Goal: Task Accomplishment & Management: Use online tool/utility

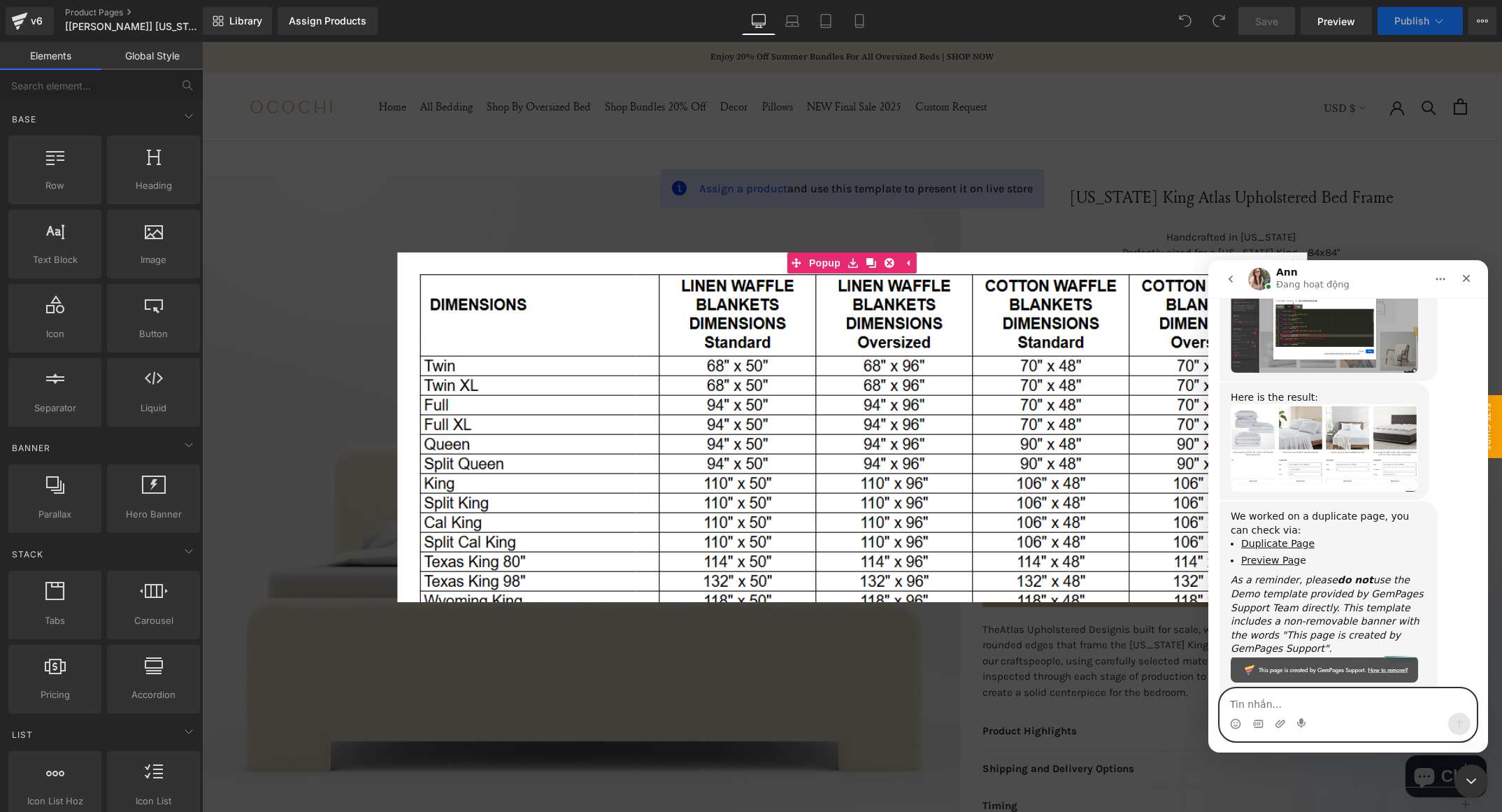
scroll to position [3693, 0]
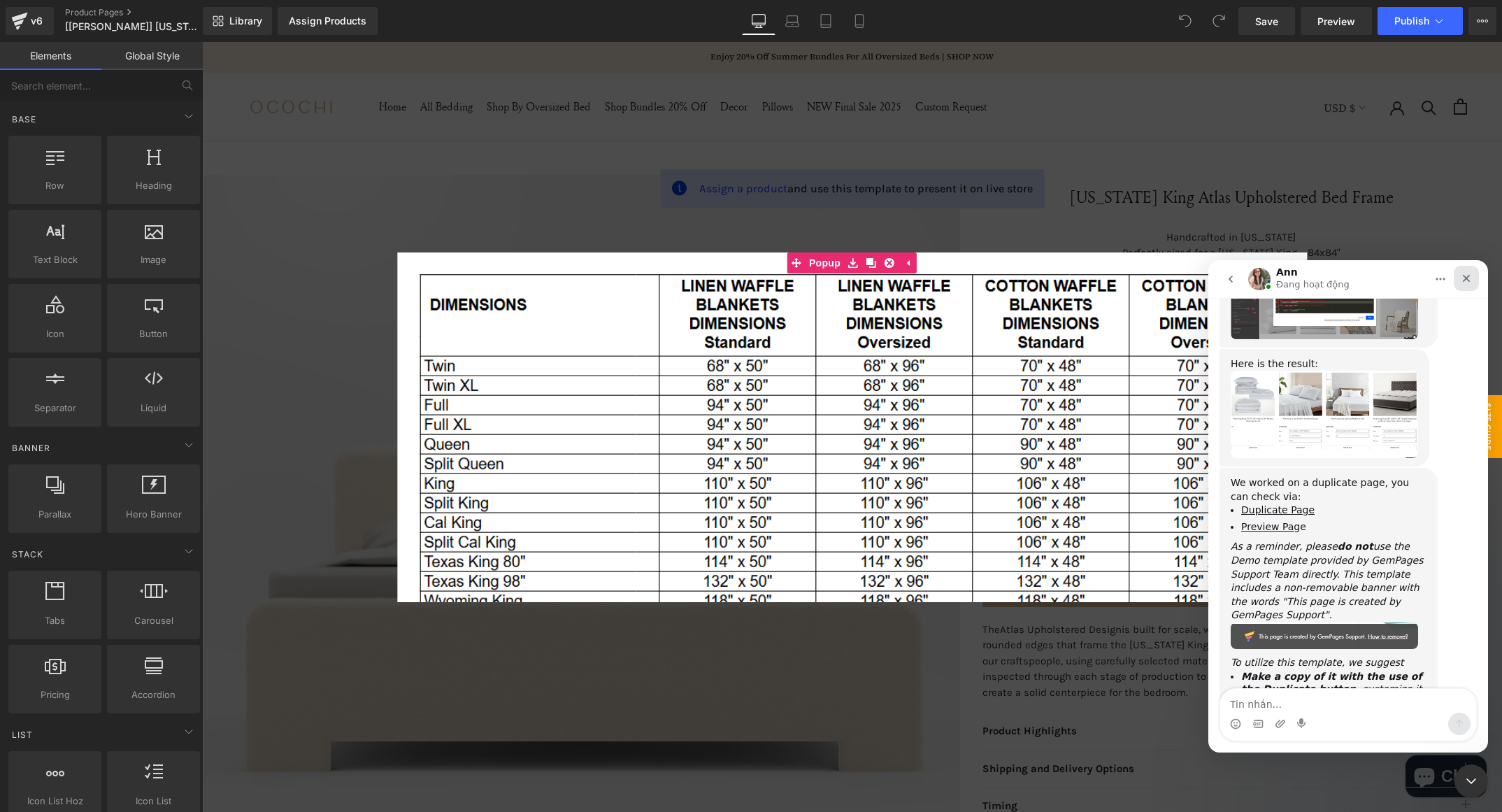
click at [1470, 281] on icon "Close" at bounding box center [1467, 279] width 11 height 11
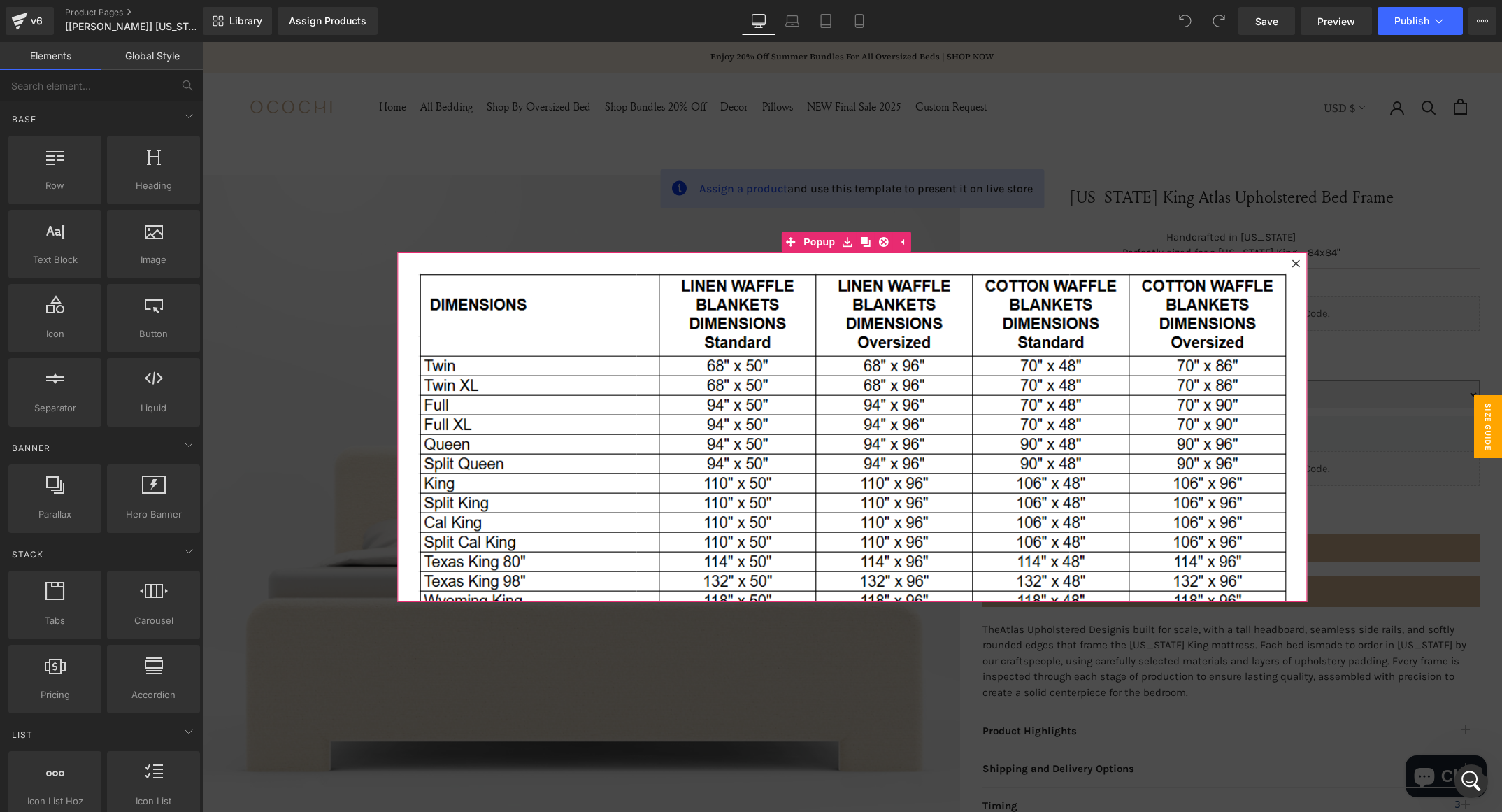
click at [1287, 265] on div at bounding box center [1296, 264] width 17 height 17
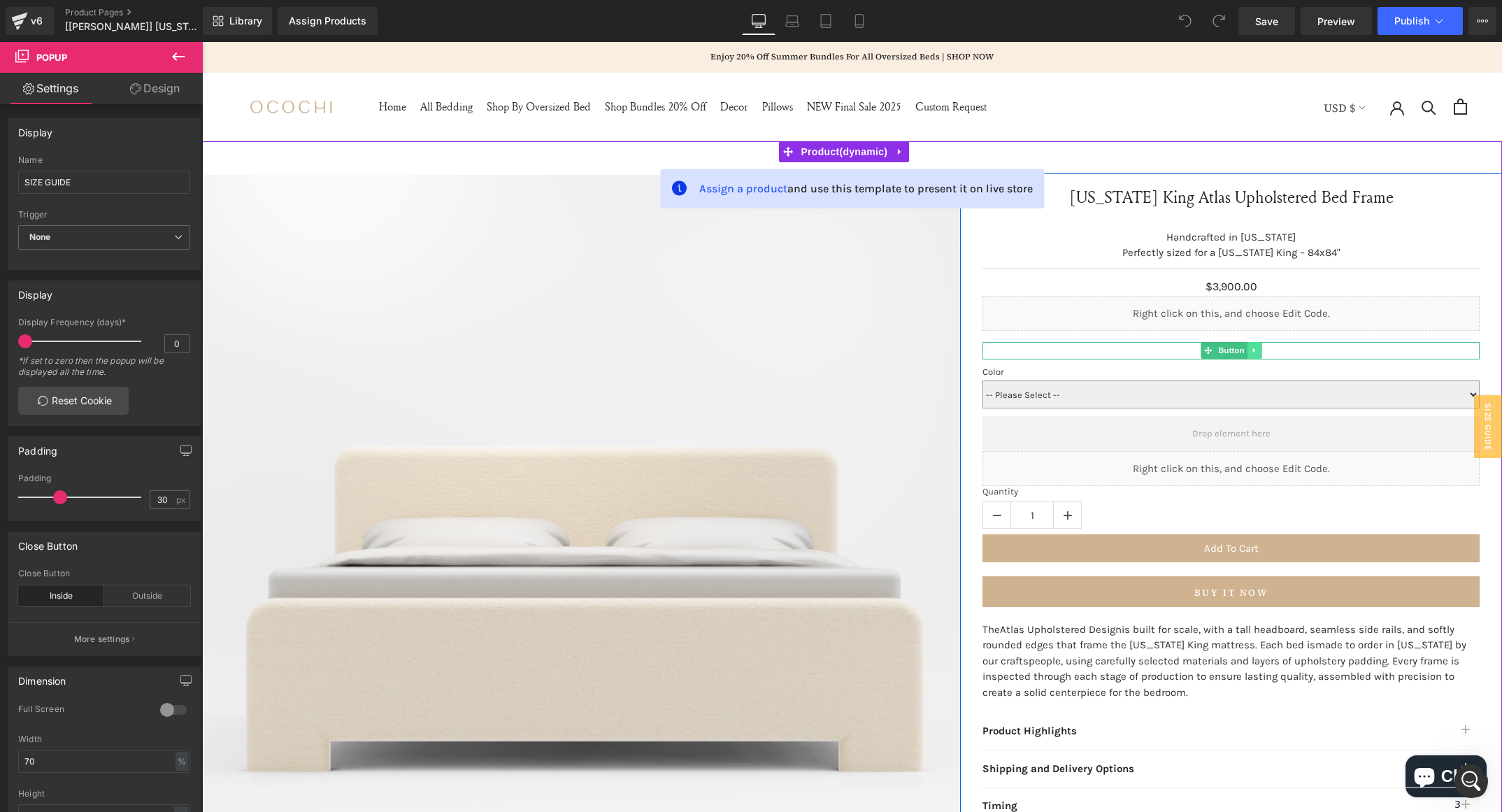
click at [1248, 354] on link at bounding box center [1255, 350] width 14 height 17
click at [1259, 350] on icon at bounding box center [1262, 351] width 8 height 8
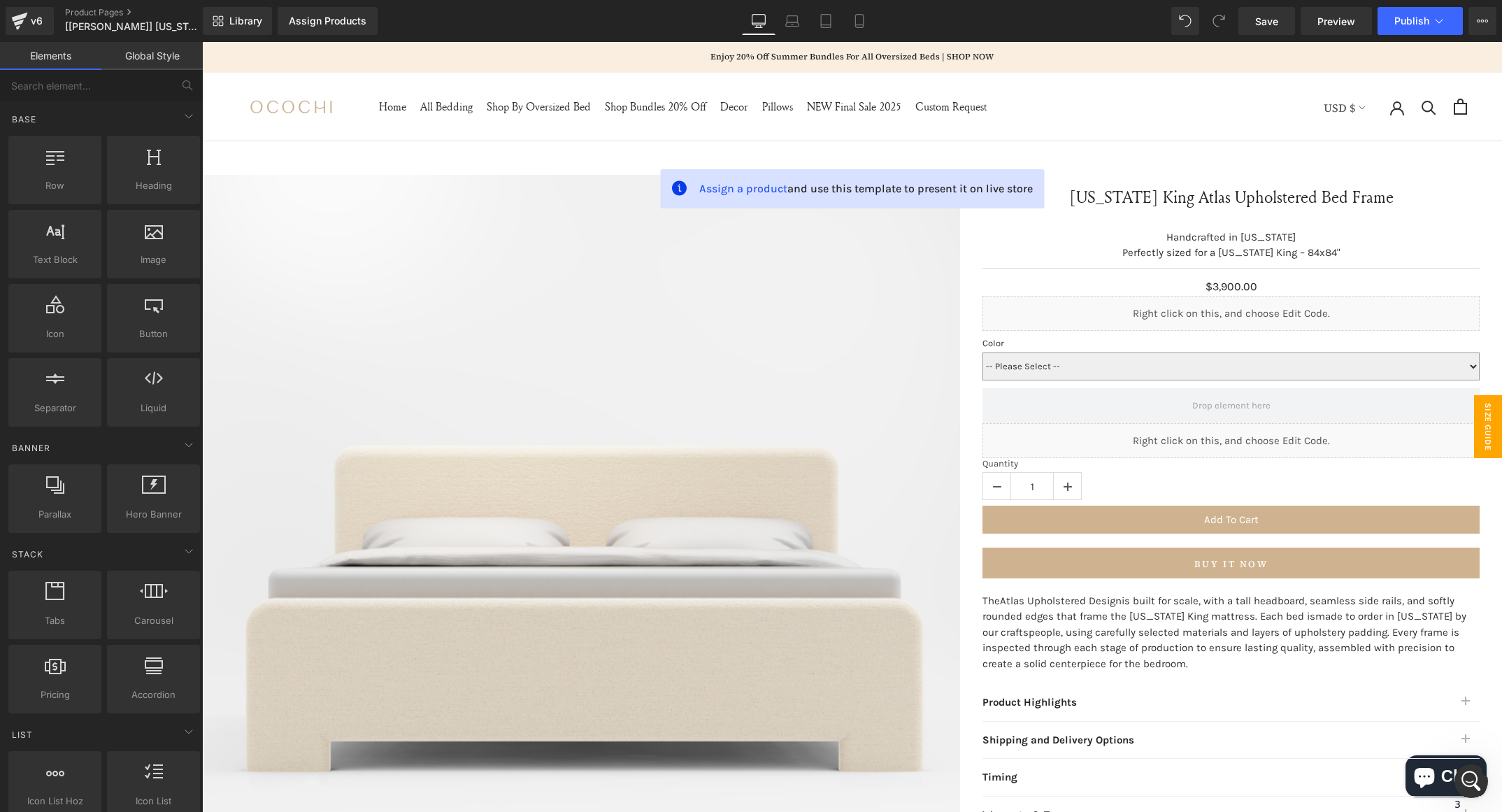
click at [1479, 422] on span "SIZE GUIDE" at bounding box center [1488, 427] width 28 height 63
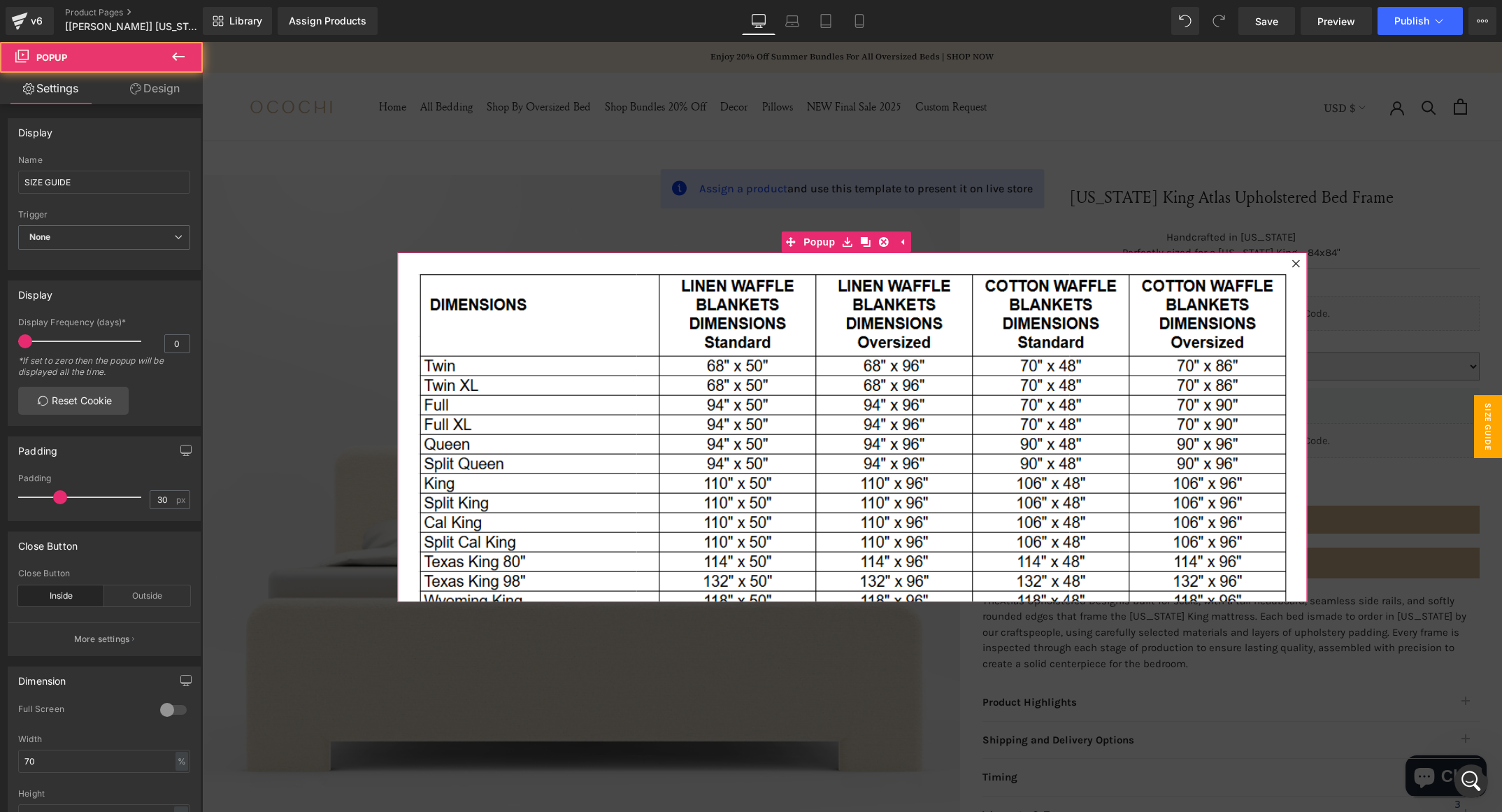
click at [1287, 269] on div at bounding box center [1296, 264] width 17 height 17
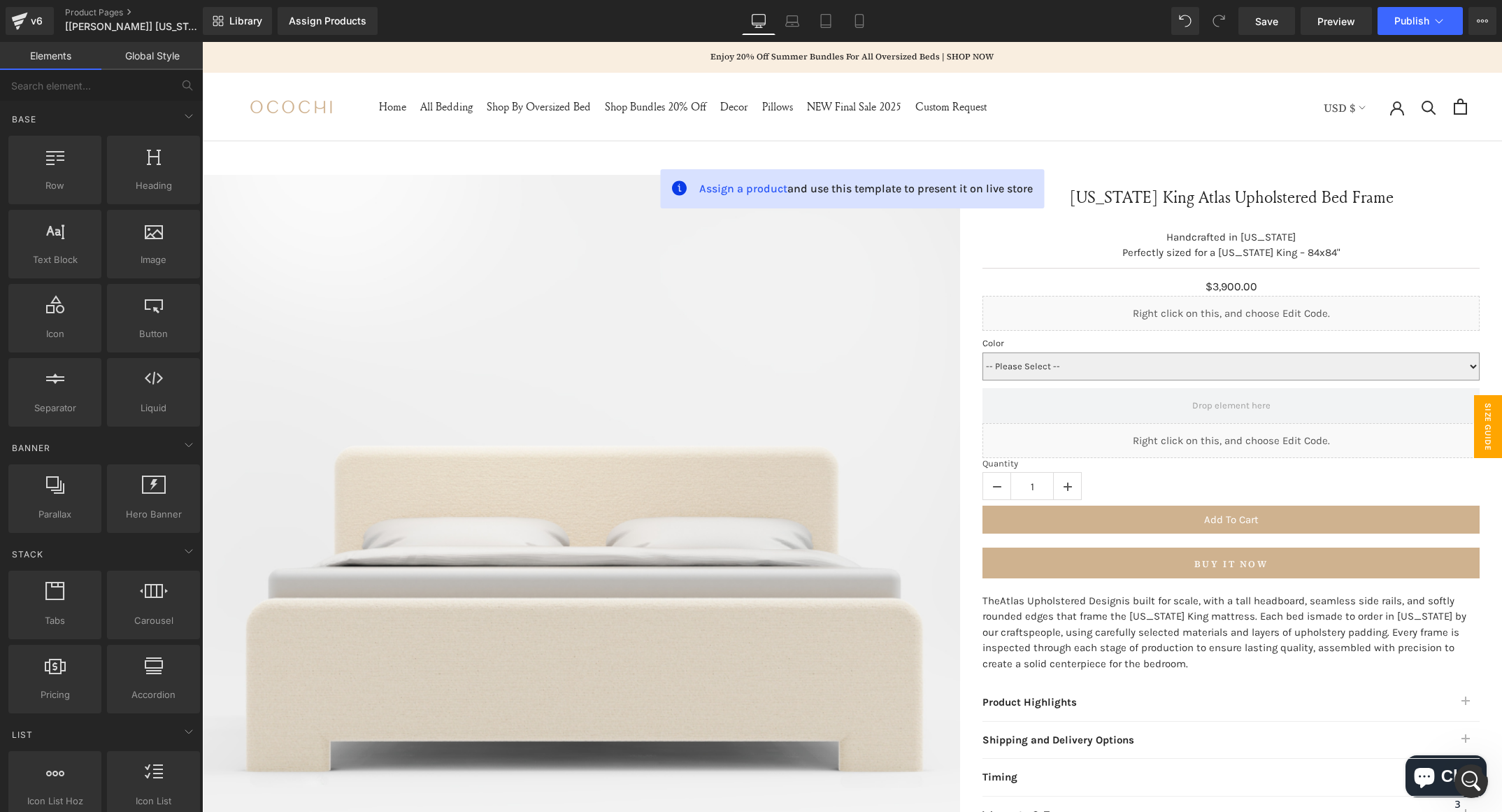
click at [1474, 402] on span "SIZE GUIDE" at bounding box center [1488, 427] width 28 height 63
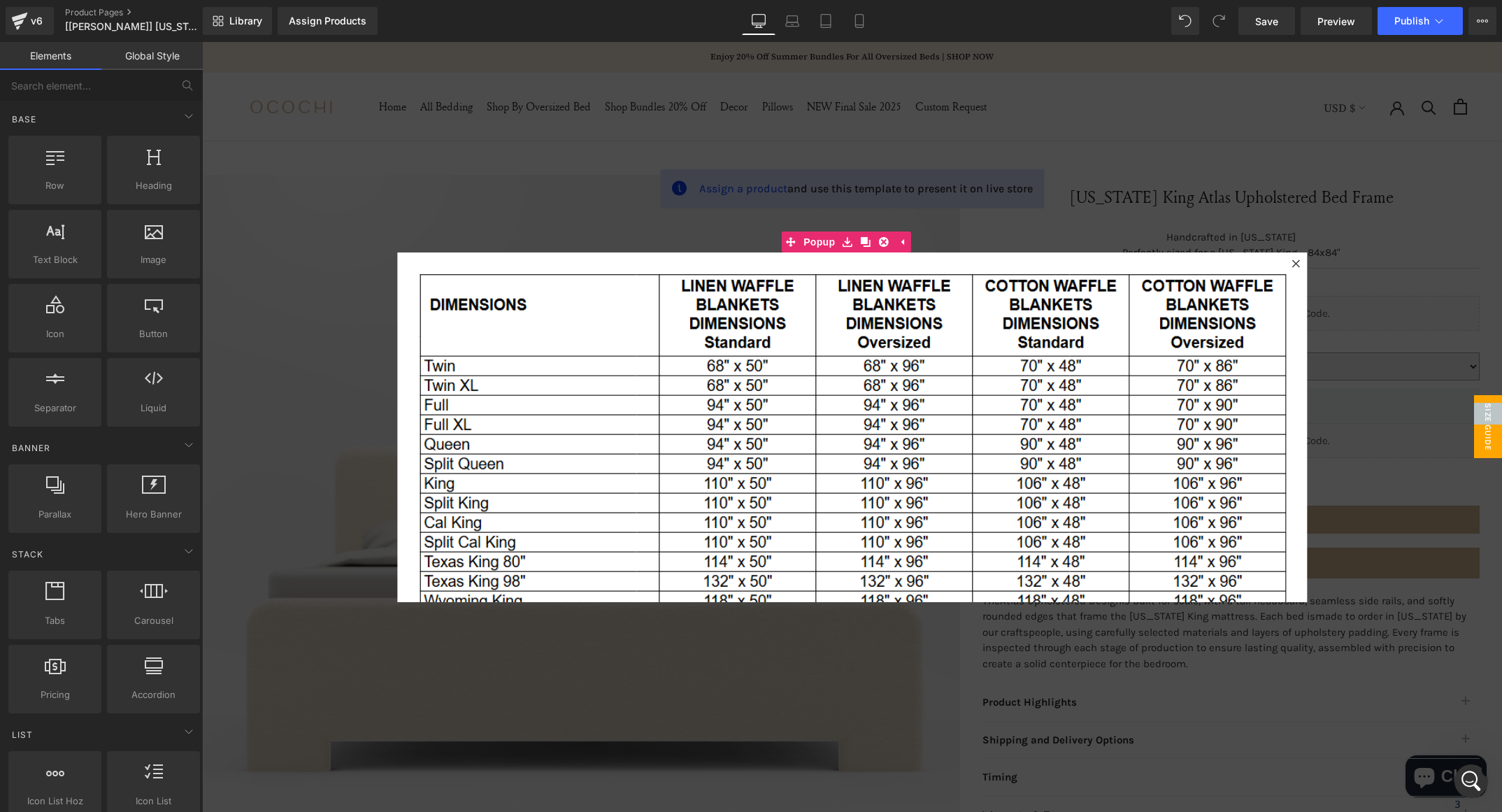
click at [1474, 402] on span "SIZE GUIDE" at bounding box center [1488, 427] width 28 height 63
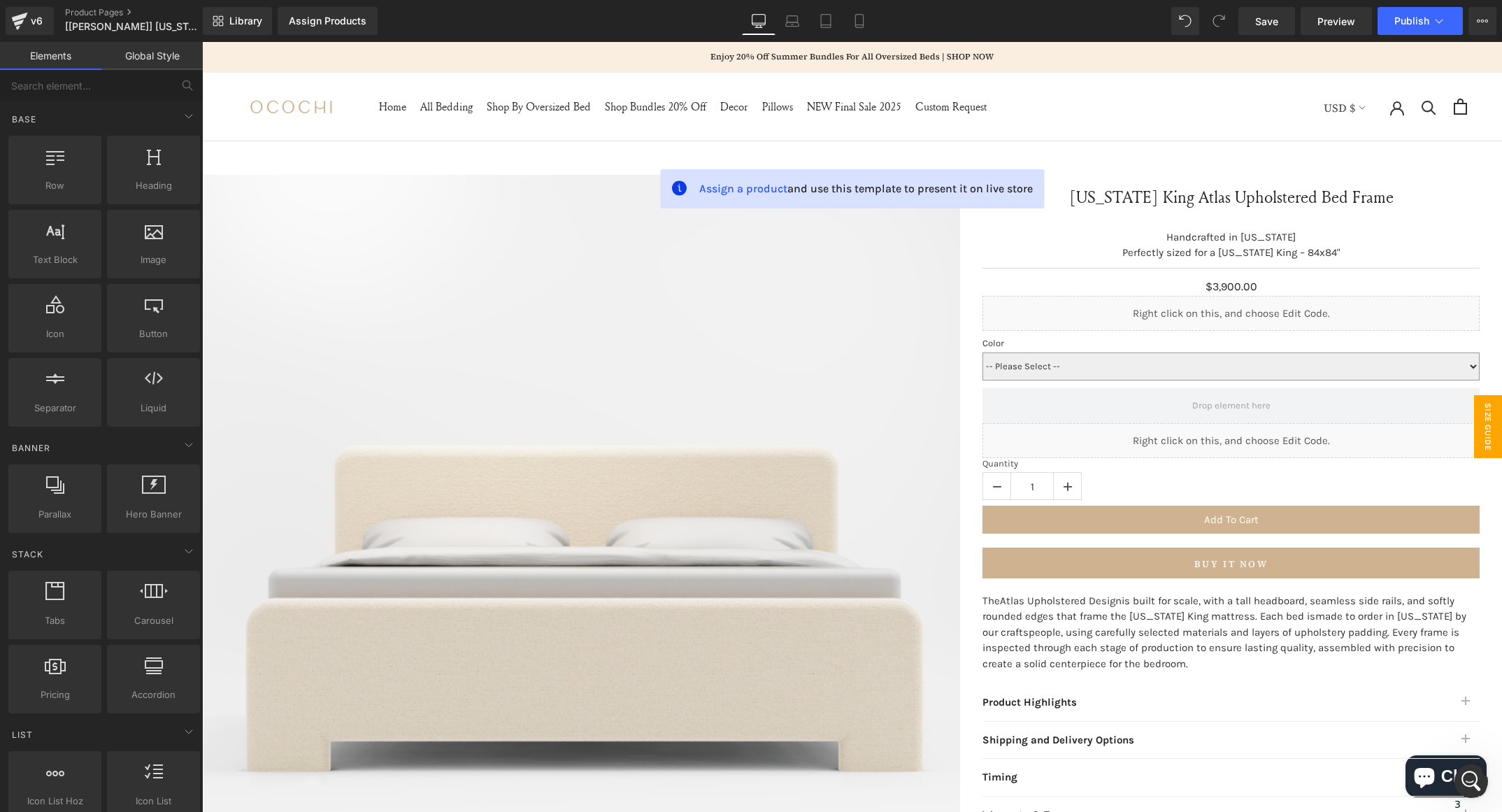
drag, startPoint x: 1470, startPoint y: 402, endPoint x: 1470, endPoint y: 439, distance: 37.0
click at [1474, 439] on span "SIZE GUIDE" at bounding box center [1488, 427] width 28 height 63
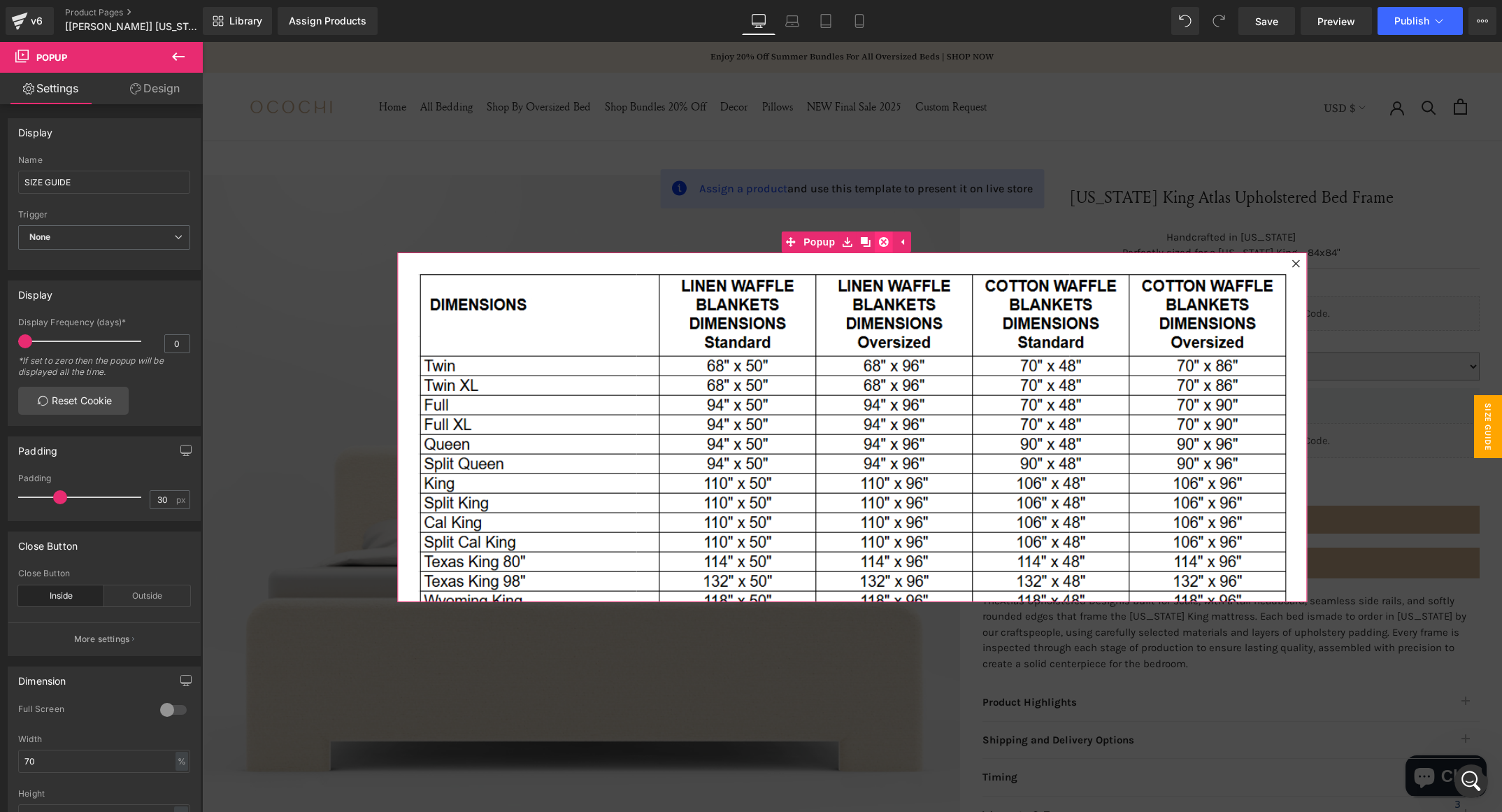
click at [882, 247] on link at bounding box center [884, 242] width 18 height 21
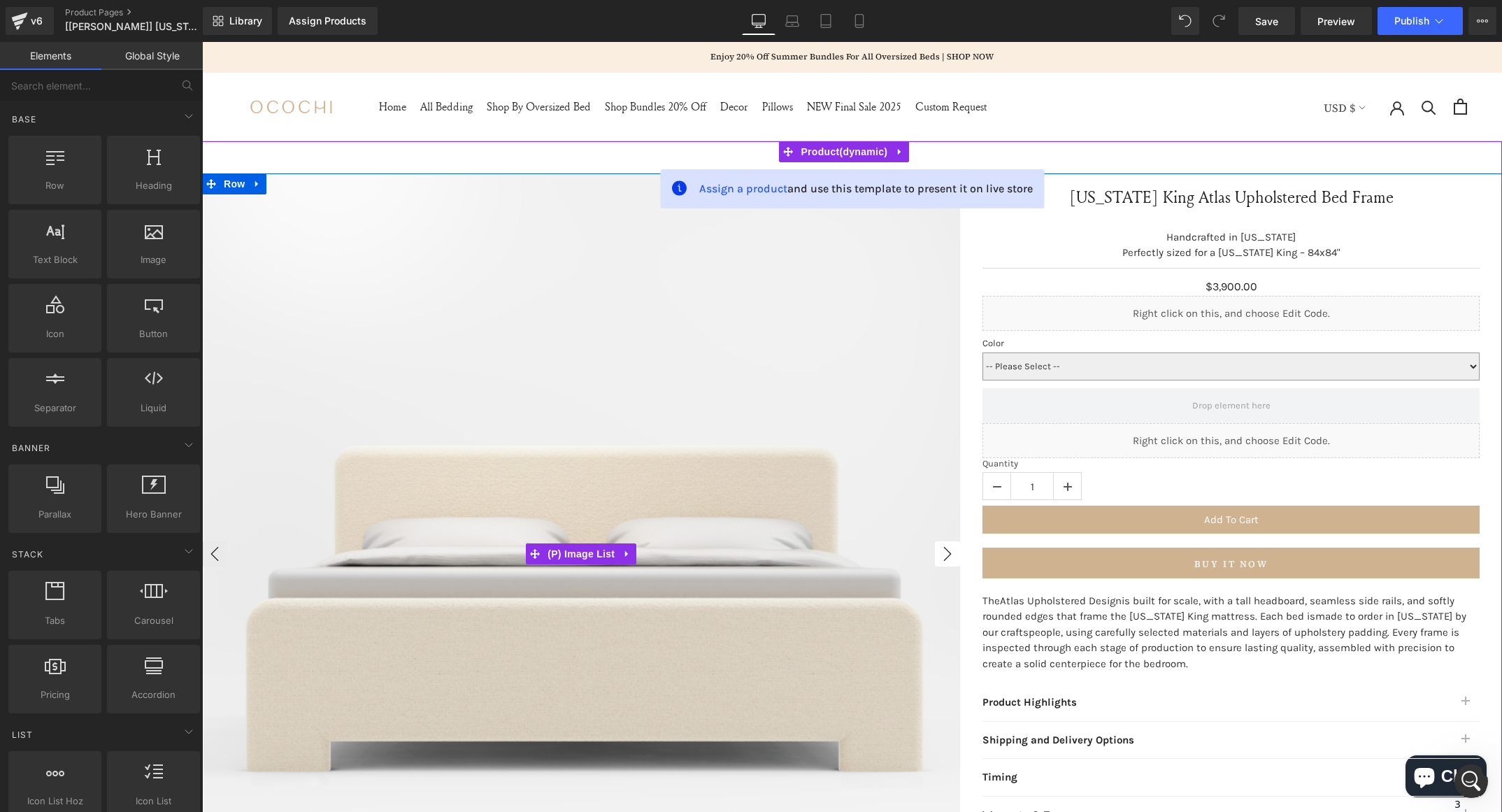
click at [941, 547] on button "›" at bounding box center [948, 553] width 25 height 25
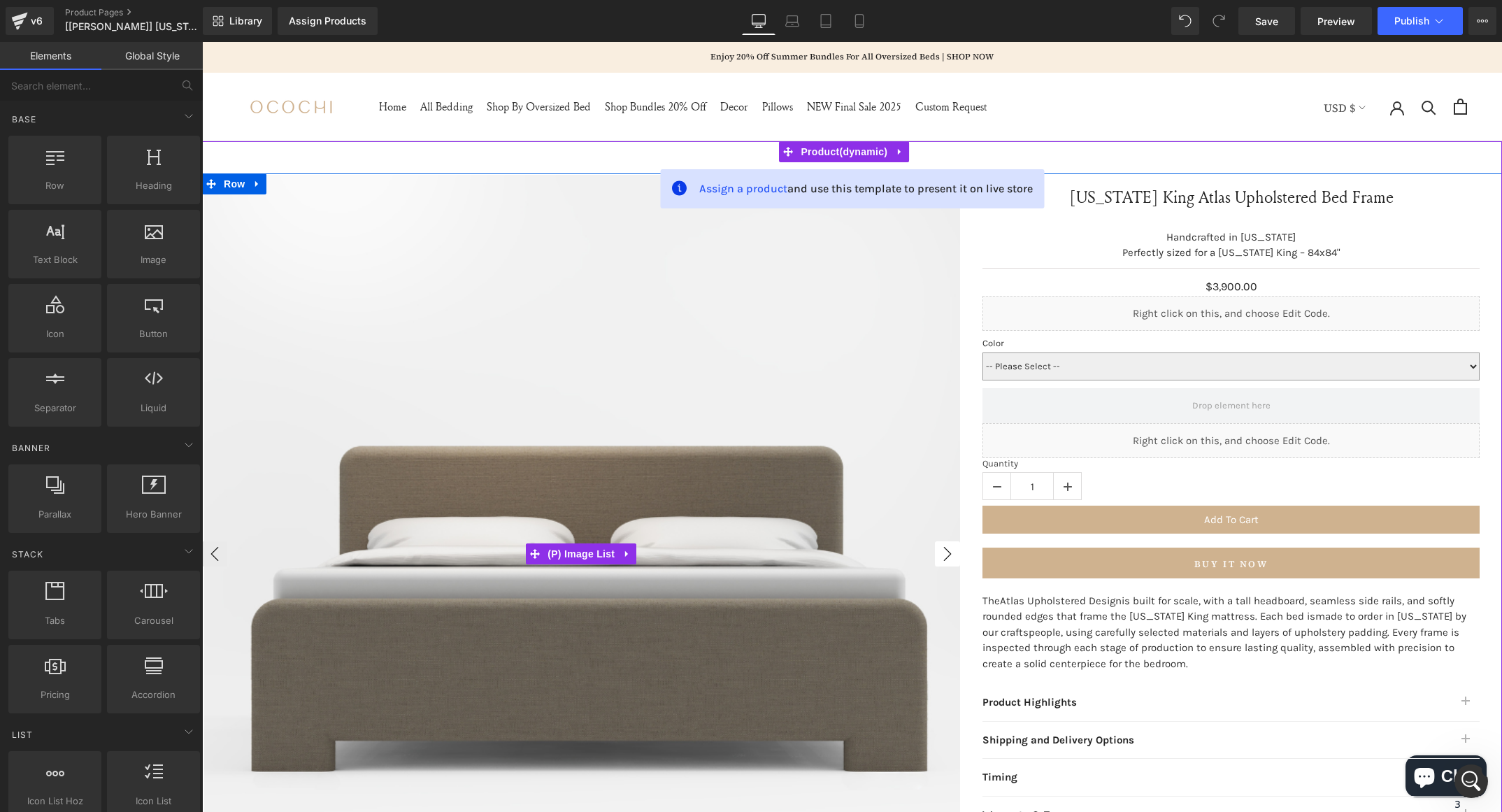
click at [941, 547] on button "›" at bounding box center [948, 553] width 25 height 25
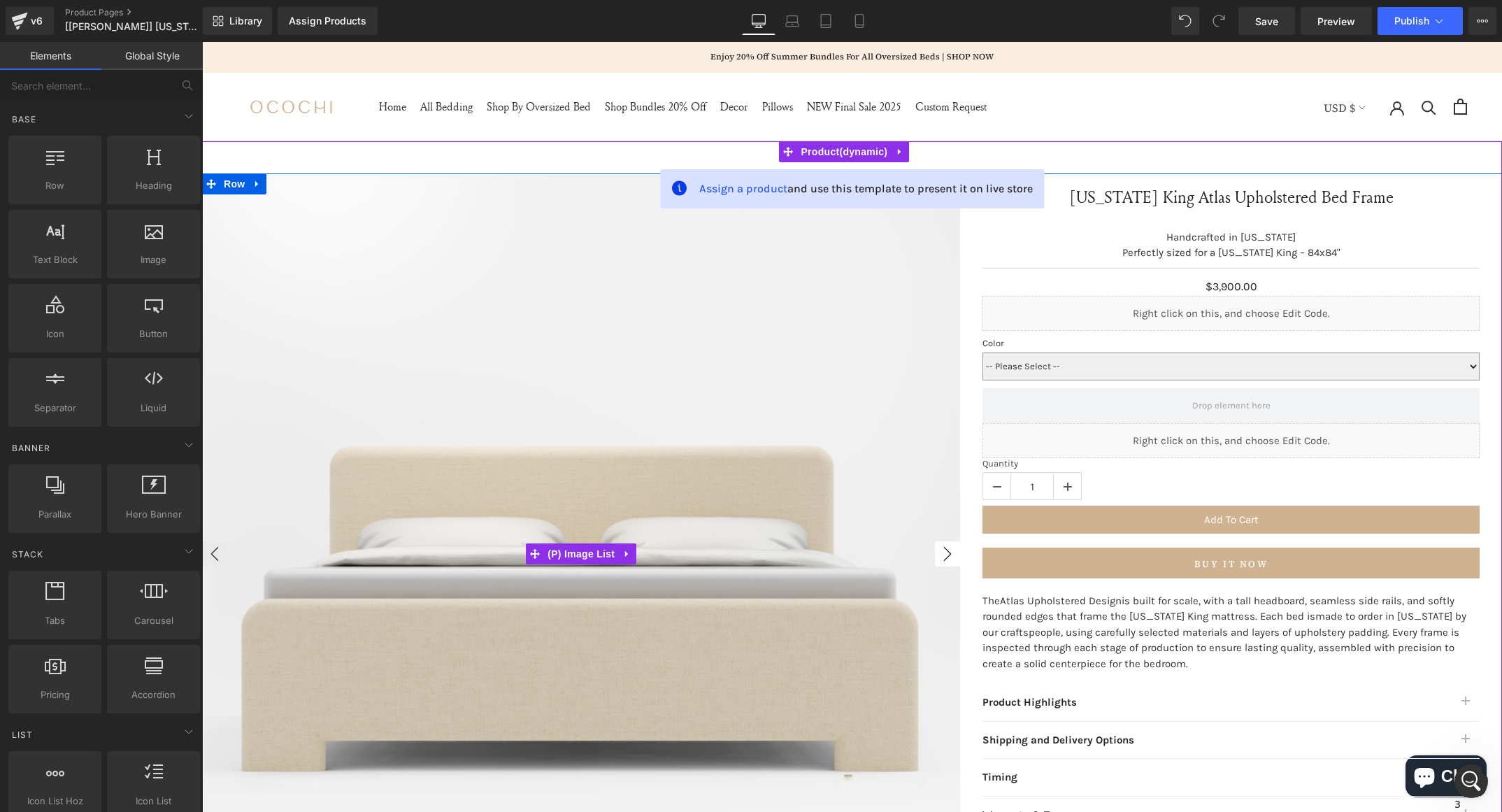
click at [941, 547] on button "›" at bounding box center [948, 553] width 25 height 25
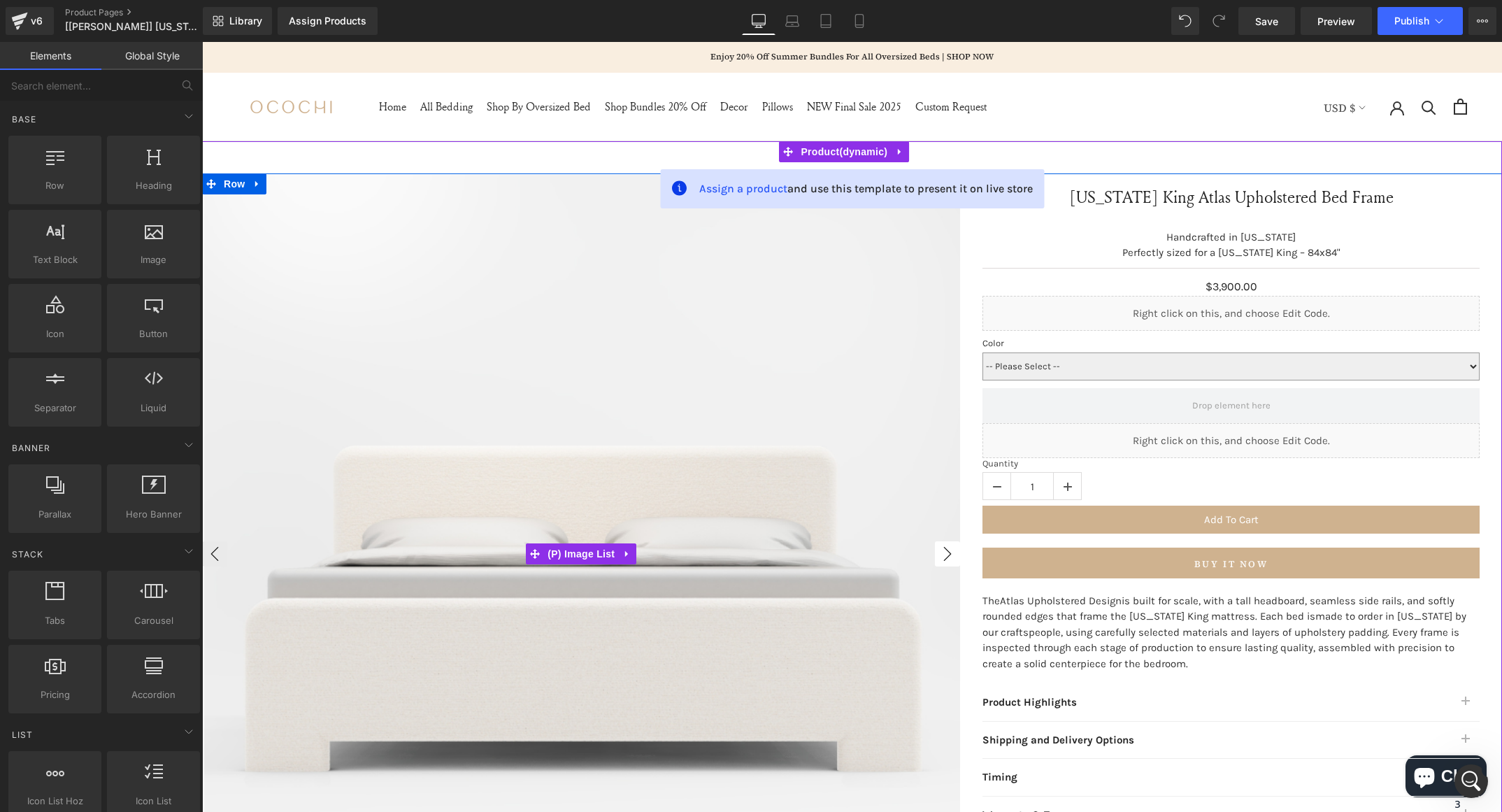
click at [941, 547] on button "›" at bounding box center [948, 553] width 25 height 25
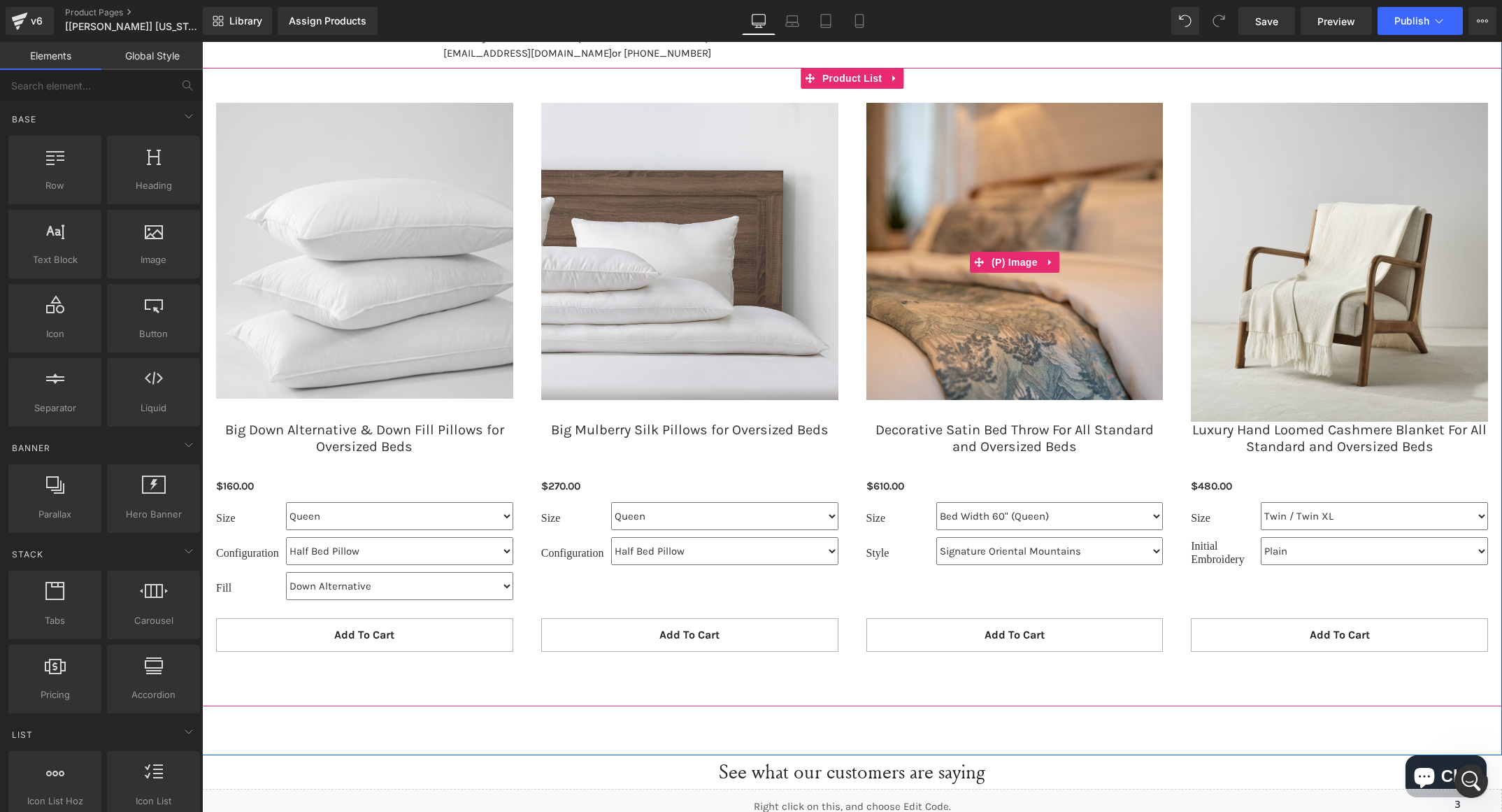
scroll to position [1963, 0]
click at [805, 72] on span at bounding box center [809, 80] width 18 height 21
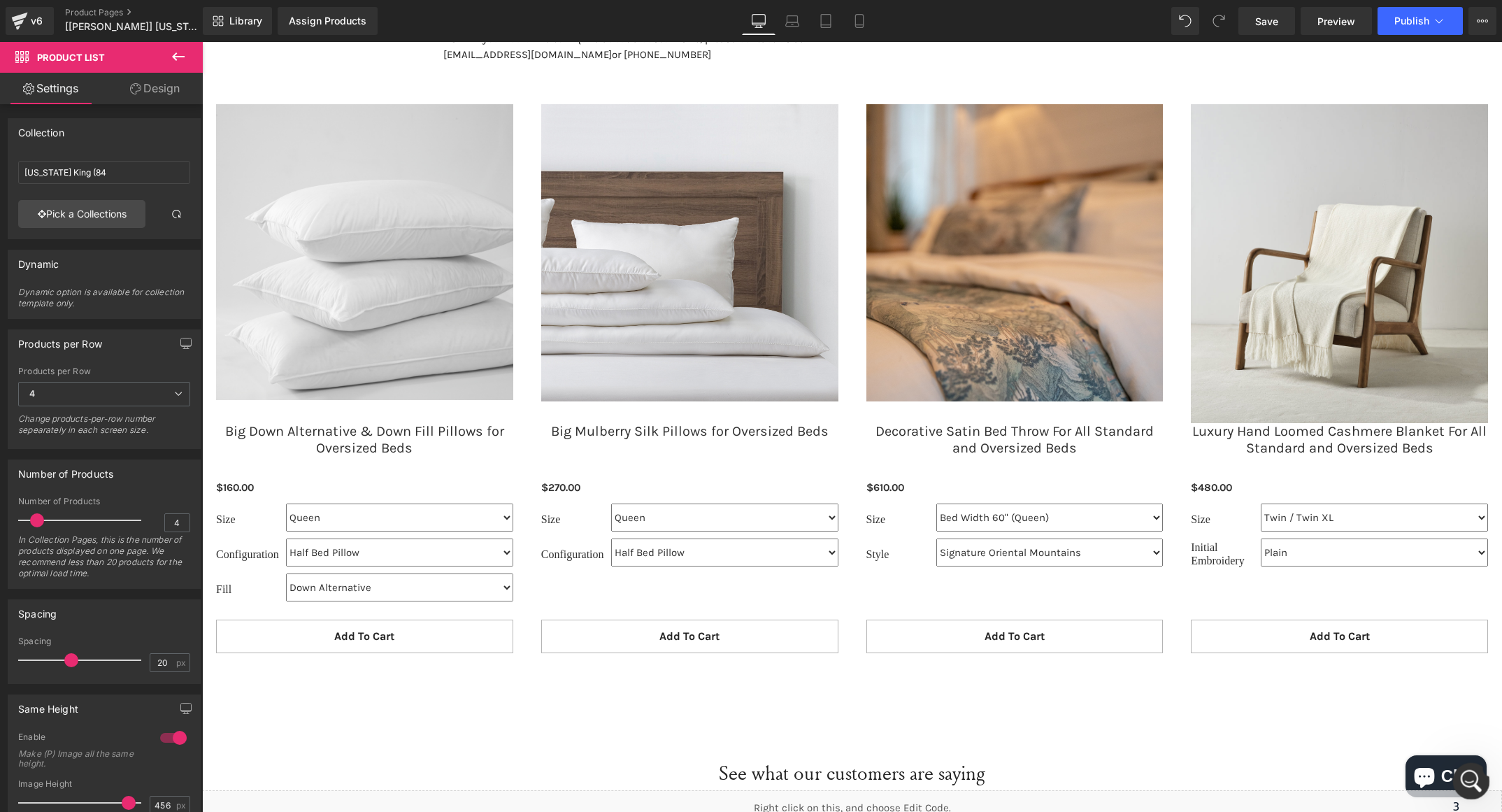
click at [1466, 789] on div "Open Intercom Messenger" at bounding box center [1470, 779] width 46 height 46
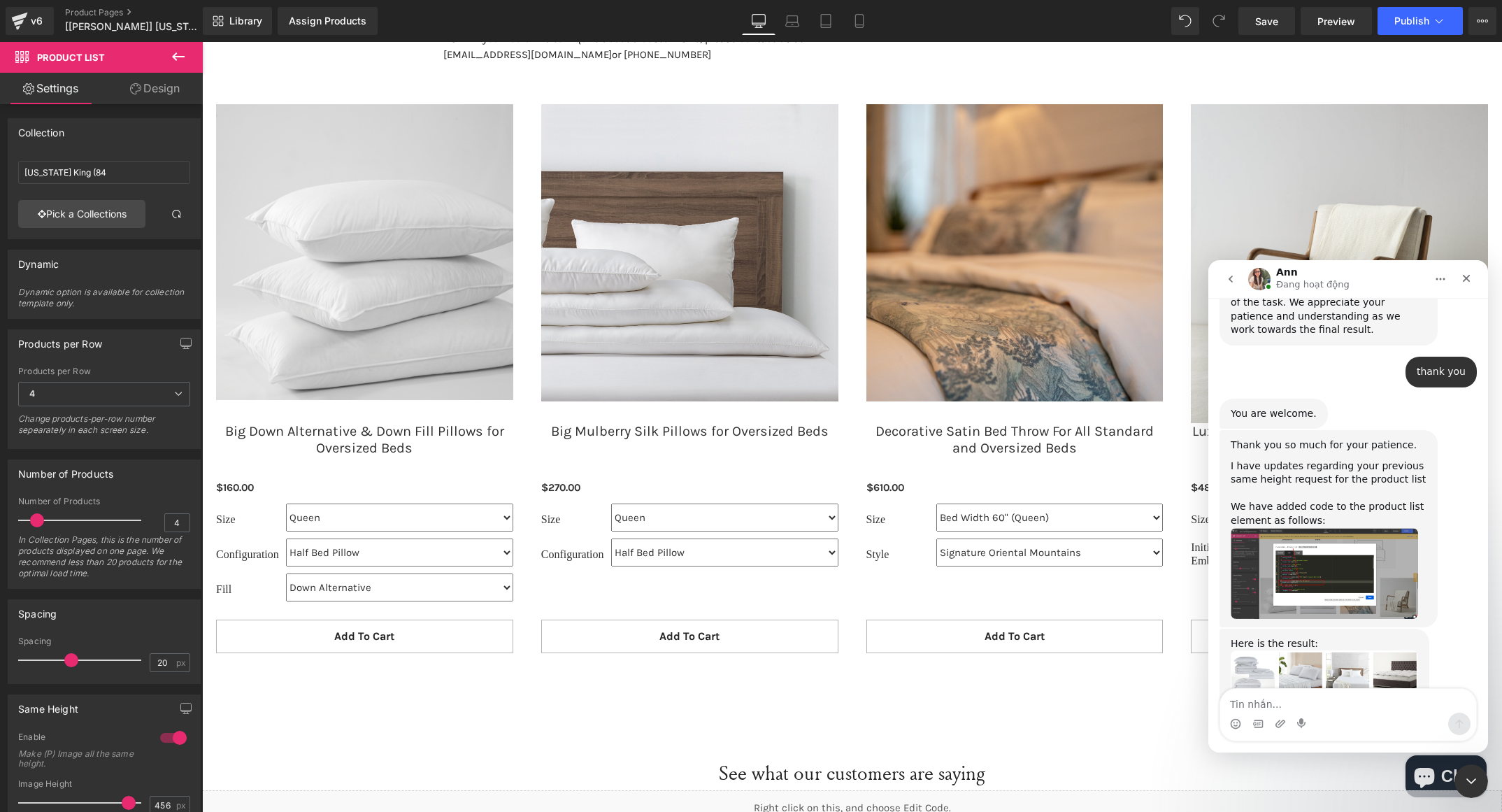
scroll to position [3693, 0]
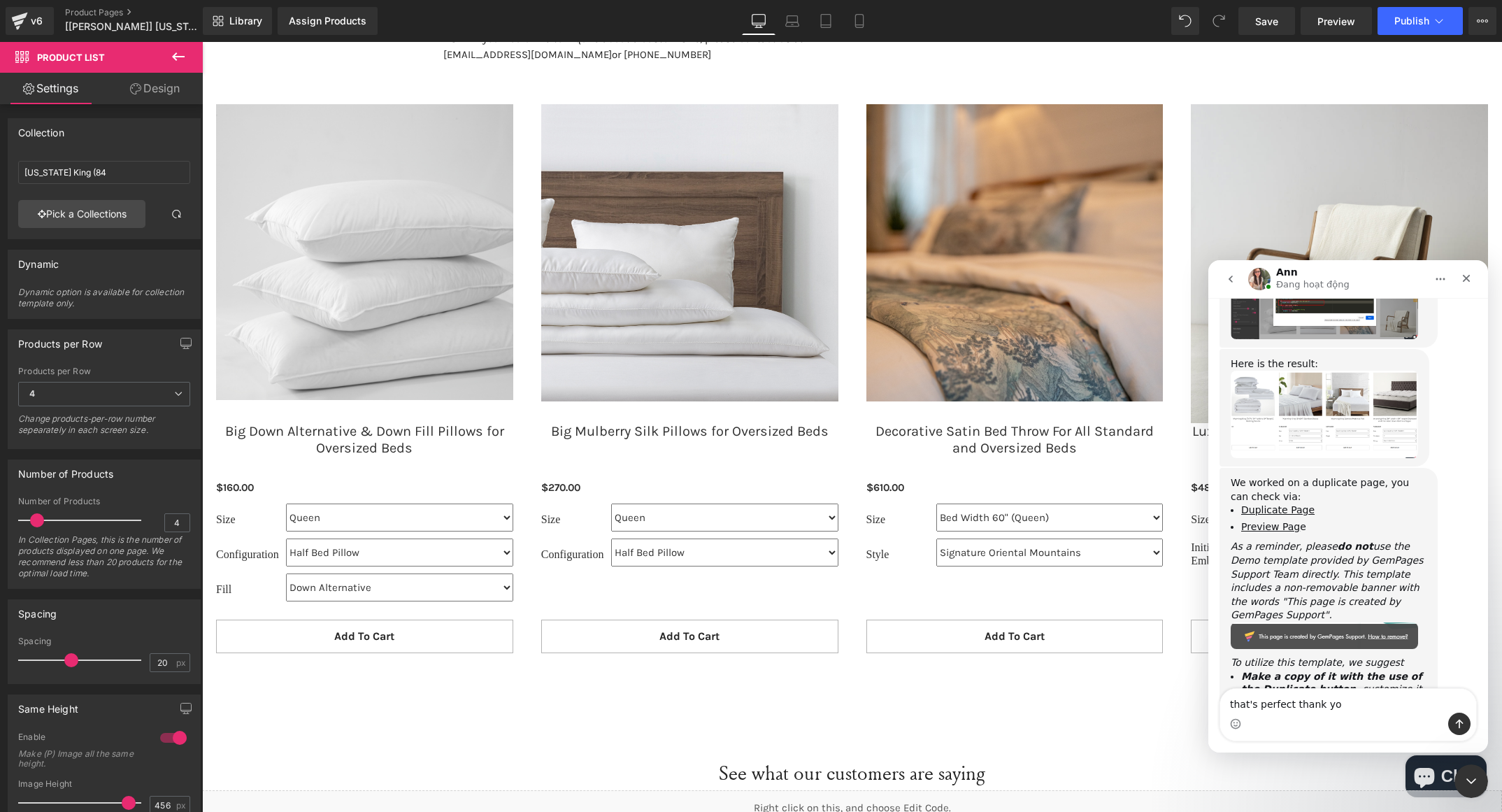
type textarea "that's perfect thank you"
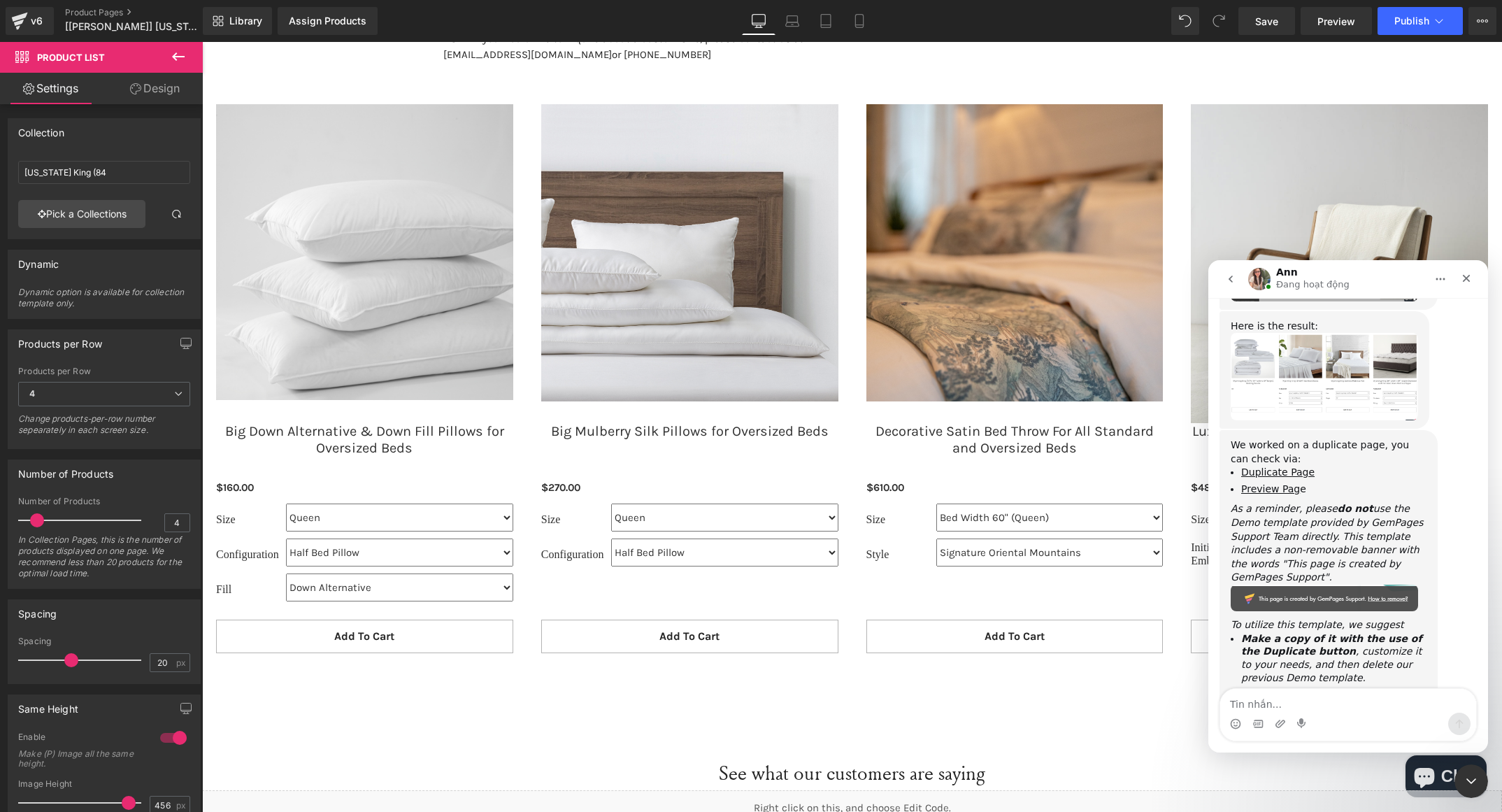
scroll to position [3735, 0]
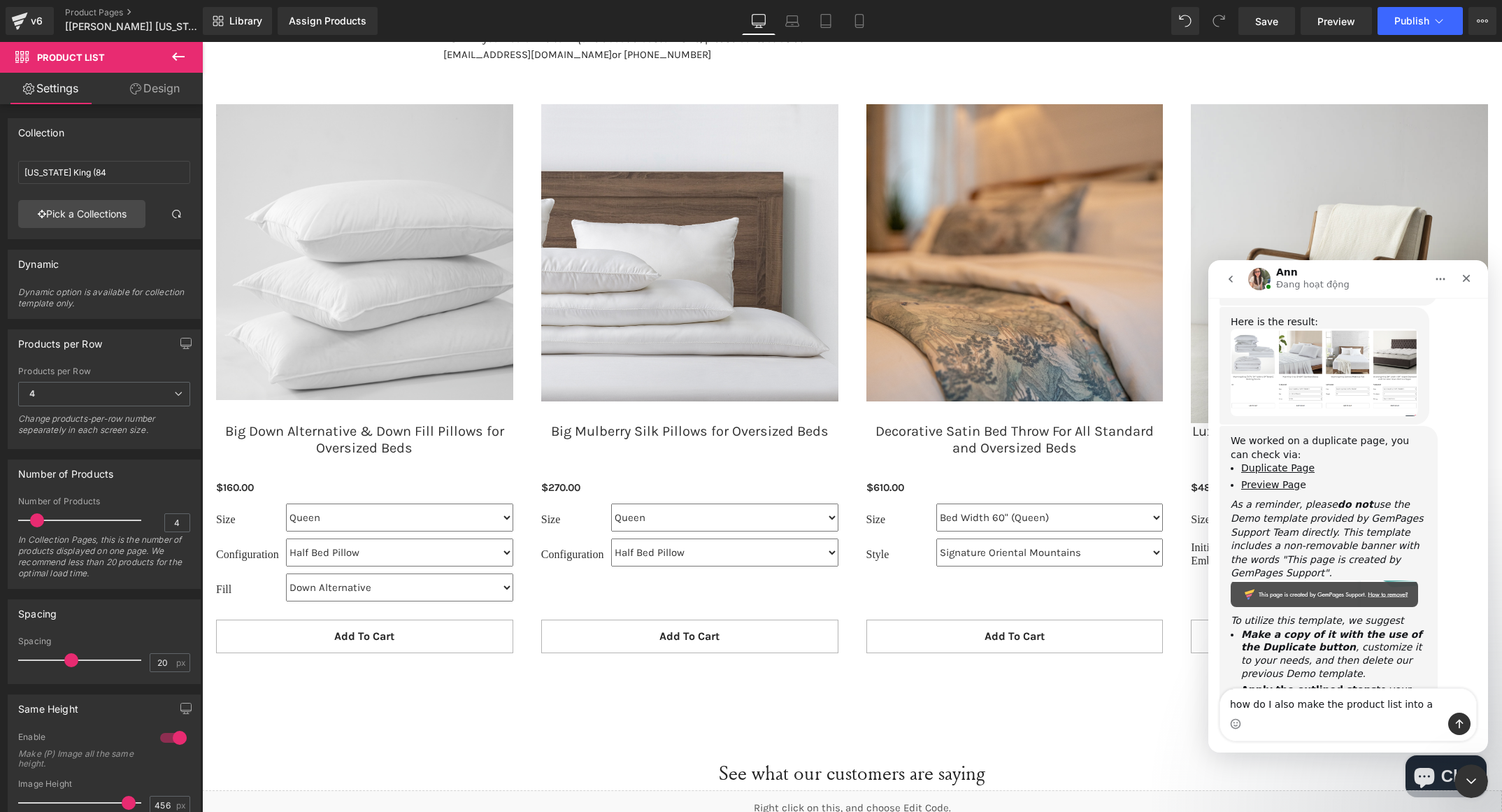
type textarea "how do I also make the product list into a carousel"
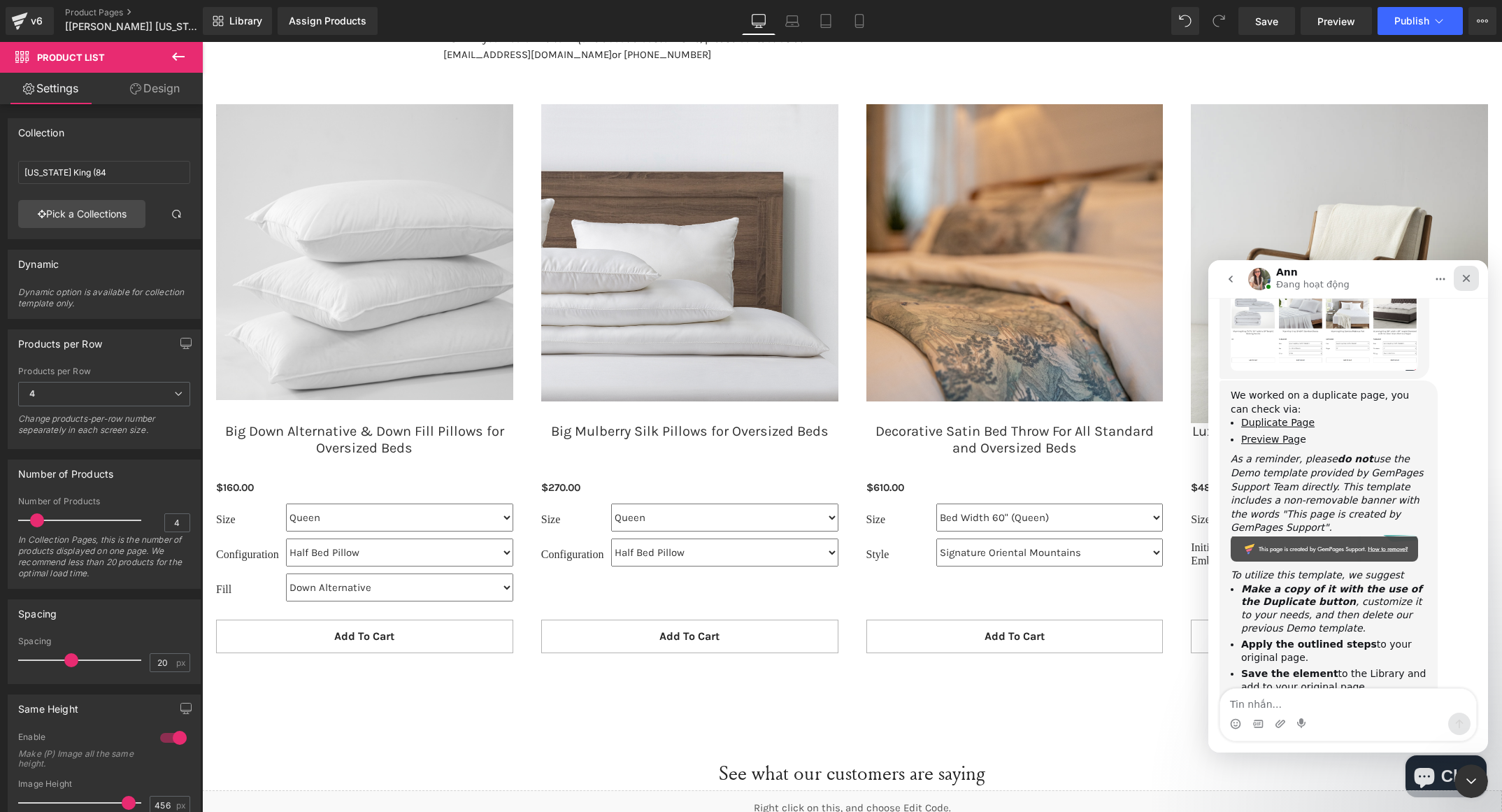
click at [1461, 279] on icon "Close" at bounding box center [1467, 279] width 11 height 11
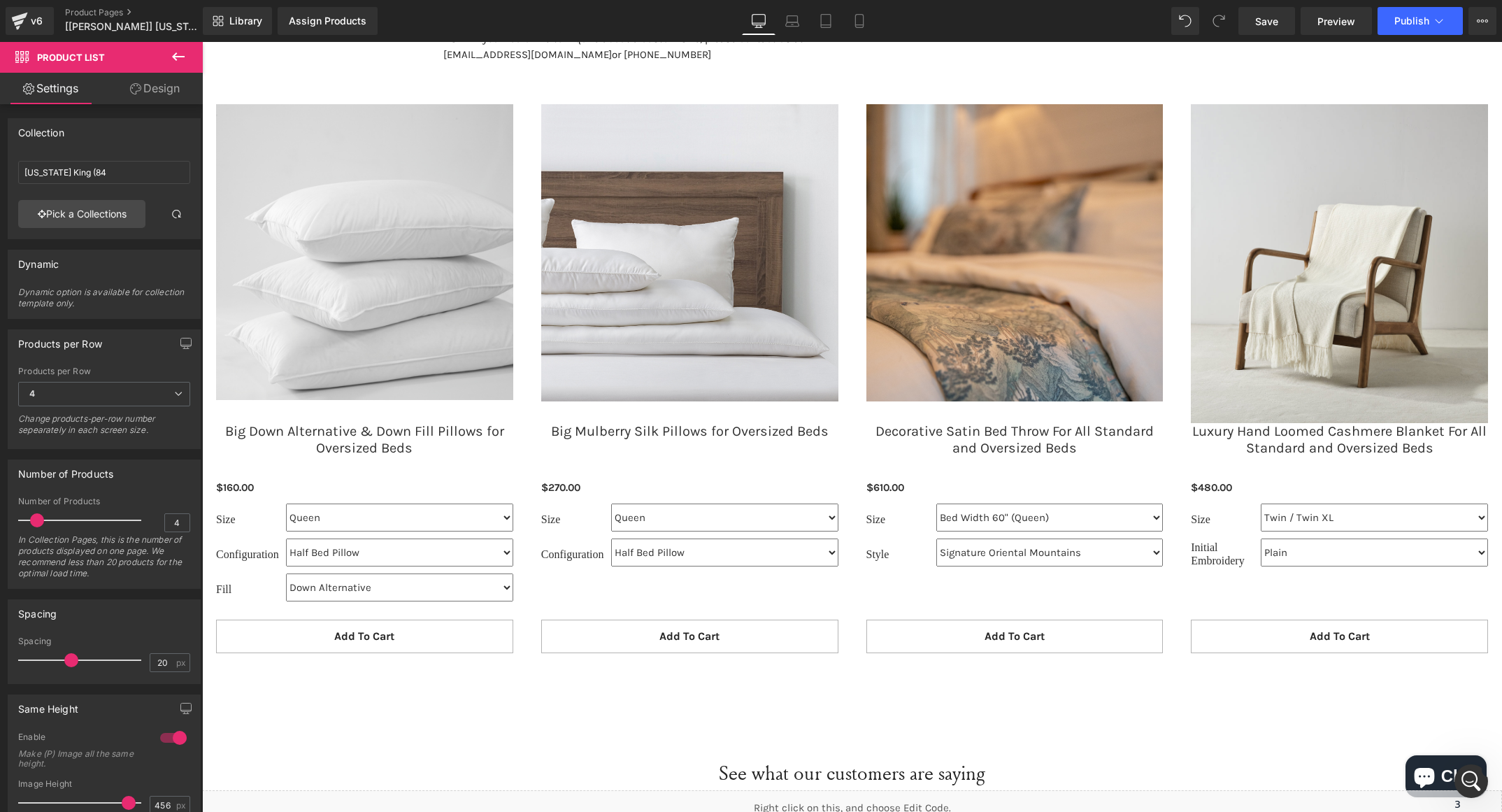
click at [177, 53] on icon at bounding box center [178, 57] width 17 height 17
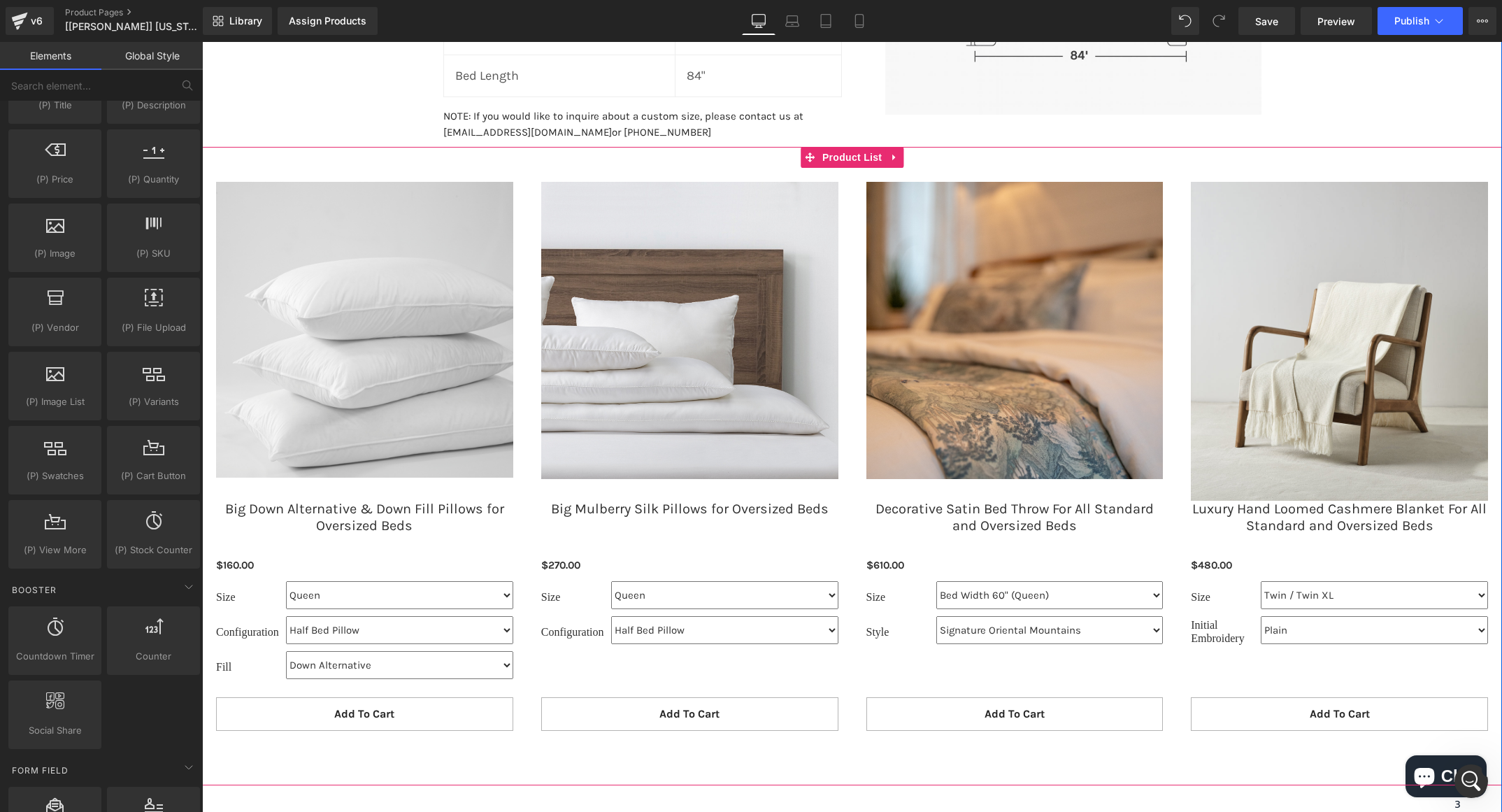
scroll to position [1886, 0]
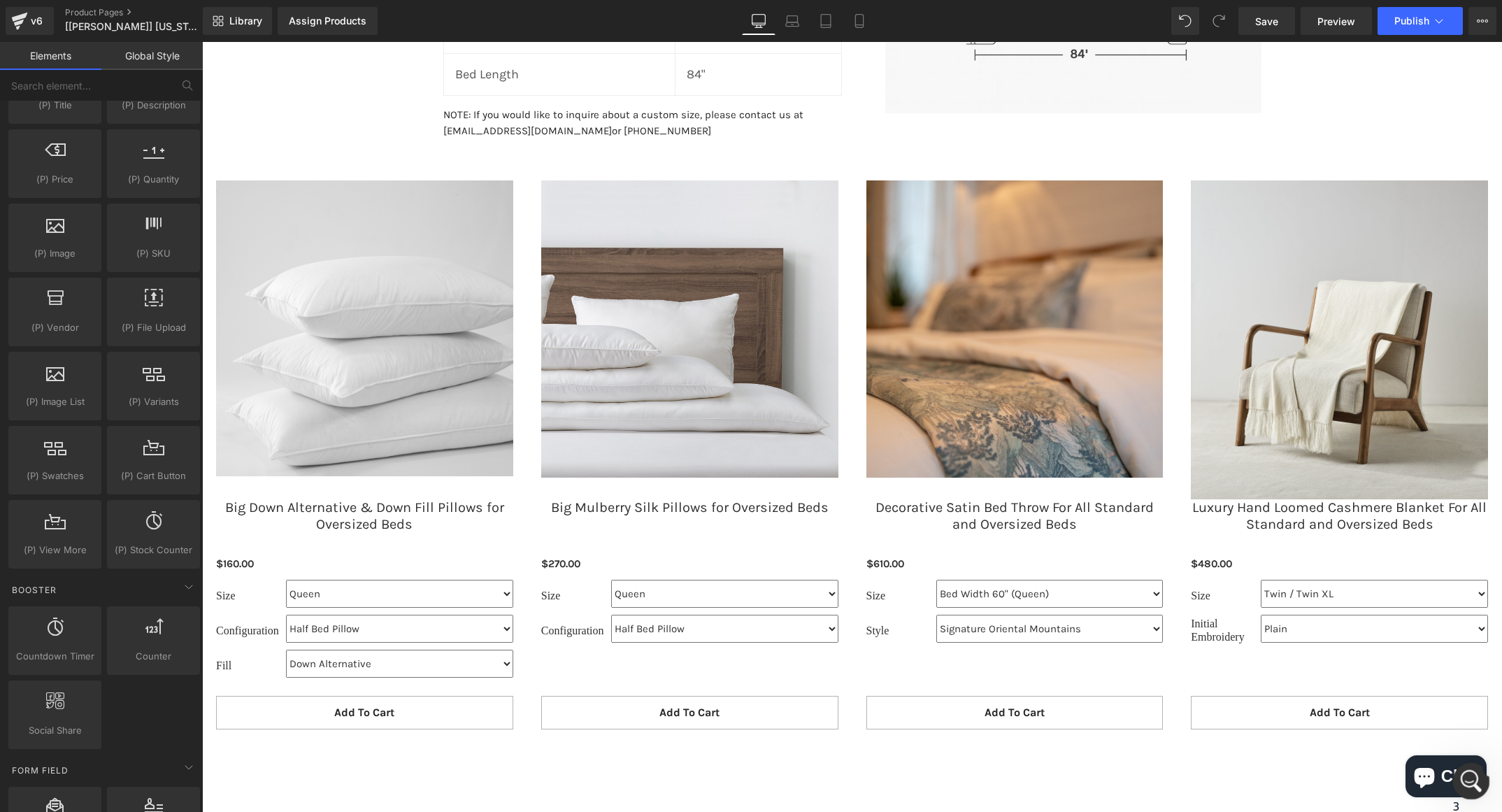
click at [1473, 777] on icon "Open Intercom Messenger" at bounding box center [1470, 780] width 23 height 23
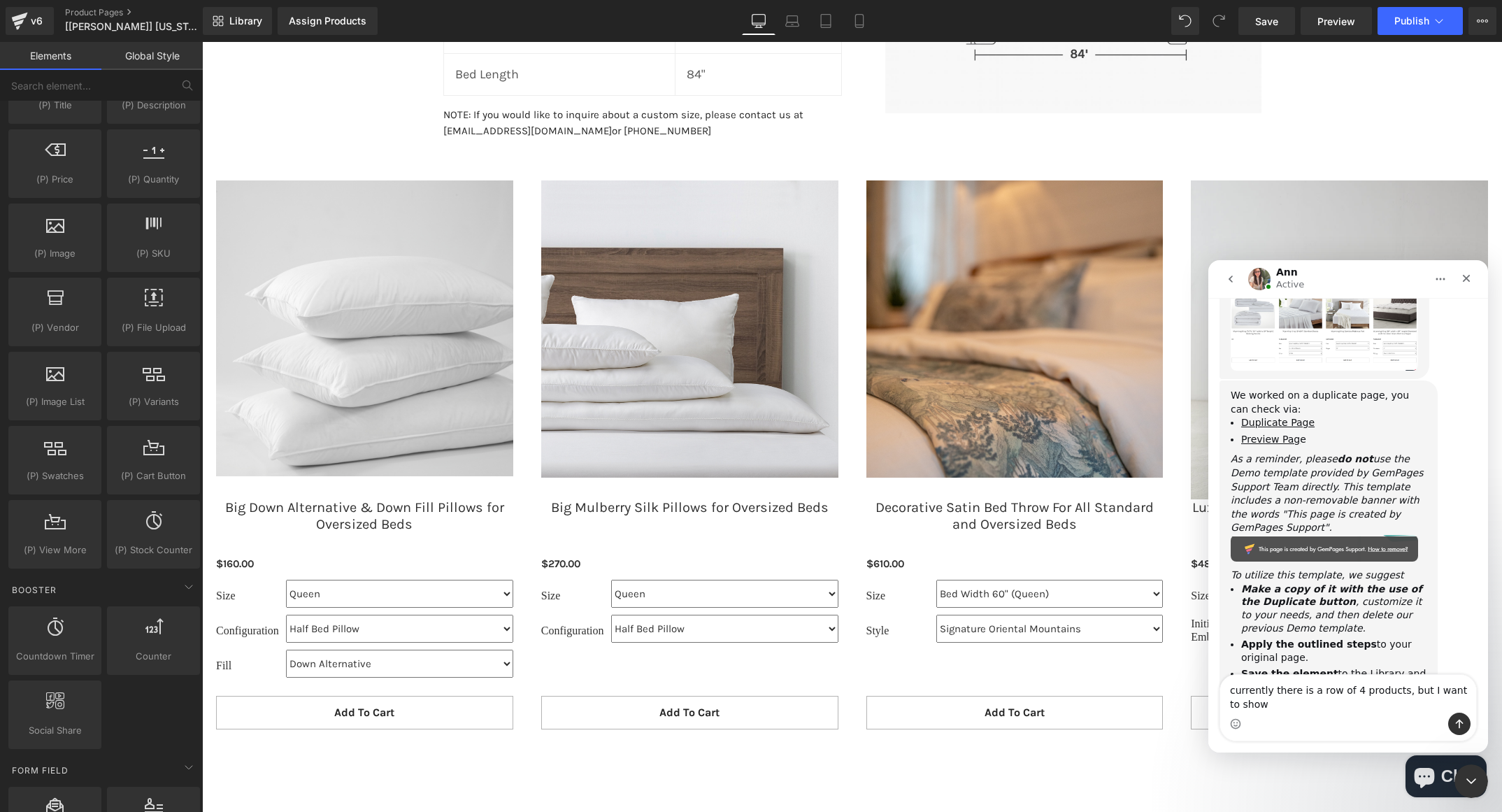
scroll to position [3849, 0]
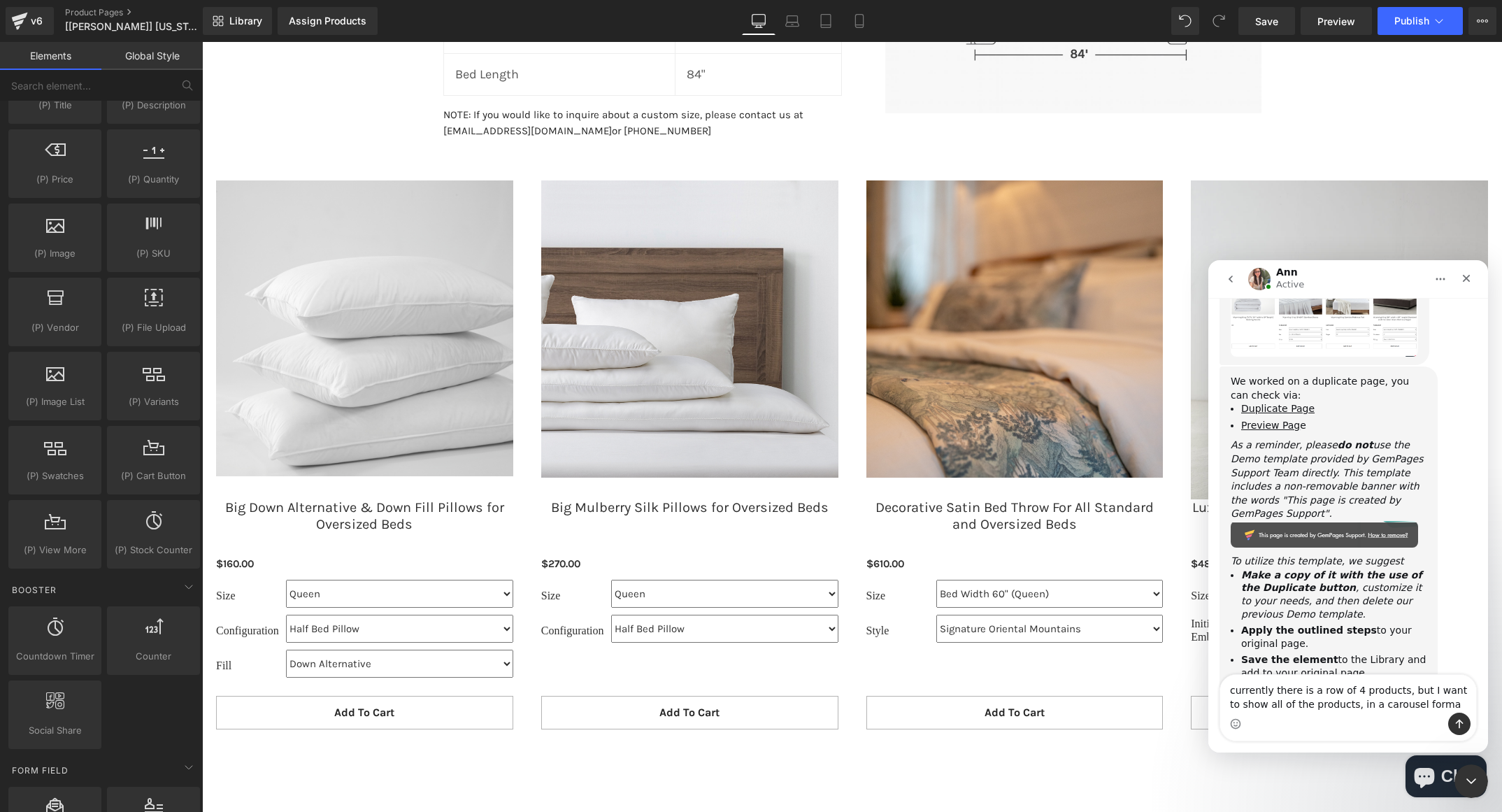
type textarea "currently there is a row of 4 products, but I want to show all of the products,…"
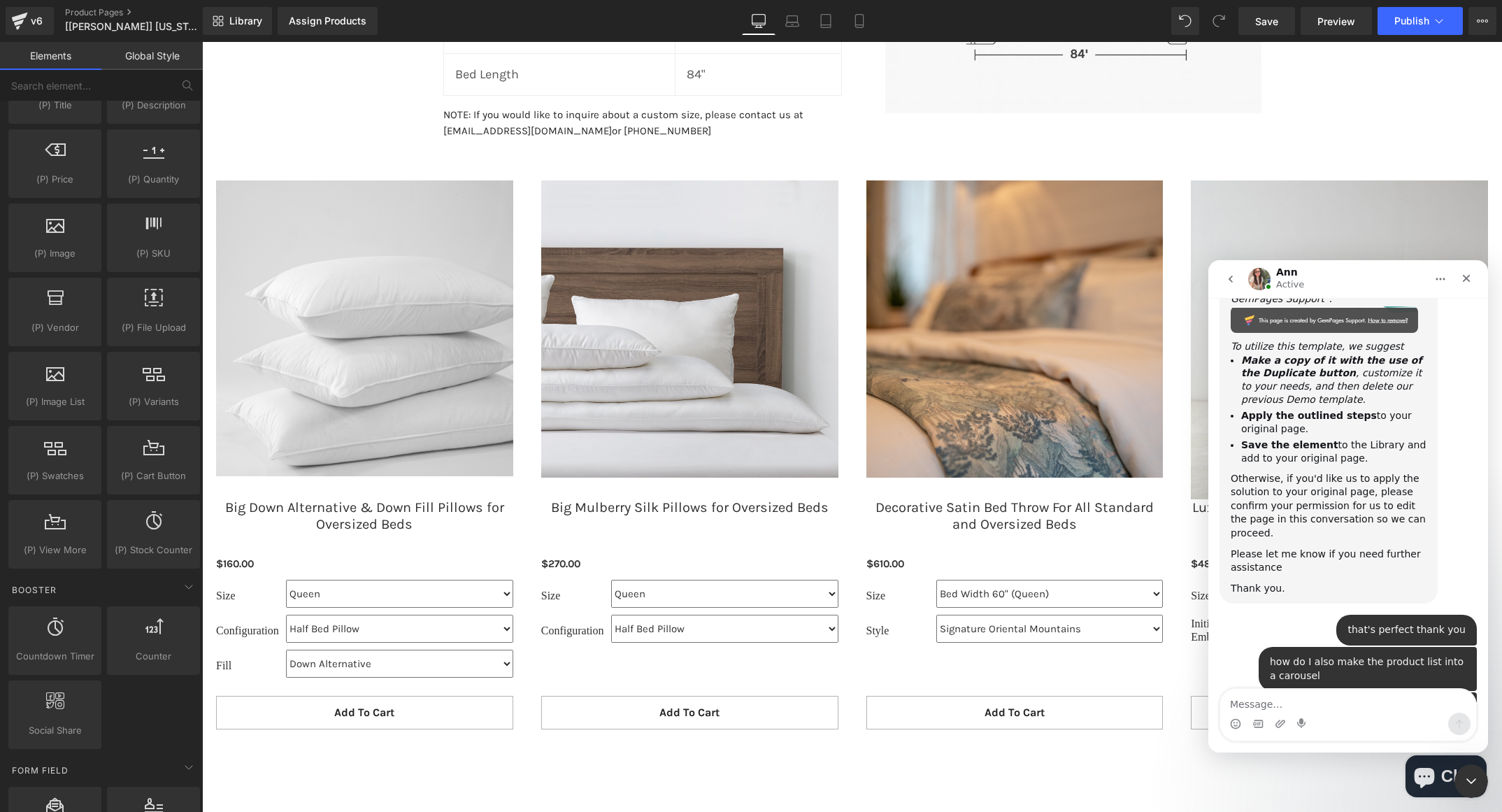
scroll to position [4064, 0]
type textarea "thank you"
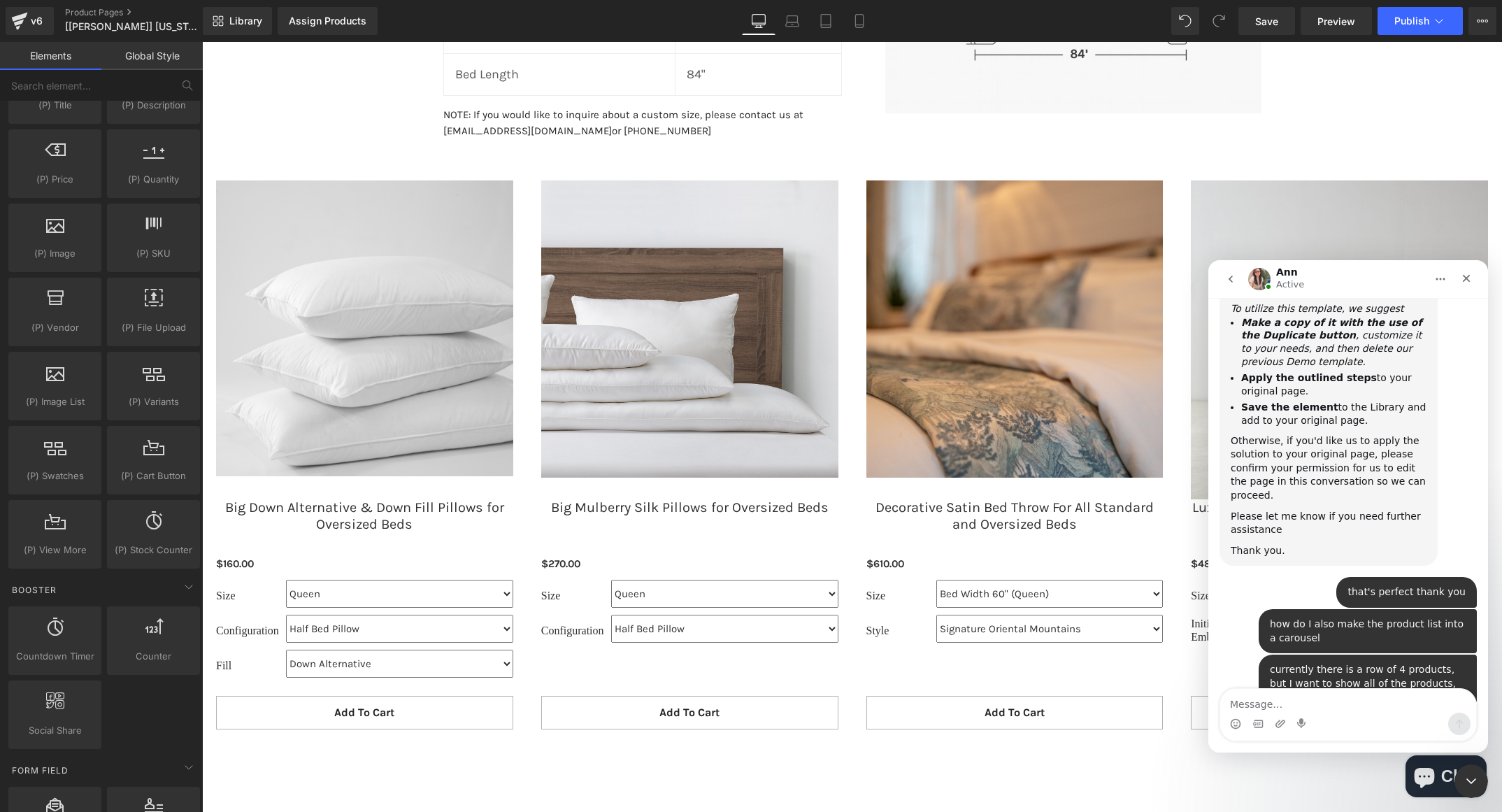
scroll to position [4106, 0]
click at [1460, 287] on div "Close" at bounding box center [1467, 279] width 25 height 25
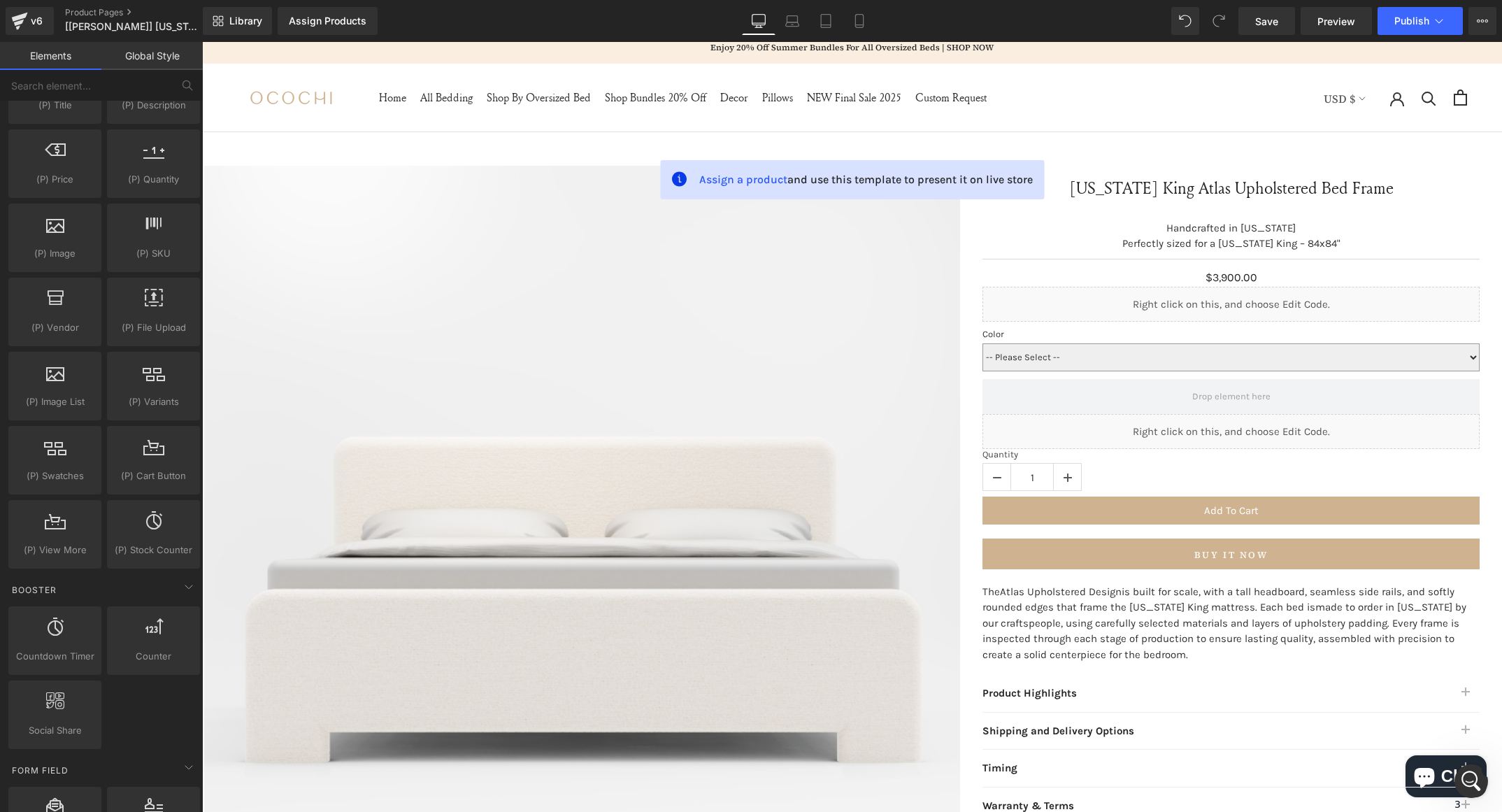
scroll to position [0, 0]
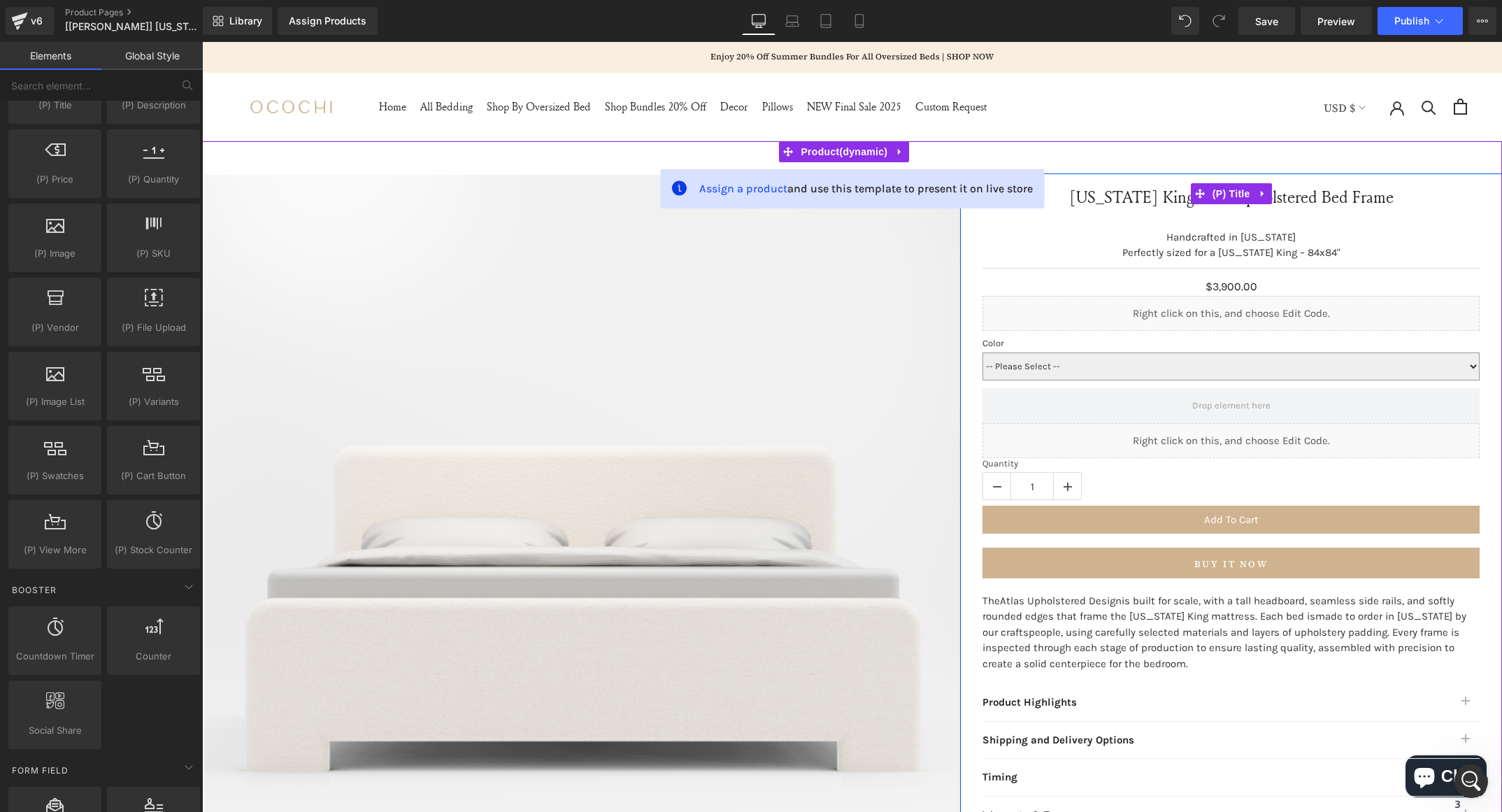
click at [1304, 205] on link "[US_STATE] King Atlas Upholstered Bed Frame" at bounding box center [1232, 194] width 324 height 41
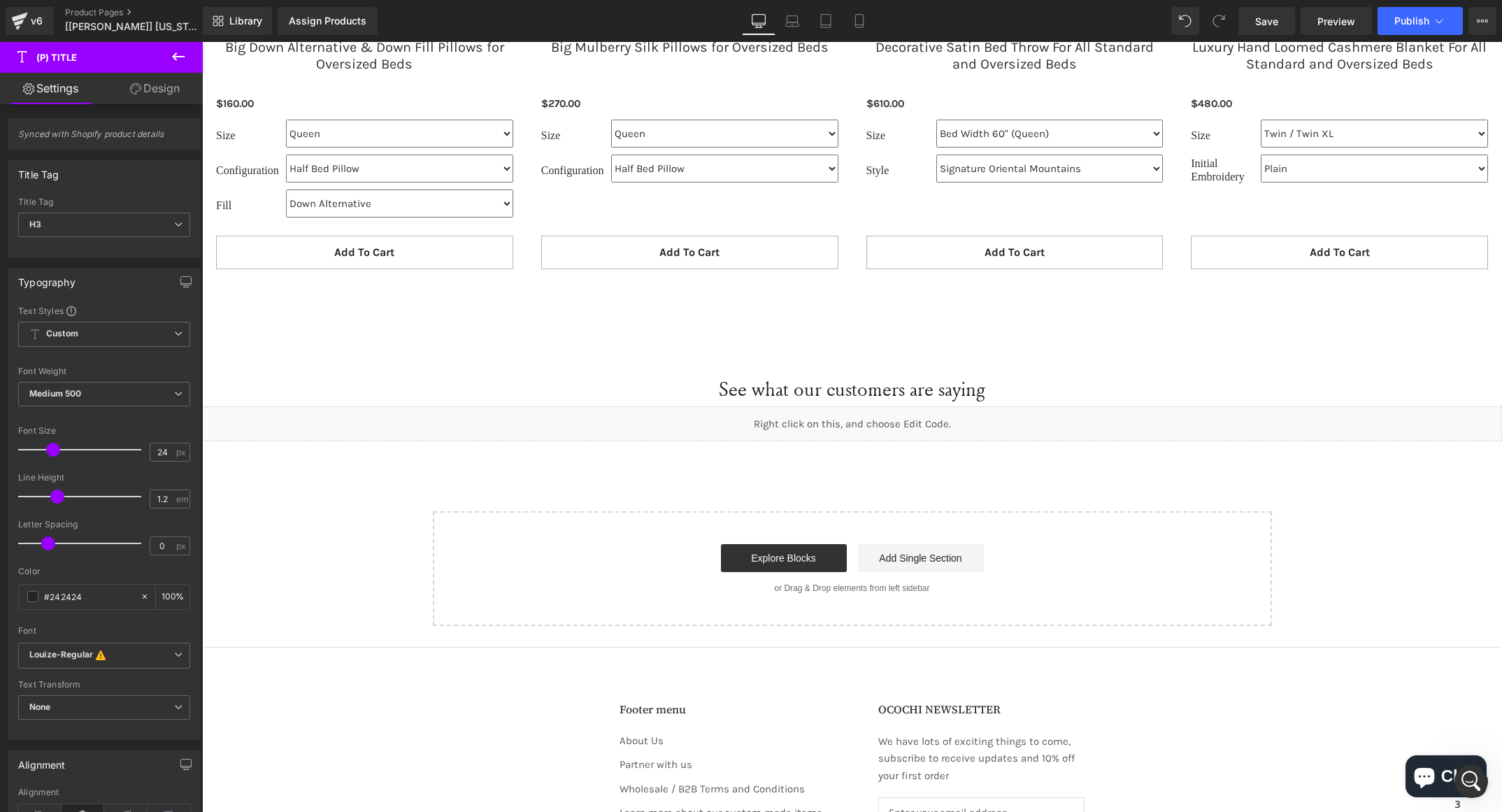
scroll to position [2353, 0]
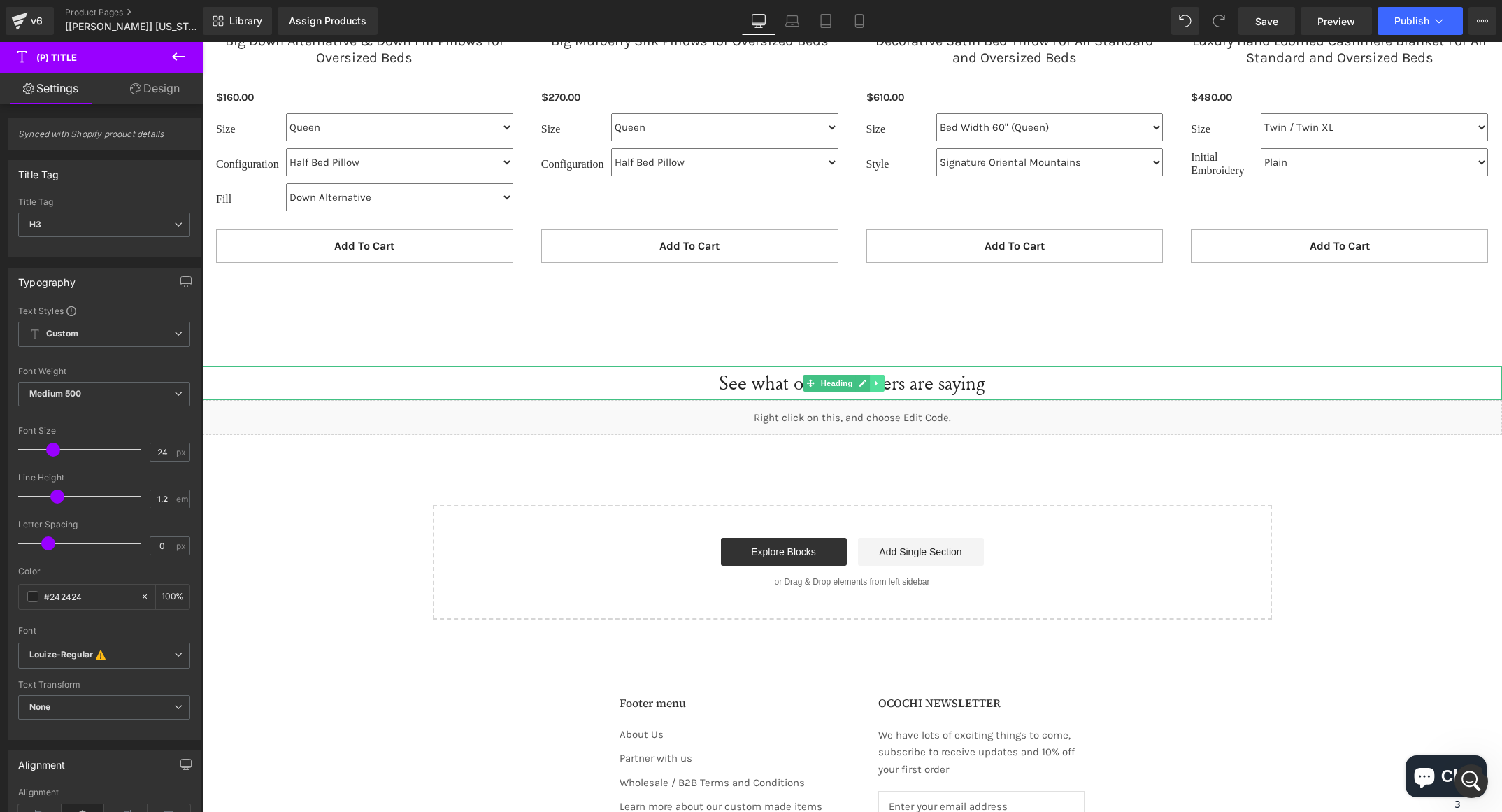
click at [871, 389] on link at bounding box center [878, 384] width 14 height 17
click at [871, 380] on icon at bounding box center [870, 384] width 8 height 8
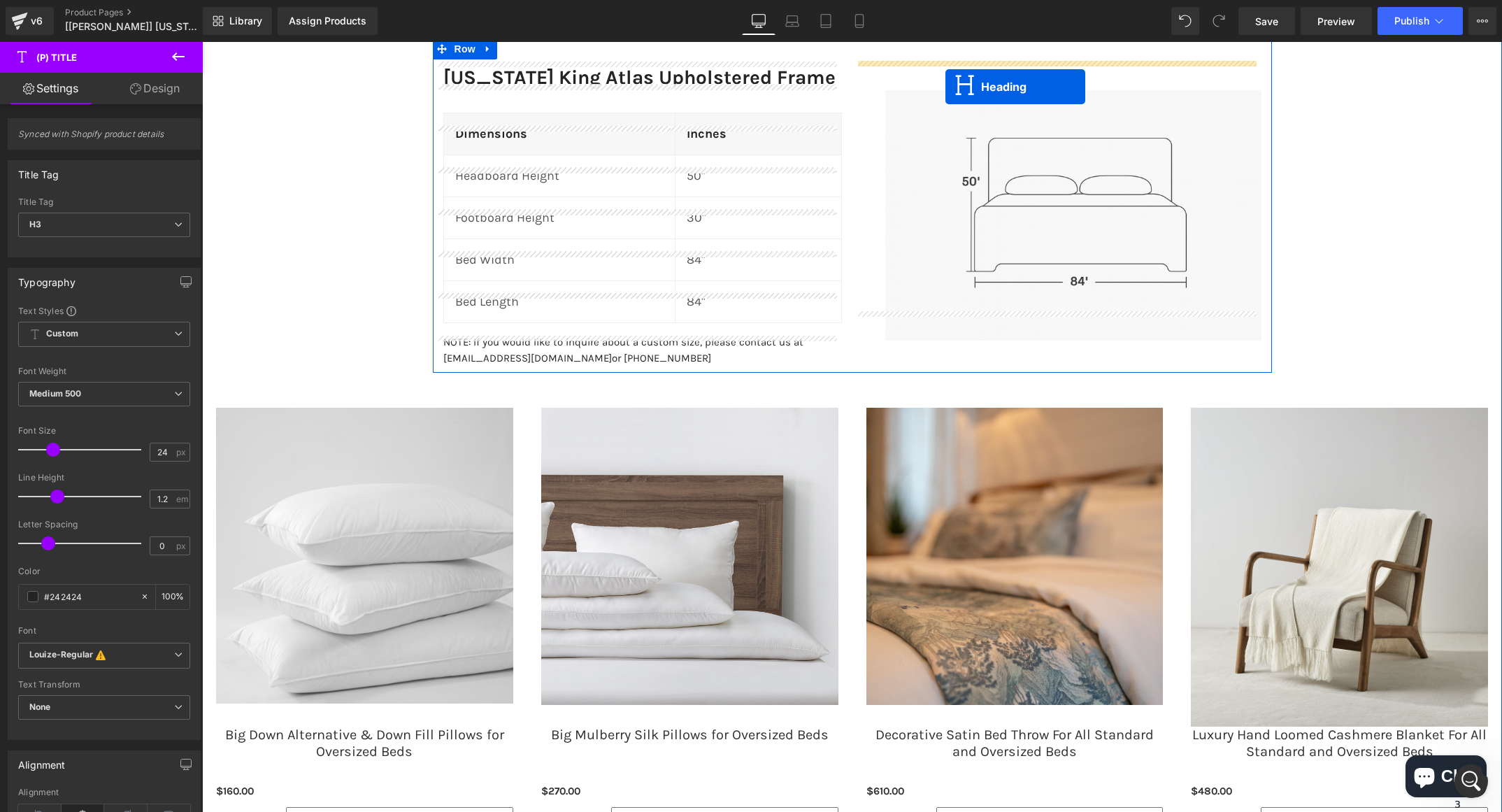
scroll to position [1616, 0]
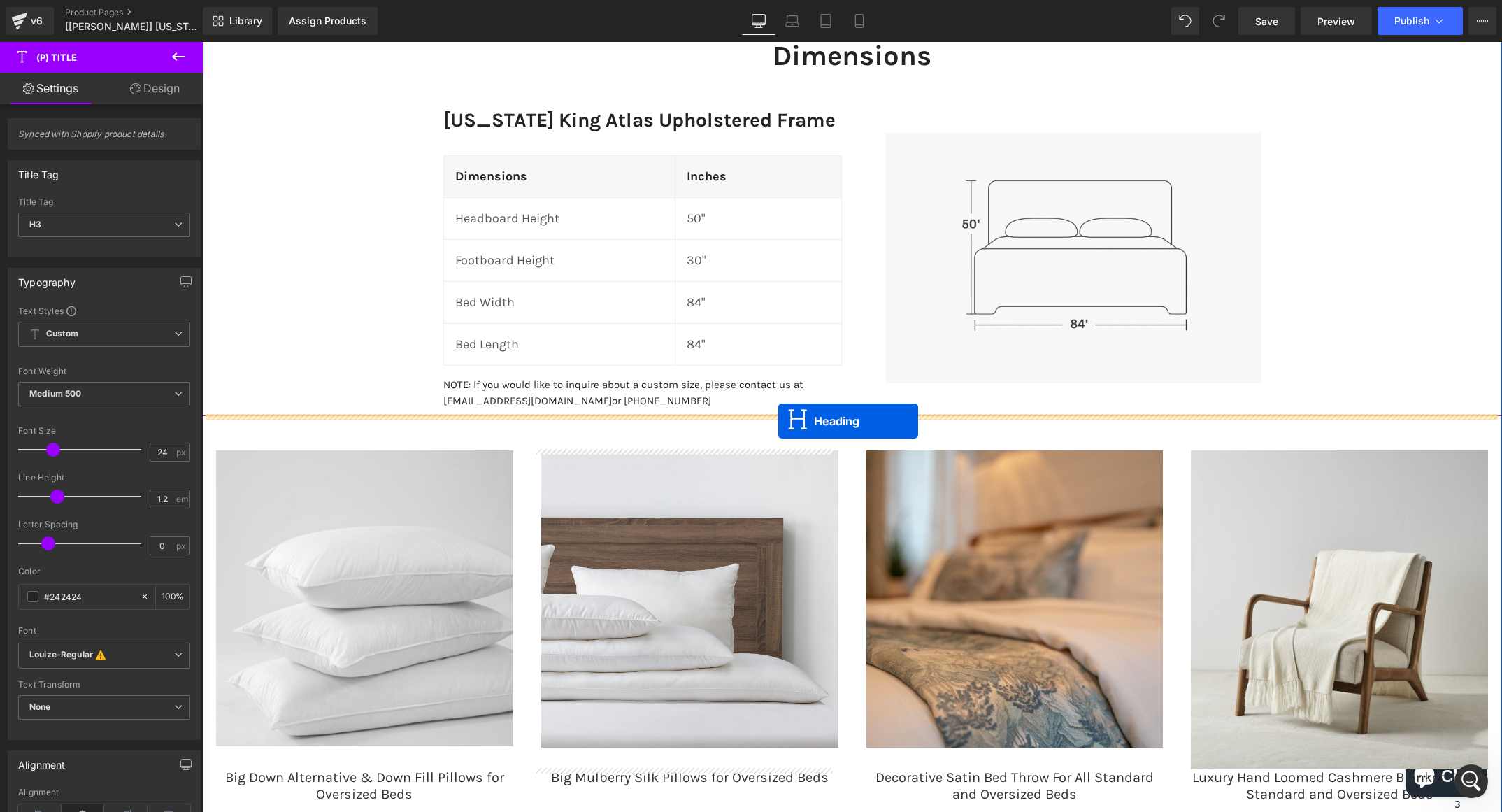
drag, startPoint x: 817, startPoint y: 423, endPoint x: 779, endPoint y: 420, distance: 38.1
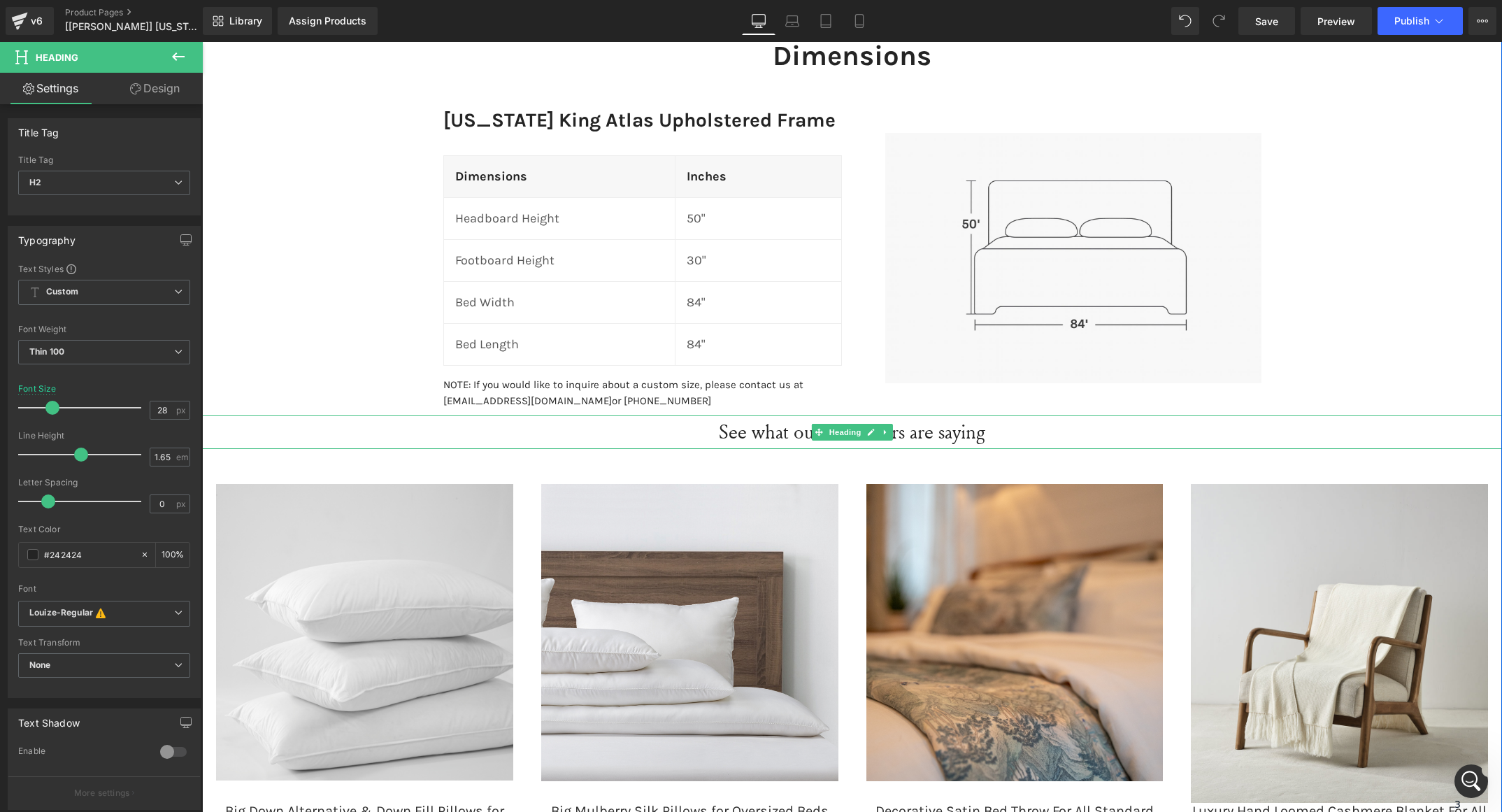
click at [790, 436] on h2 "See what our customers are saying" at bounding box center [852, 431] width 1301 height 32
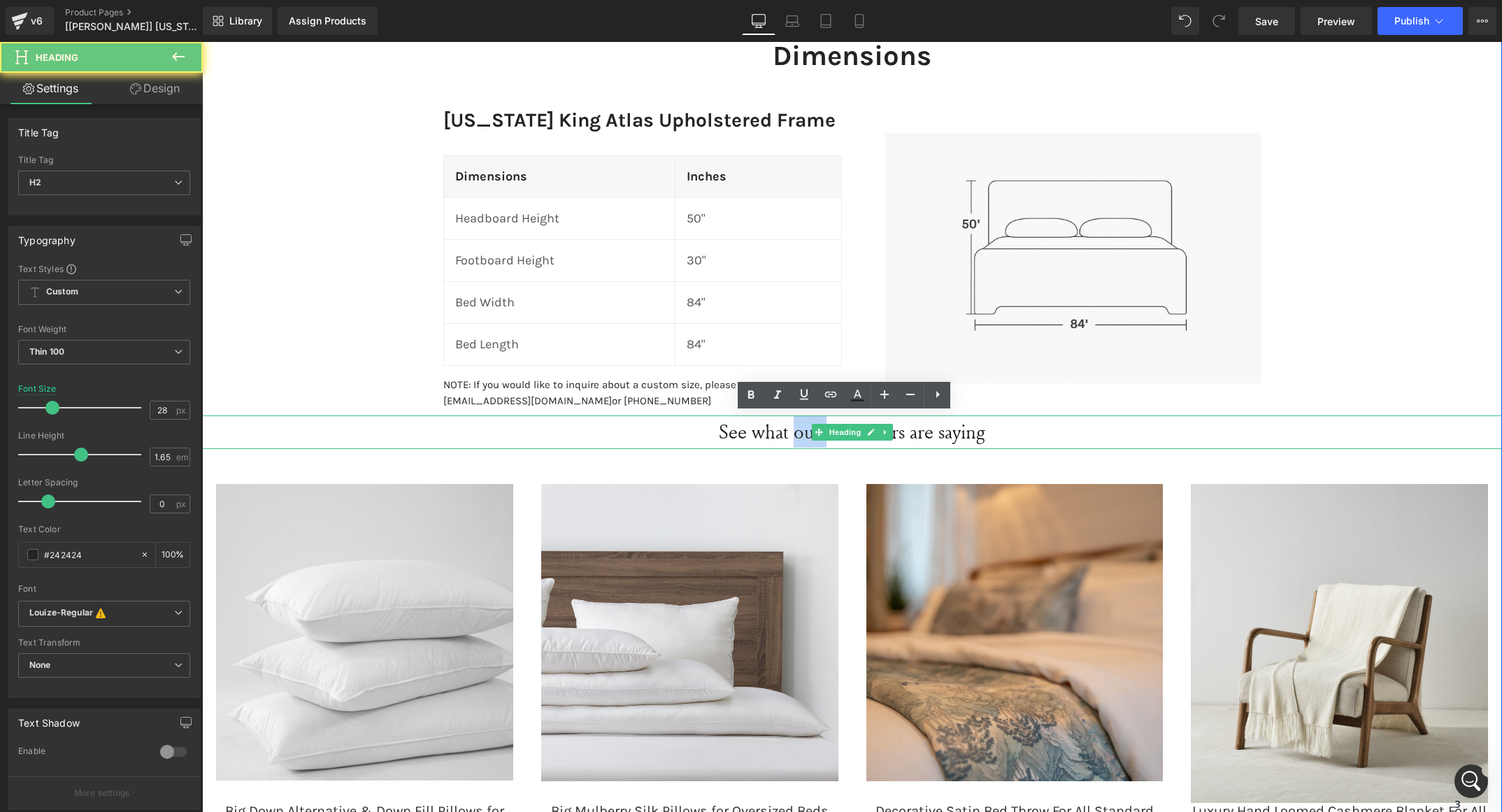
click at [790, 436] on h2 "See what our customers are saying" at bounding box center [852, 431] width 1301 height 32
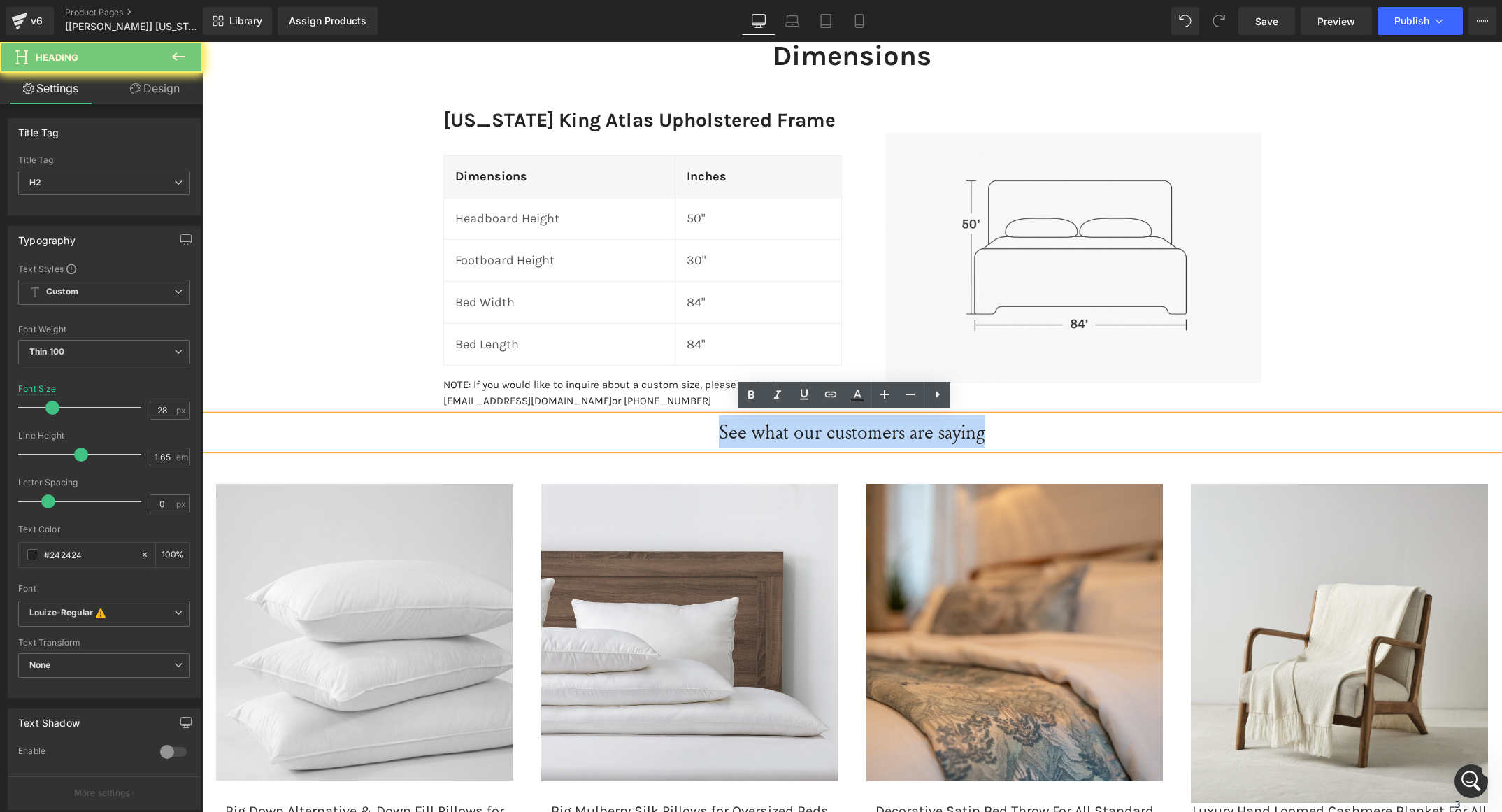
click at [790, 436] on h2 "See what our customers are saying" at bounding box center [852, 431] width 1301 height 32
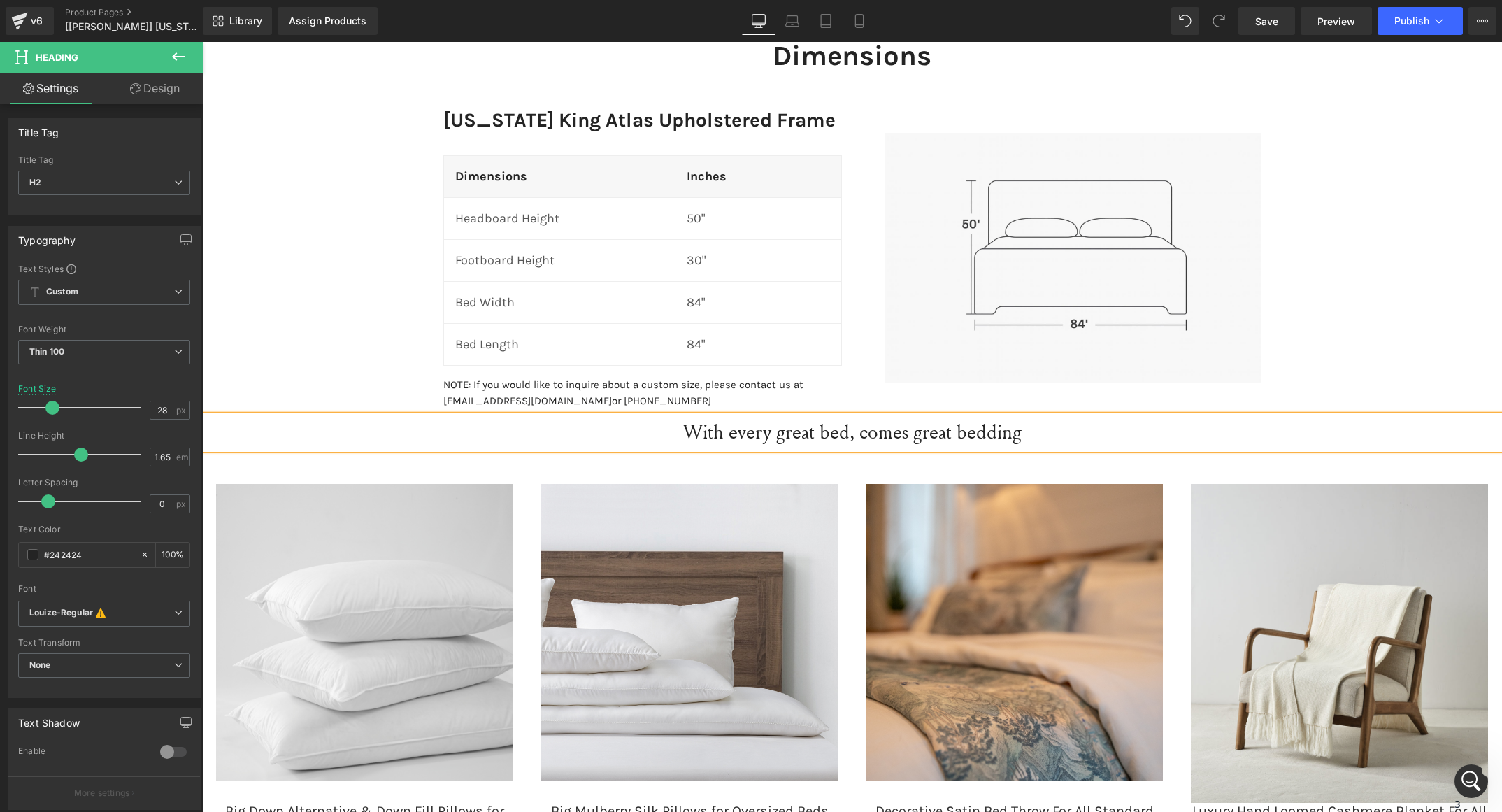
click at [790, 436] on h2 "With every great bed, comes great bedding" at bounding box center [852, 431] width 1301 height 32
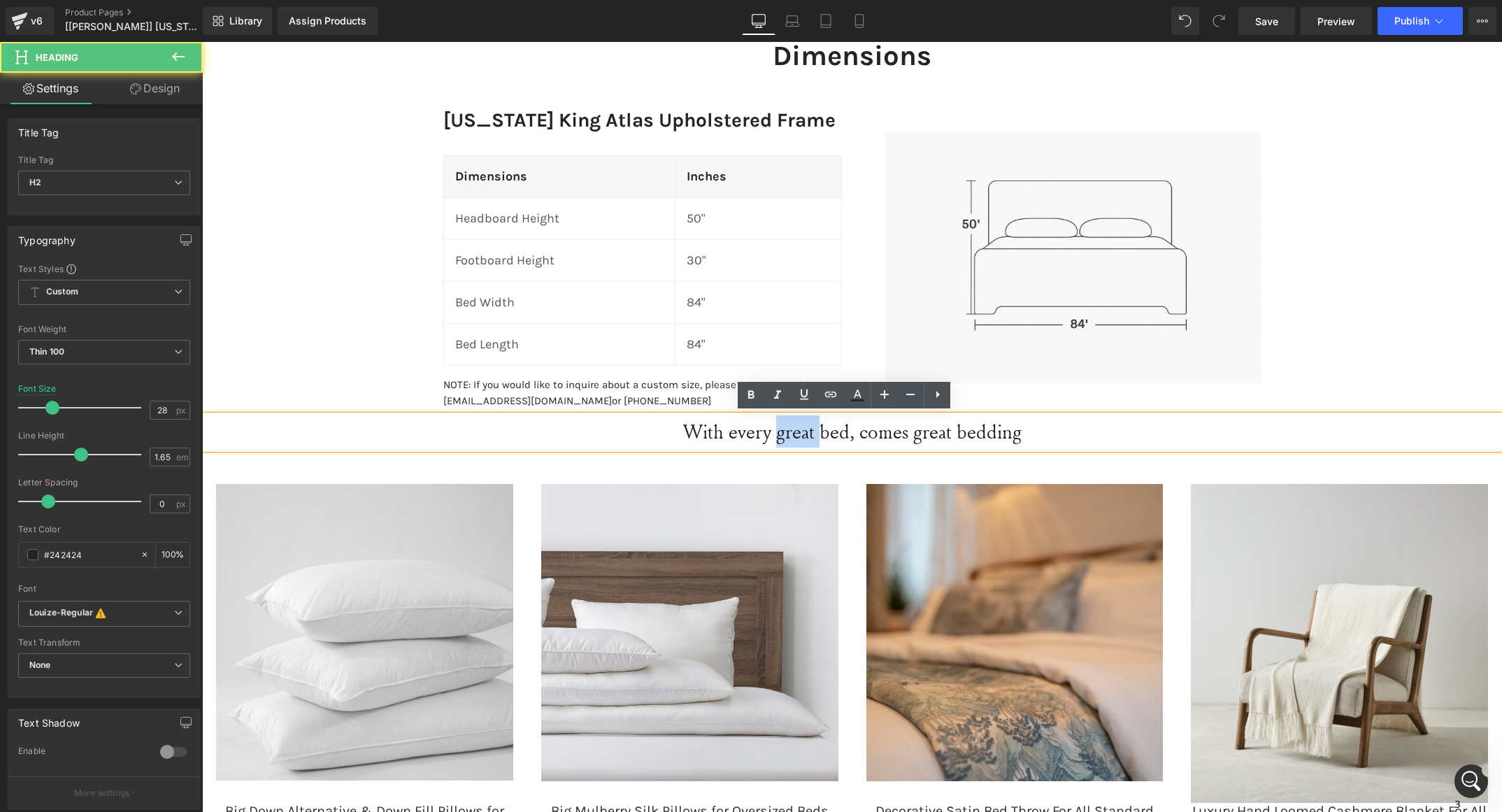
click at [790, 436] on h2 "With every great bed, comes great bedding" at bounding box center [852, 431] width 1301 height 32
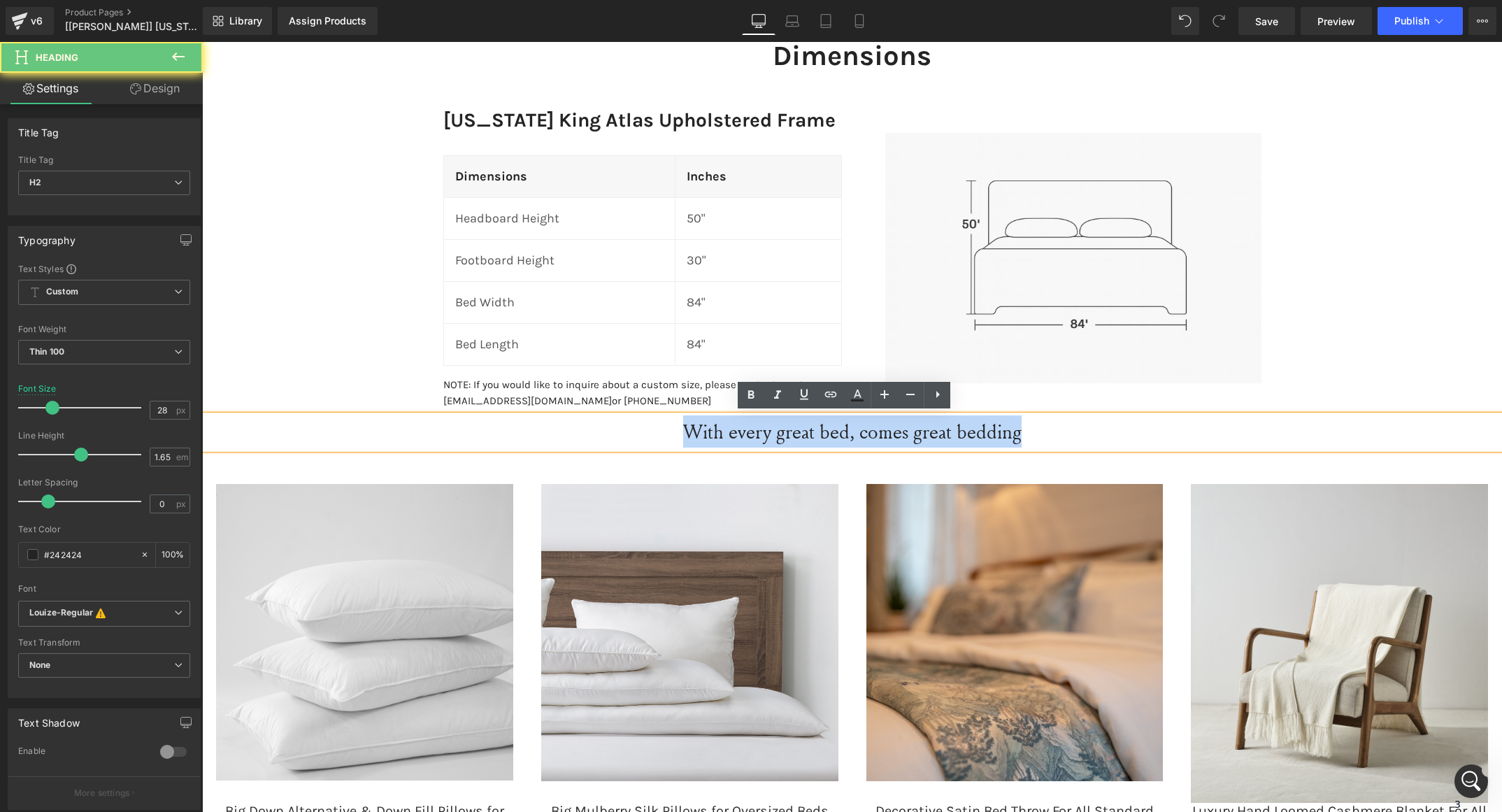
click at [790, 436] on h2 "With every great bed, comes great bedding" at bounding box center [852, 431] width 1301 height 32
copy h2 "With every great bed, comes great bedding"
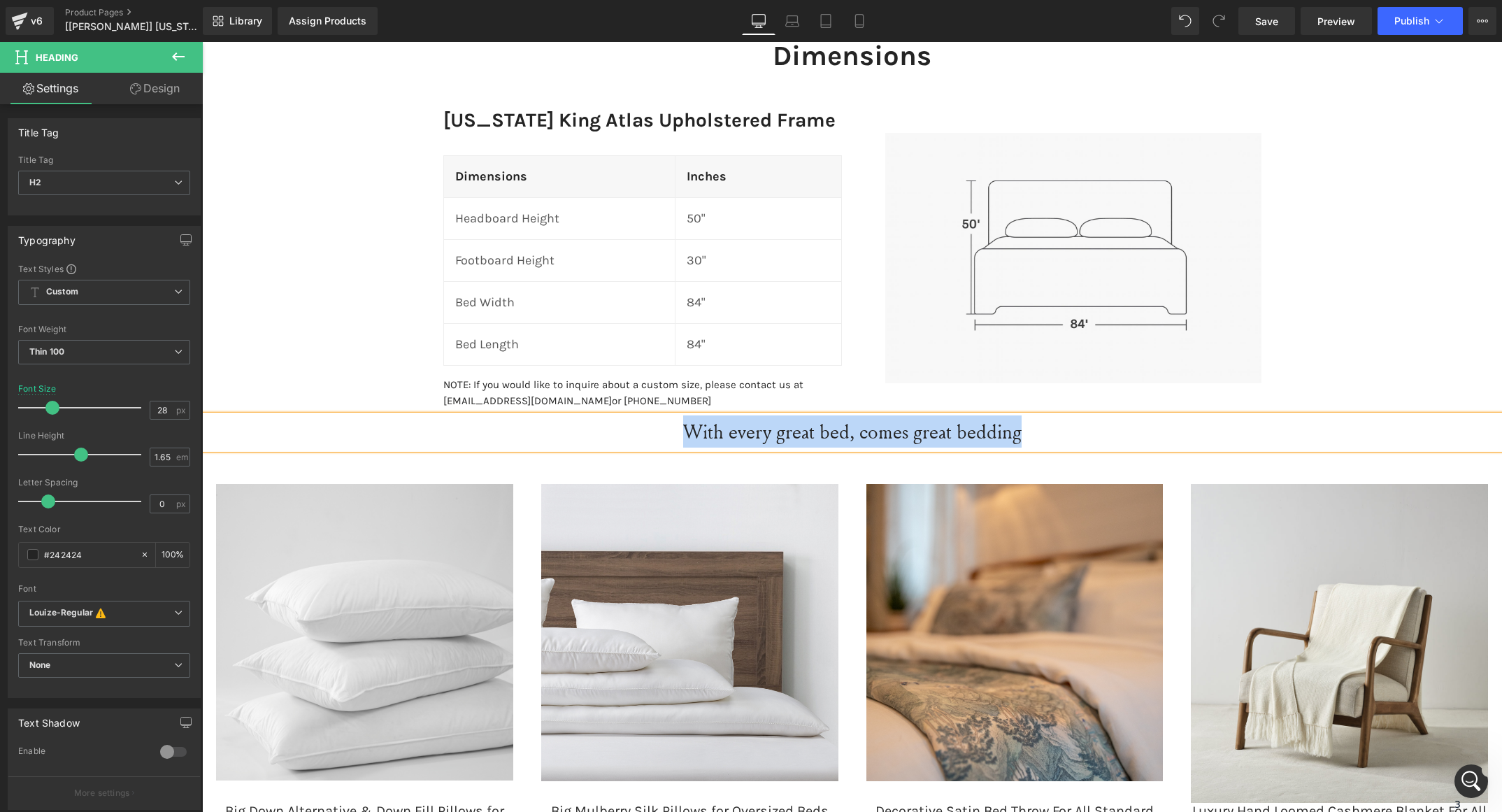
click at [1364, 154] on div "Dimensions Heading Row Wyoming King Atlas Upholstered Frame Heading Dimensions …" at bounding box center [852, 552] width 1301 height 1071
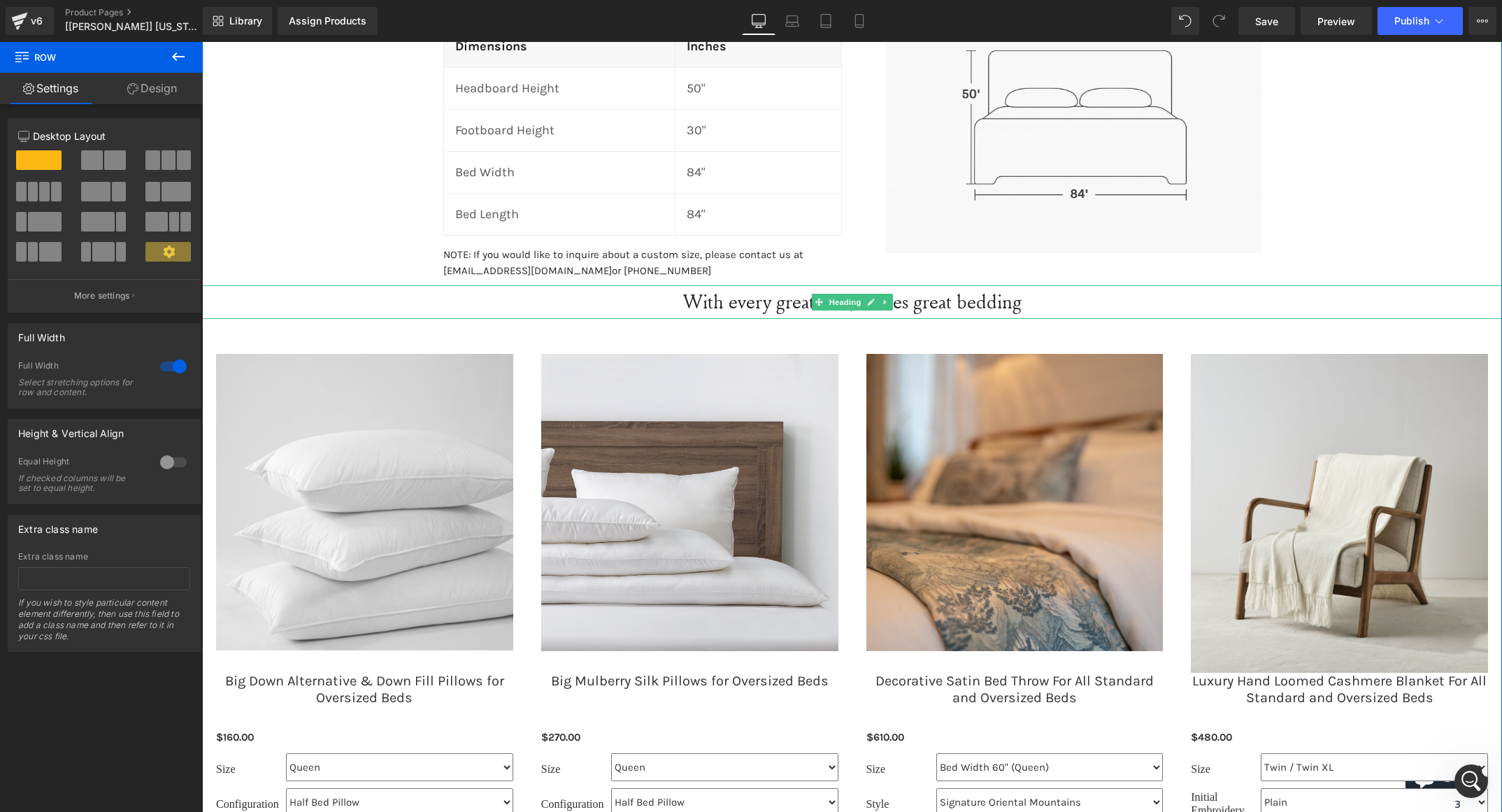
scroll to position [1702, 0]
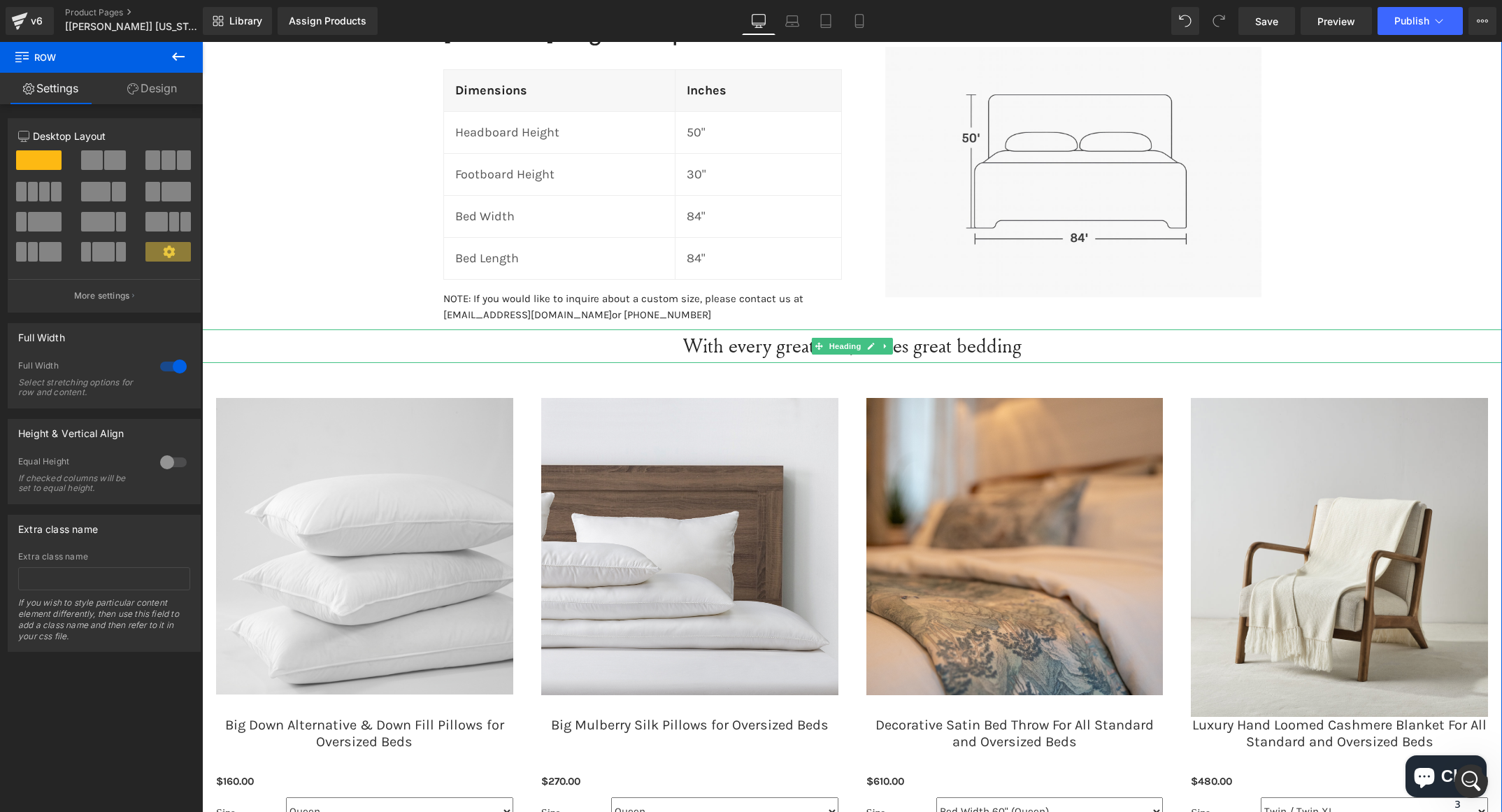
click at [759, 340] on h2 "With every great bed, comes great bedding" at bounding box center [852, 345] width 1301 height 32
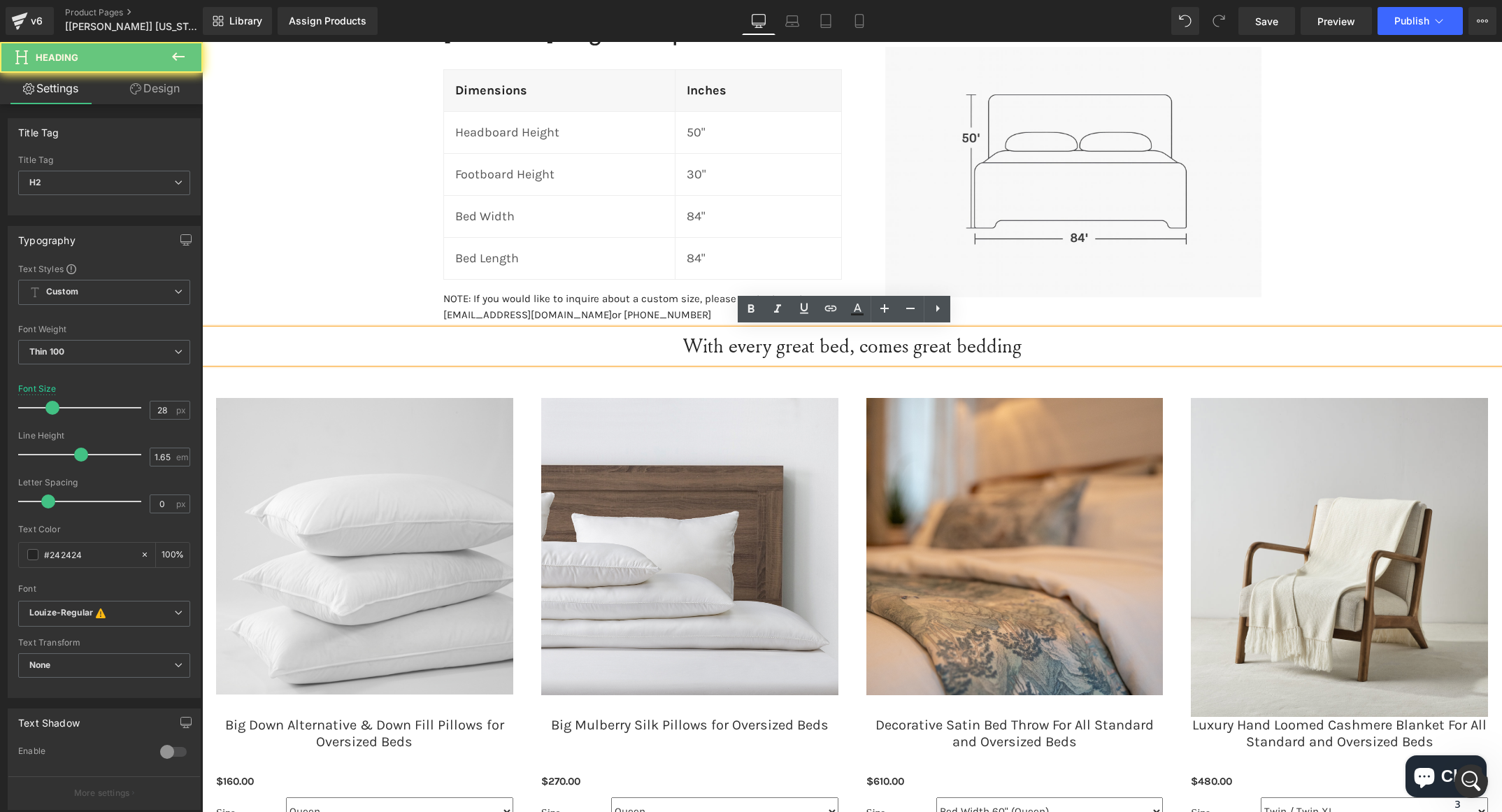
click at [759, 340] on h2 "With every great bed, comes great bedding" at bounding box center [852, 345] width 1301 height 32
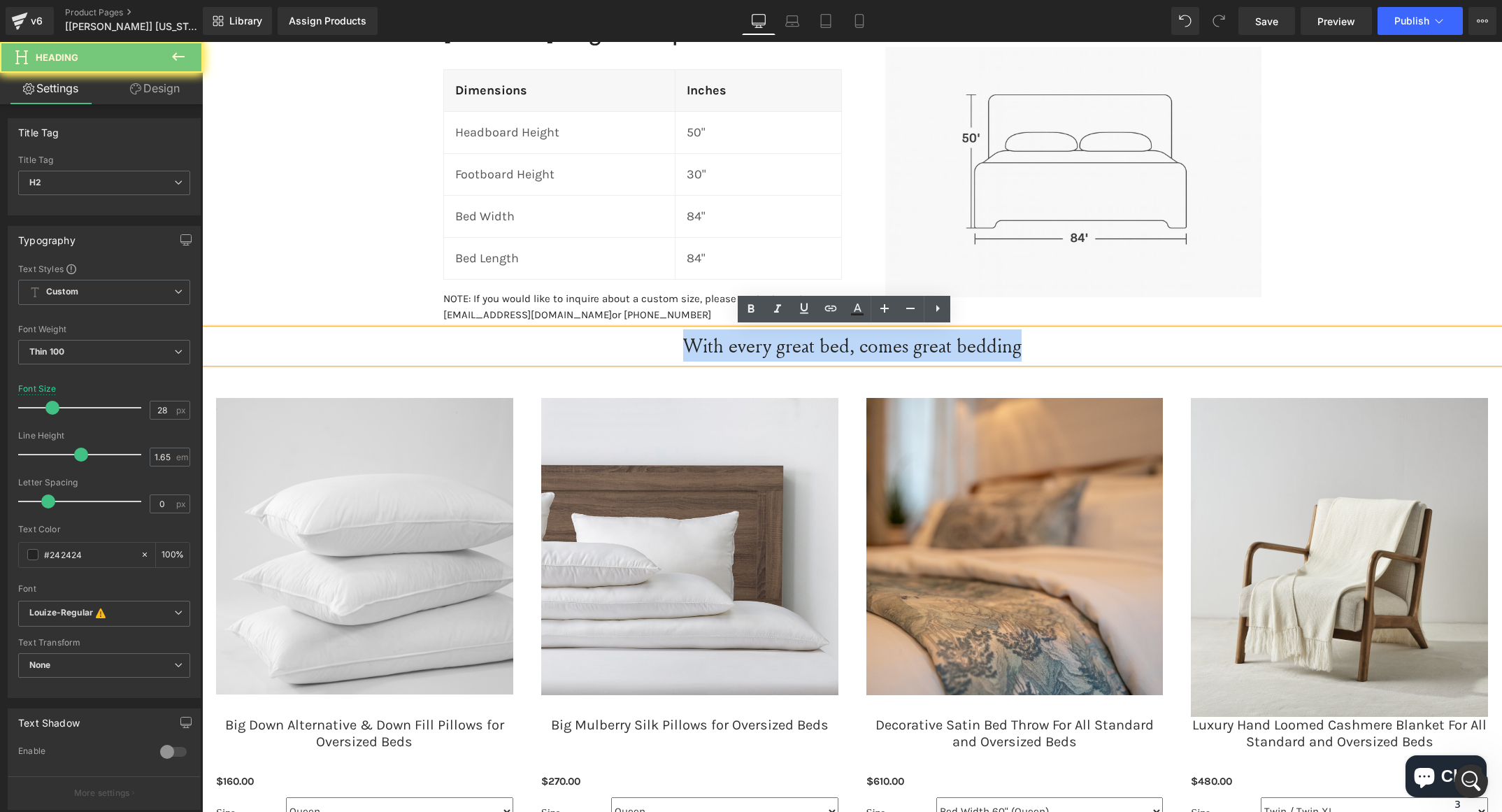
click at [759, 340] on h2 "With every great bed, comes great bedding" at bounding box center [852, 345] width 1301 height 32
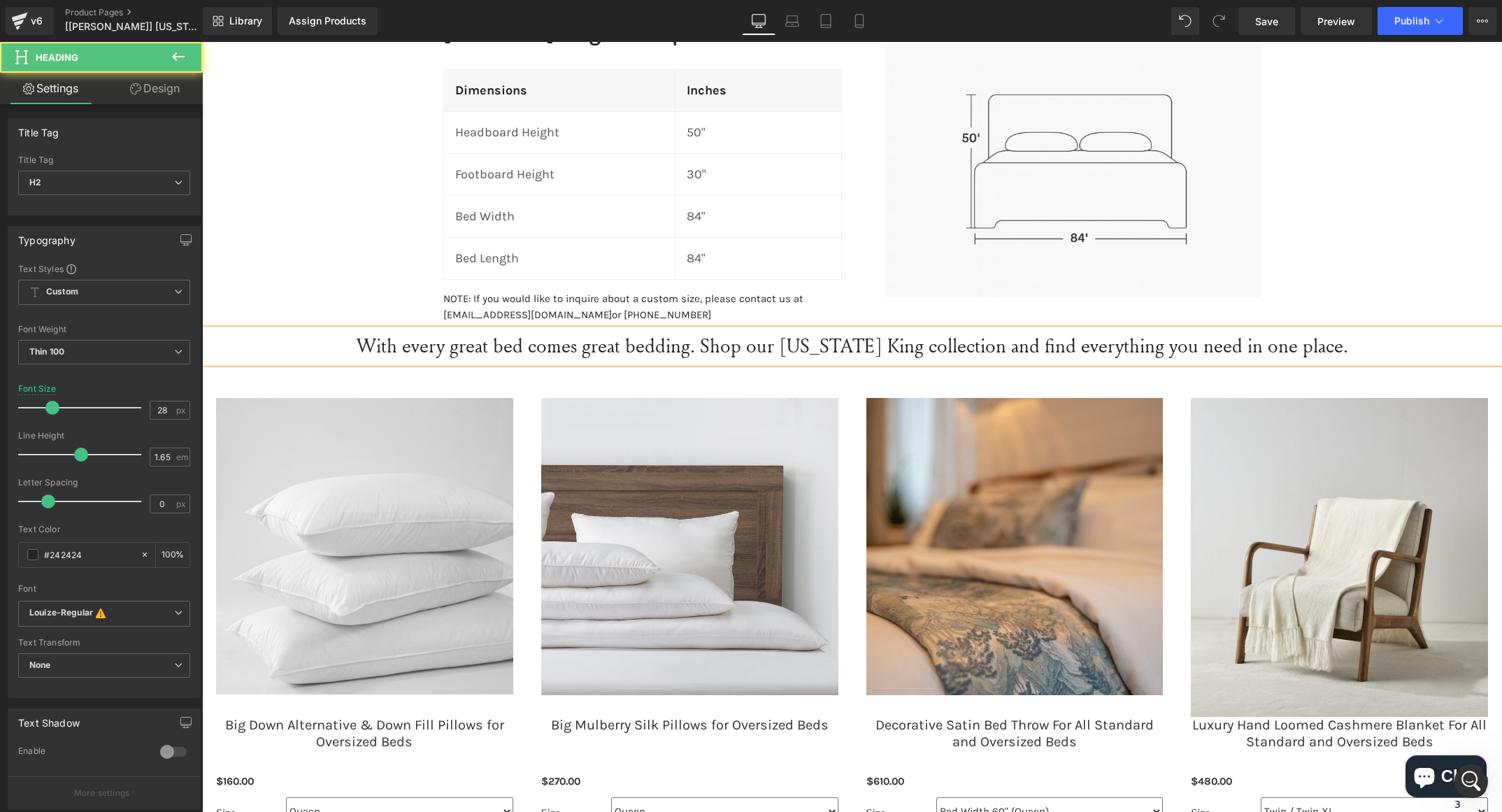
click at [707, 350] on h2 "With every great bed comes great bedding. Shop our Wyoming King collection and …" at bounding box center [852, 345] width 1301 height 32
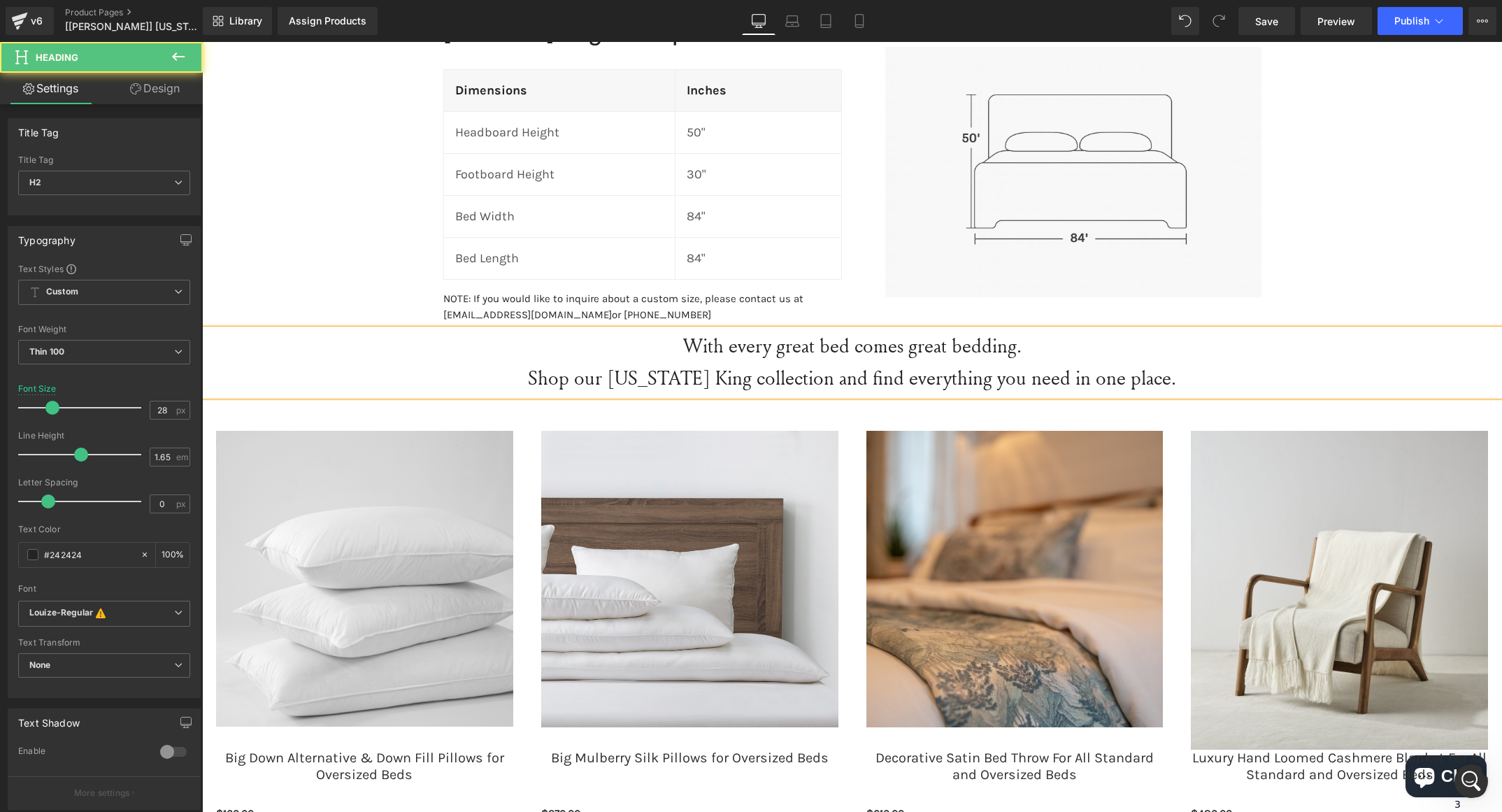
click at [892, 344] on h2 "With every great bed comes great bedding." at bounding box center [852, 345] width 1301 height 32
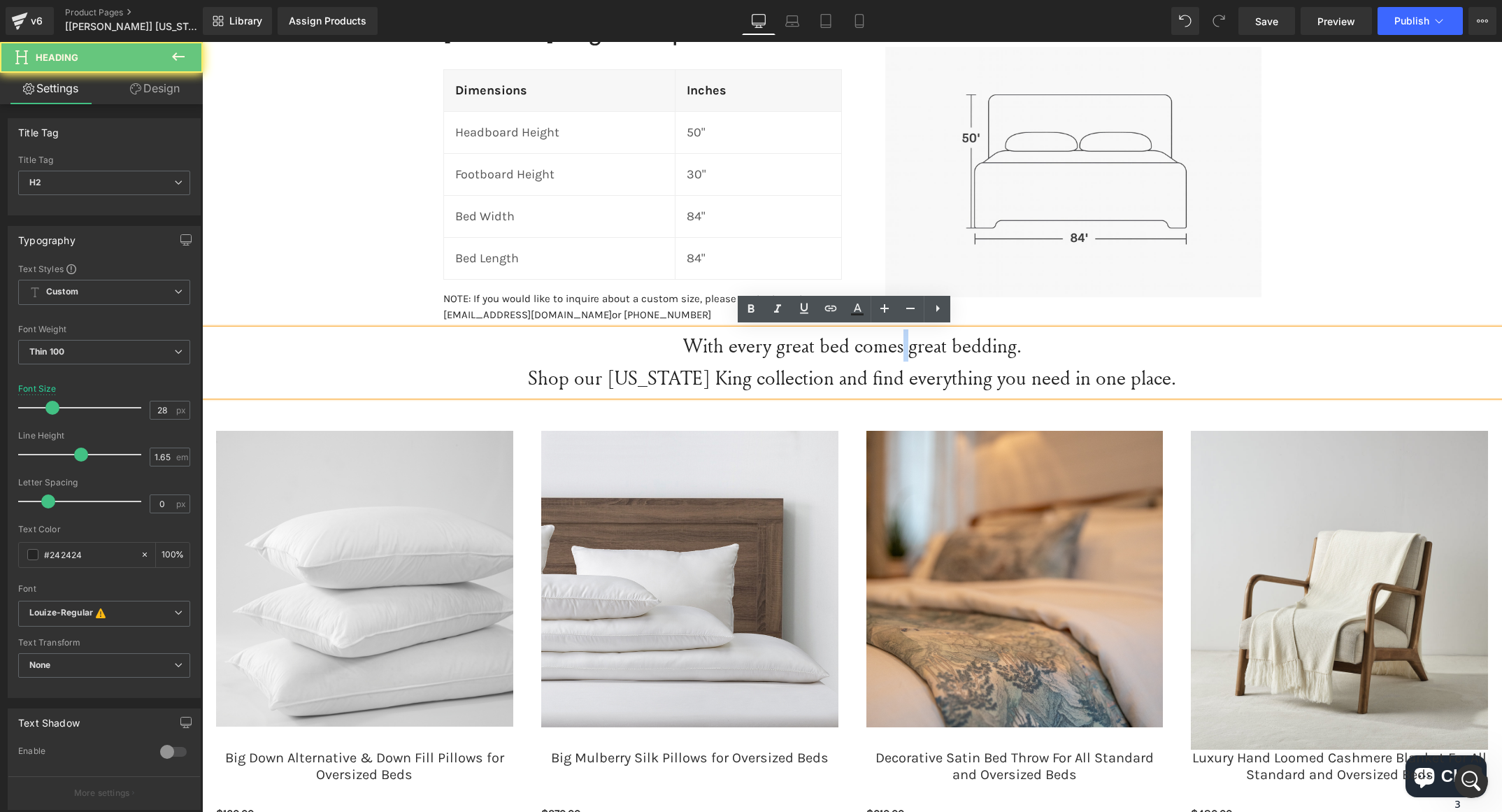
click at [892, 344] on h2 "With every great bed comes great bedding." at bounding box center [852, 345] width 1301 height 32
click at [892, 344] on strong "With every great bed comes great bedding." at bounding box center [852, 345] width 339 height 27
click at [805, 329] on h2 "With every great bed comes great bedding." at bounding box center [852, 345] width 1301 height 32
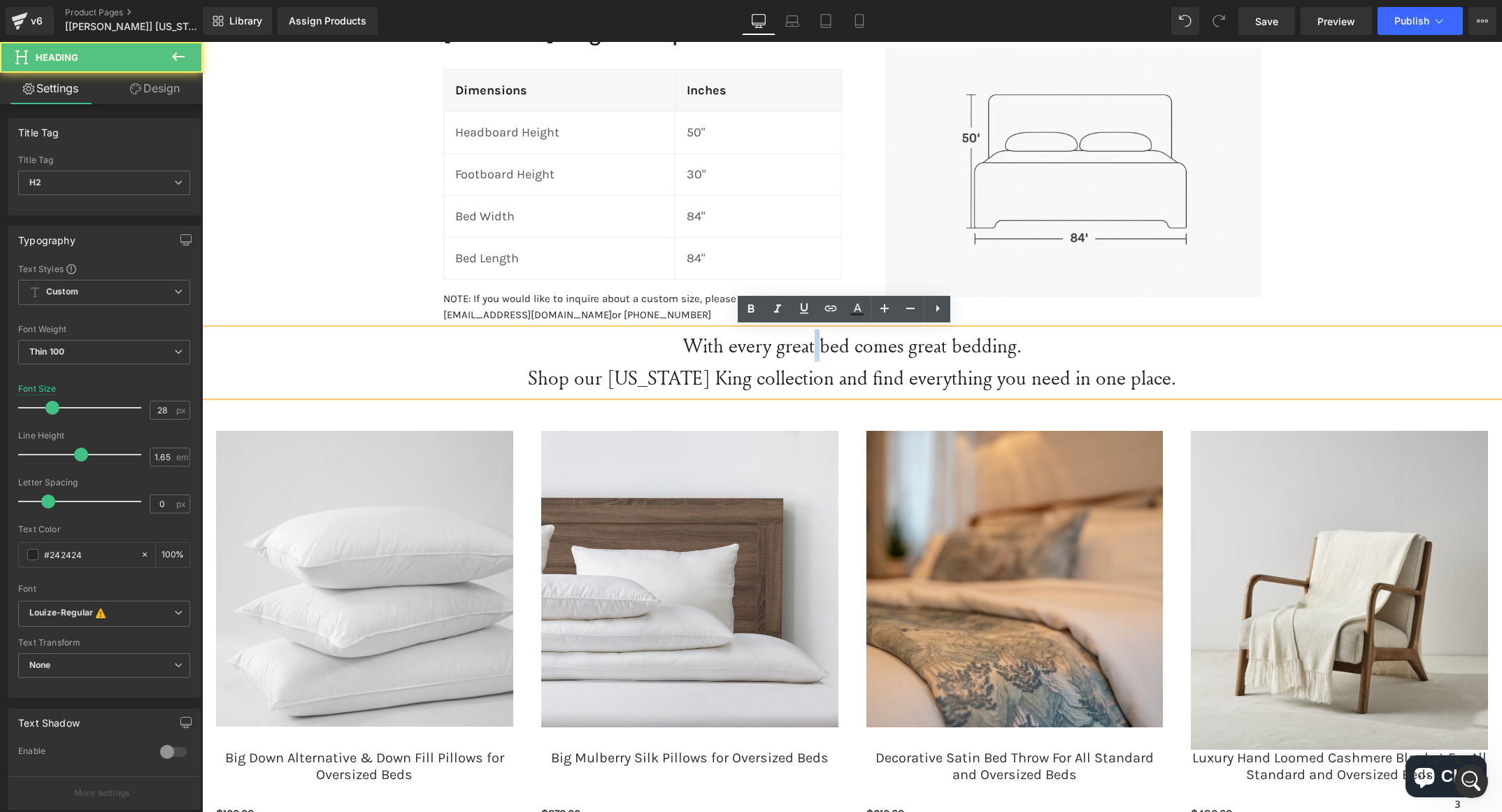
click at [805, 329] on h2 "With every great bed comes great bedding." at bounding box center [852, 345] width 1301 height 32
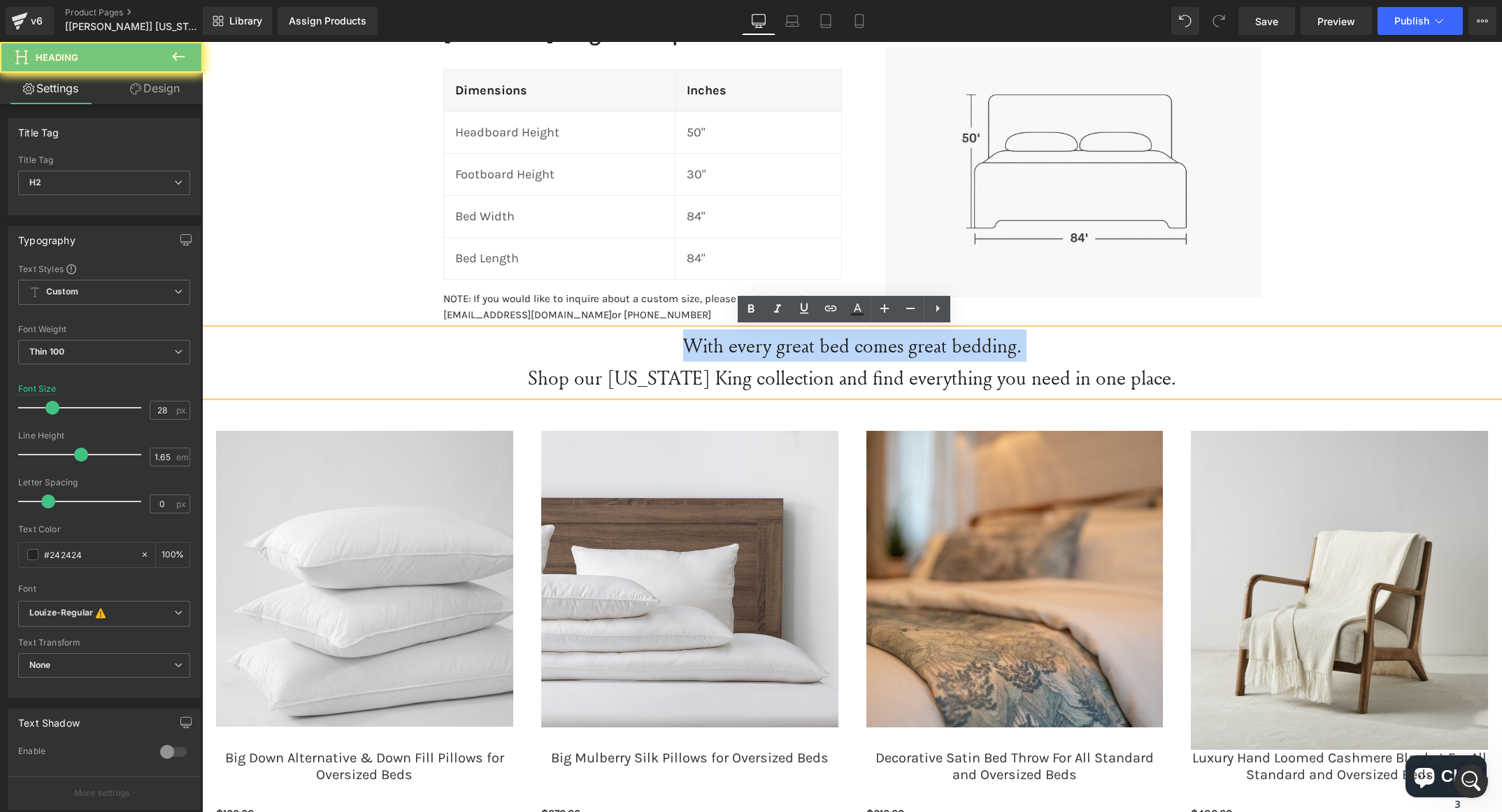
click at [805, 329] on h2 "With every great bed comes great bedding." at bounding box center [852, 345] width 1301 height 32
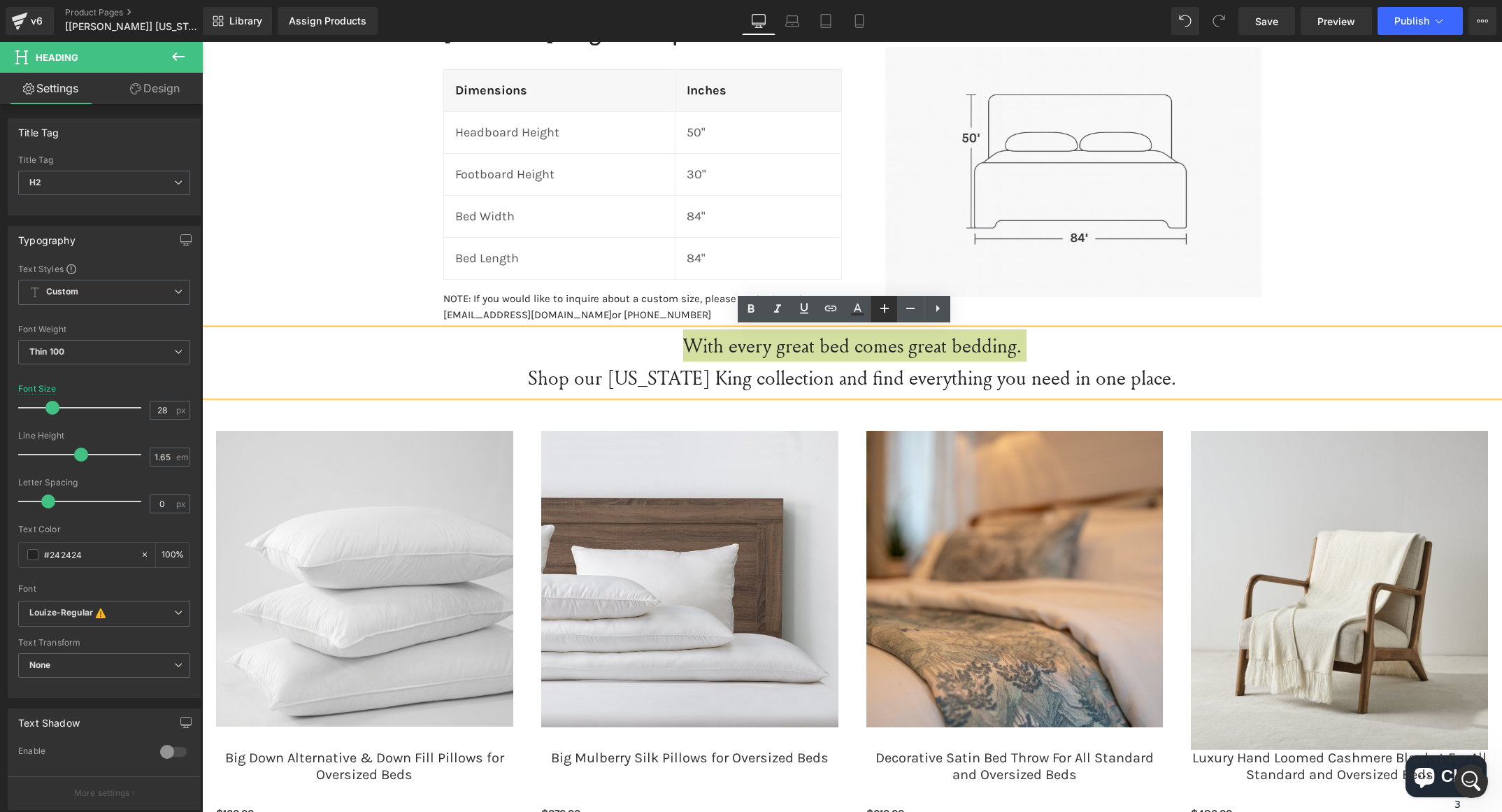
click at [884, 302] on icon at bounding box center [885, 308] width 17 height 17
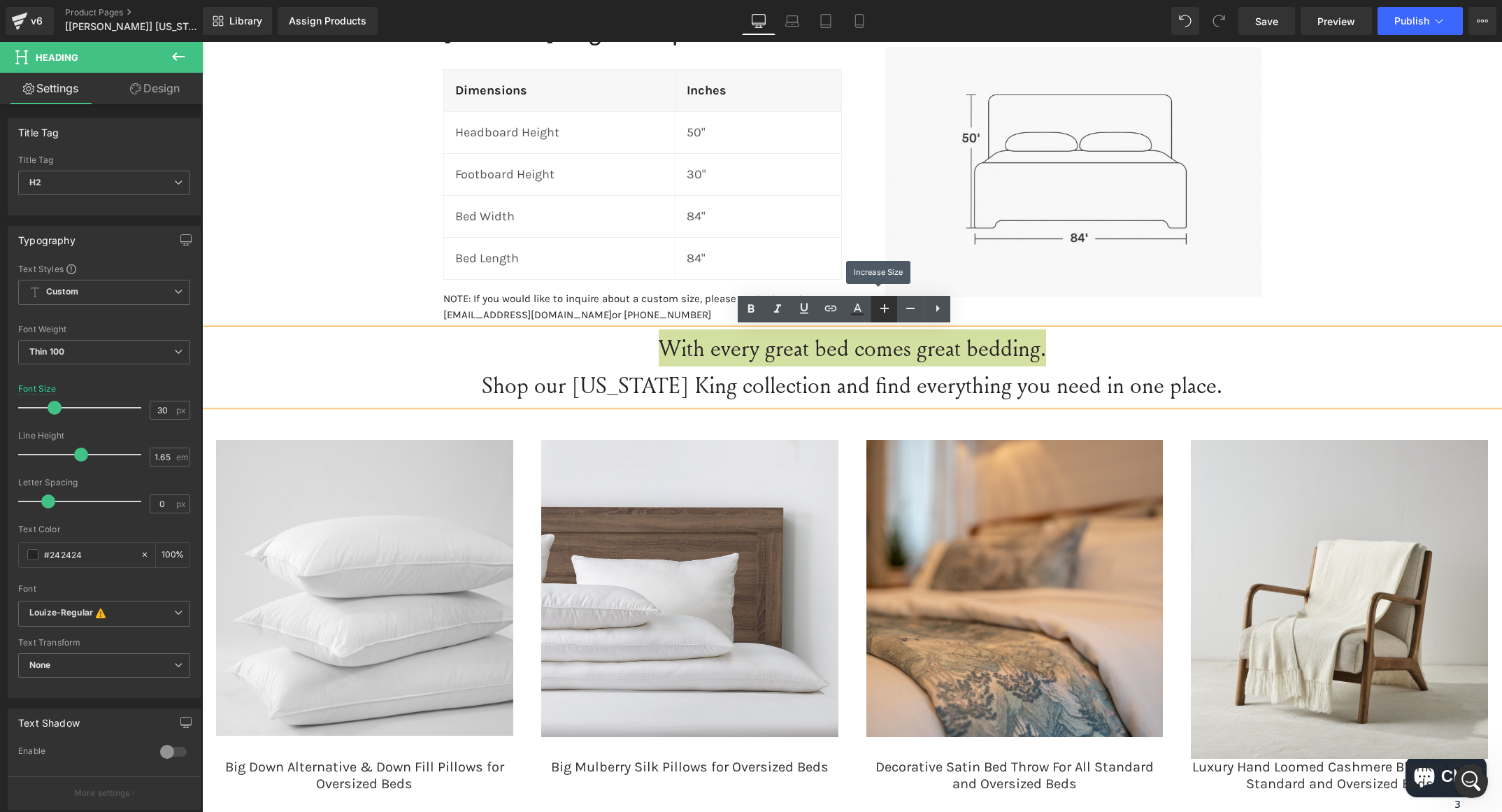
type input "32"
click at [778, 306] on icon at bounding box center [777, 309] width 7 height 9
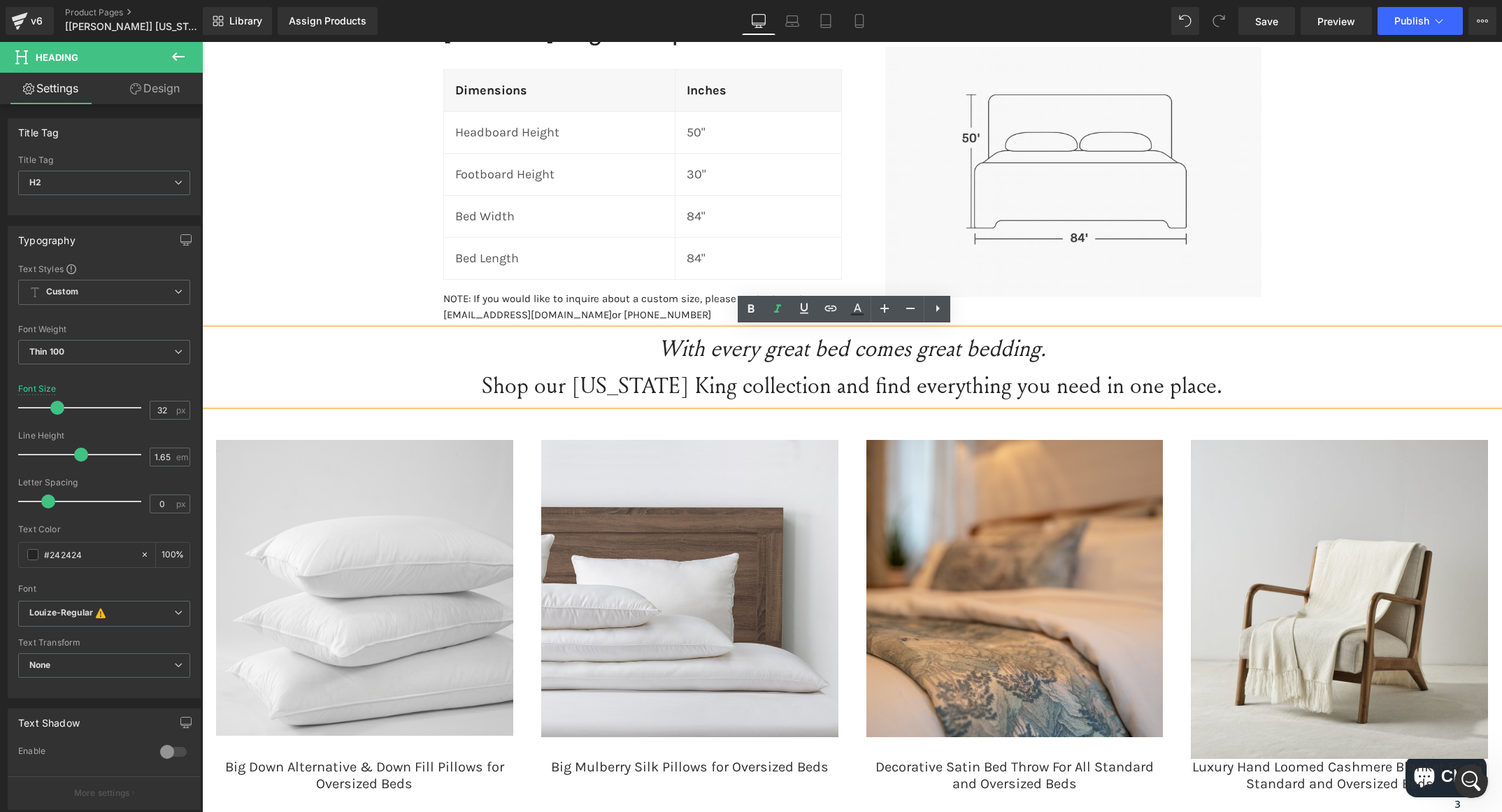
click at [942, 396] on h2 "Shop our Wyoming King collection and find everything you need in one place." at bounding box center [852, 385] width 1301 height 37
click at [819, 379] on h2 "Shop our Wyoming King collection and find everything you need in one place." at bounding box center [852, 385] width 1301 height 37
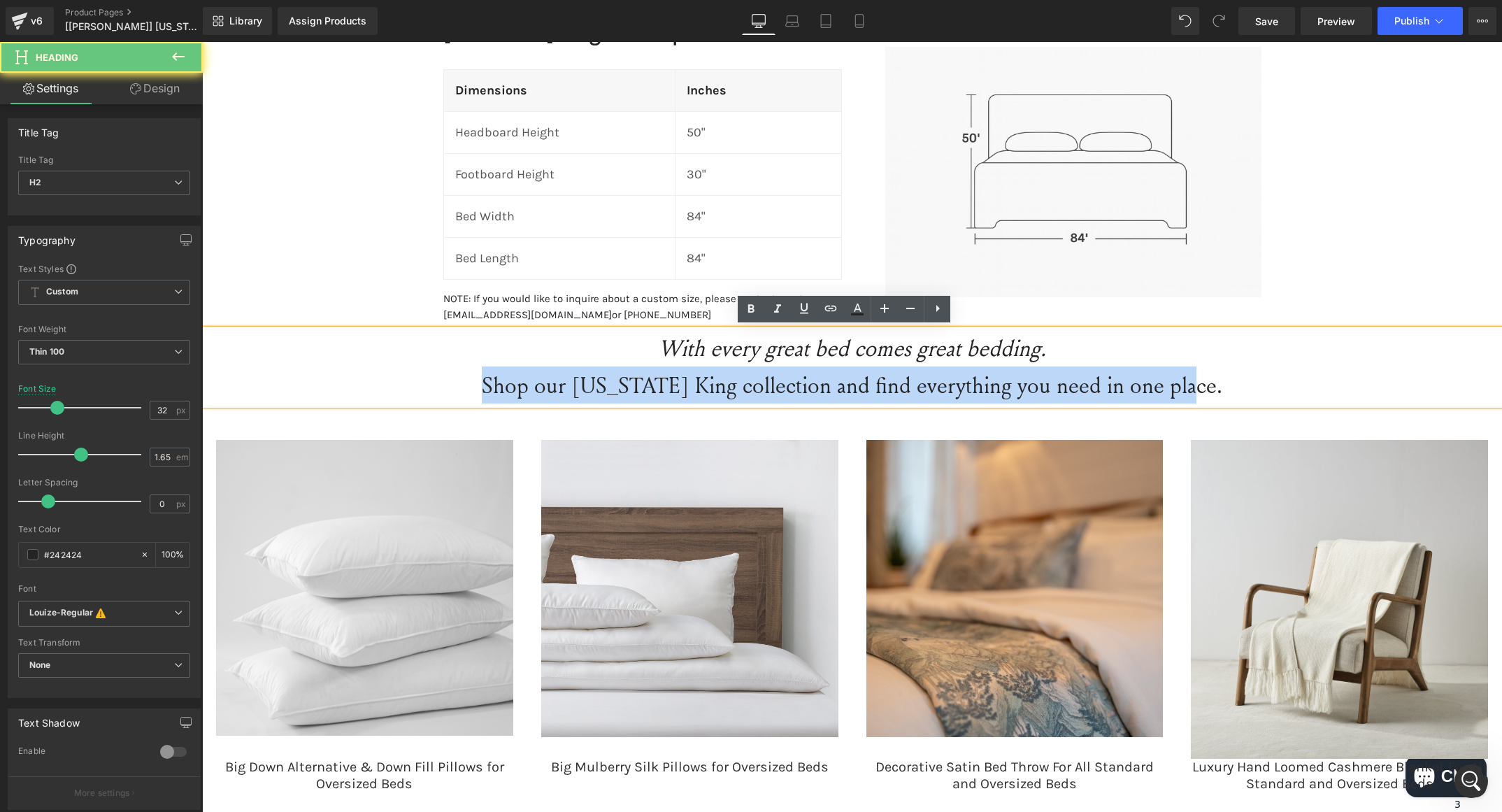
click at [819, 379] on h2 "Shop our Wyoming King collection and find everything you need in one place." at bounding box center [852, 385] width 1301 height 37
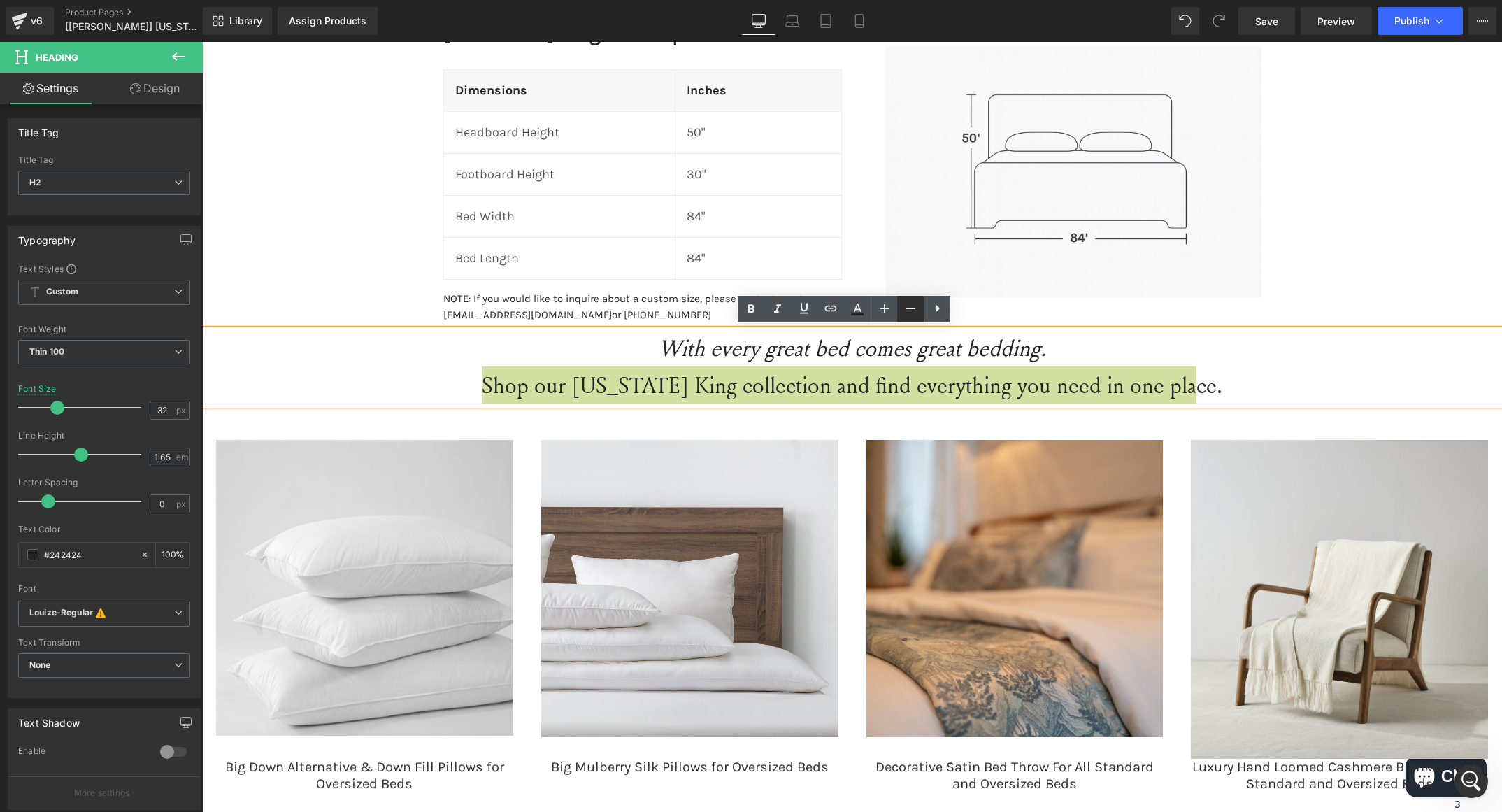
click at [907, 308] on icon at bounding box center [911, 308] width 17 height 17
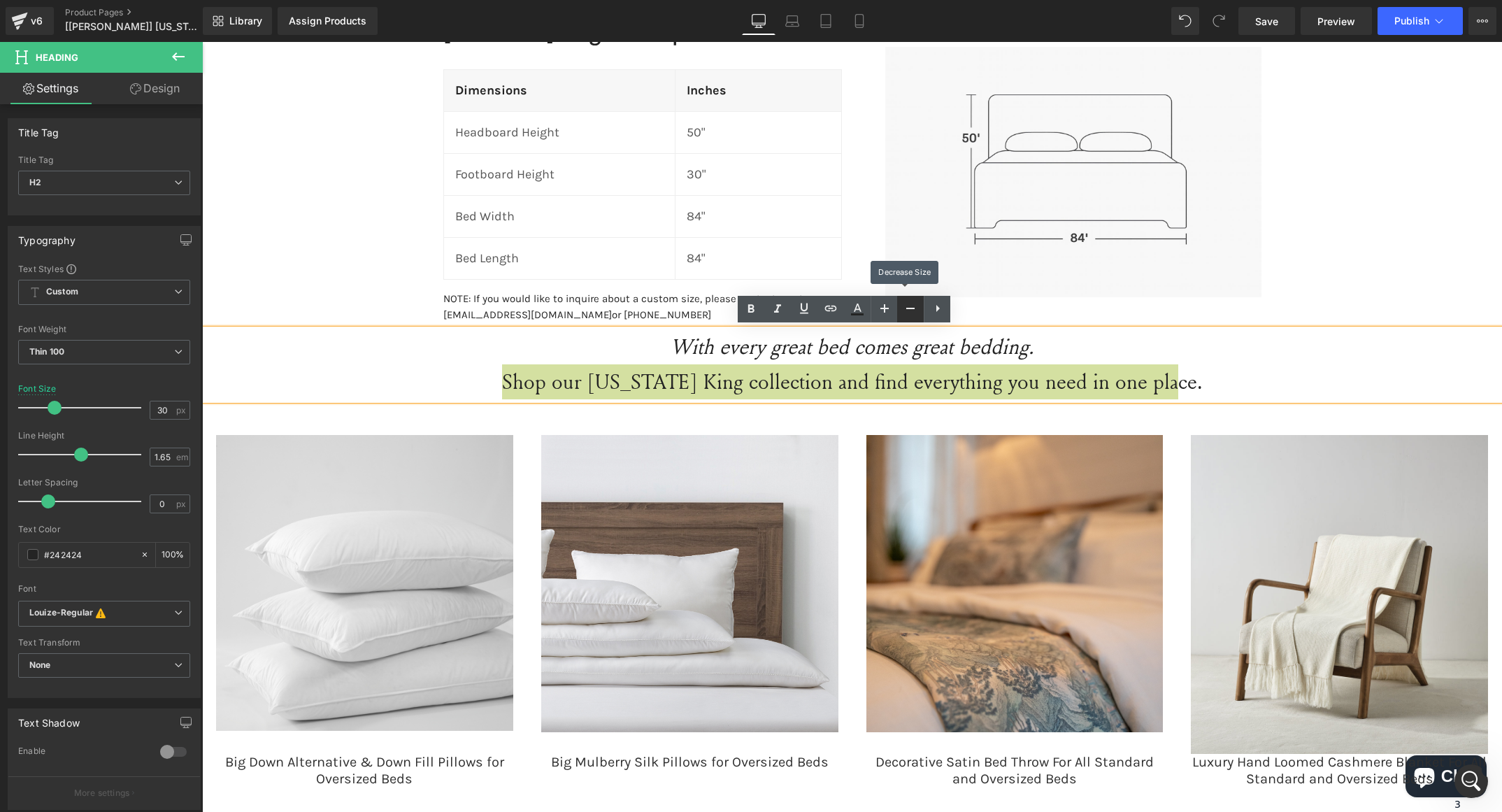
click at [907, 308] on icon at bounding box center [911, 308] width 17 height 17
type input "28"
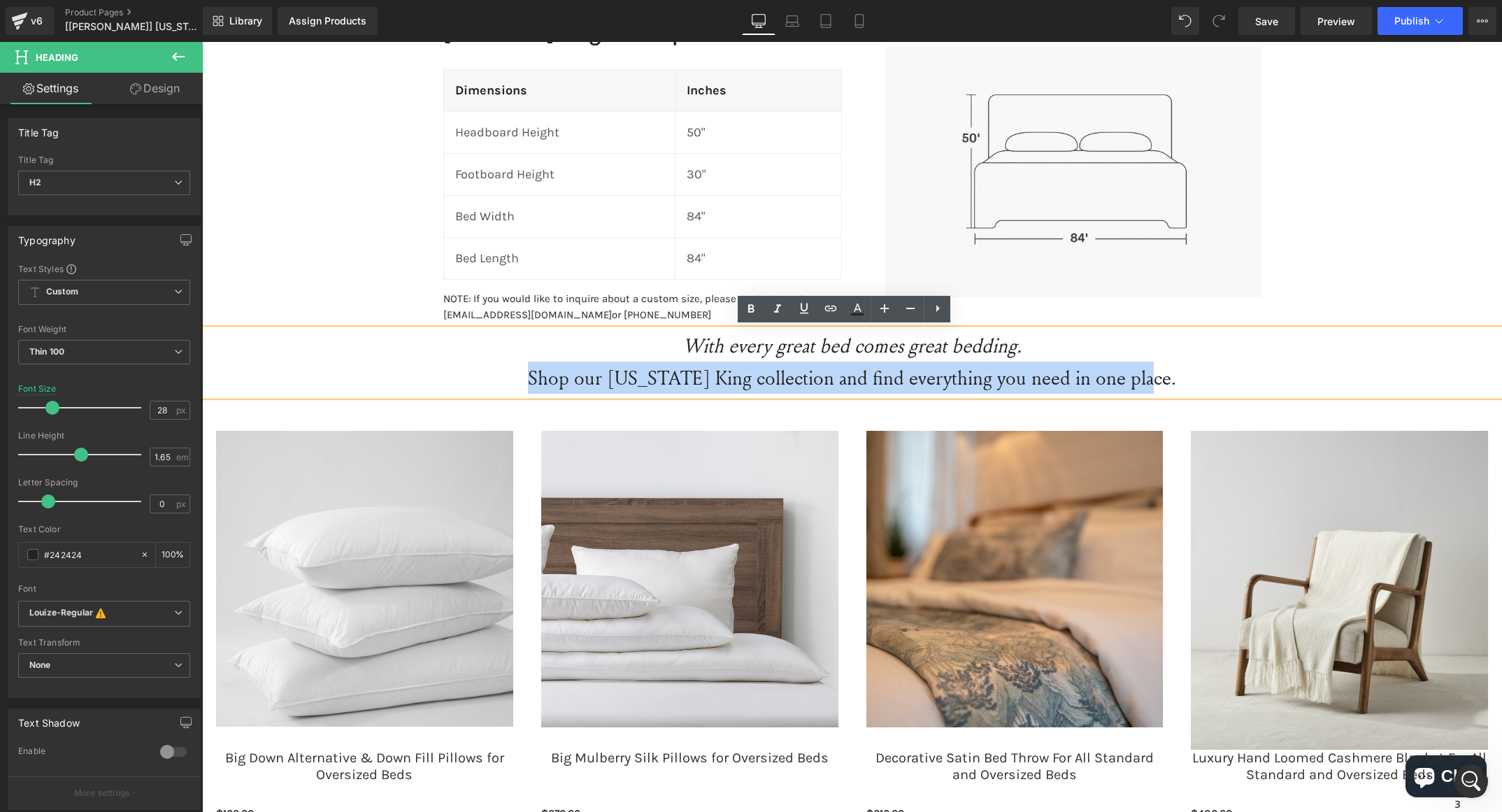
click at [1425, 241] on div "Dimensions Heading Row Wyoming King Atlas Upholstered Frame Heading Dimensions …" at bounding box center [852, 482] width 1301 height 1104
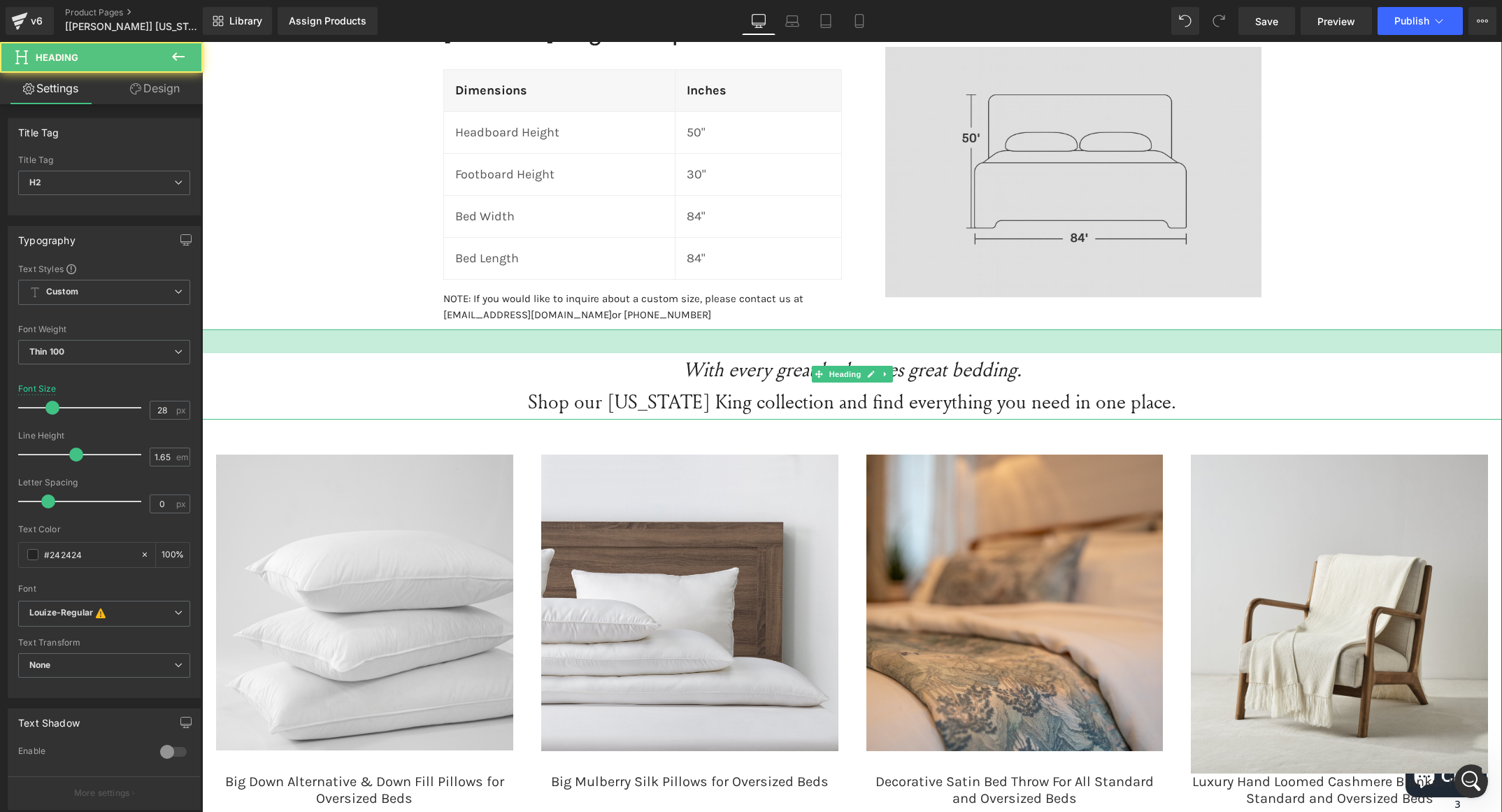
drag, startPoint x: 947, startPoint y: 331, endPoint x: 1095, endPoint y: 253, distance: 167.3
click at [941, 352] on div "With every great bed comes great bedding. Shop our Wyoming King collection and …" at bounding box center [852, 374] width 1301 height 90
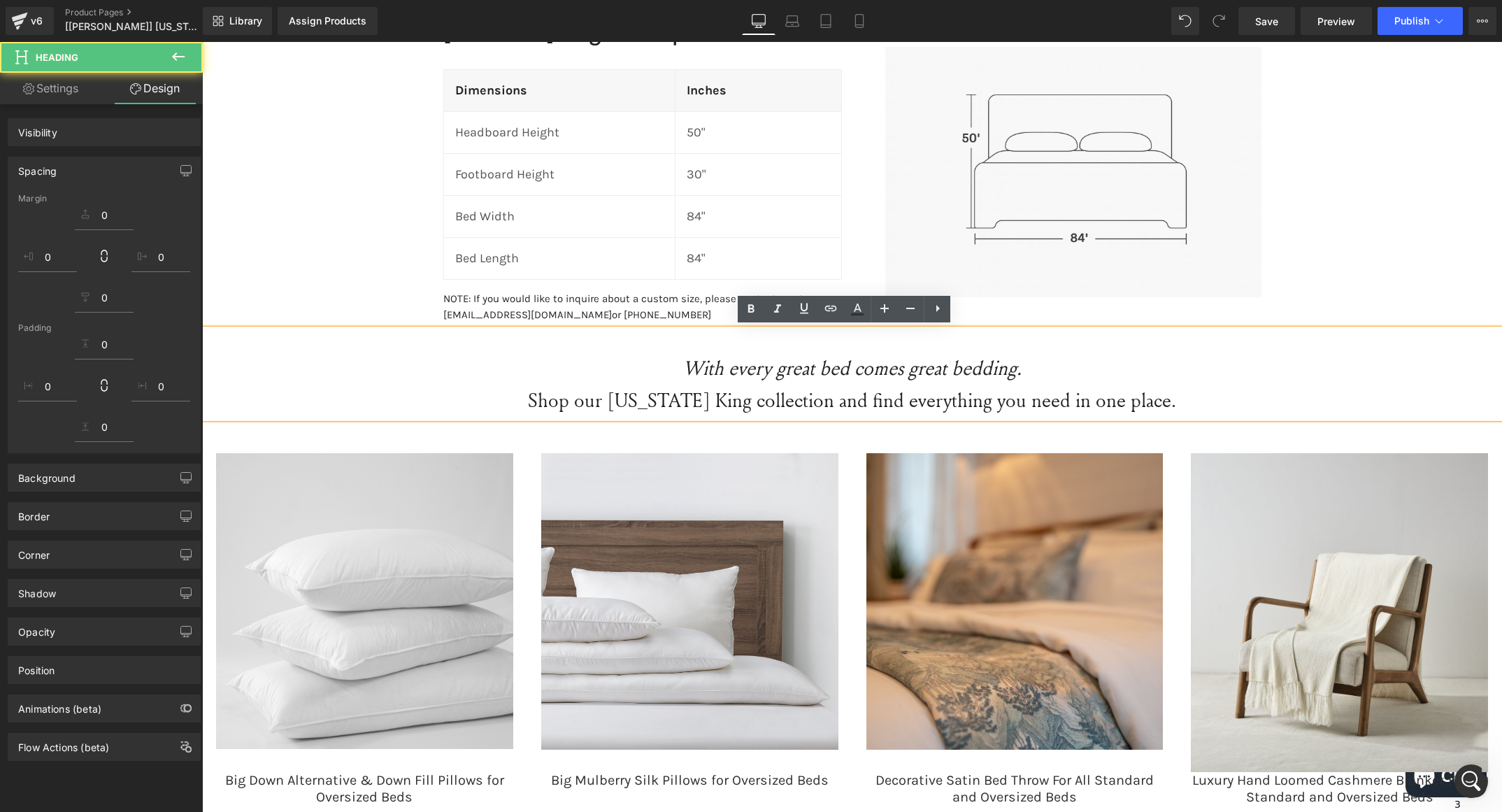
click at [1413, 184] on div "Dimensions Heading Row Wyoming King Atlas Upholstered Frame Heading Dimensions …" at bounding box center [852, 493] width 1301 height 1126
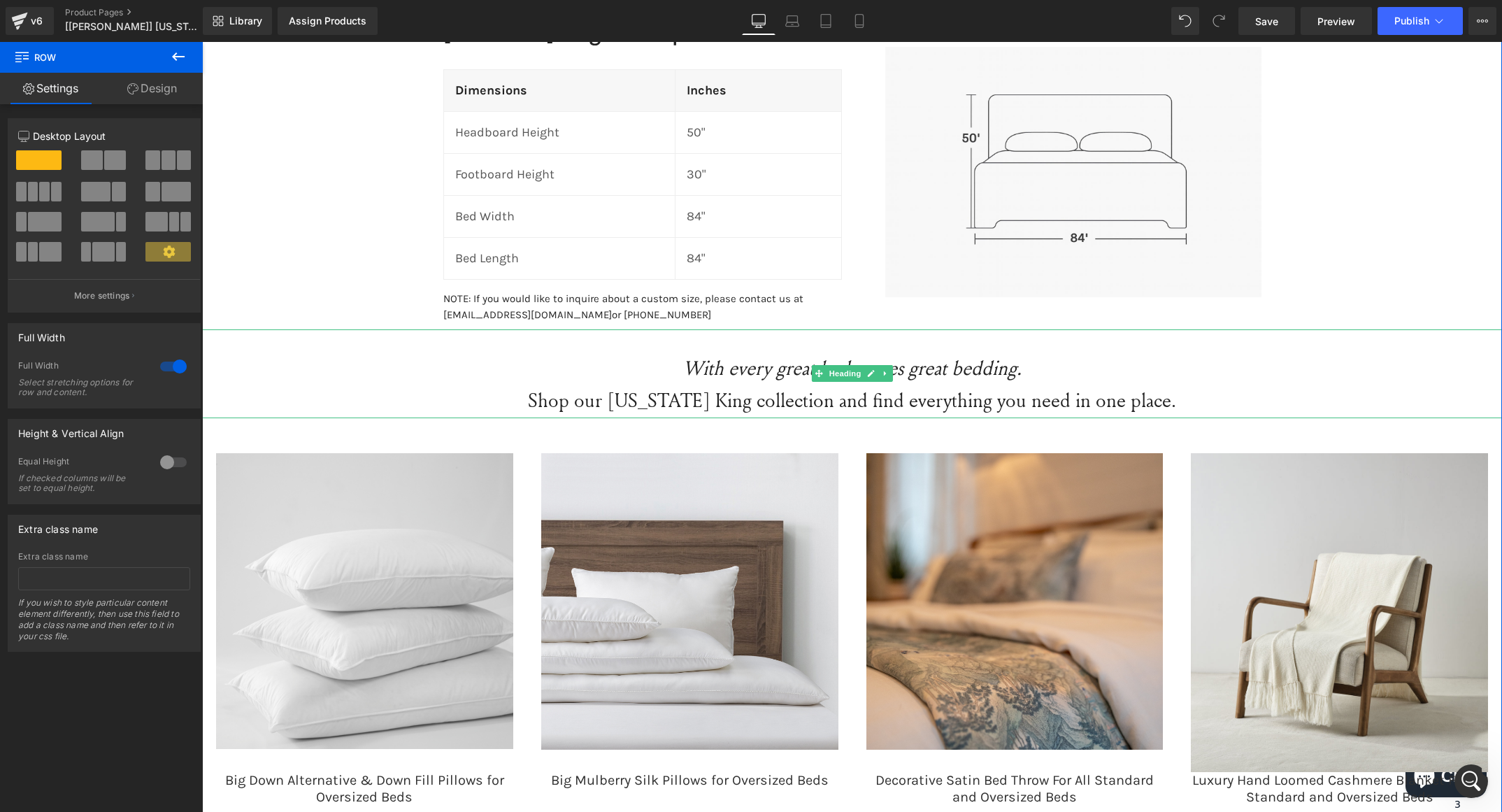
click at [1022, 370] on h2 "With every great bed comes great bedding." at bounding box center [852, 368] width 1301 height 32
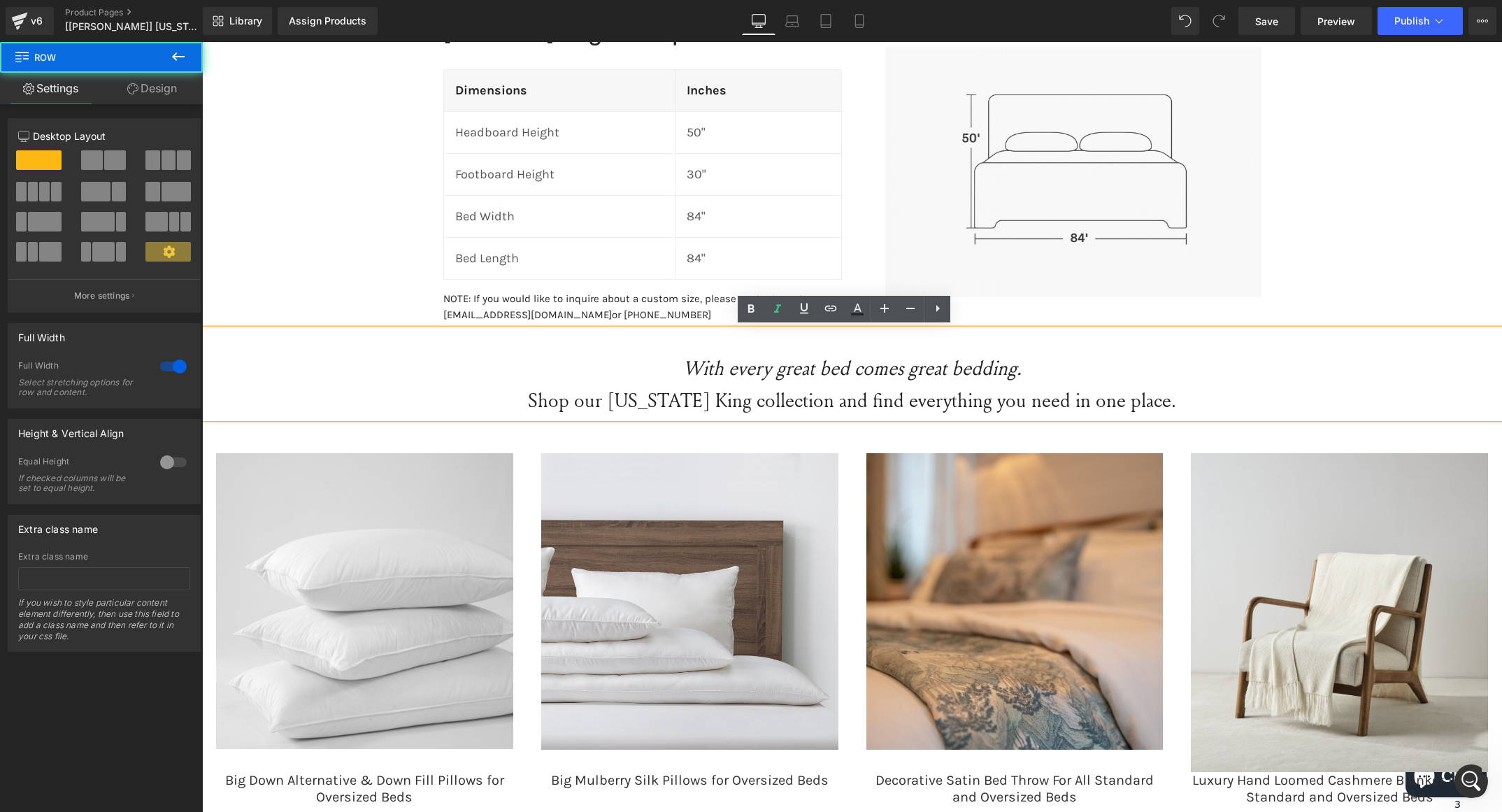
click at [1311, 293] on div "Dimensions Heading Row Wyoming King Atlas Upholstered Frame Heading Dimensions …" at bounding box center [852, 493] width 1301 height 1126
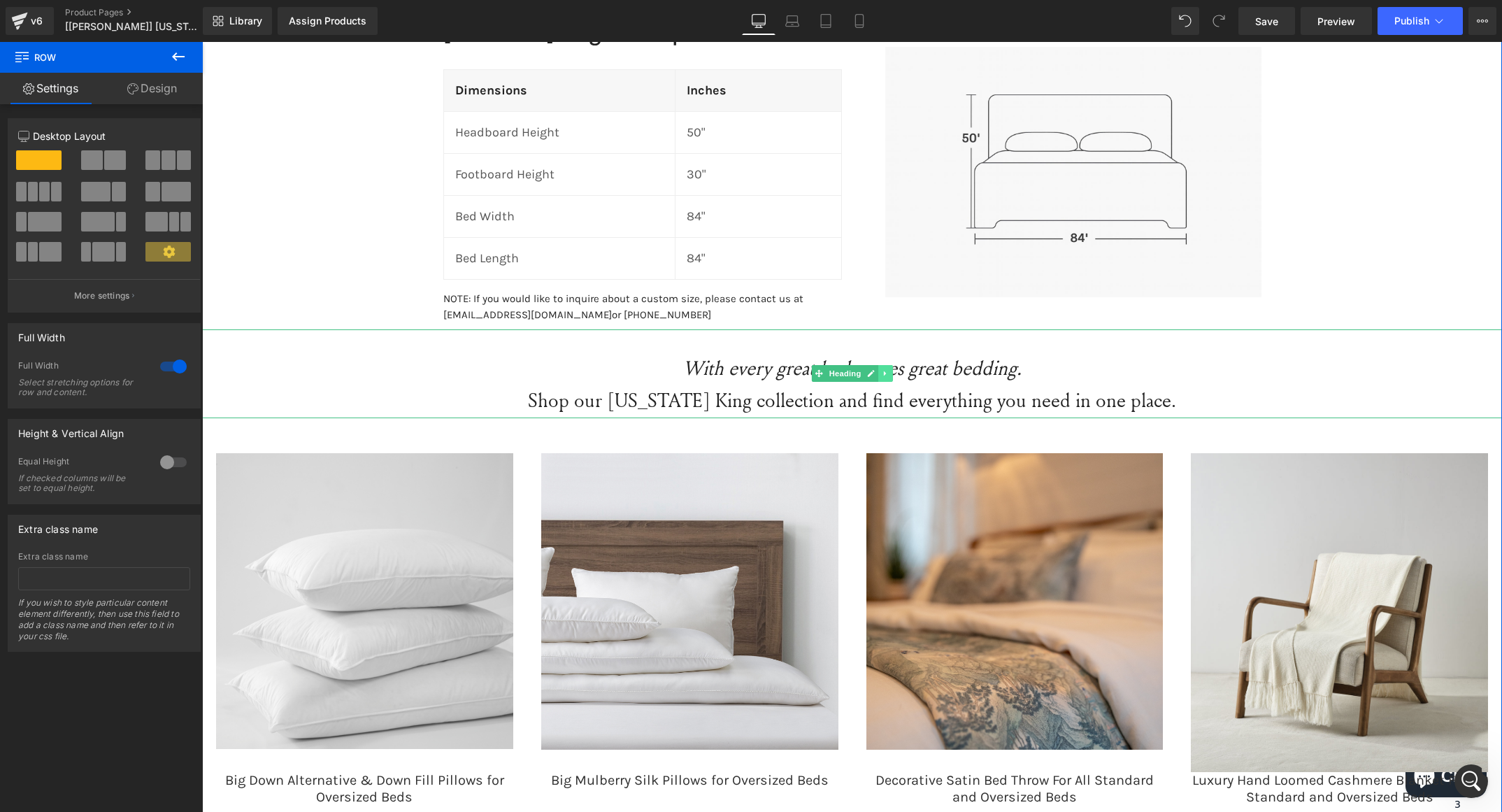
click at [879, 377] on link at bounding box center [886, 374] width 14 height 17
click at [874, 373] on icon at bounding box center [878, 374] width 8 height 8
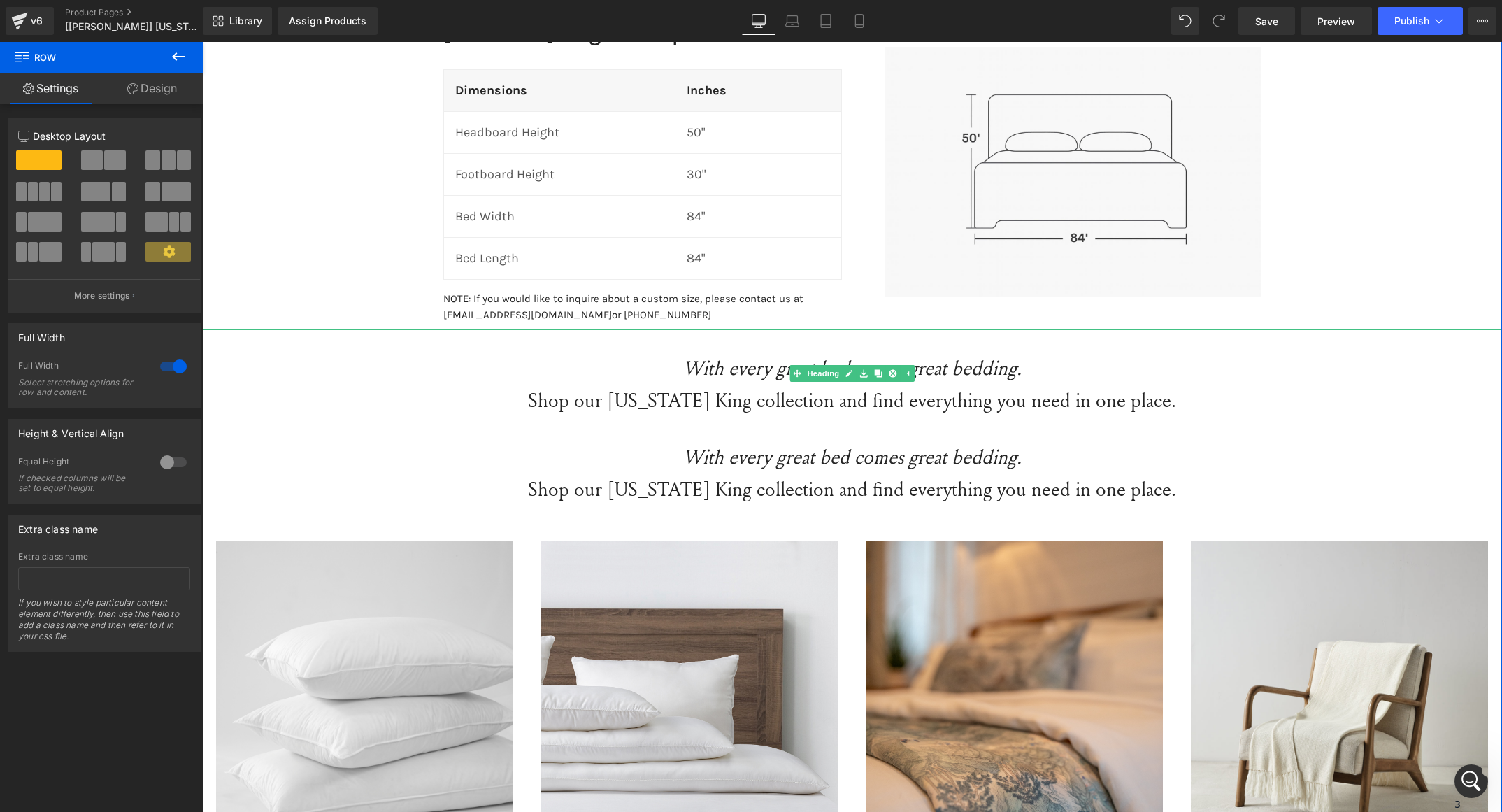
click at [737, 370] on icon "With every great bed comes great bedding." at bounding box center [852, 368] width 339 height 27
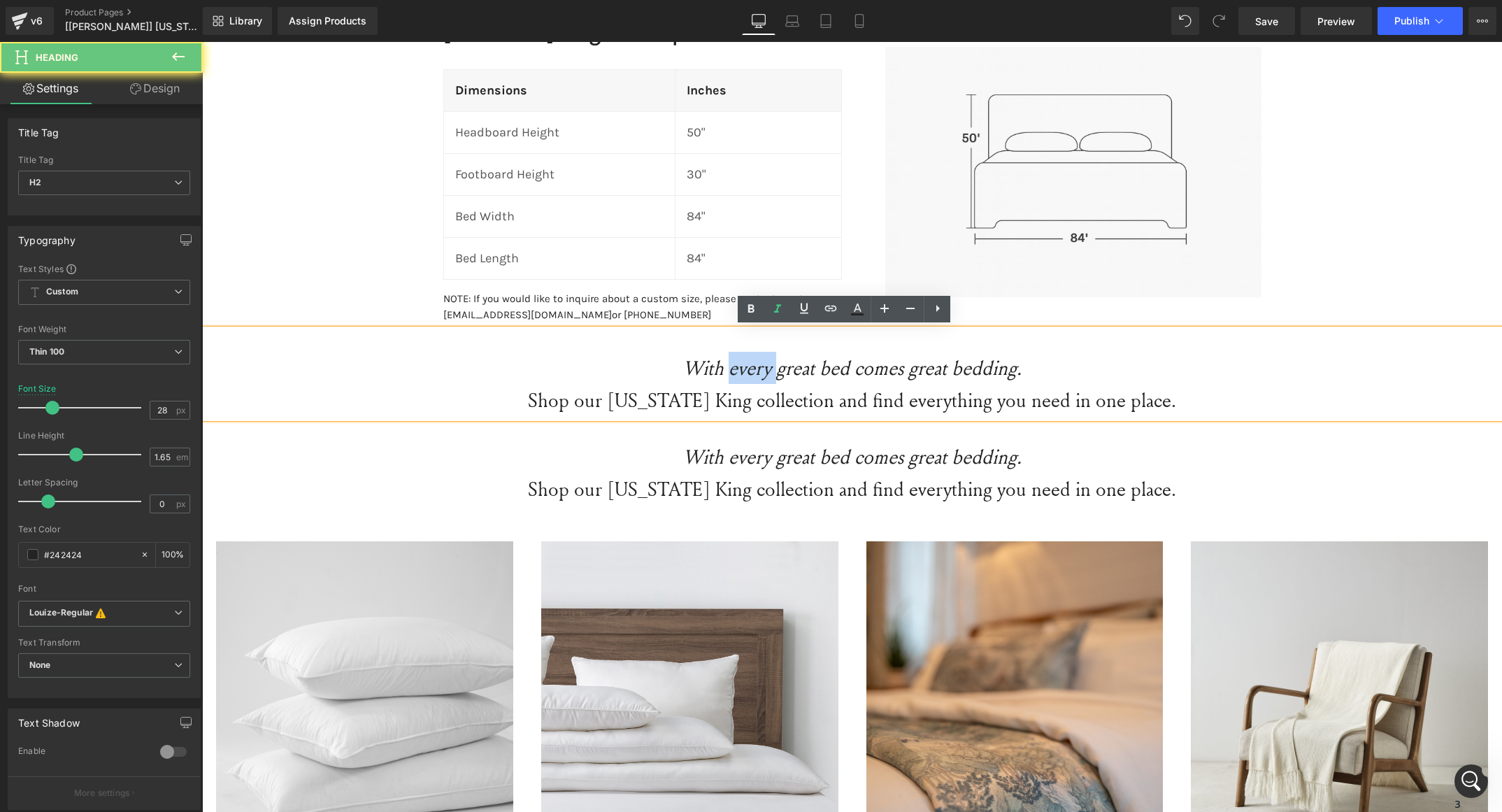
click at [737, 370] on icon "With every great bed comes great bedding." at bounding box center [852, 368] width 339 height 27
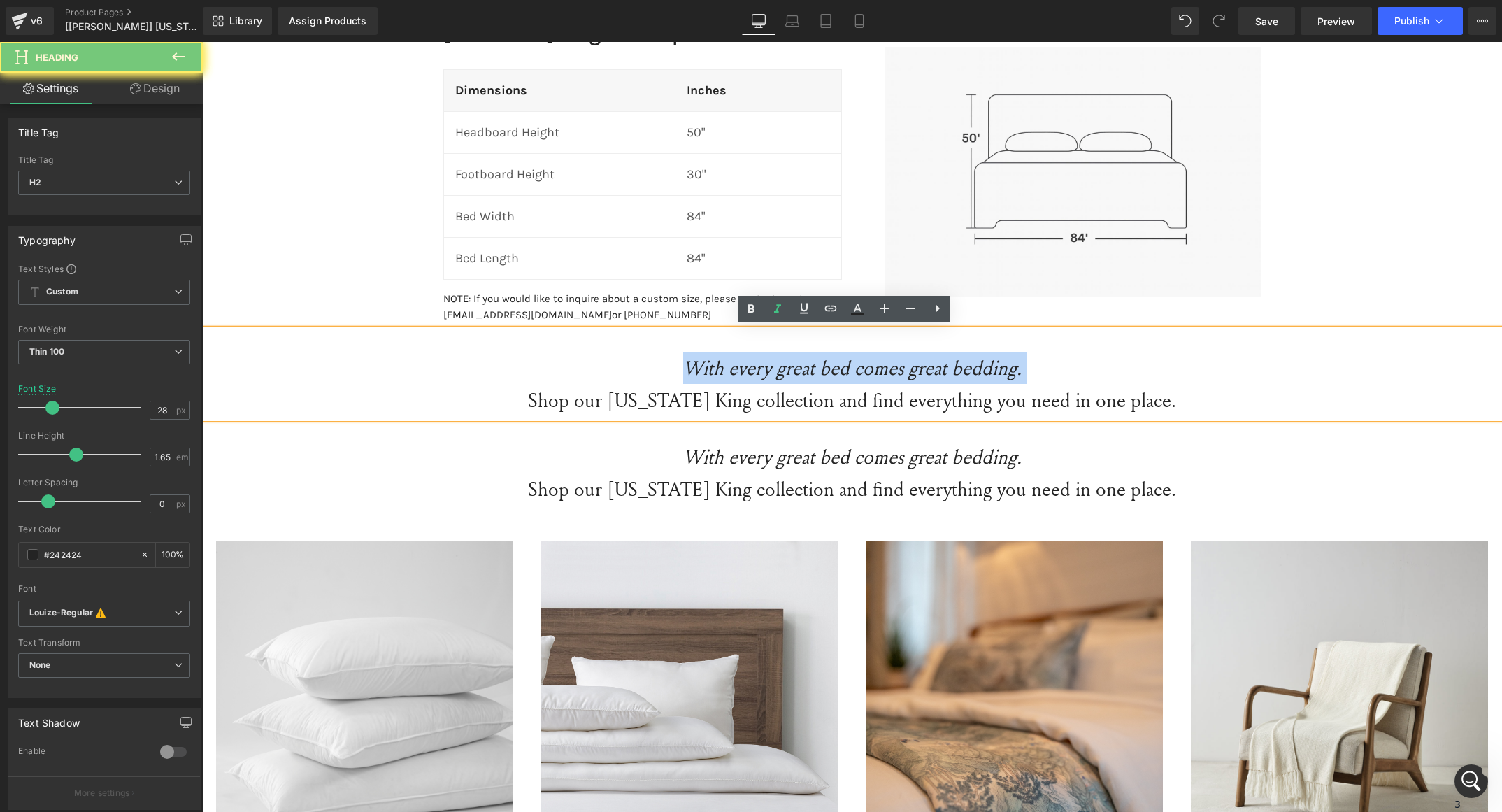
click at [737, 370] on icon "With every great bed comes great bedding." at bounding box center [852, 368] width 339 height 27
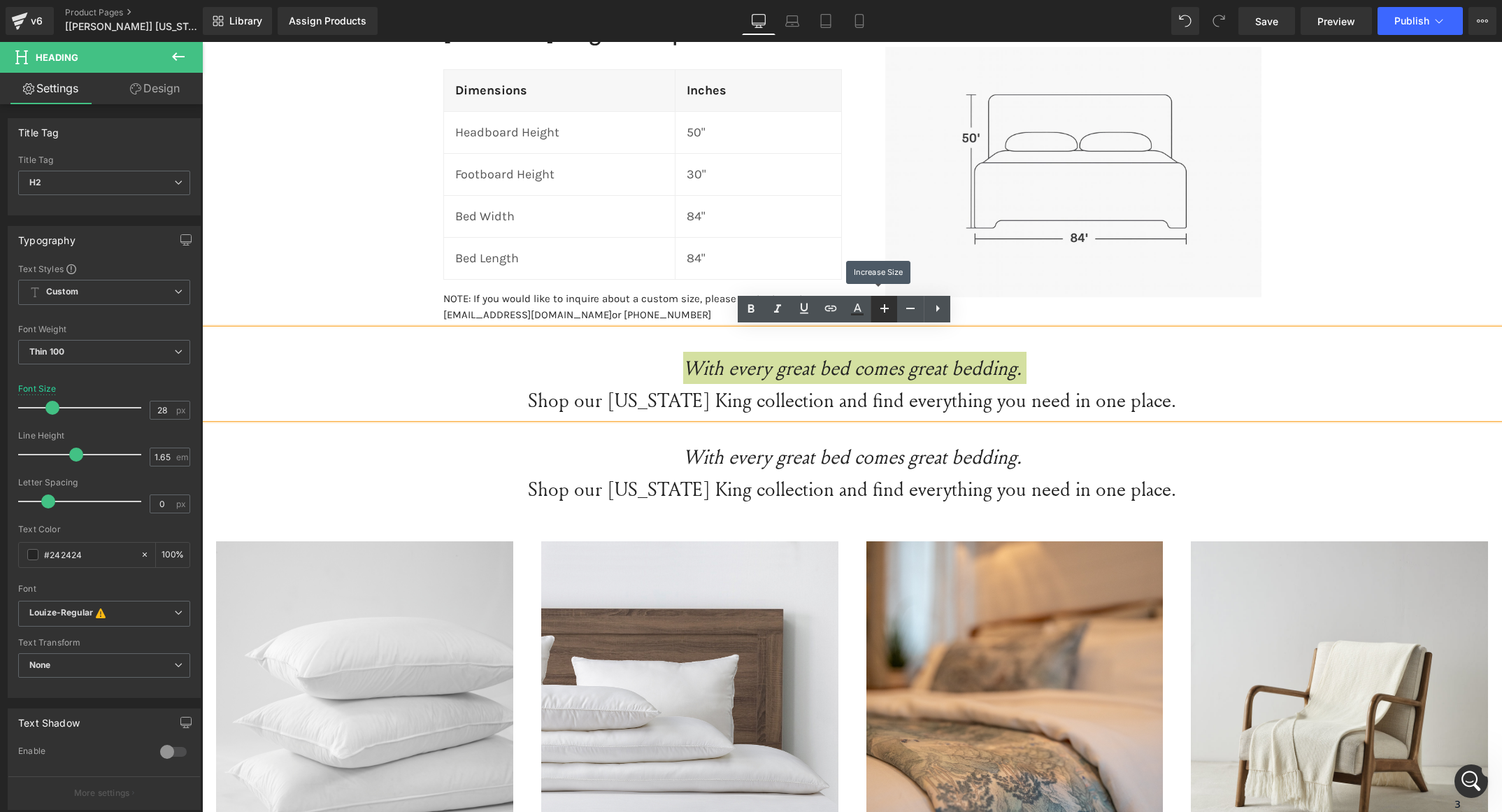
click at [889, 302] on icon at bounding box center [885, 308] width 17 height 17
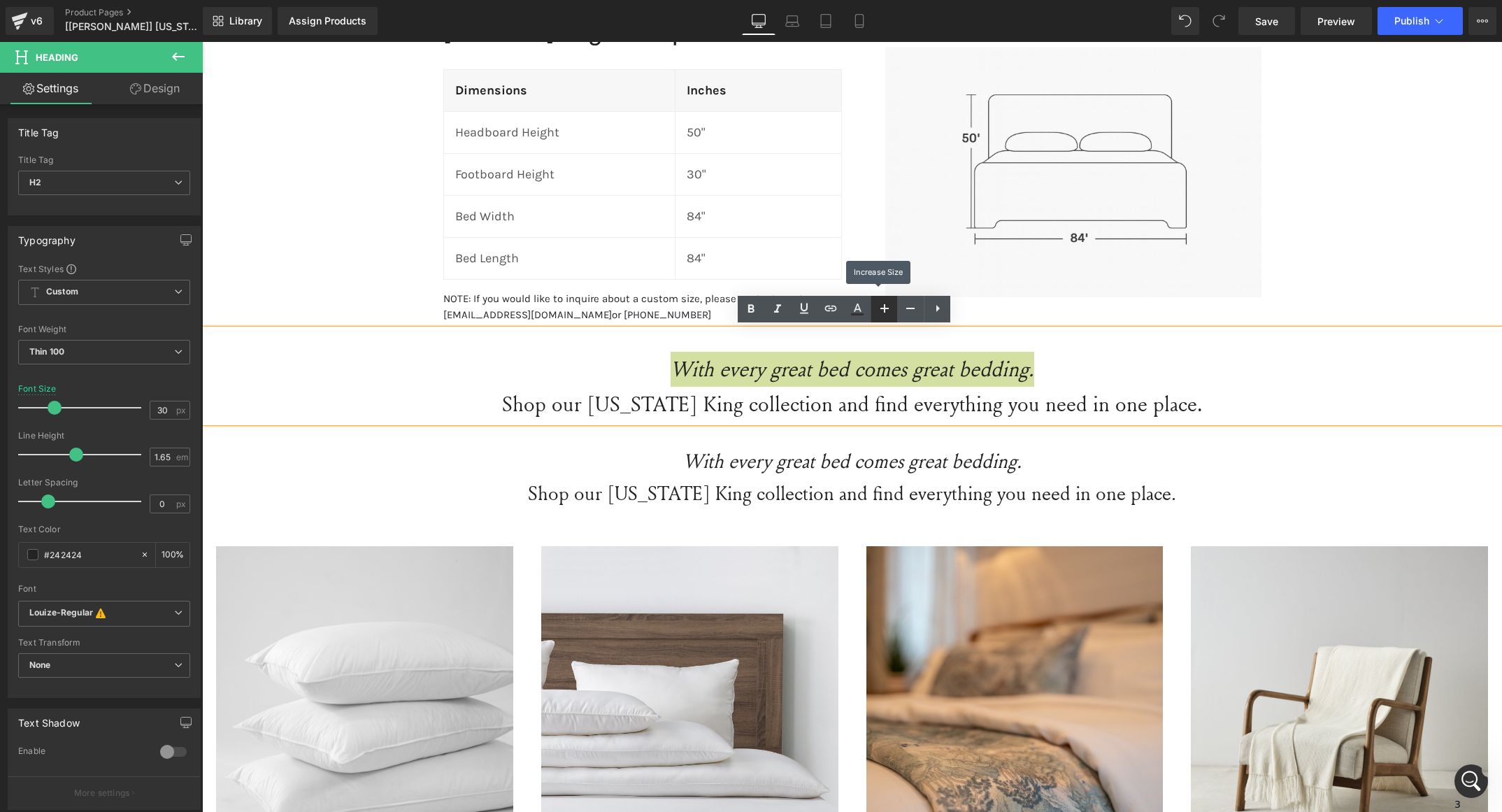
click at [889, 302] on icon at bounding box center [885, 308] width 17 height 17
type input "32"
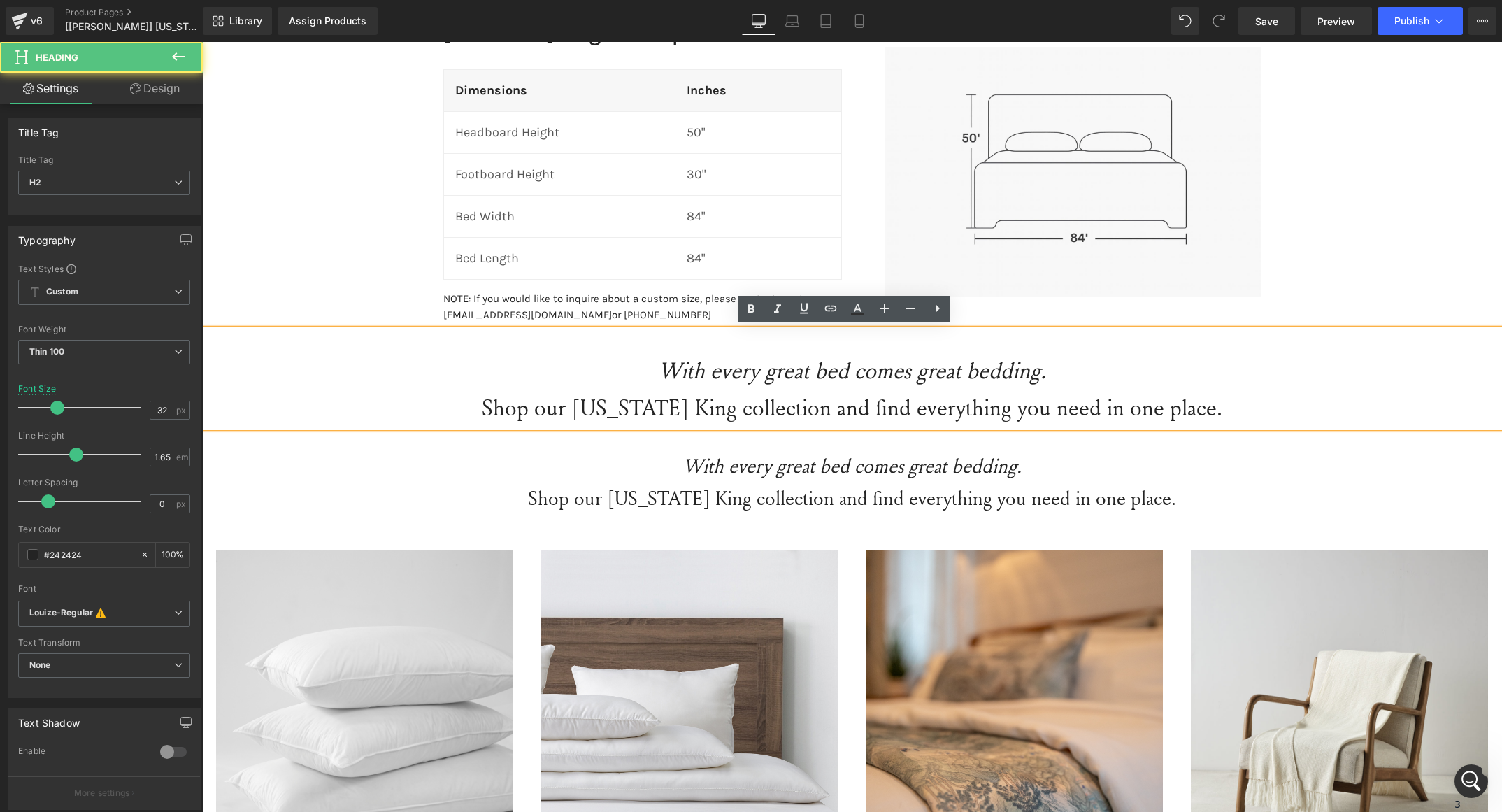
click at [894, 407] on h2 "Shop our Wyoming King collection and find everything you need in one place." at bounding box center [852, 407] width 1301 height 37
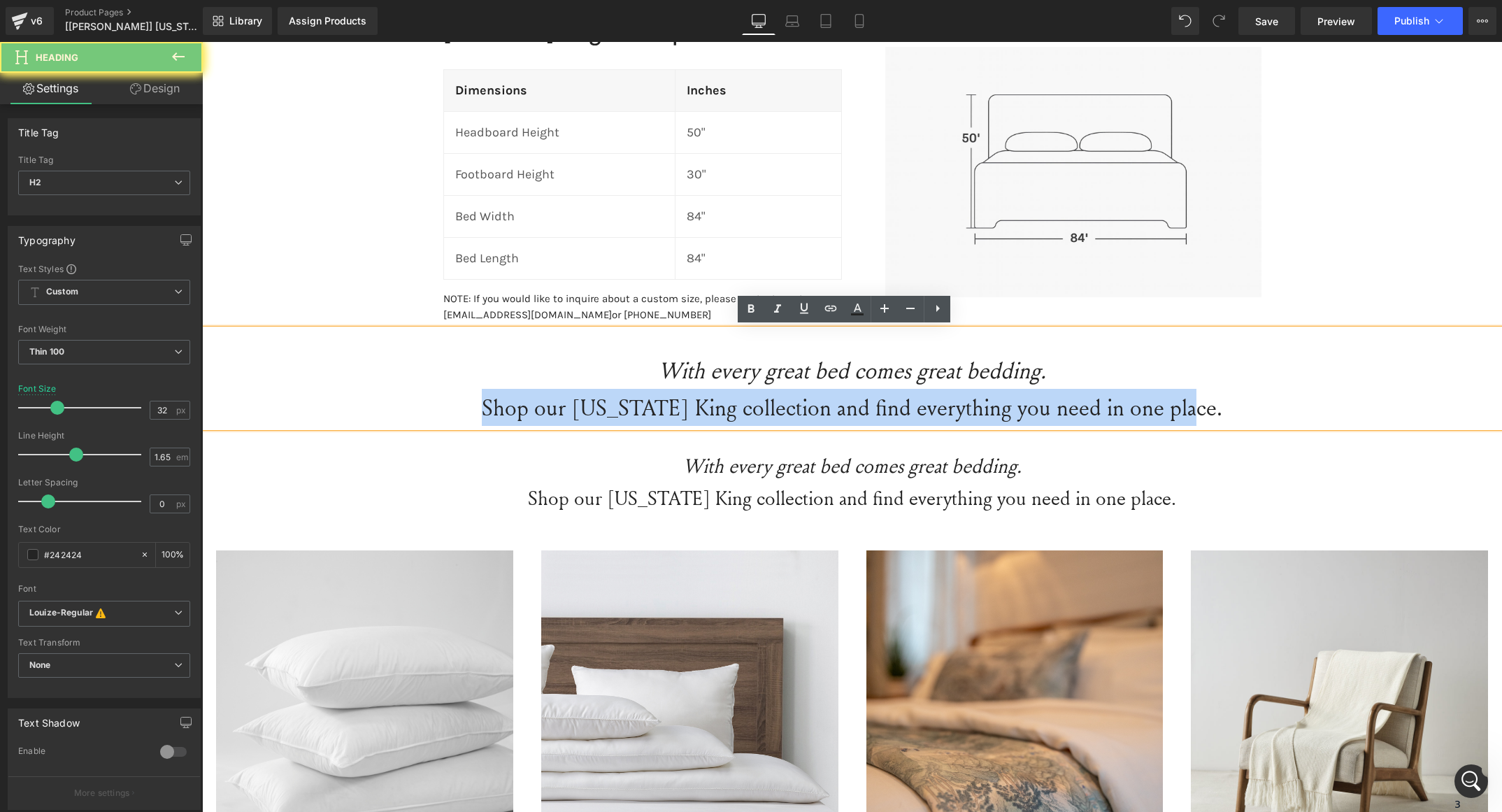
click at [894, 407] on h2 "Shop our Wyoming King collection and find everything you need in one place." at bounding box center [852, 407] width 1301 height 37
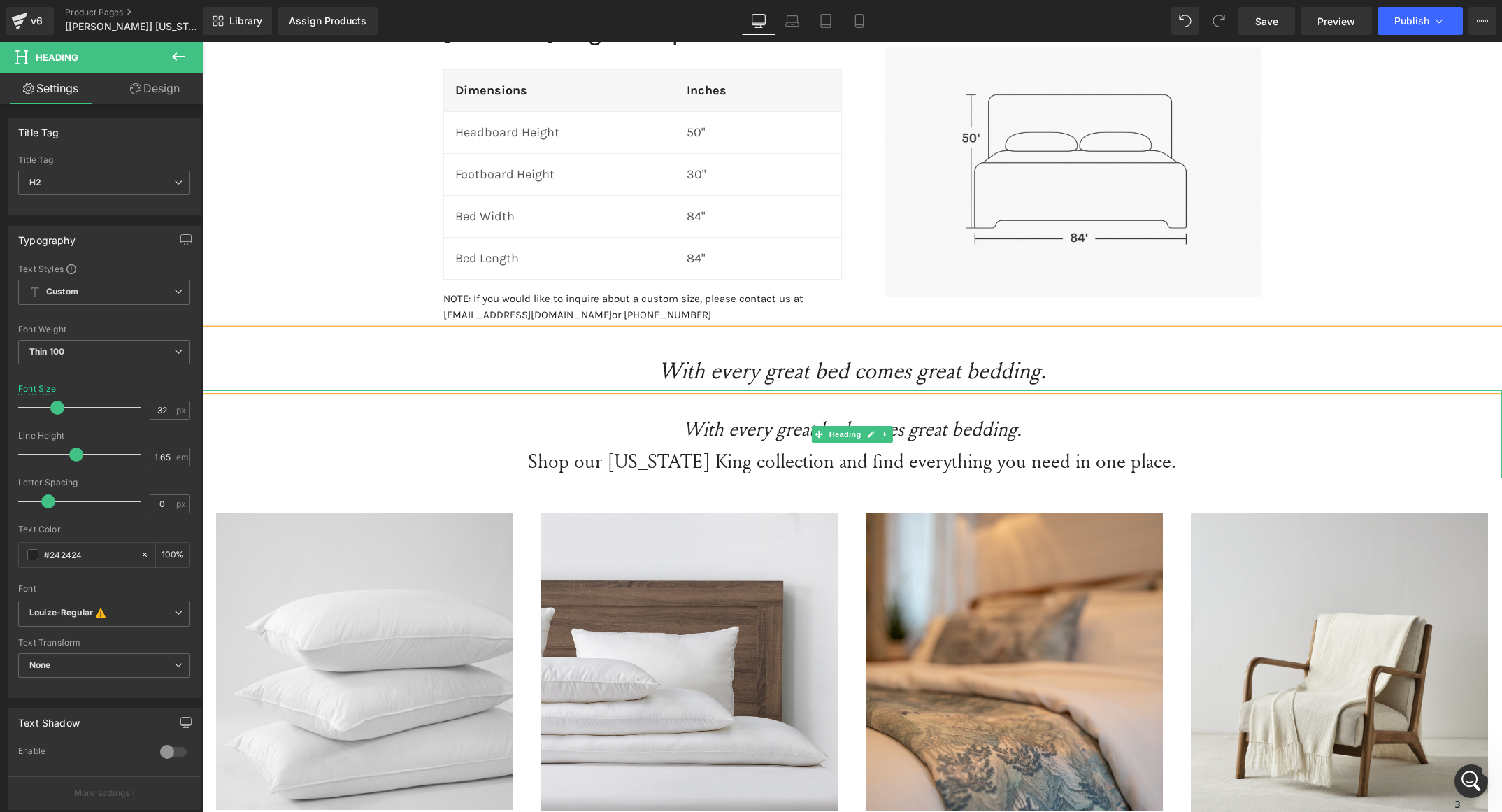
click at [948, 434] on icon "With every great bed comes great bedding." at bounding box center [852, 428] width 339 height 27
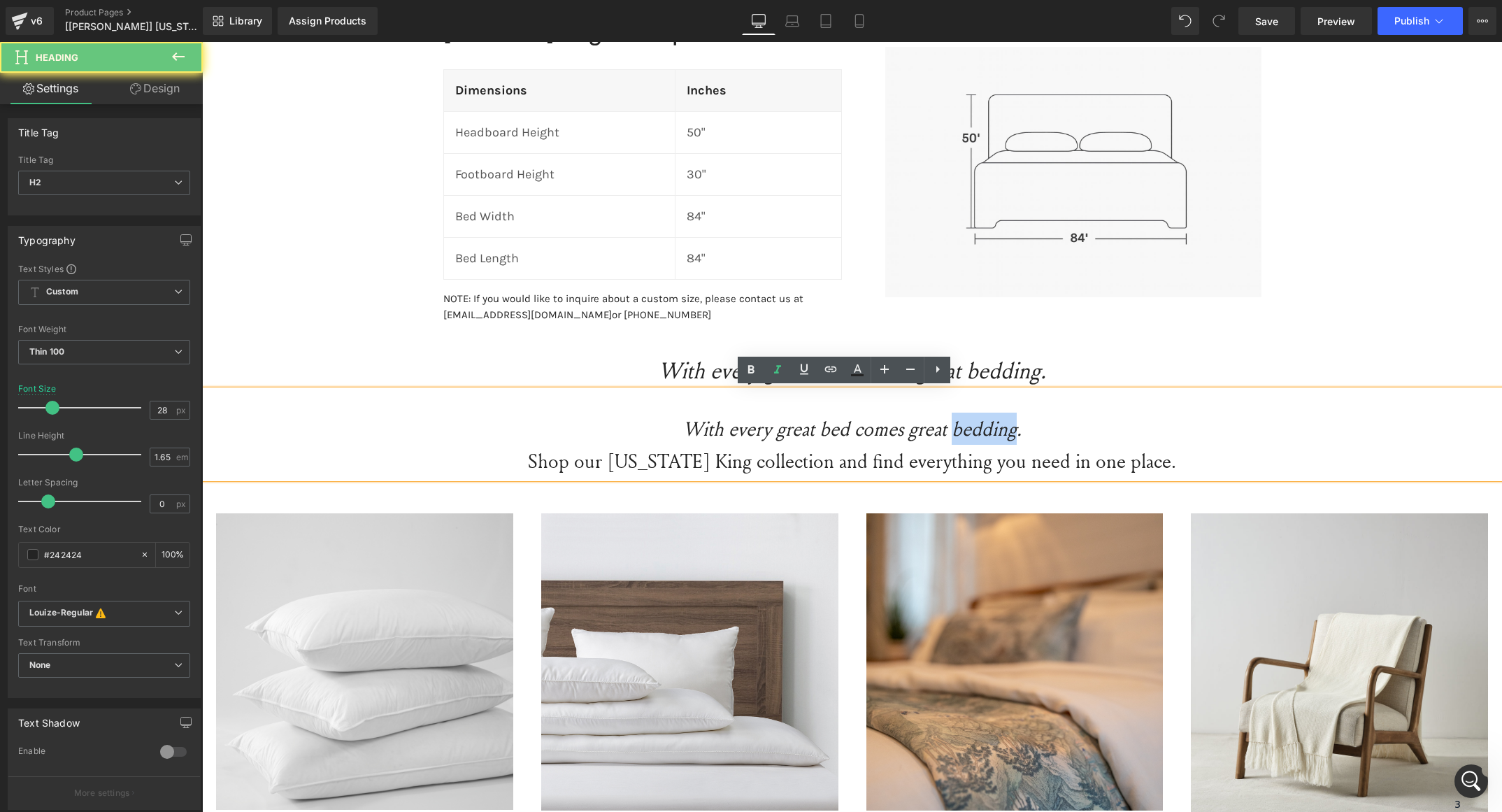
click at [948, 434] on icon "With every great bed comes great bedding." at bounding box center [852, 428] width 339 height 27
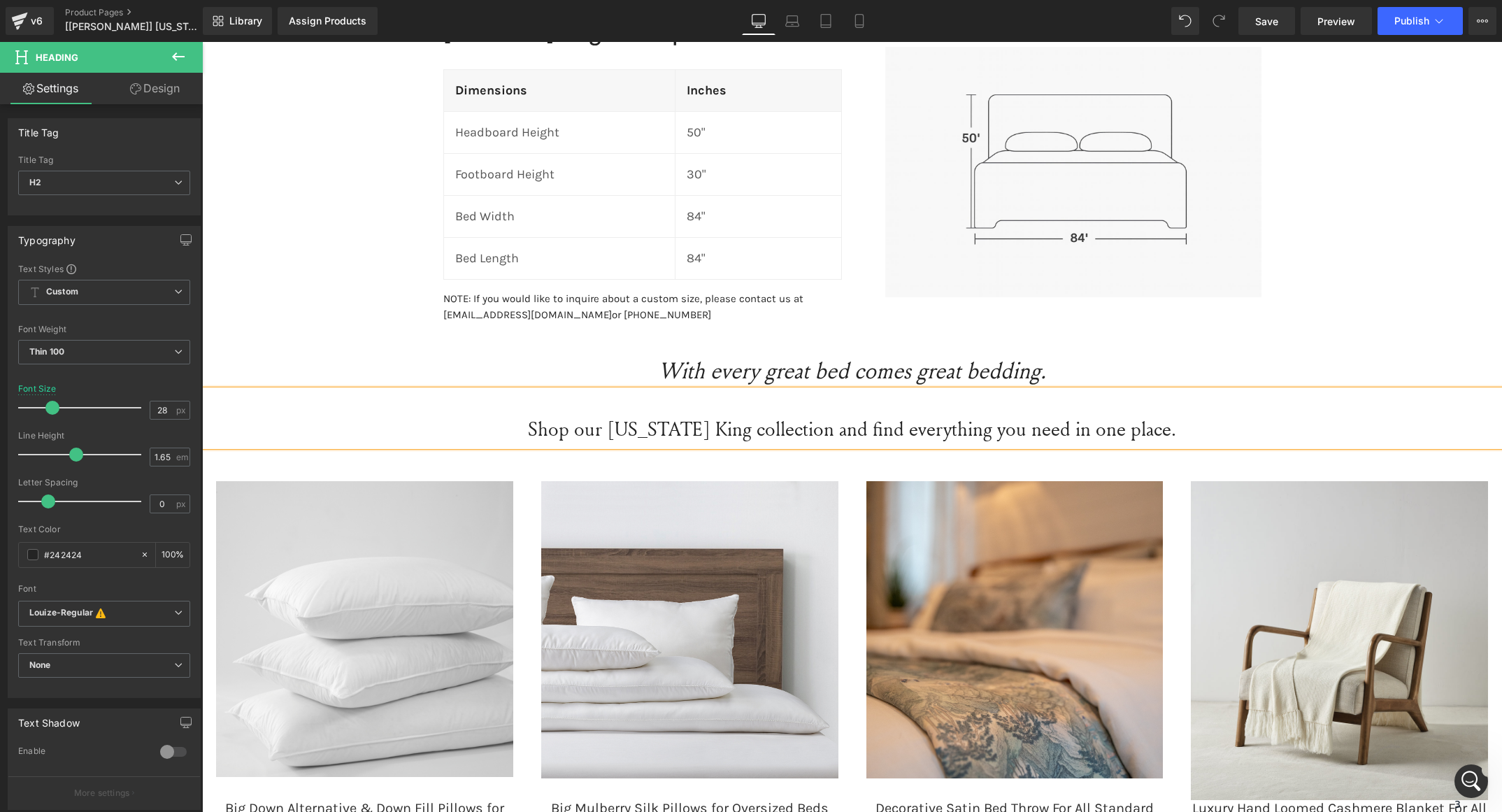
click at [202, 42] on div "32px" at bounding box center [202, 42] width 0 height 0
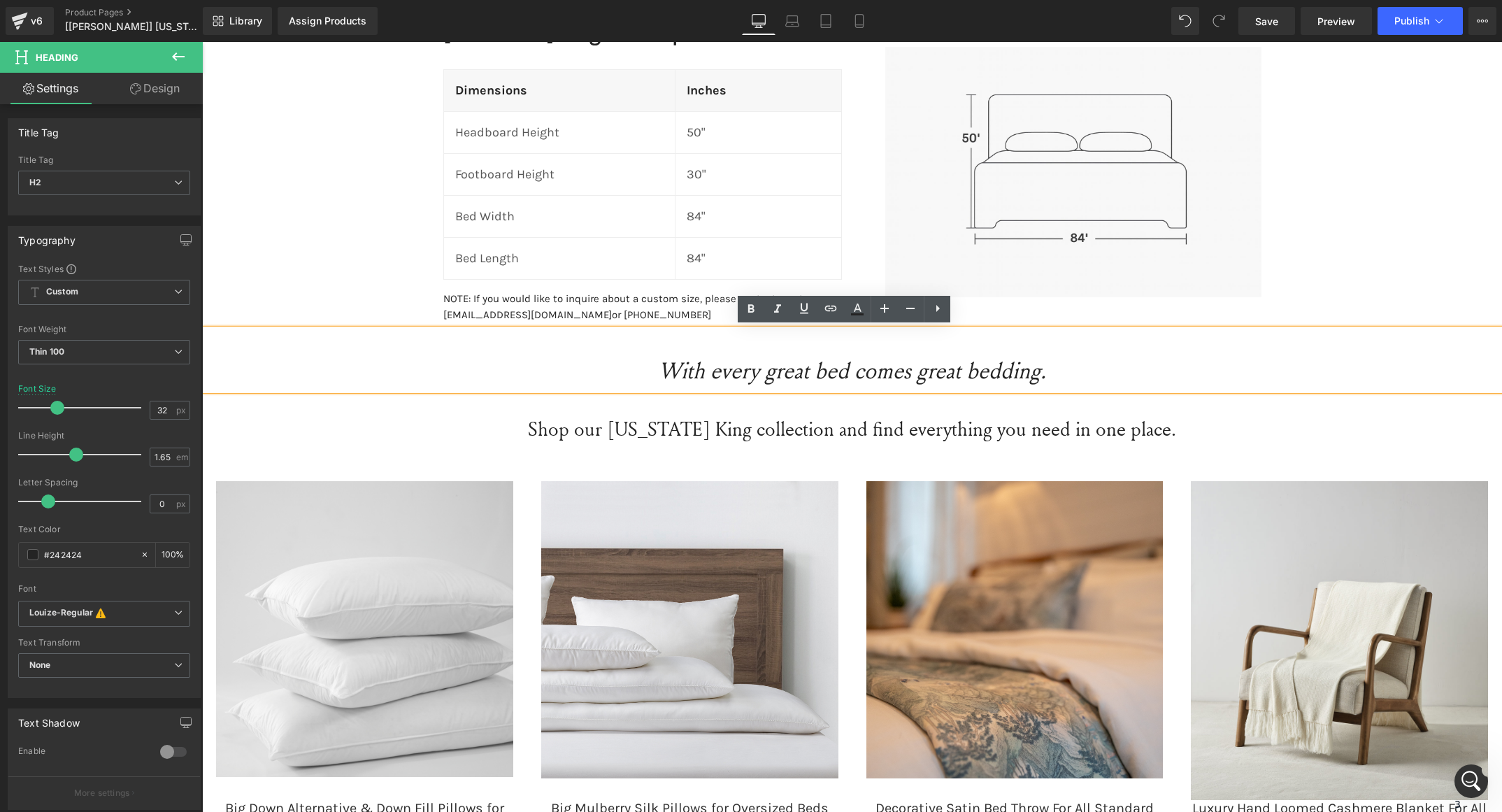
click at [1383, 254] on div "Dimensions Heading Row Wyoming King Atlas Upholstered Frame Heading Dimensions …" at bounding box center [852, 507] width 1301 height 1154
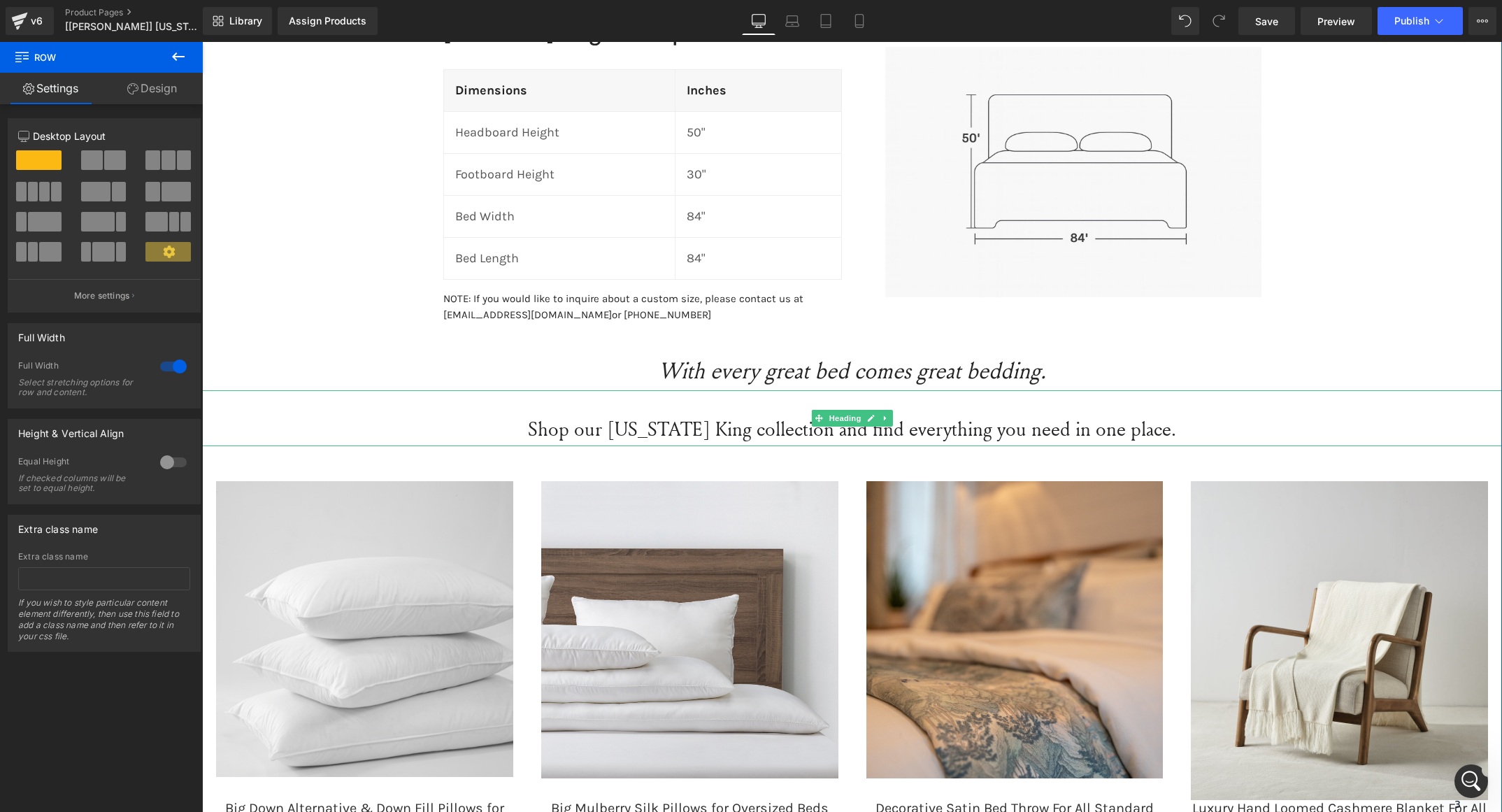
click at [541, 432] on span "Shop our Wyoming King collection and find everything you need in one place." at bounding box center [851, 428] width 648 height 27
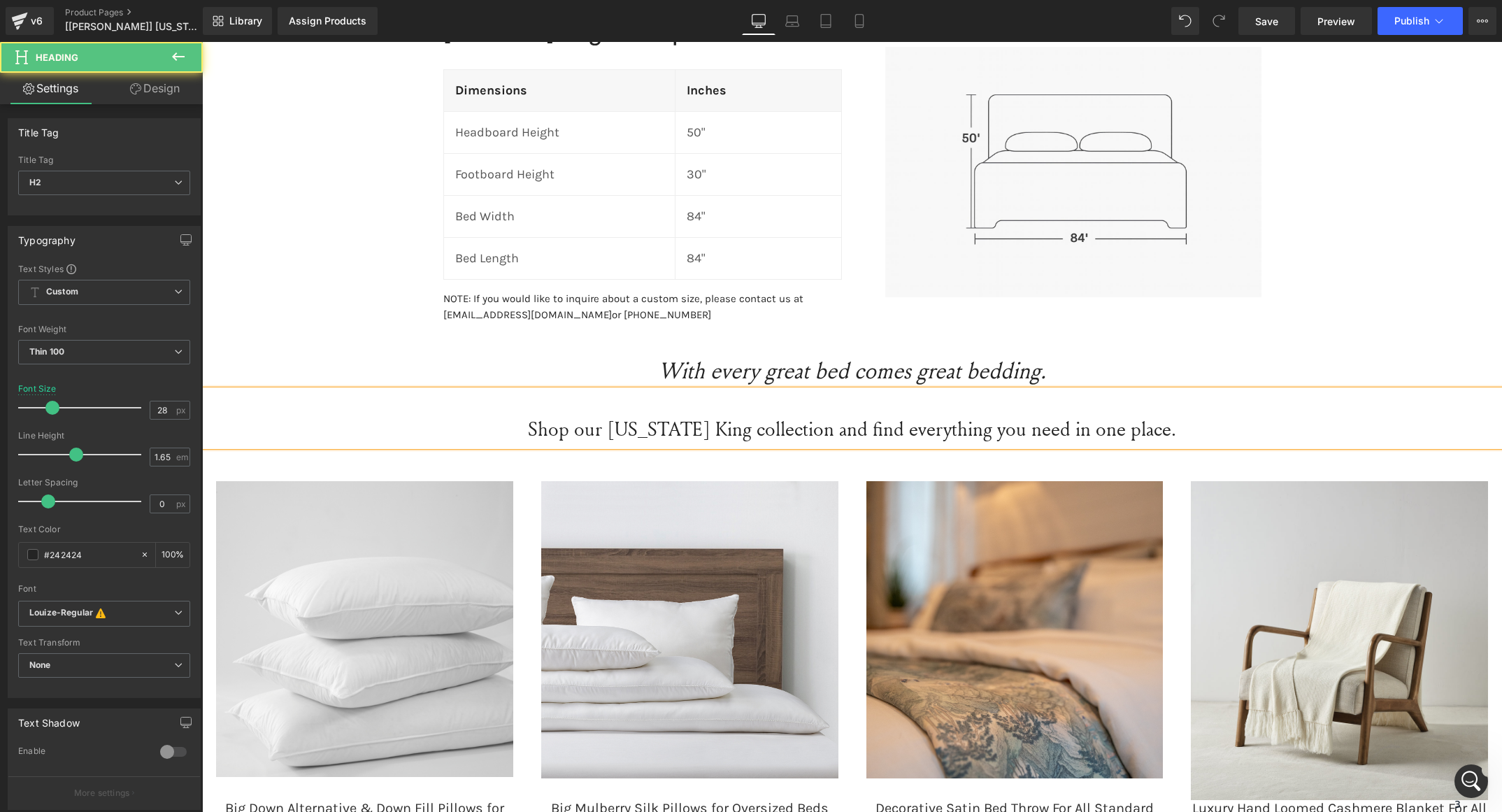
click at [759, 402] on div "Shop our Wyoming King collection and find everything you need in one place." at bounding box center [852, 418] width 1301 height 56
click at [159, 101] on link "Design" at bounding box center [155, 88] width 101 height 31
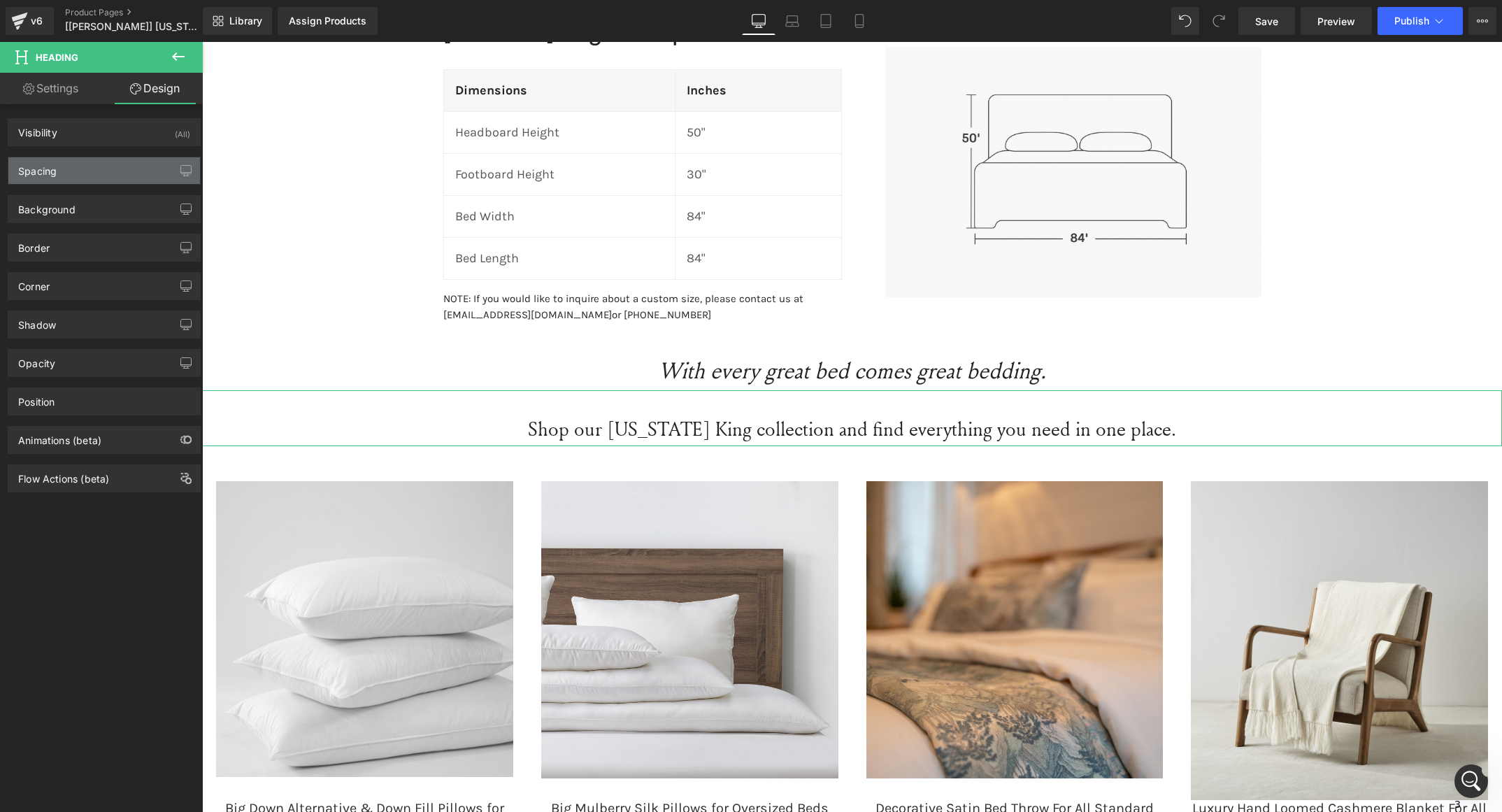
click at [106, 168] on div "Spacing" at bounding box center [104, 171] width 192 height 27
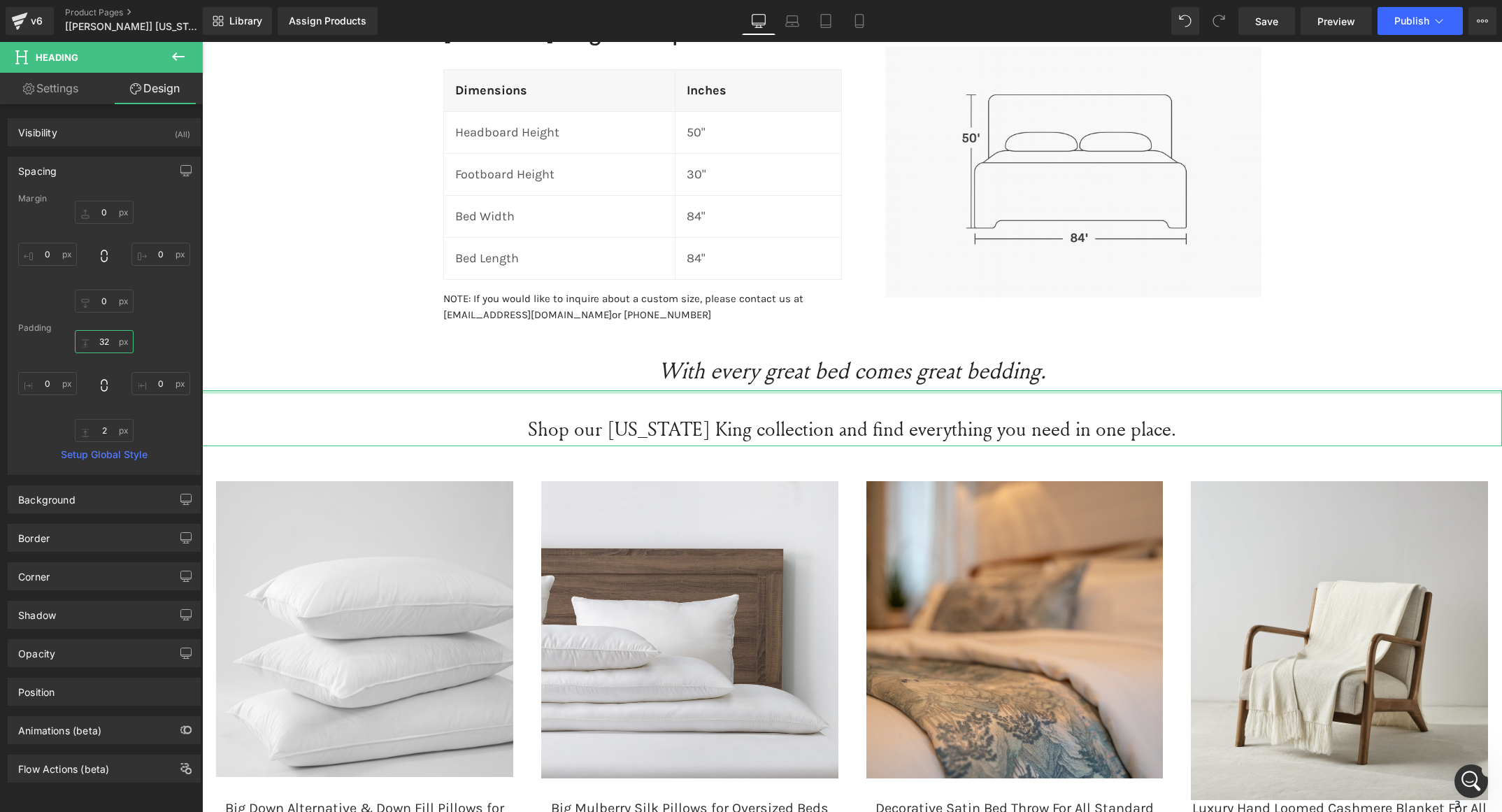
click at [101, 340] on input "32" at bounding box center [104, 342] width 59 height 23
type input "0"
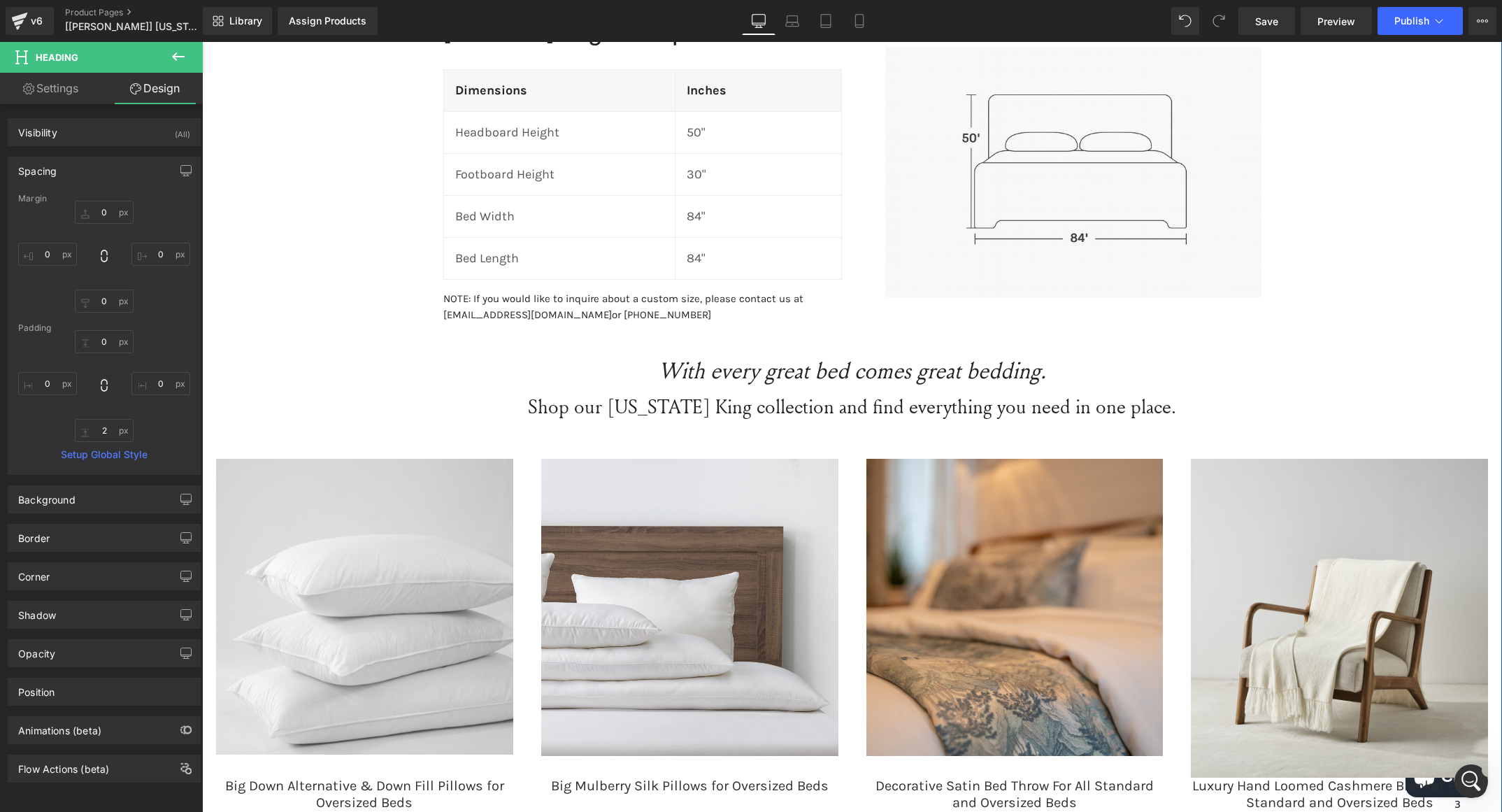
click at [1442, 300] on div "Dimensions Heading Row Wyoming King Atlas Upholstered Frame Heading Dimensions …" at bounding box center [852, 496] width 1301 height 1132
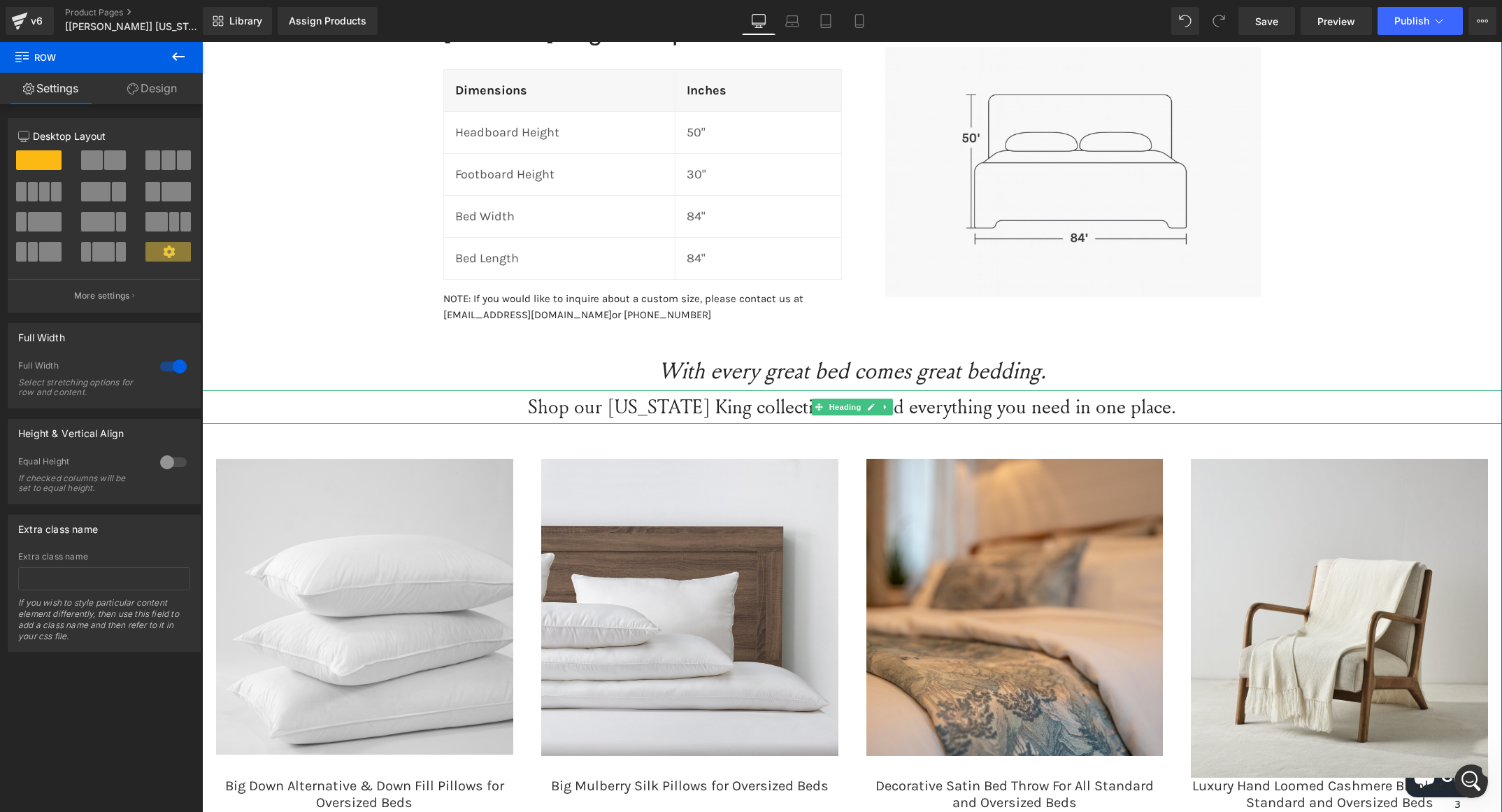
click at [795, 409] on span "Shop our Wyoming King collection and find everything you need in one place." at bounding box center [851, 406] width 648 height 27
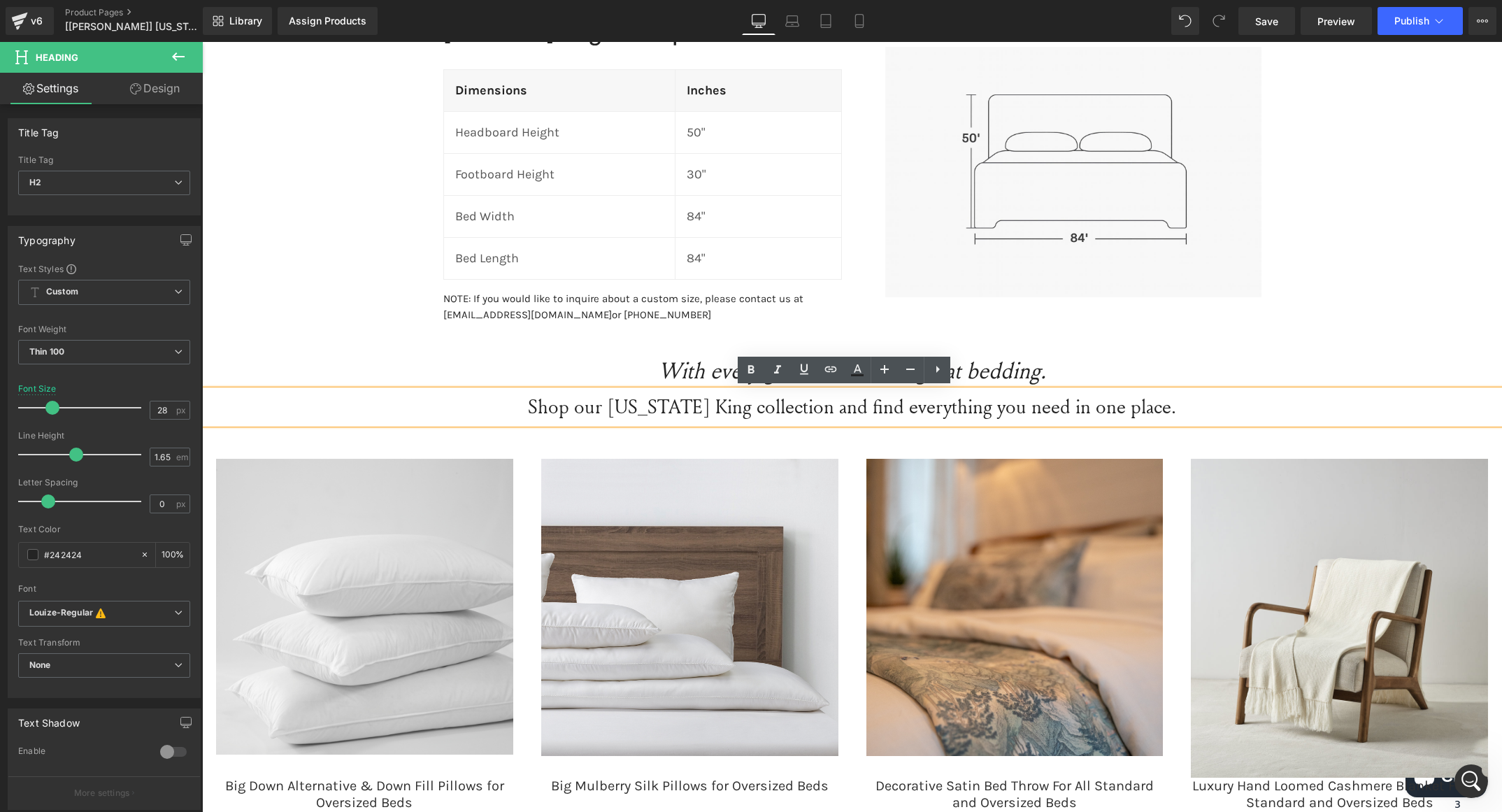
click at [737, 407] on span "Shop our Wyoming King collection and find everything you need in one place." at bounding box center [851, 406] width 648 height 27
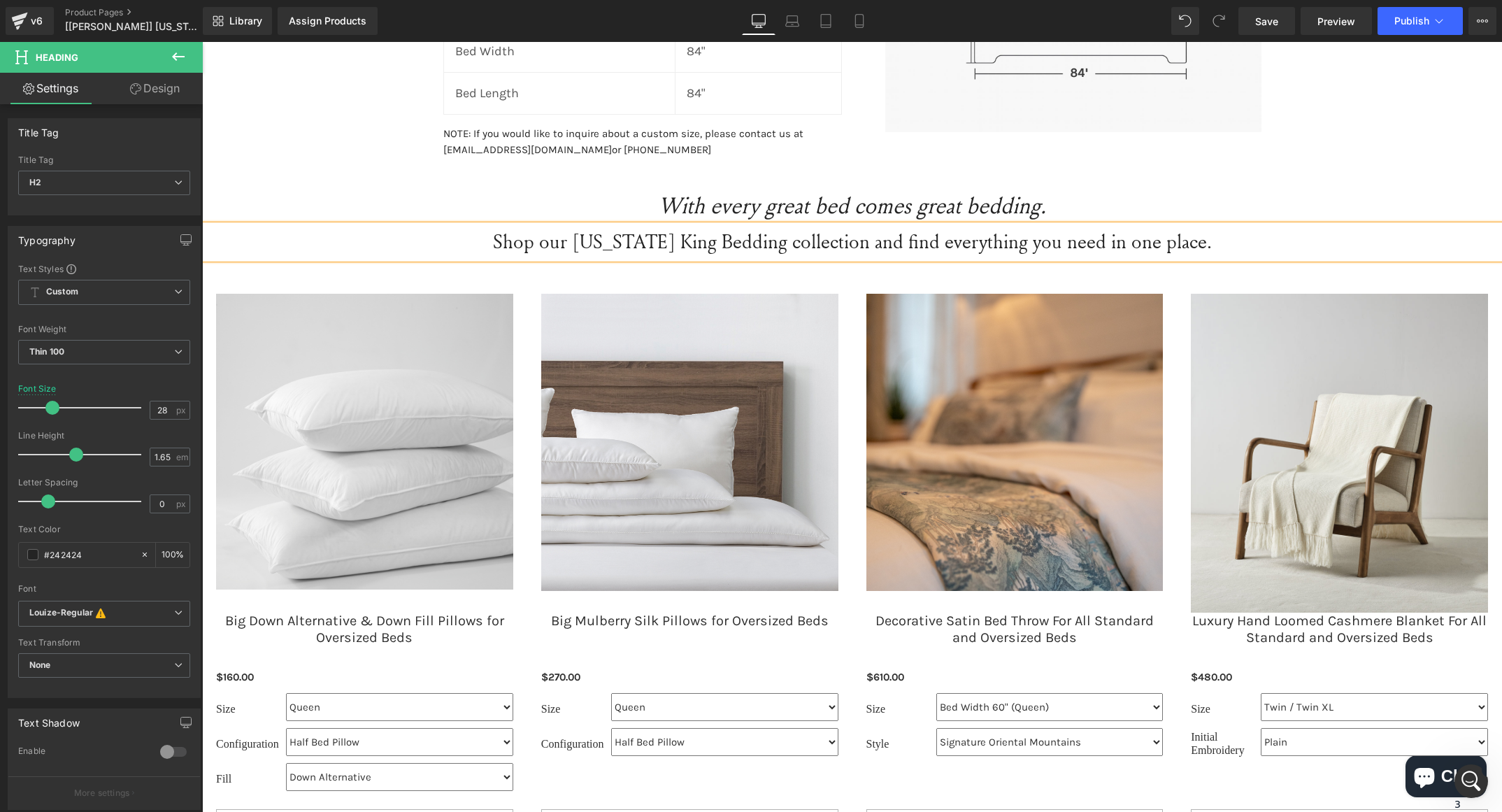
scroll to position [1871, 0]
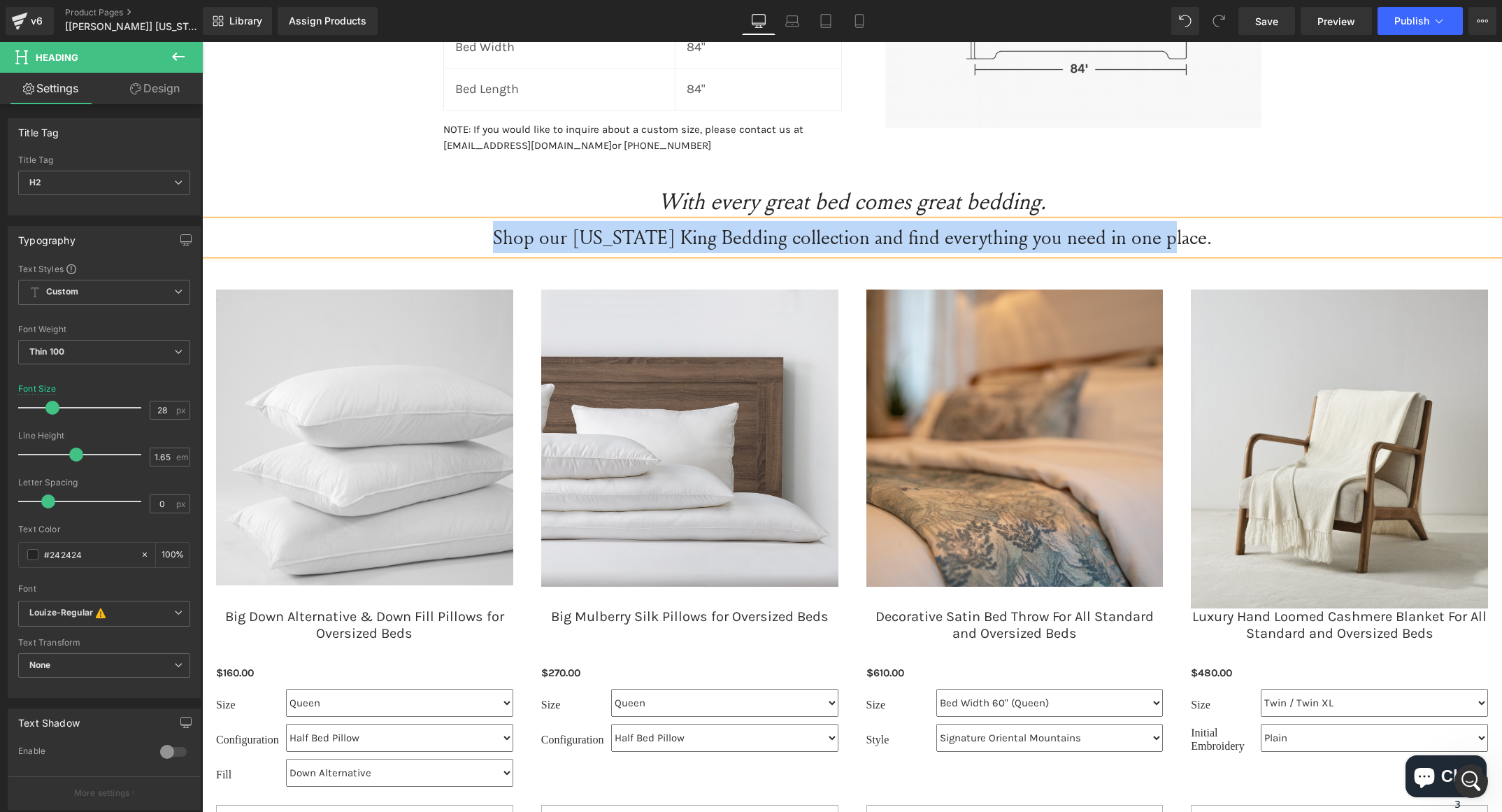
drag, startPoint x: 496, startPoint y: 239, endPoint x: 1178, endPoint y: 252, distance: 682.1
click at [1178, 252] on div "Shop our [US_STATE] King Bedding collection and find everything you need in one…" at bounding box center [852, 238] width 1301 height 33
click at [1446, 115] on div "Dimensions Heading Row Wyoming King Atlas Upholstered Frame Heading Dimensions …" at bounding box center [852, 327] width 1301 height 1132
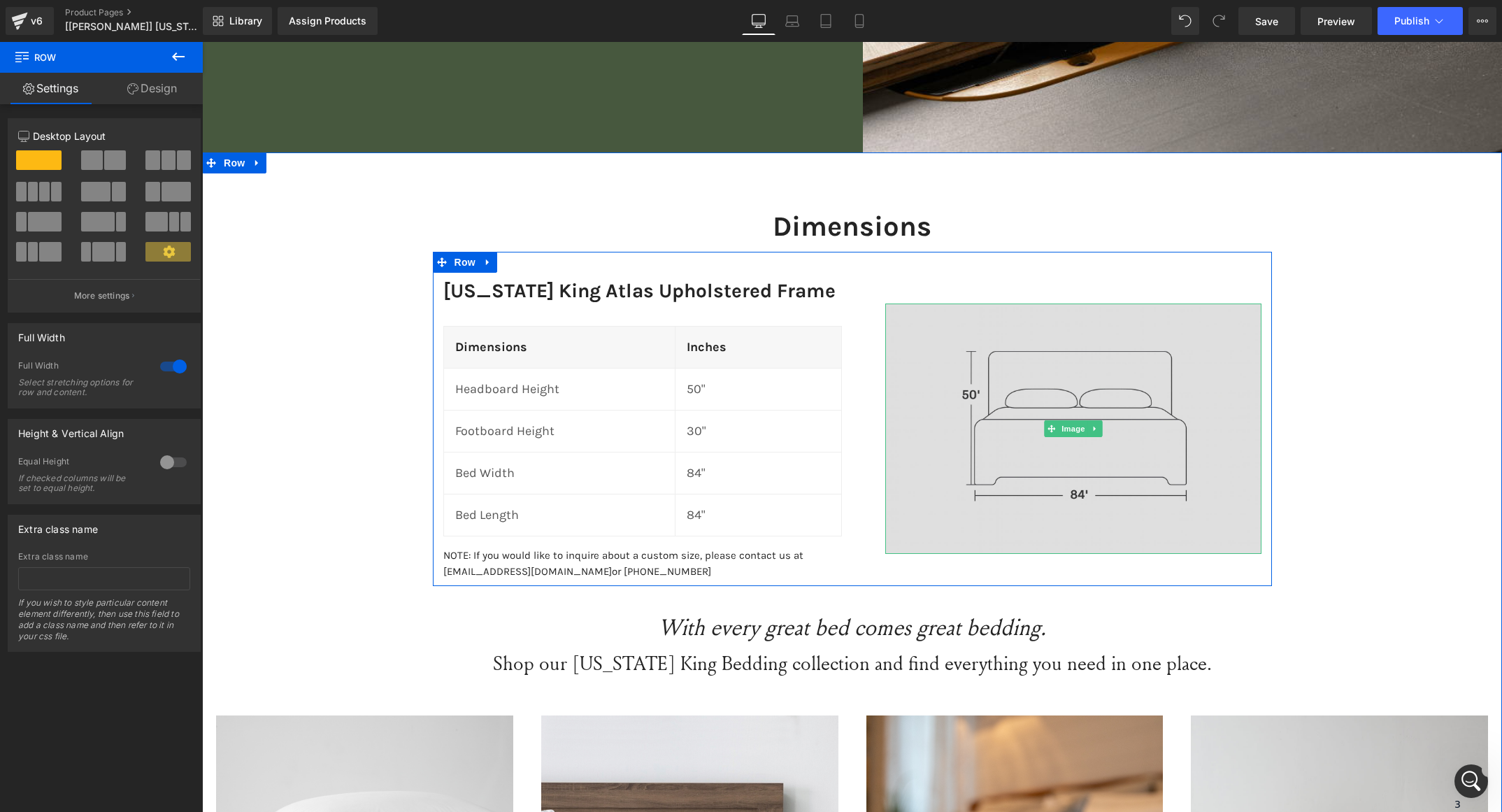
scroll to position [1445, 0]
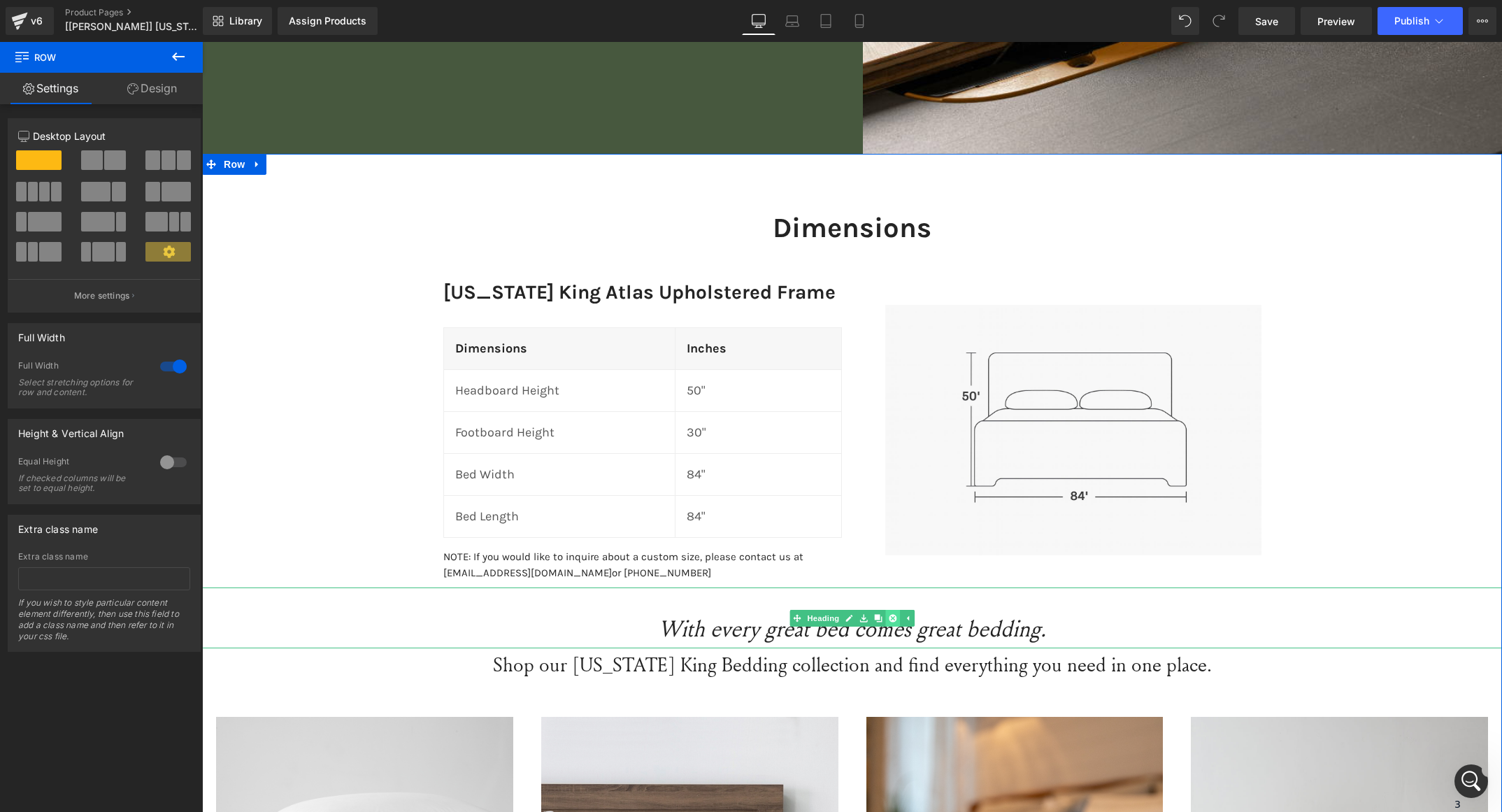
click at [889, 619] on icon at bounding box center [893, 618] width 8 height 9
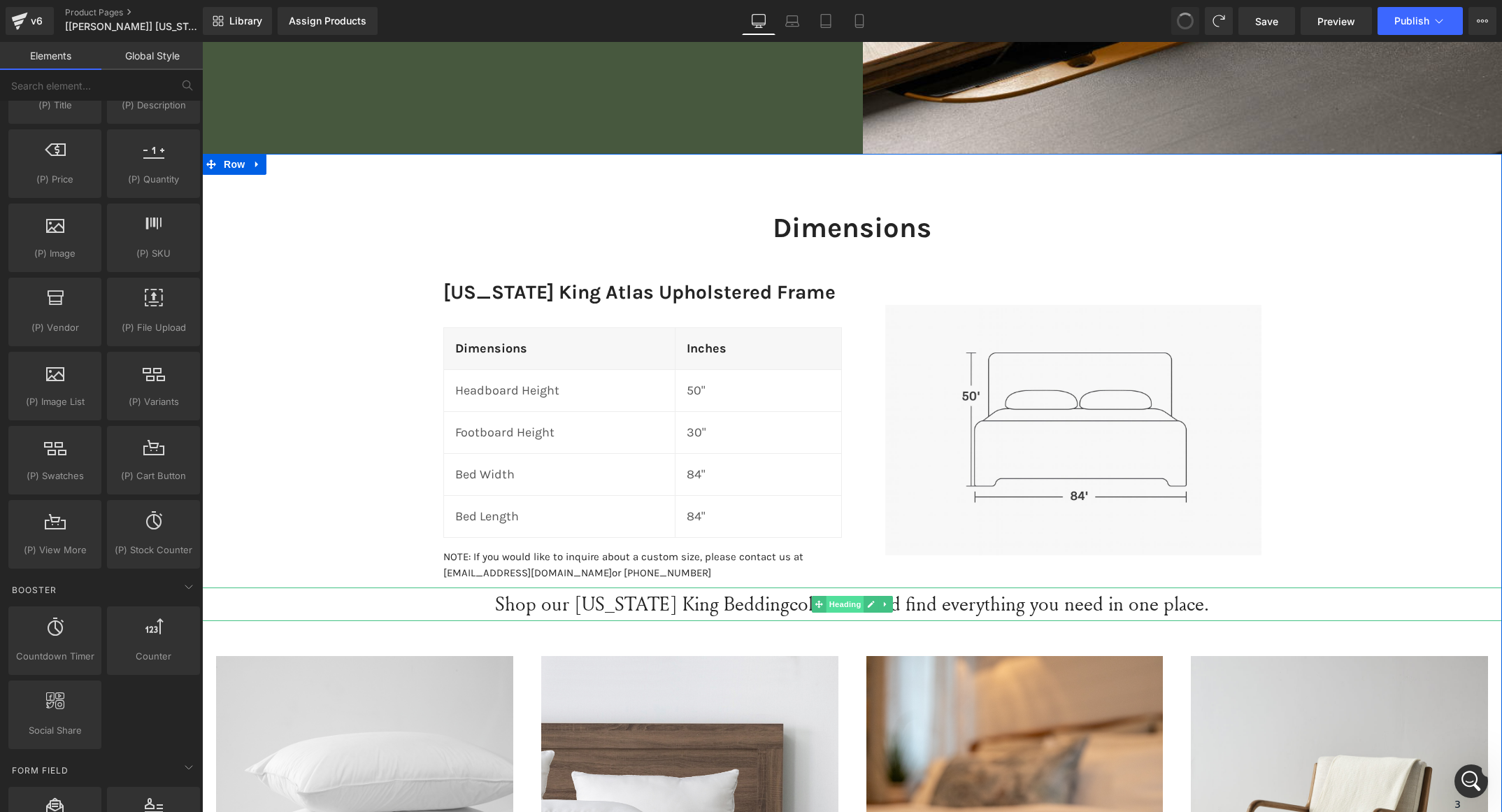
scroll to position [1505, 0]
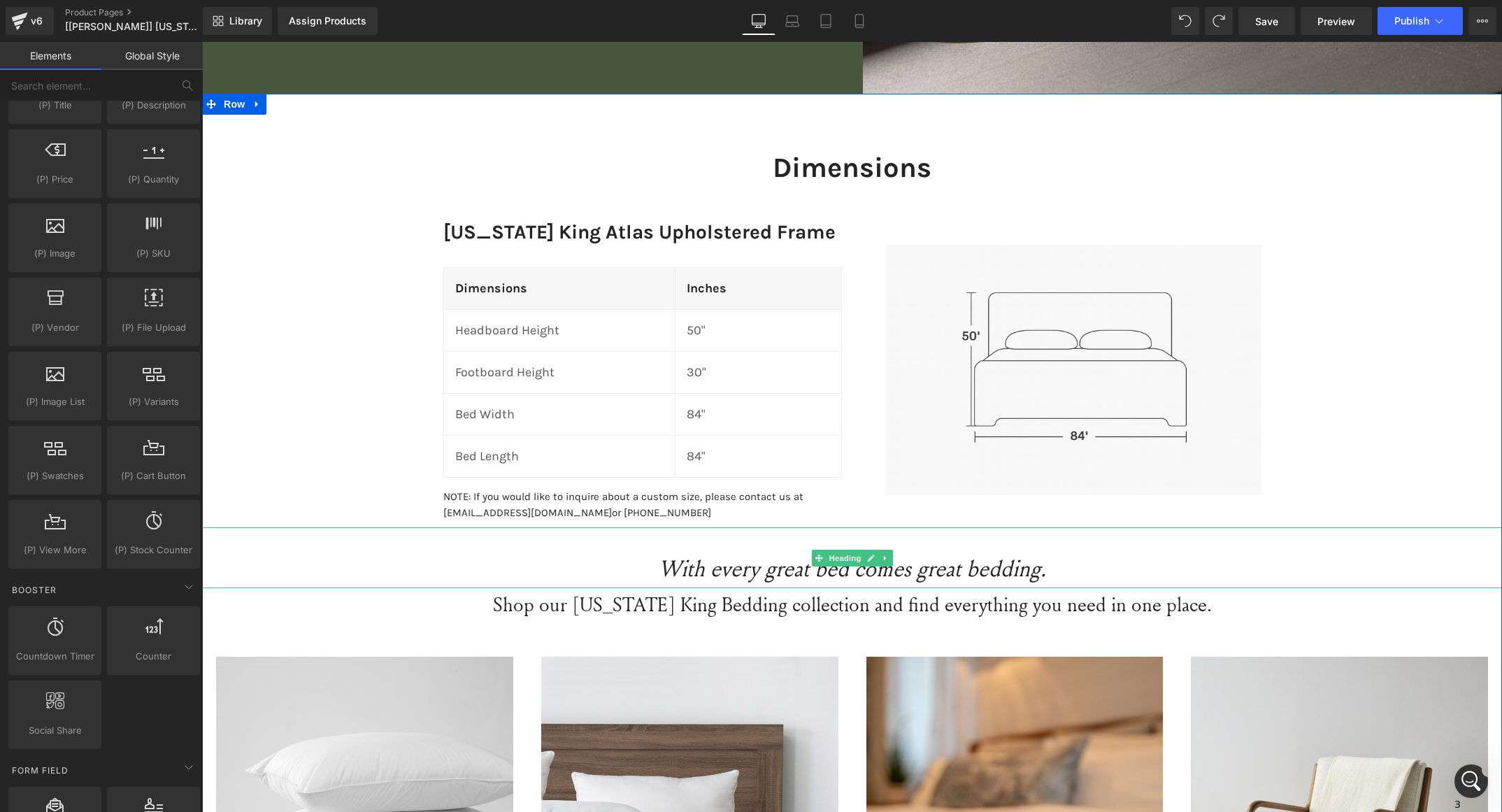
click at [1332, 461] on div "Dimensions Heading Row Wyoming King Atlas Upholstered Frame Heading Dimensions …" at bounding box center [852, 695] width 1301 height 1132
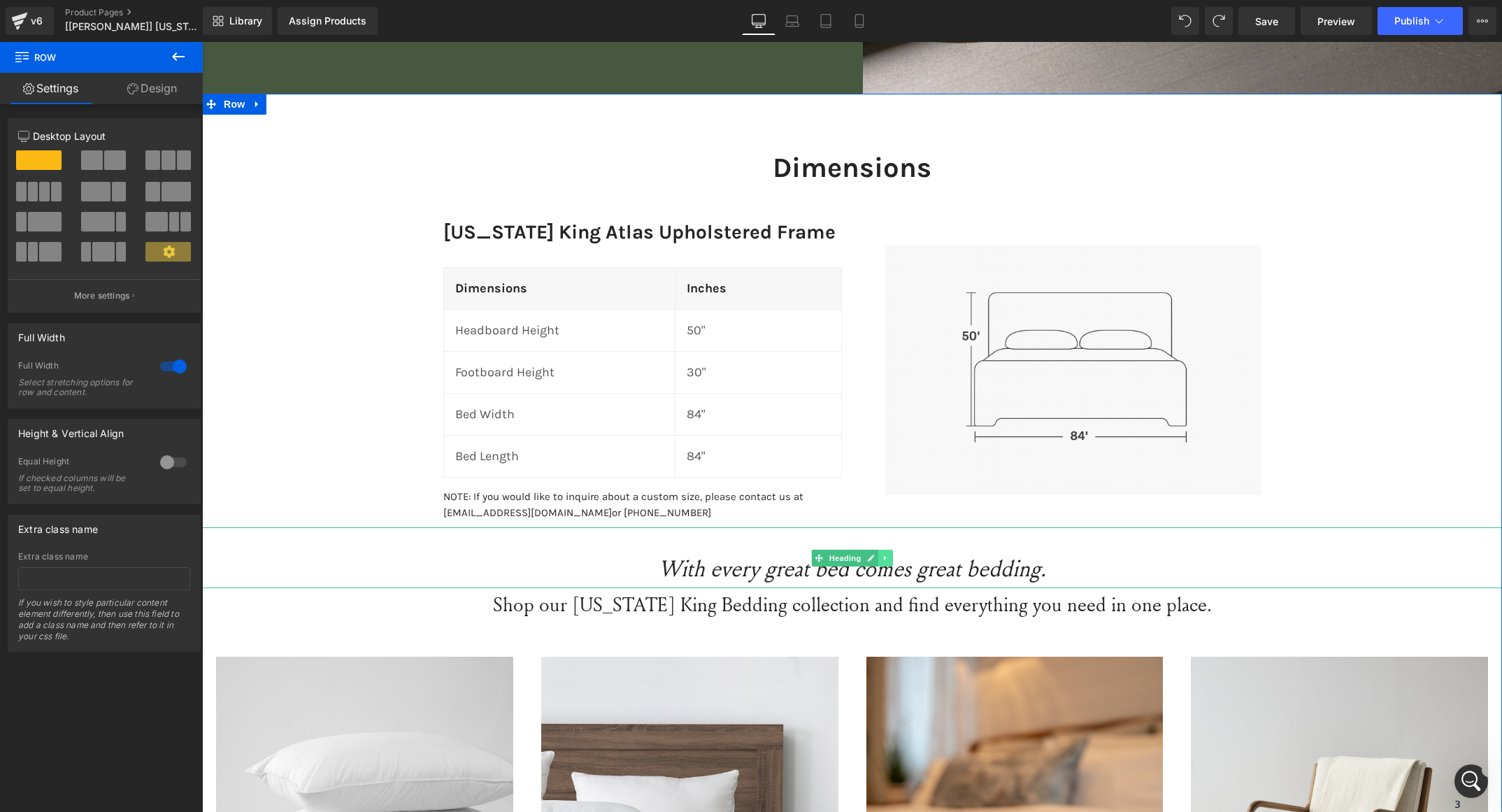
click at [882, 554] on icon at bounding box center [886, 558] width 8 height 9
click at [874, 557] on icon at bounding box center [878, 558] width 8 height 8
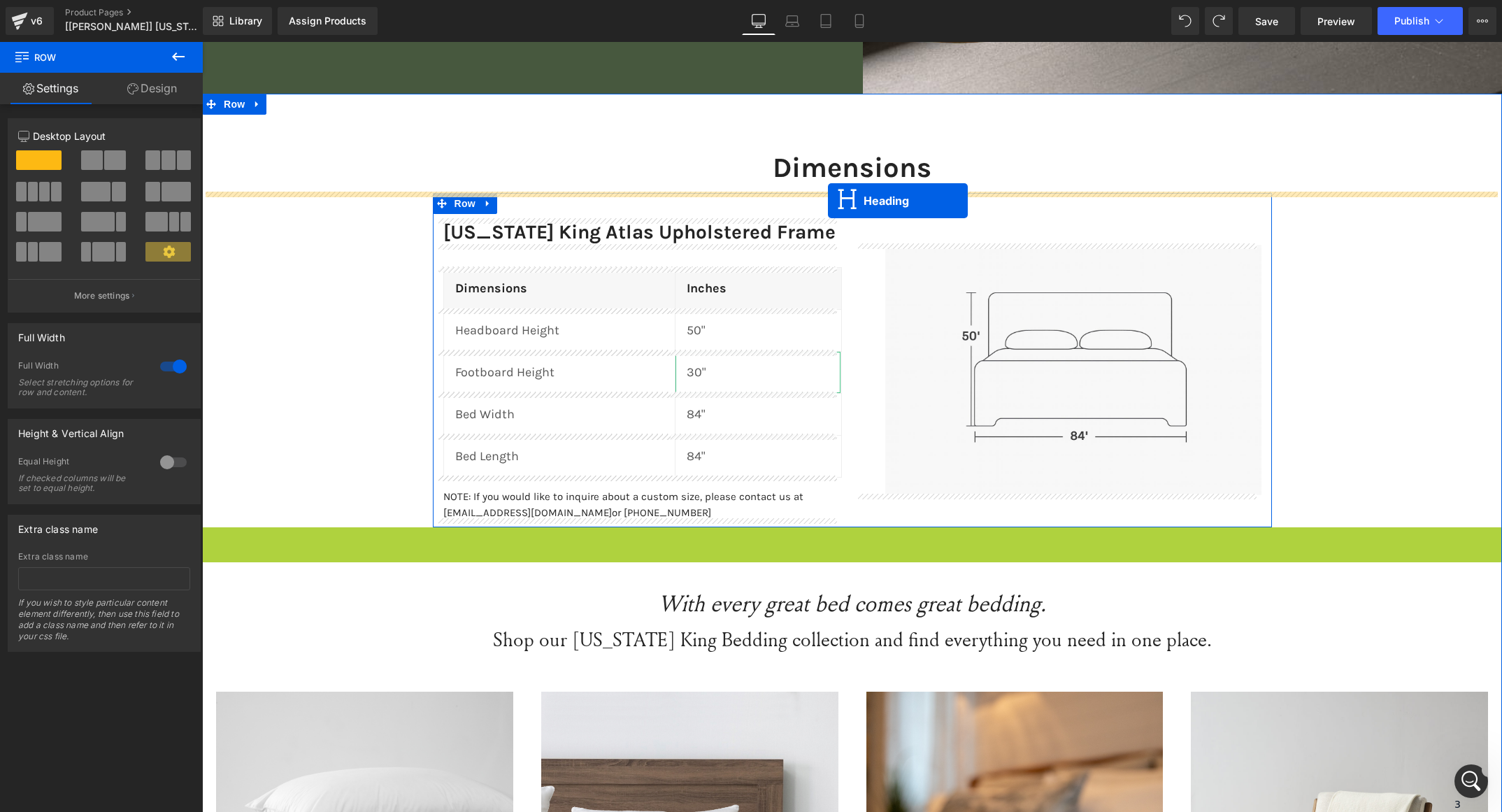
drag, startPoint x: 790, startPoint y: 556, endPoint x: 828, endPoint y: 200, distance: 358.0
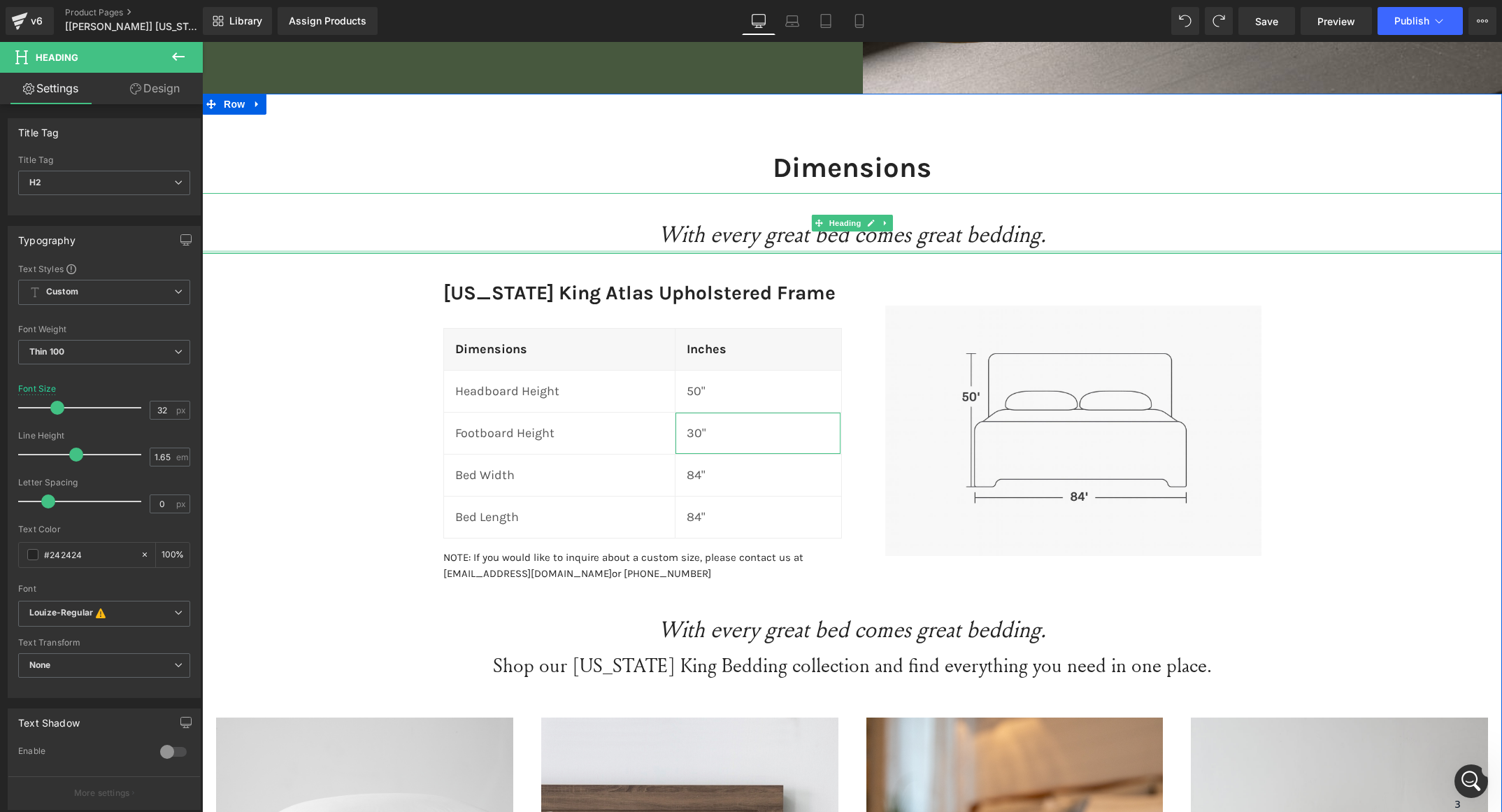
click at [735, 250] on div at bounding box center [852, 252] width 1301 height 4
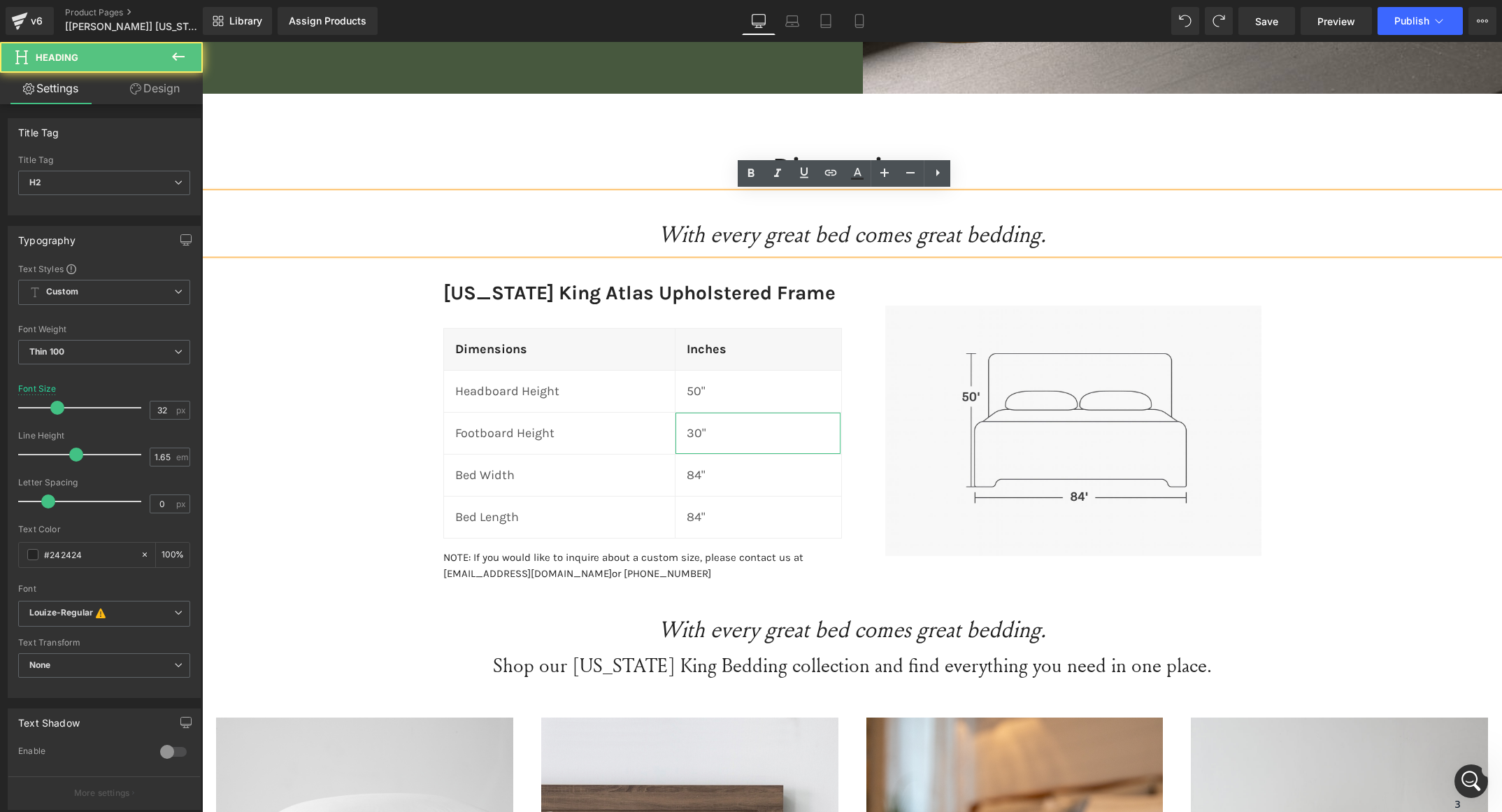
click at [735, 250] on h2 "With every great bed comes great bedding." at bounding box center [852, 234] width 1301 height 37
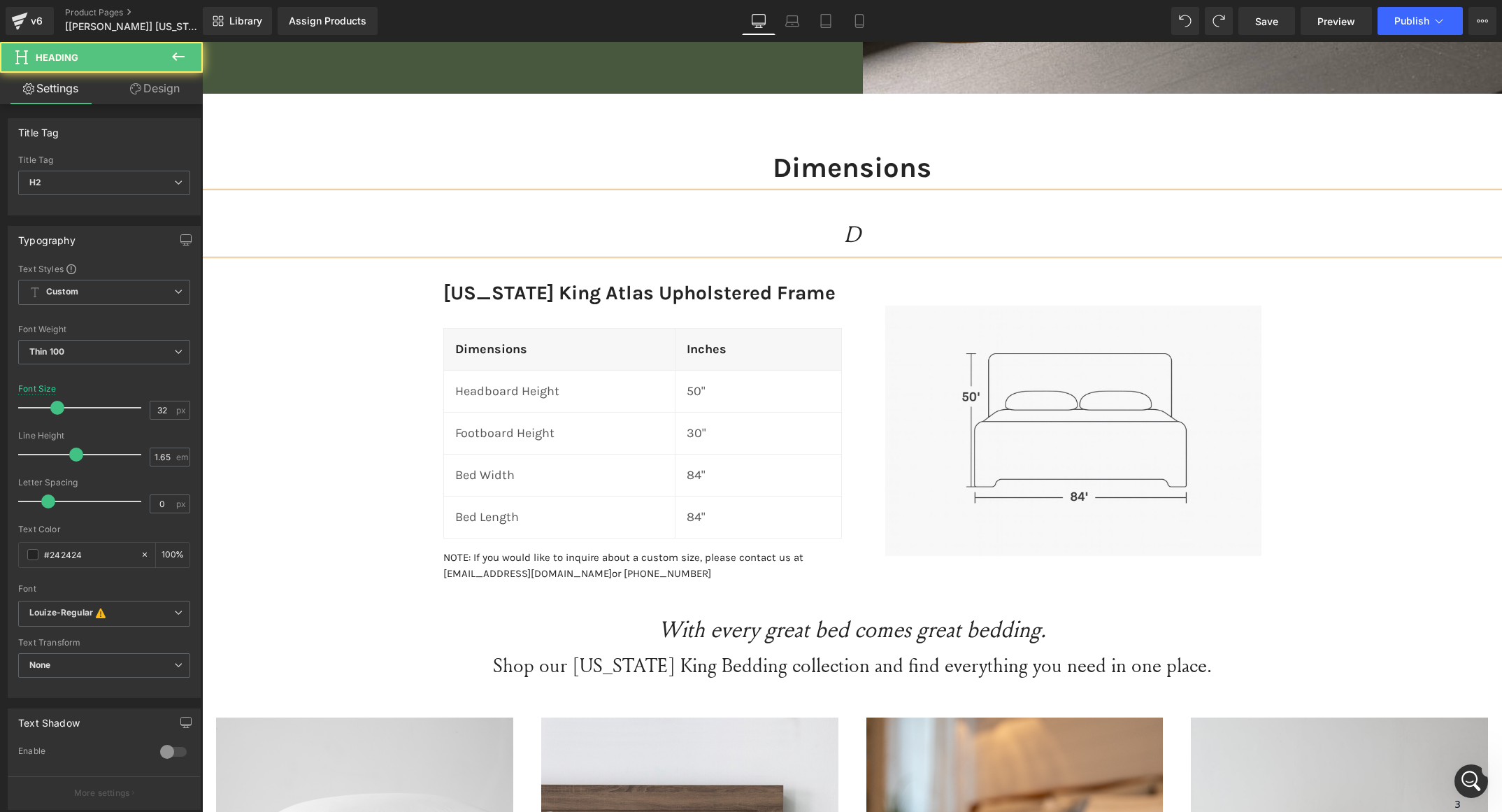
click at [870, 229] on h2 "D" at bounding box center [852, 234] width 1301 height 37
click at [870, 229] on icon "Dimensions" at bounding box center [852, 234] width 106 height 31
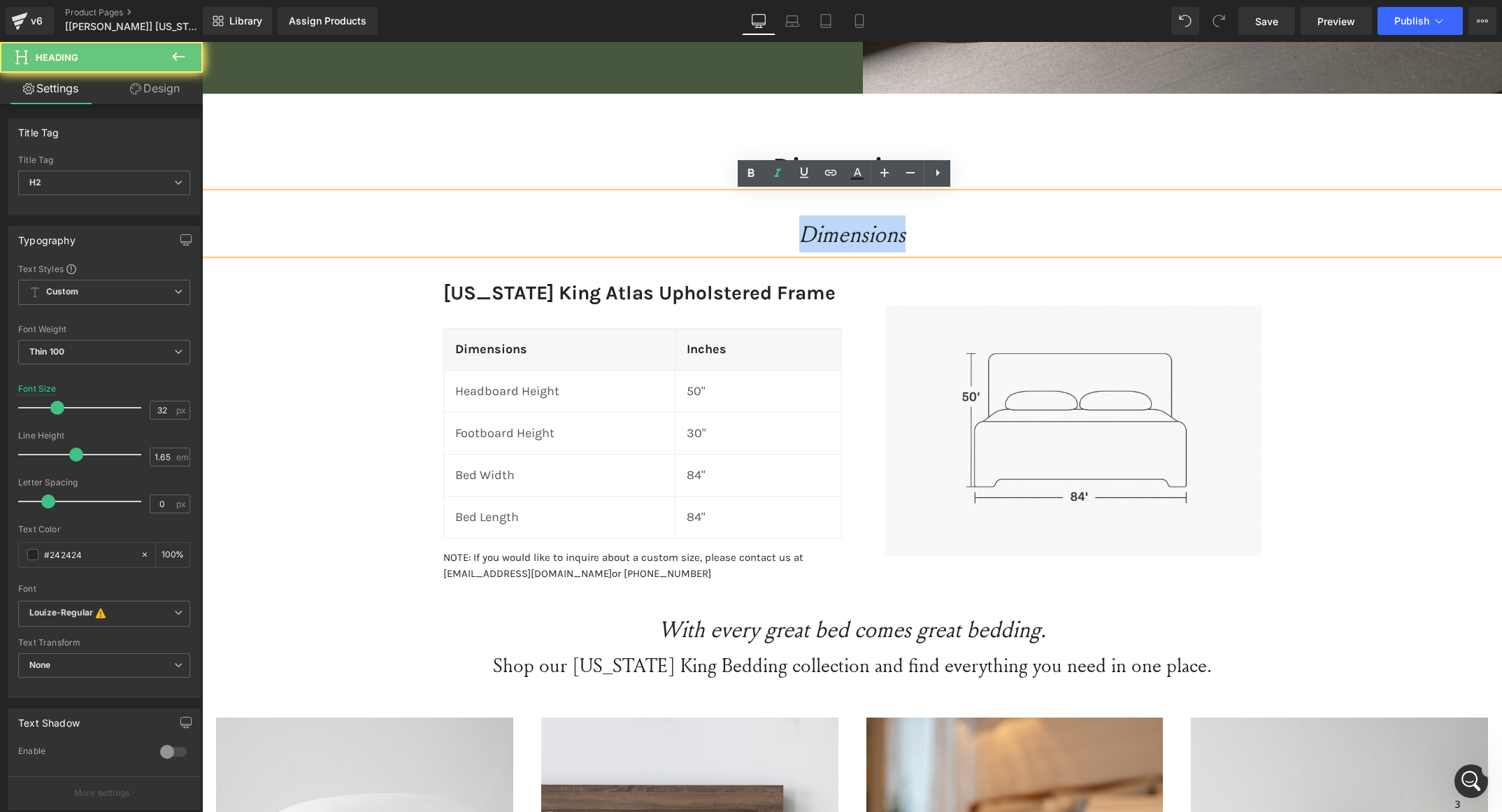
click at [870, 229] on icon "Dimensions" at bounding box center [852, 234] width 106 height 31
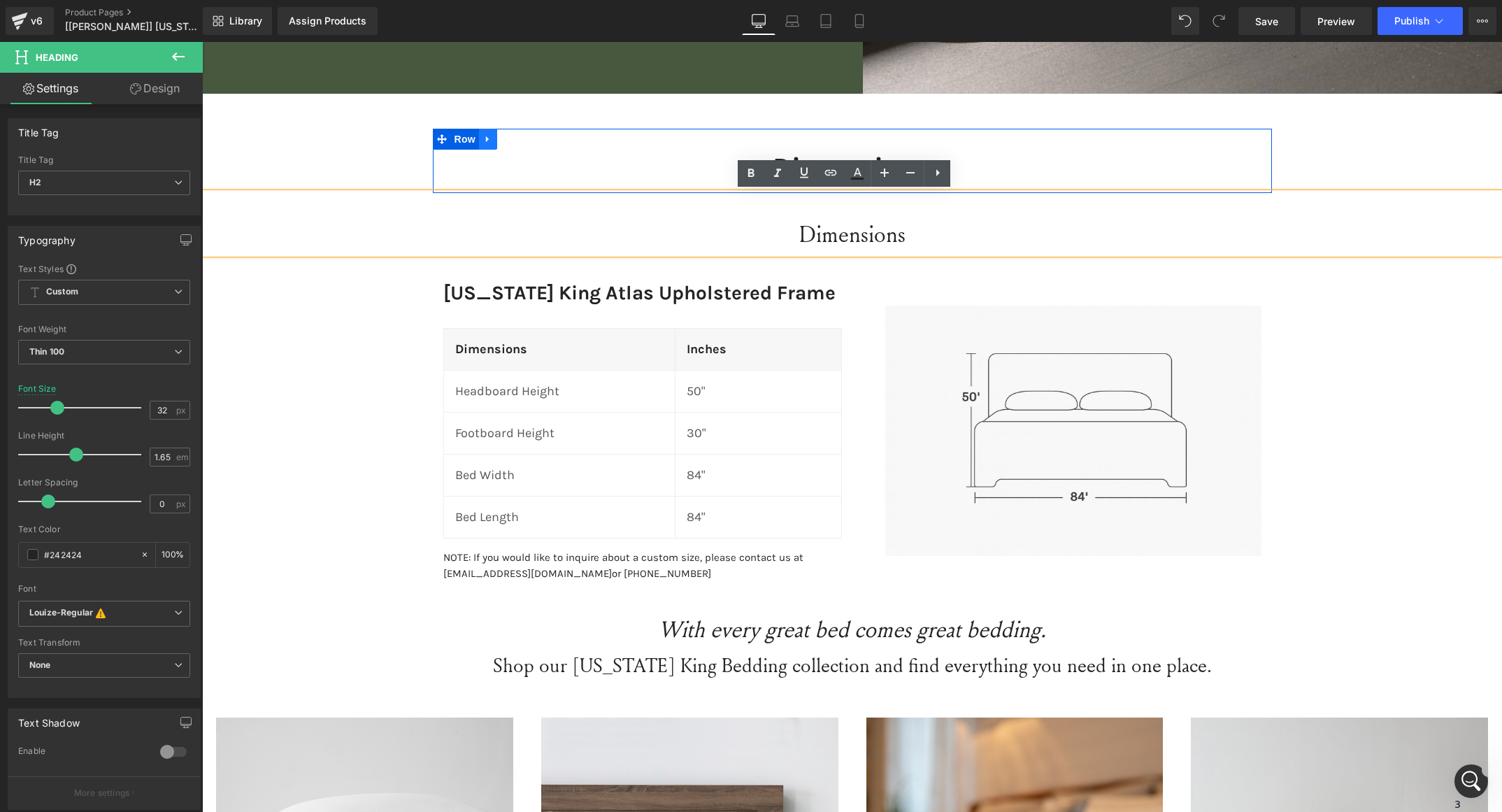
click at [479, 129] on link at bounding box center [488, 139] width 18 height 21
click at [520, 137] on icon at bounding box center [525, 139] width 10 height 10
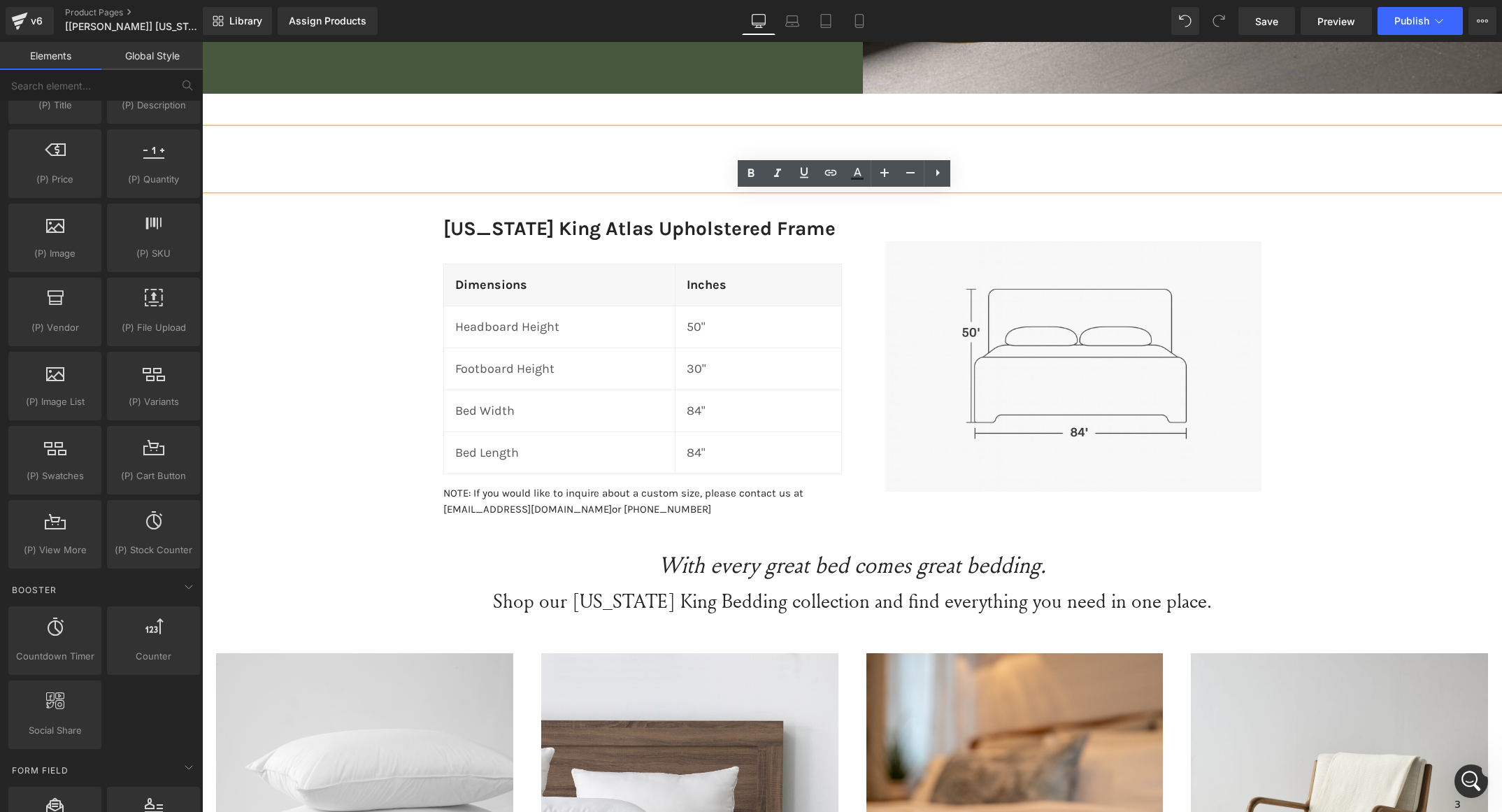
click at [338, 308] on div "Dimensions Heading Wyoming King Atlas Upholstered Frame Heading Dimensions Head…" at bounding box center [852, 693] width 1301 height 1128
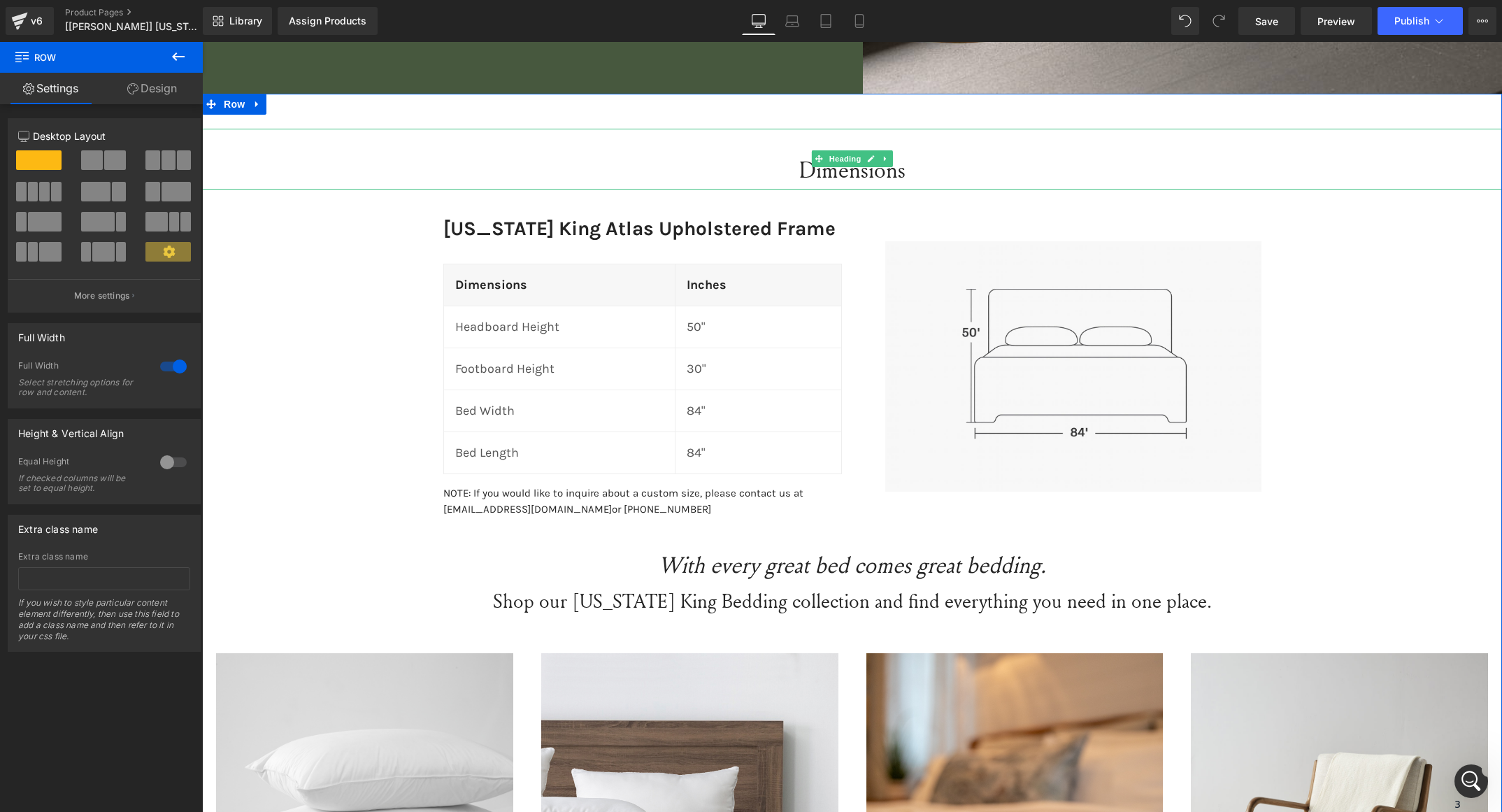
click at [823, 168] on h2 "Dimensions" at bounding box center [852, 169] width 1301 height 37
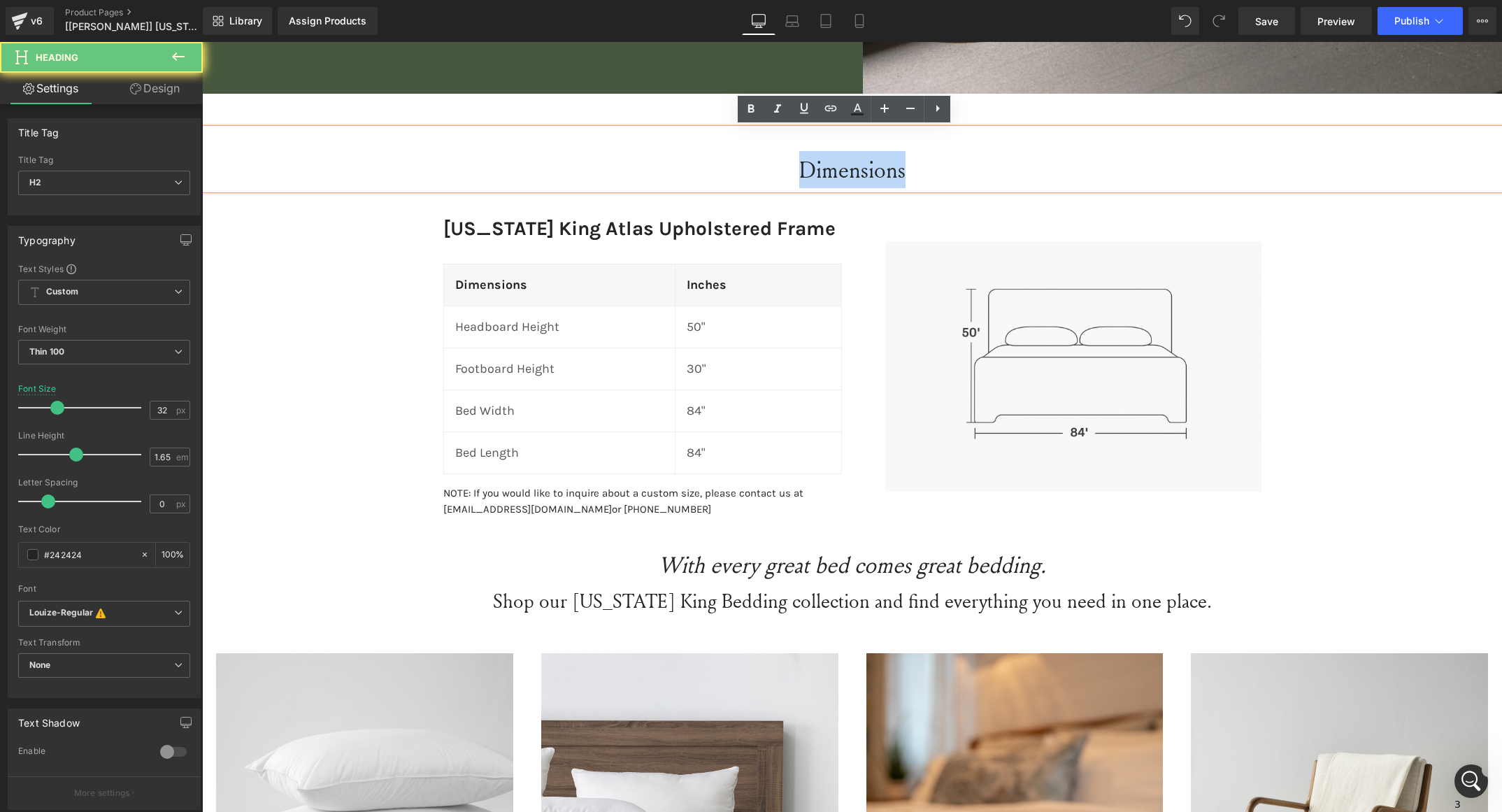
click at [823, 168] on h2 "Dimensions" at bounding box center [852, 169] width 1301 height 37
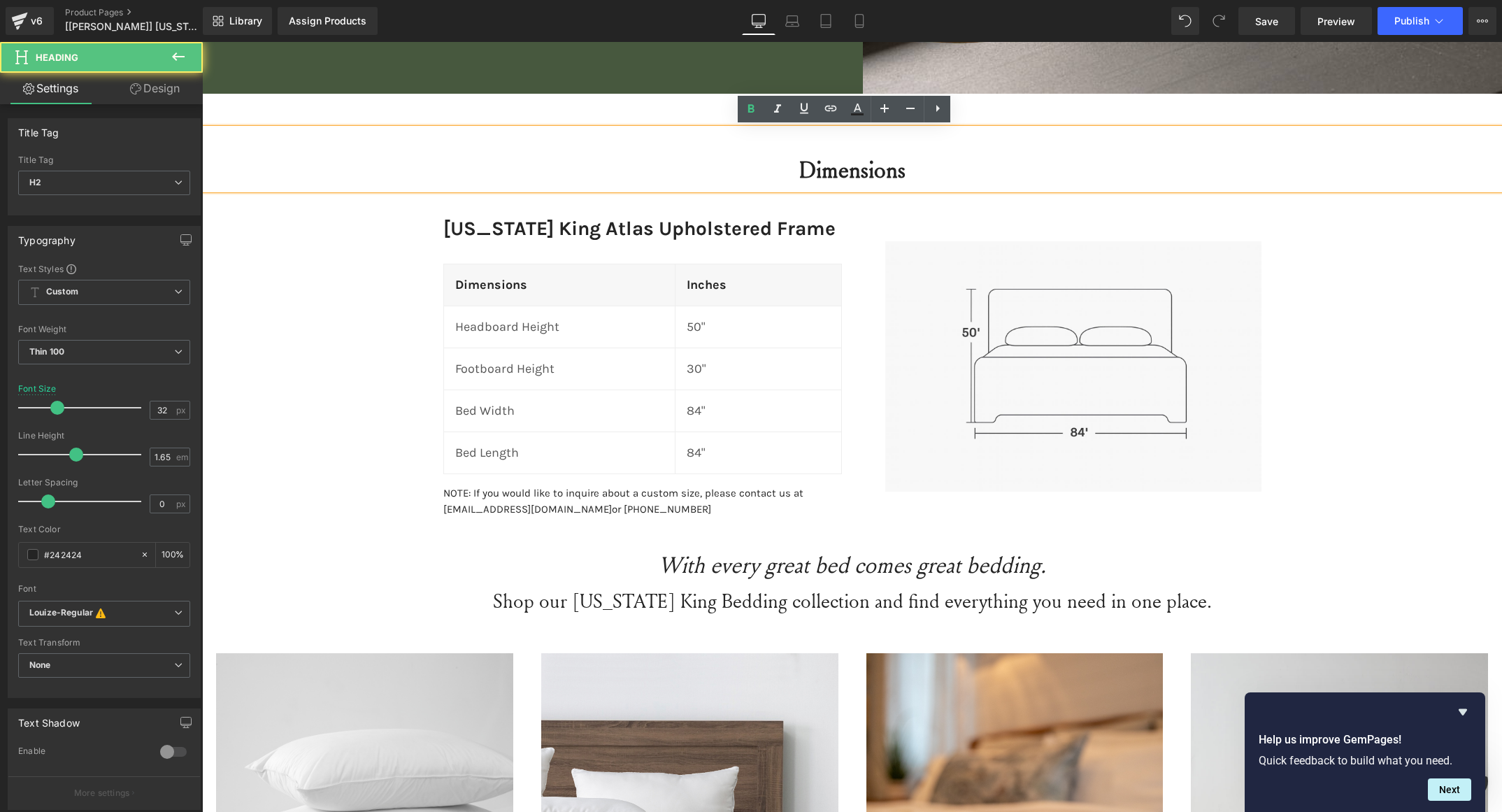
click at [823, 168] on strong "Dimensions" at bounding box center [852, 169] width 106 height 31
click at [823, 168] on h2 "Dimensions" at bounding box center [852, 169] width 1301 height 37
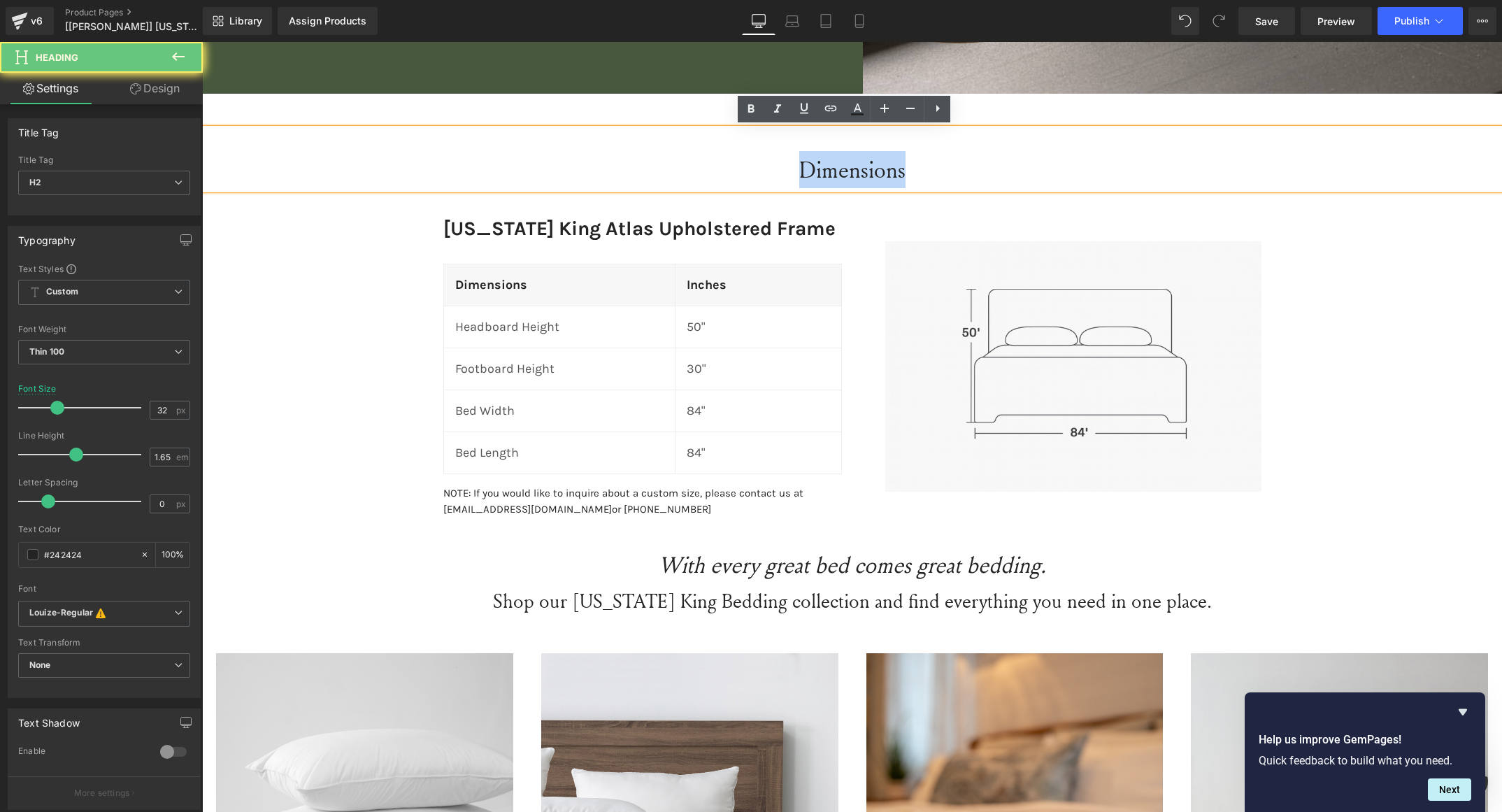
click at [823, 168] on h2 "Dimensions" at bounding box center [852, 169] width 1301 height 37
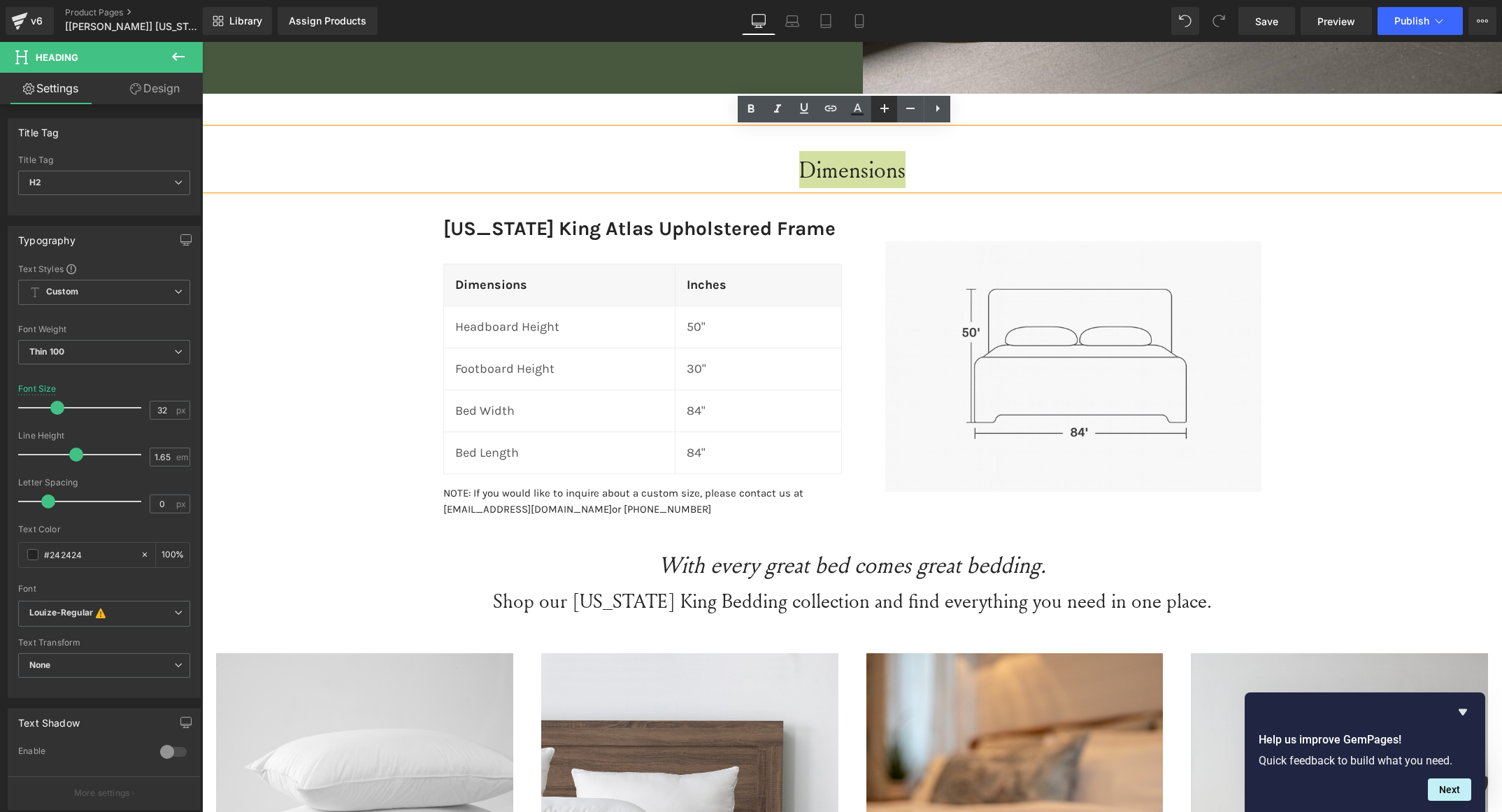
click at [892, 110] on icon at bounding box center [885, 109] width 17 height 17
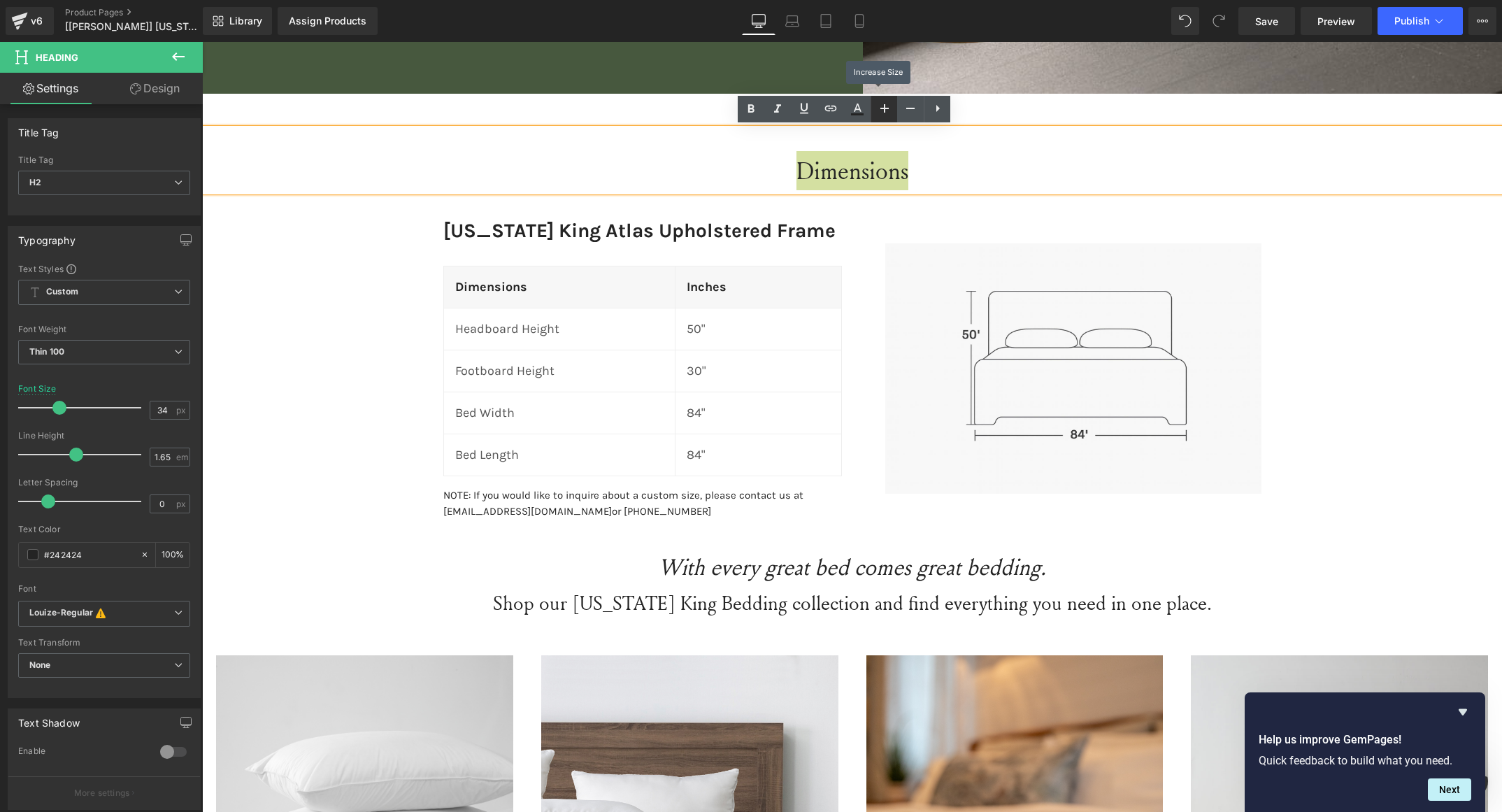
click at [892, 110] on icon at bounding box center [885, 109] width 17 height 17
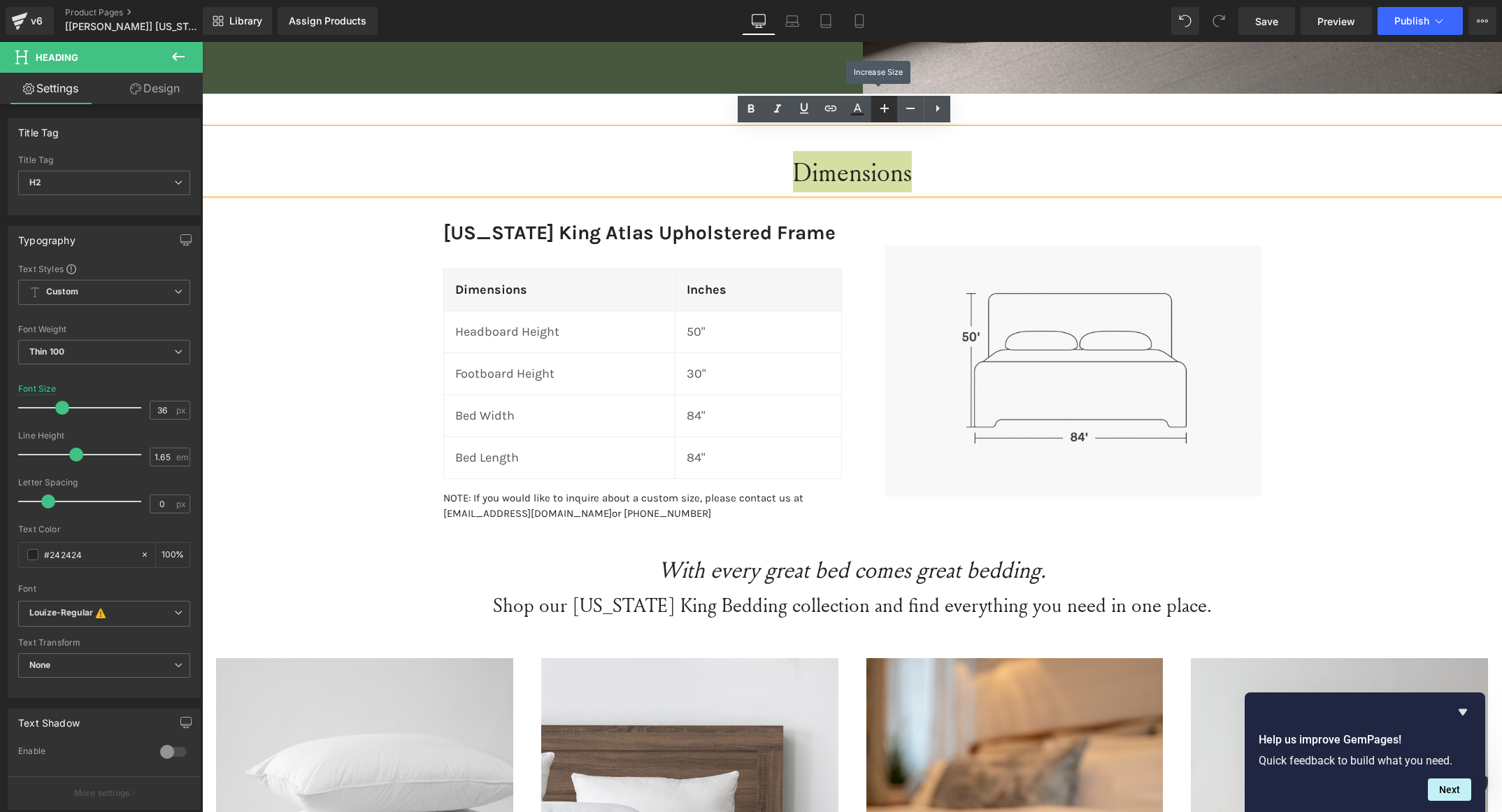
click at [892, 110] on icon at bounding box center [885, 109] width 17 height 17
type input "38"
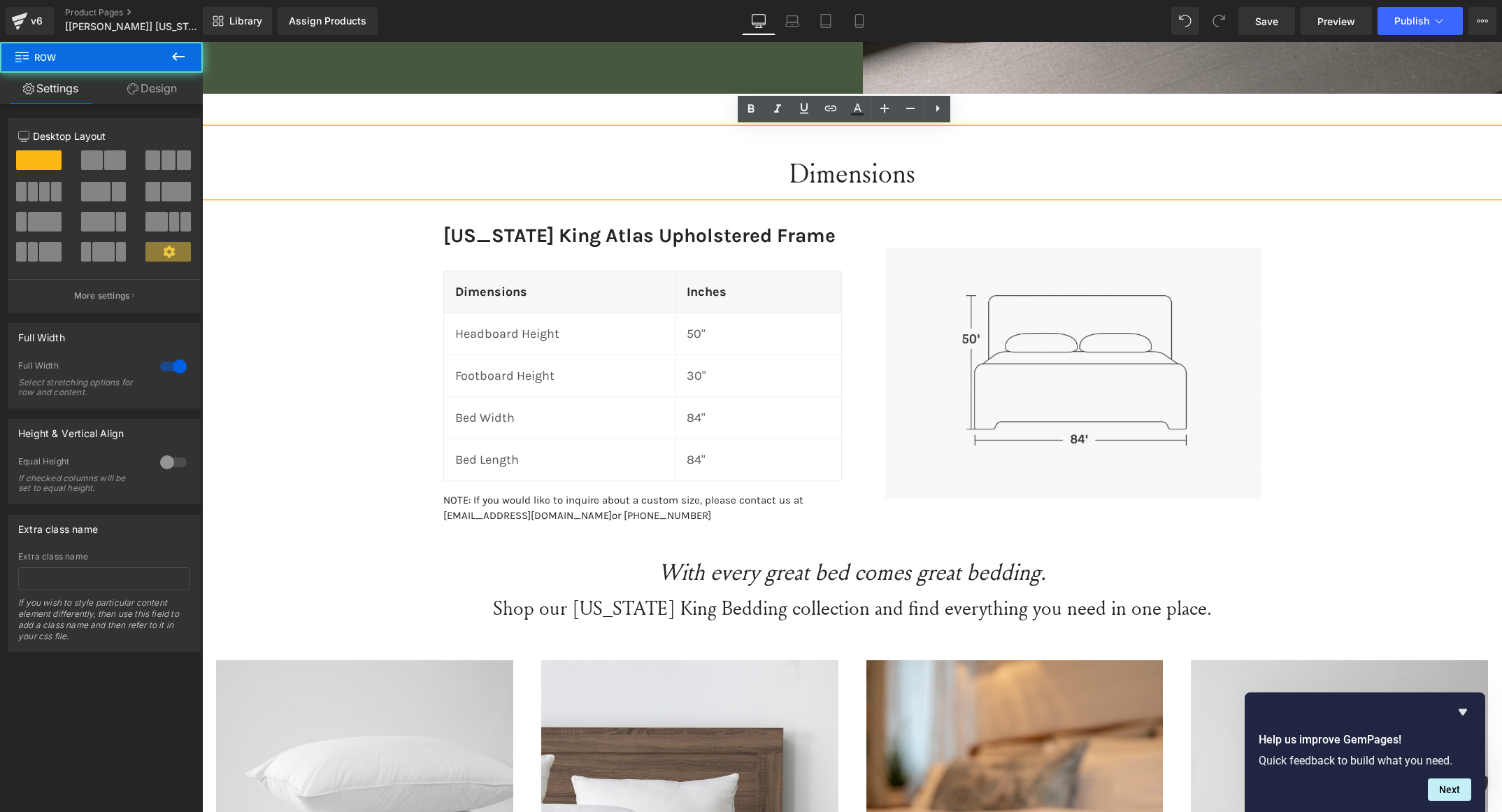
click at [348, 372] on div "Dimensions Heading Wyoming King Atlas Upholstered Frame Heading Dimensions Head…" at bounding box center [852, 697] width 1301 height 1135
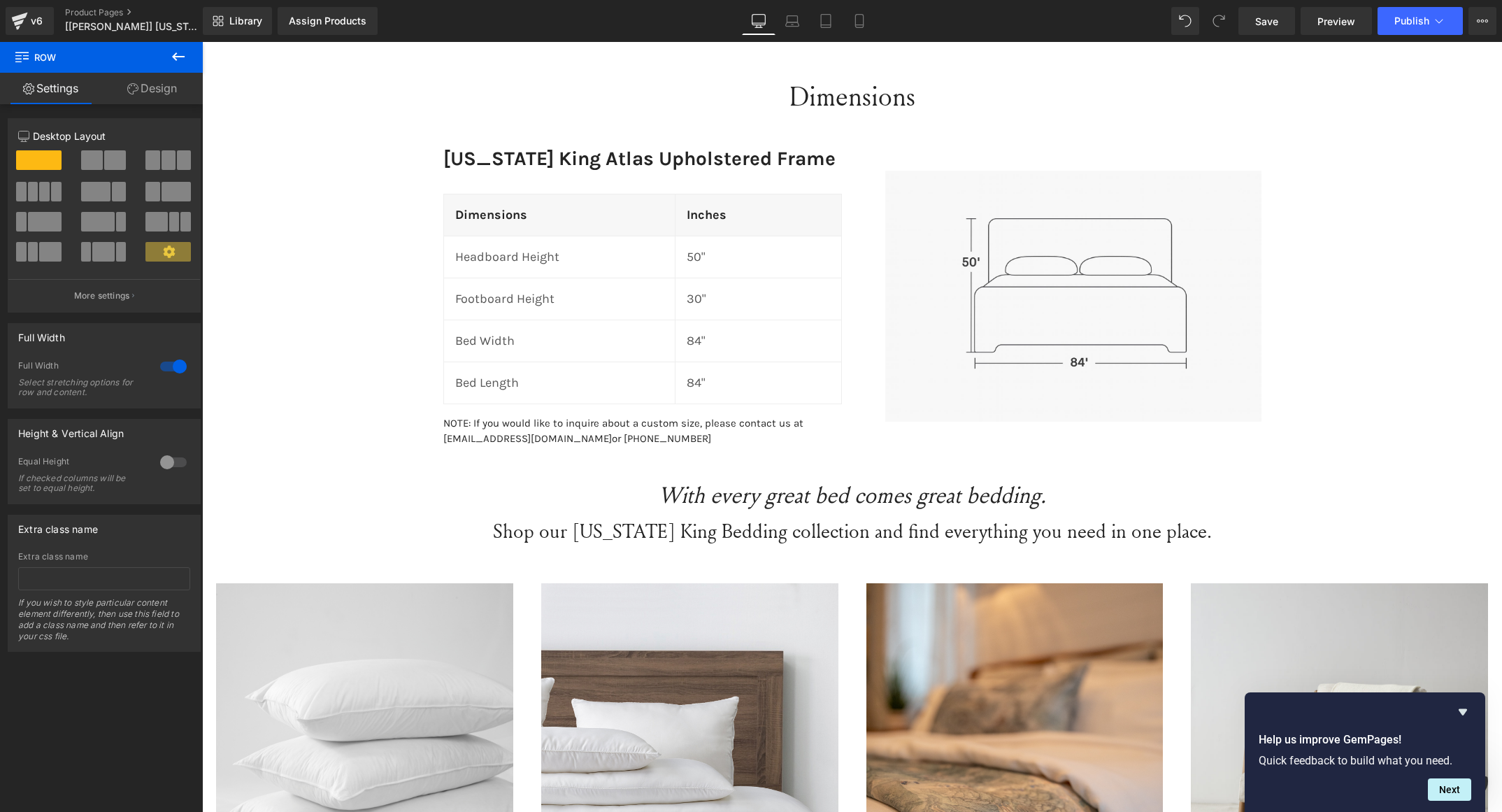
scroll to position [1586, 0]
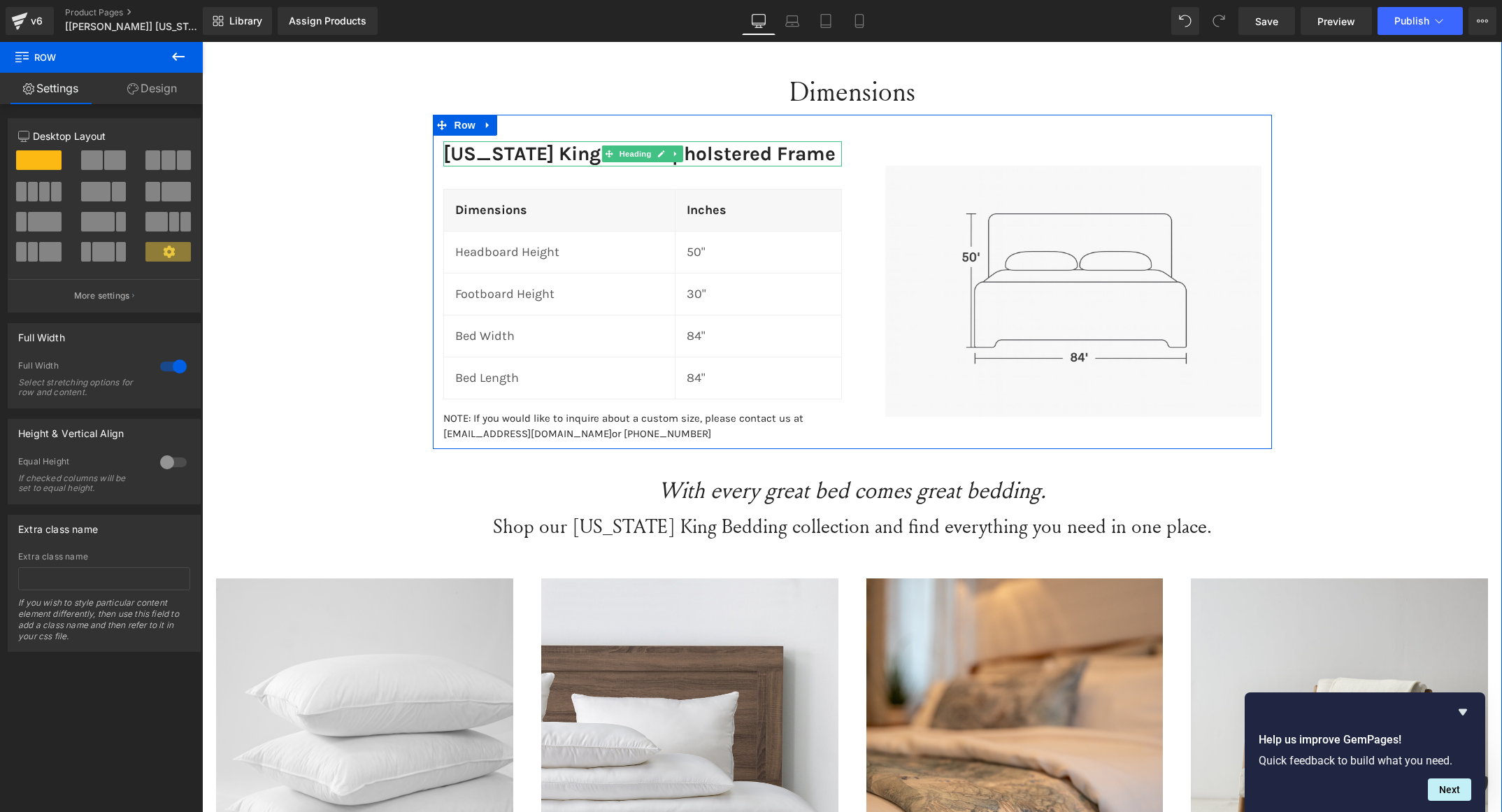
click at [553, 148] on h3 "Wyoming King Atlas Upholstered Frame" at bounding box center [643, 154] width 399 height 25
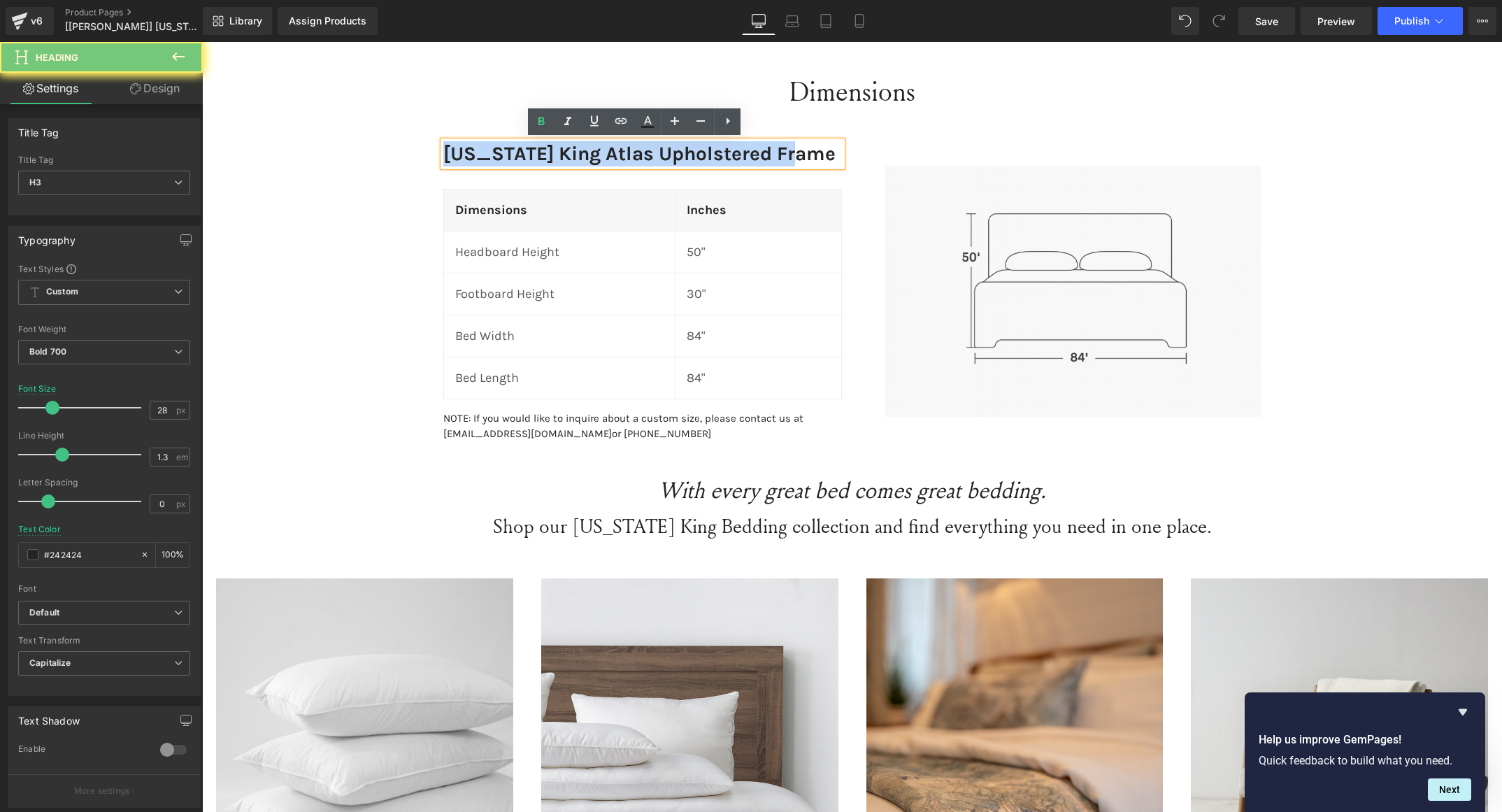
click at [553, 148] on h3 "Wyoming King Atlas Upholstered Frame" at bounding box center [643, 154] width 399 height 25
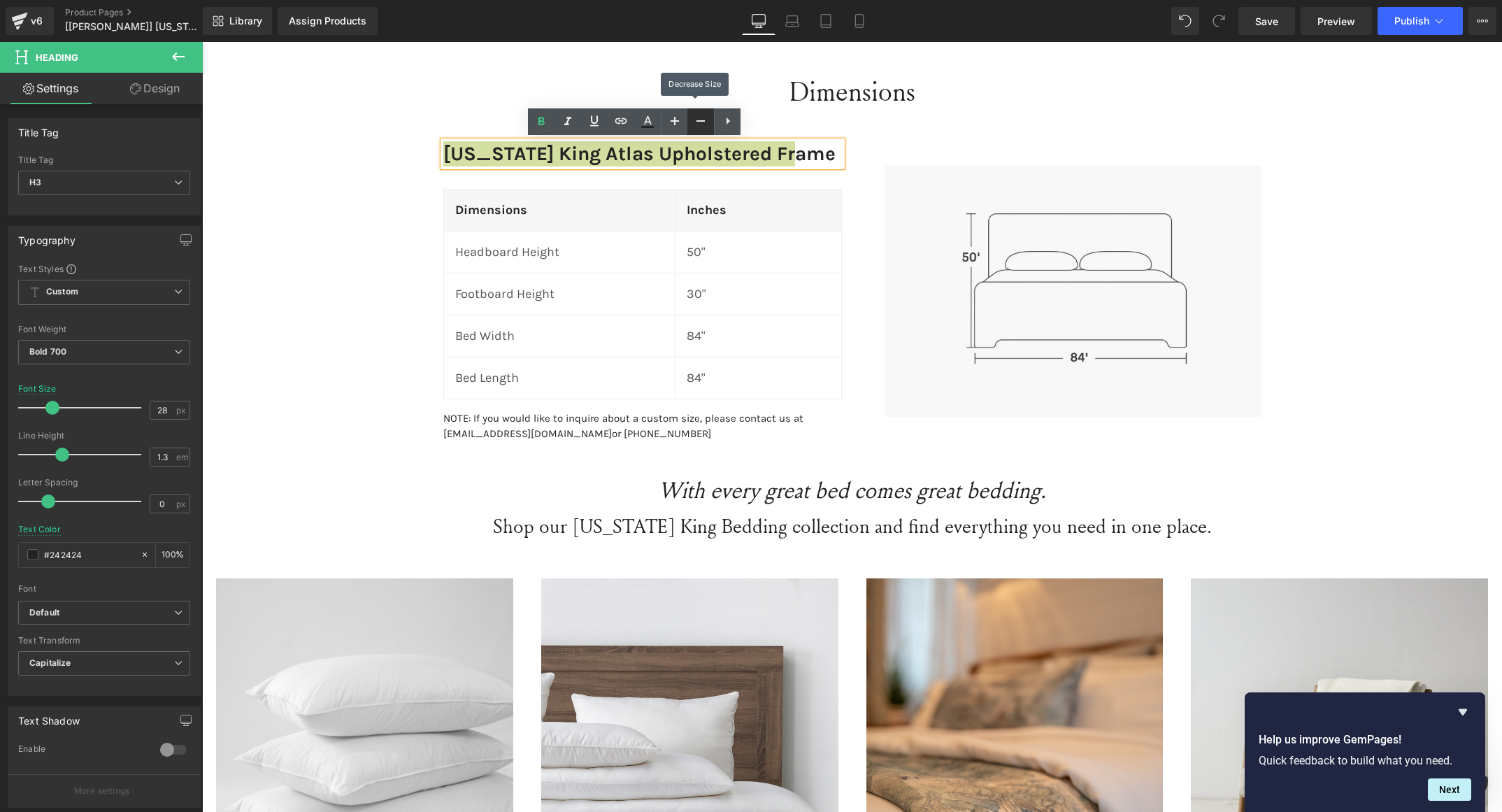
click at [696, 119] on icon at bounding box center [701, 121] width 17 height 17
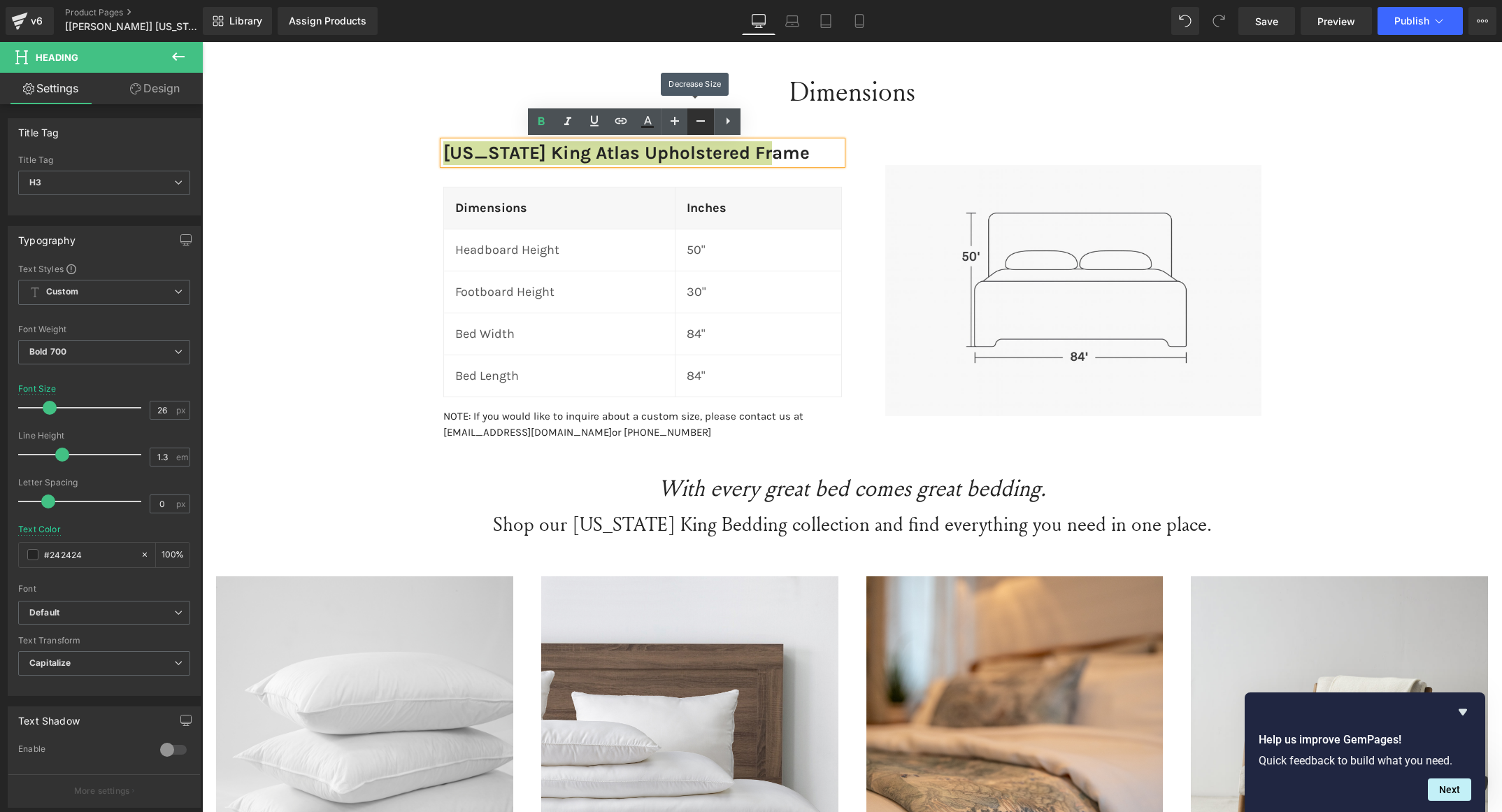
click at [696, 119] on icon at bounding box center [701, 121] width 17 height 17
type input "24"
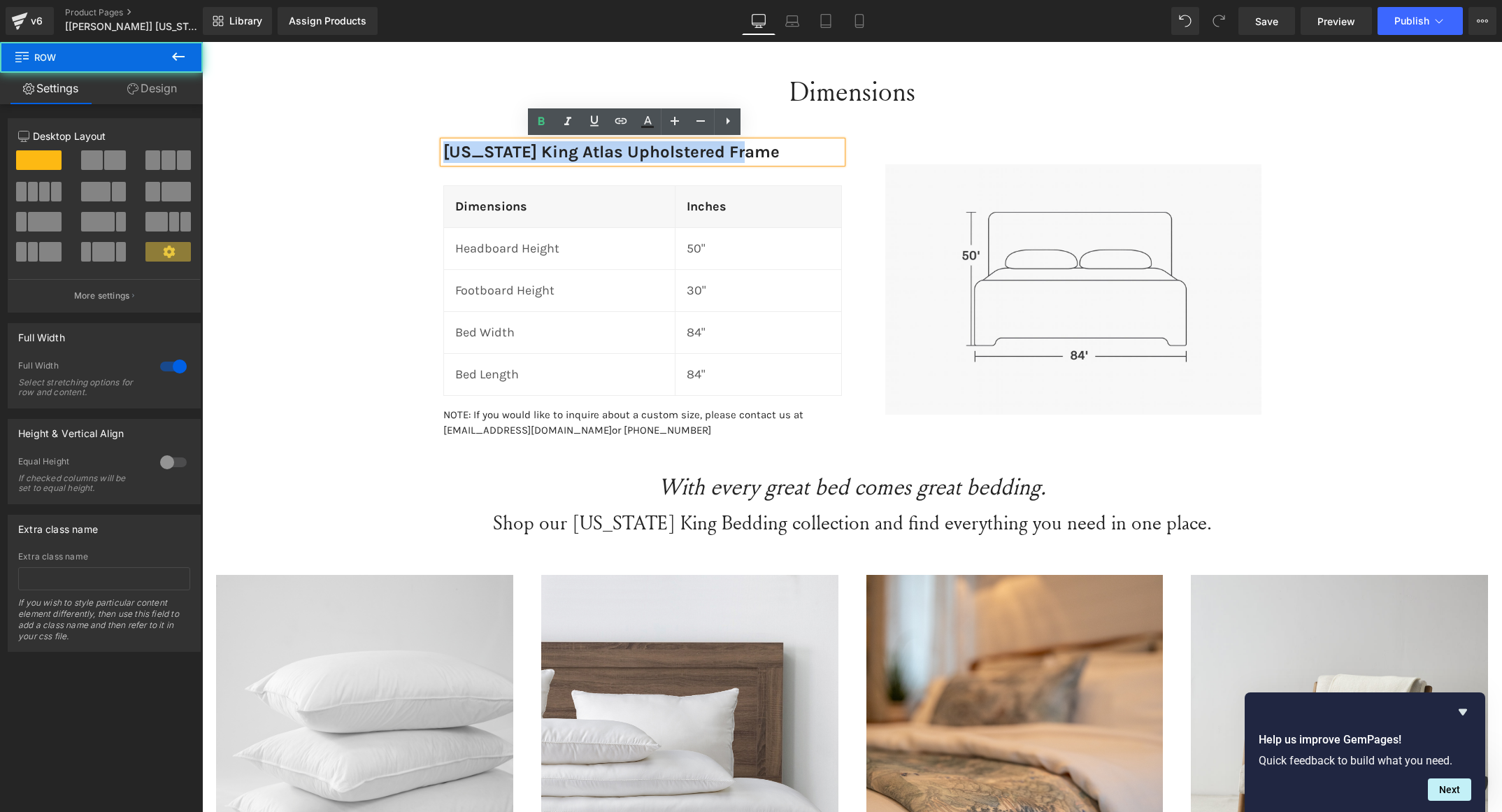
click at [353, 268] on div "Dimensions Heading Wyoming King Atlas Upholstered Frame Heading Dimensions Head…" at bounding box center [852, 613] width 1301 height 1132
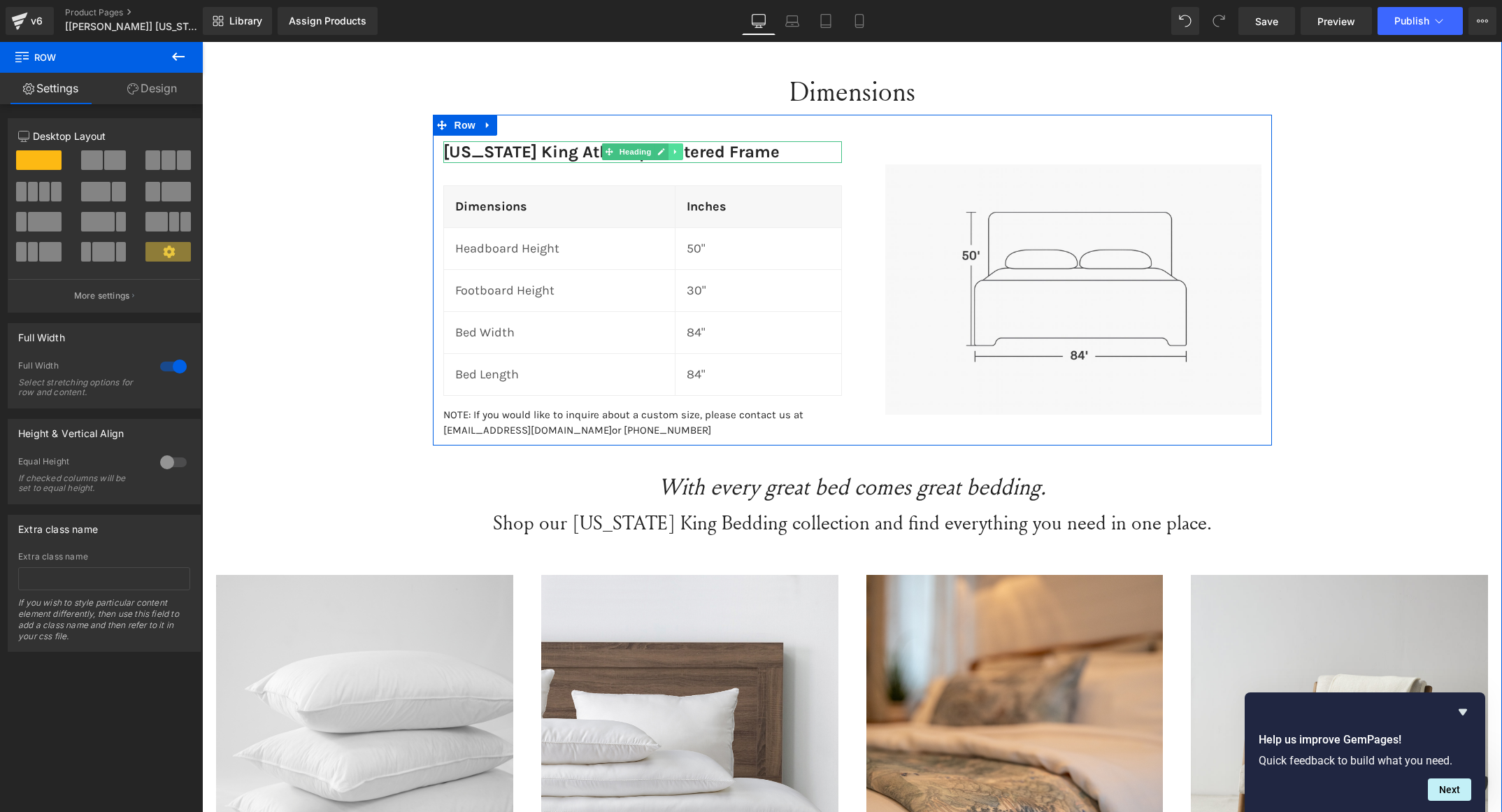
click at [672, 156] on icon at bounding box center [676, 152] width 8 height 9
click at [676, 156] on link at bounding box center [682, 152] width 14 height 17
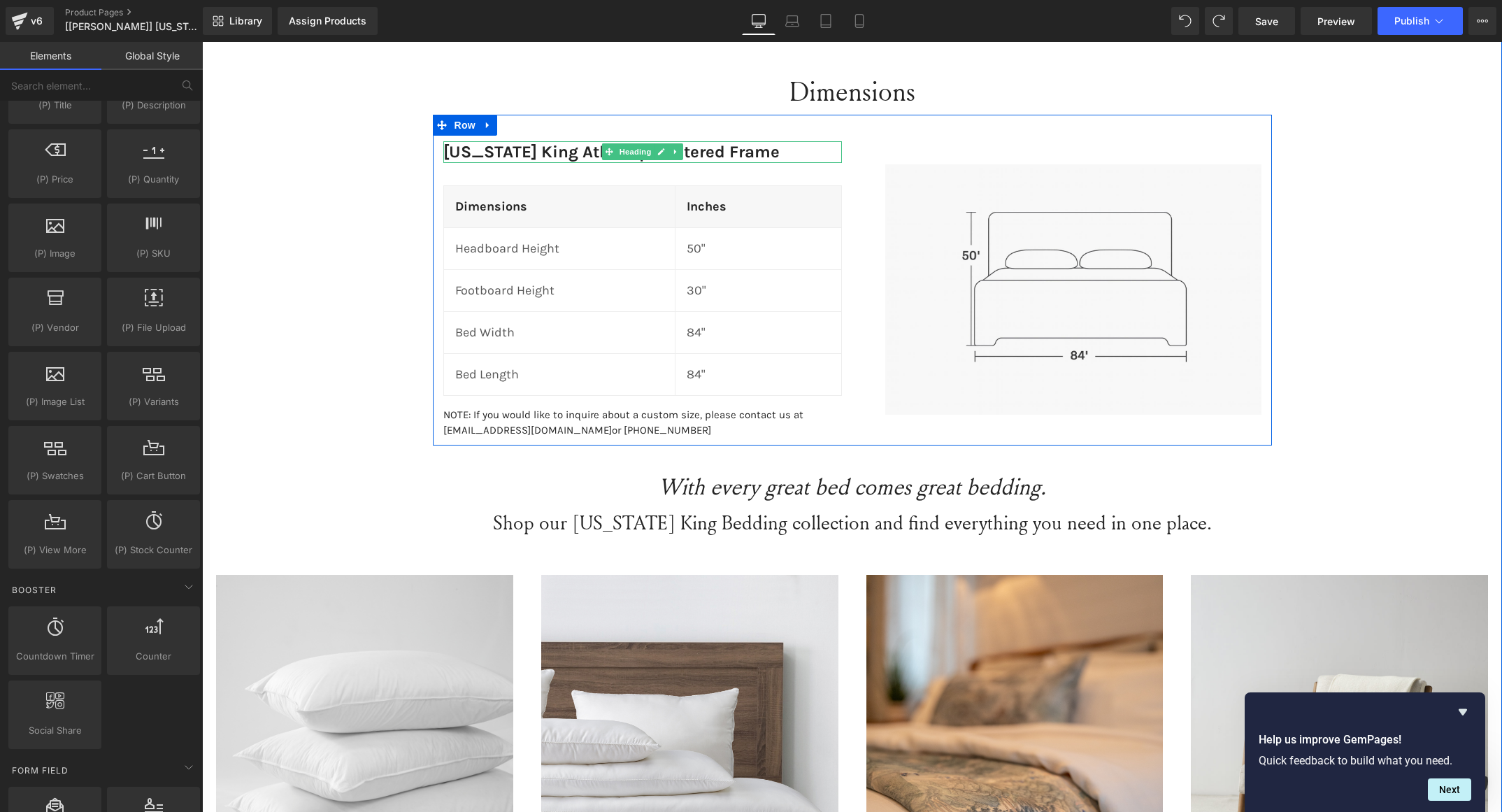
click at [754, 151] on h3 "Wyoming King Atlas Upholstered Frame" at bounding box center [643, 152] width 399 height 22
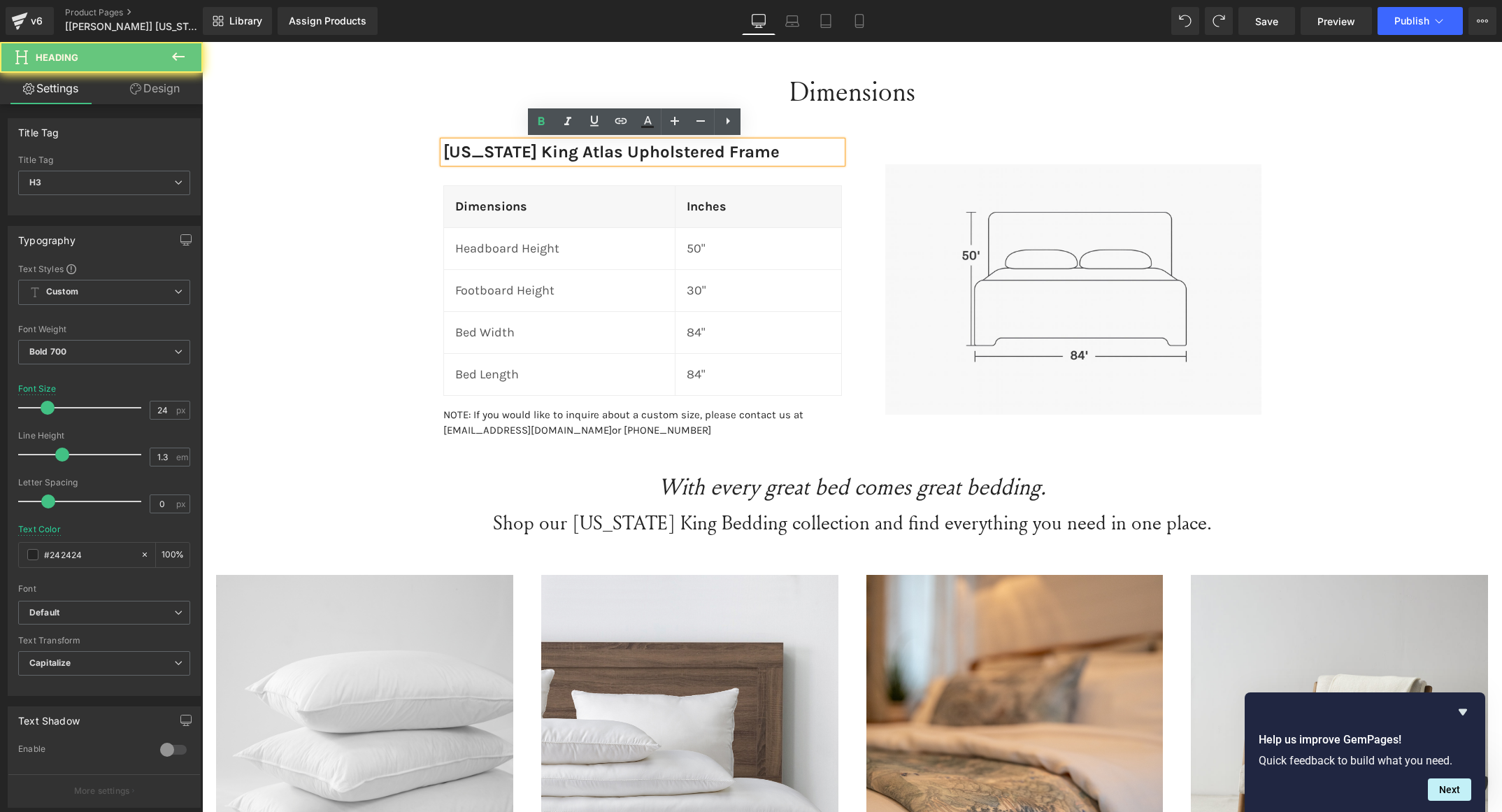
click at [754, 151] on h3 "Wyoming King Atlas Upholstered Frame" at bounding box center [643, 152] width 399 height 22
click at [393, 277] on div "Dimensions Heading Wyoming King Atlas Upholstered Frame Heading Dimensions Head…" at bounding box center [852, 613] width 1301 height 1132
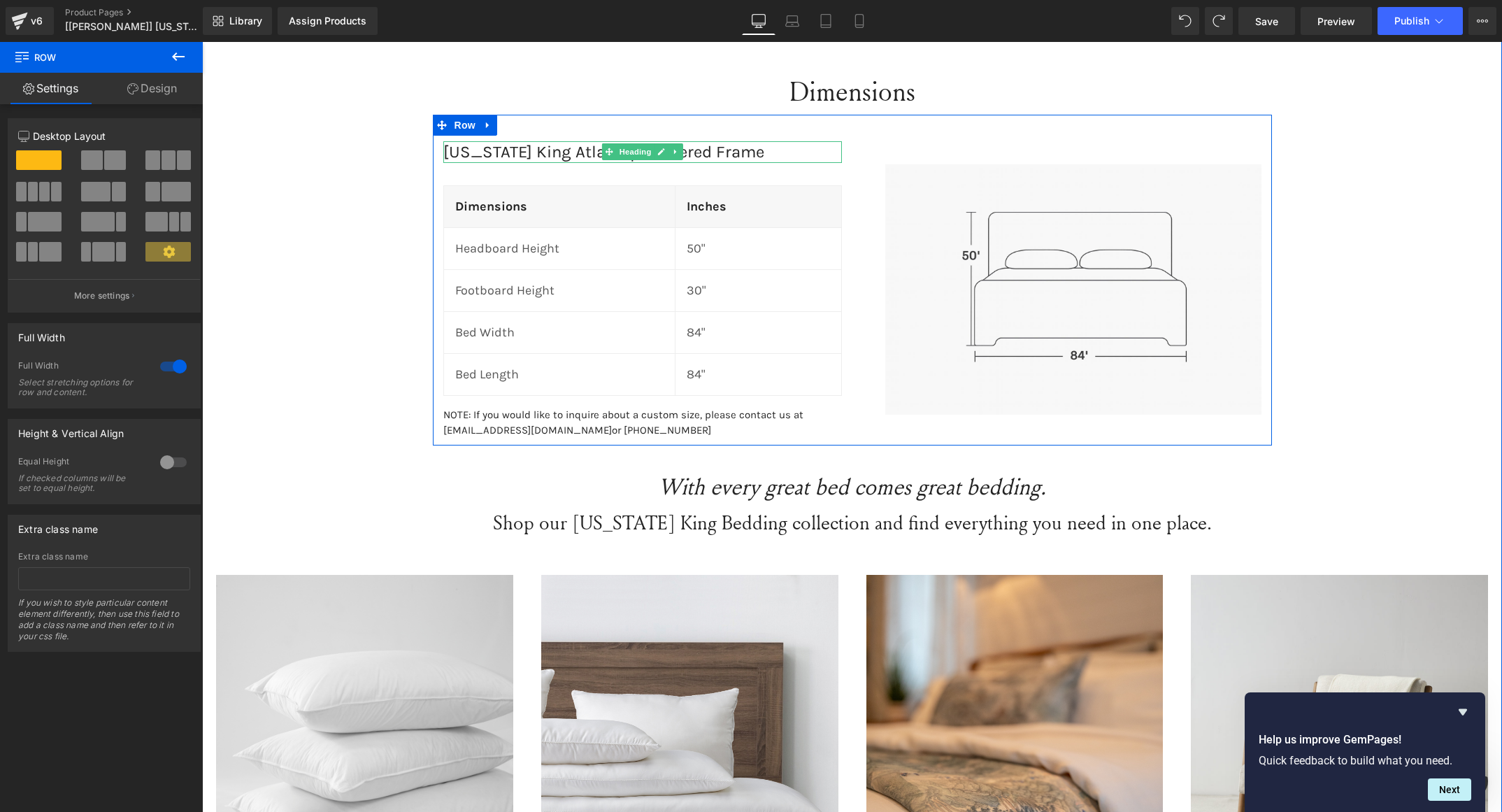
click at [675, 153] on span "Wyoming King Atlas Upholstered Frame" at bounding box center [604, 152] width 321 height 20
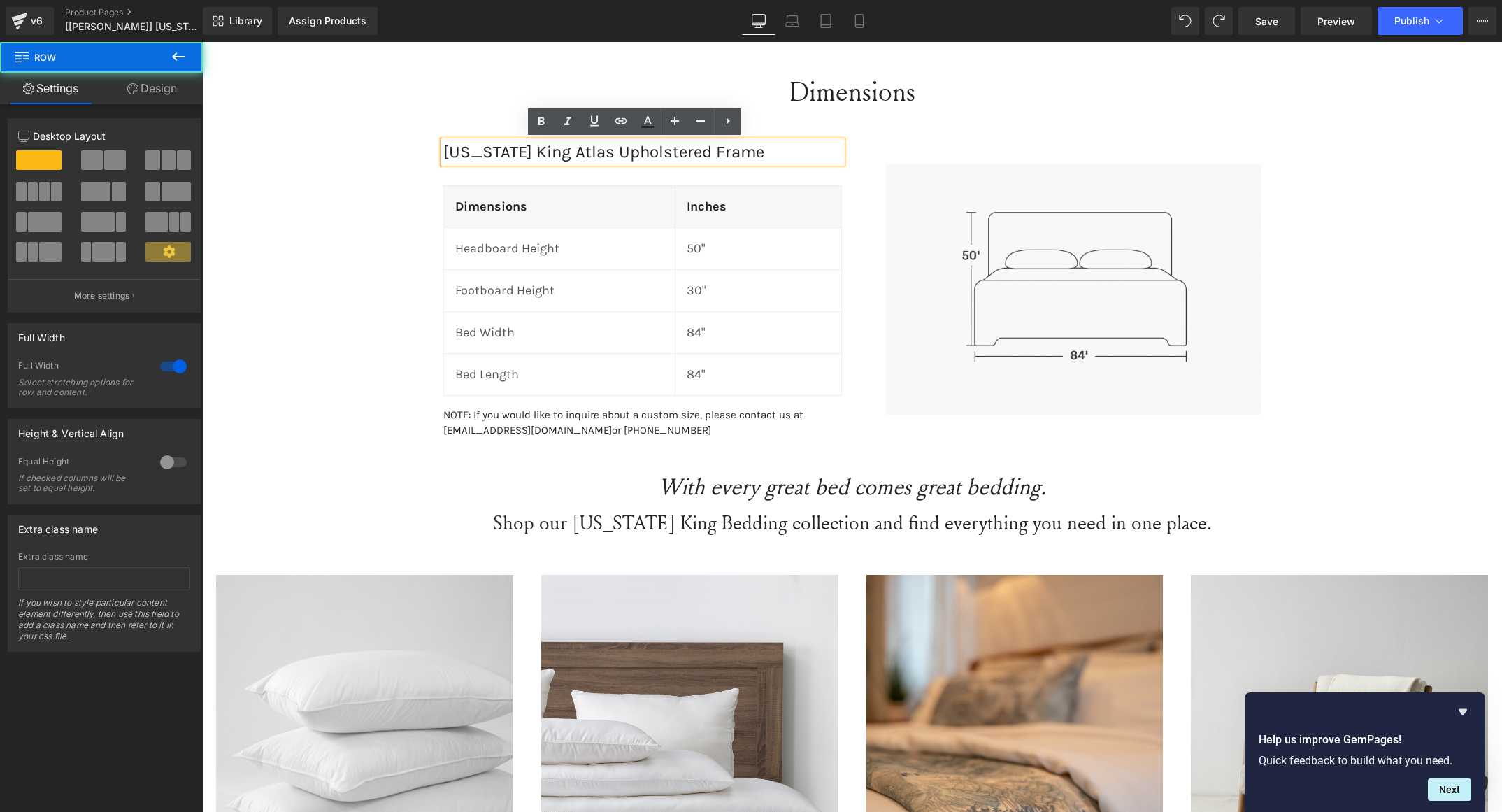
click at [364, 160] on div "Dimensions Heading Wyoming King Atlas Upholstered Frame Heading Dimensions Head…" at bounding box center [852, 613] width 1301 height 1132
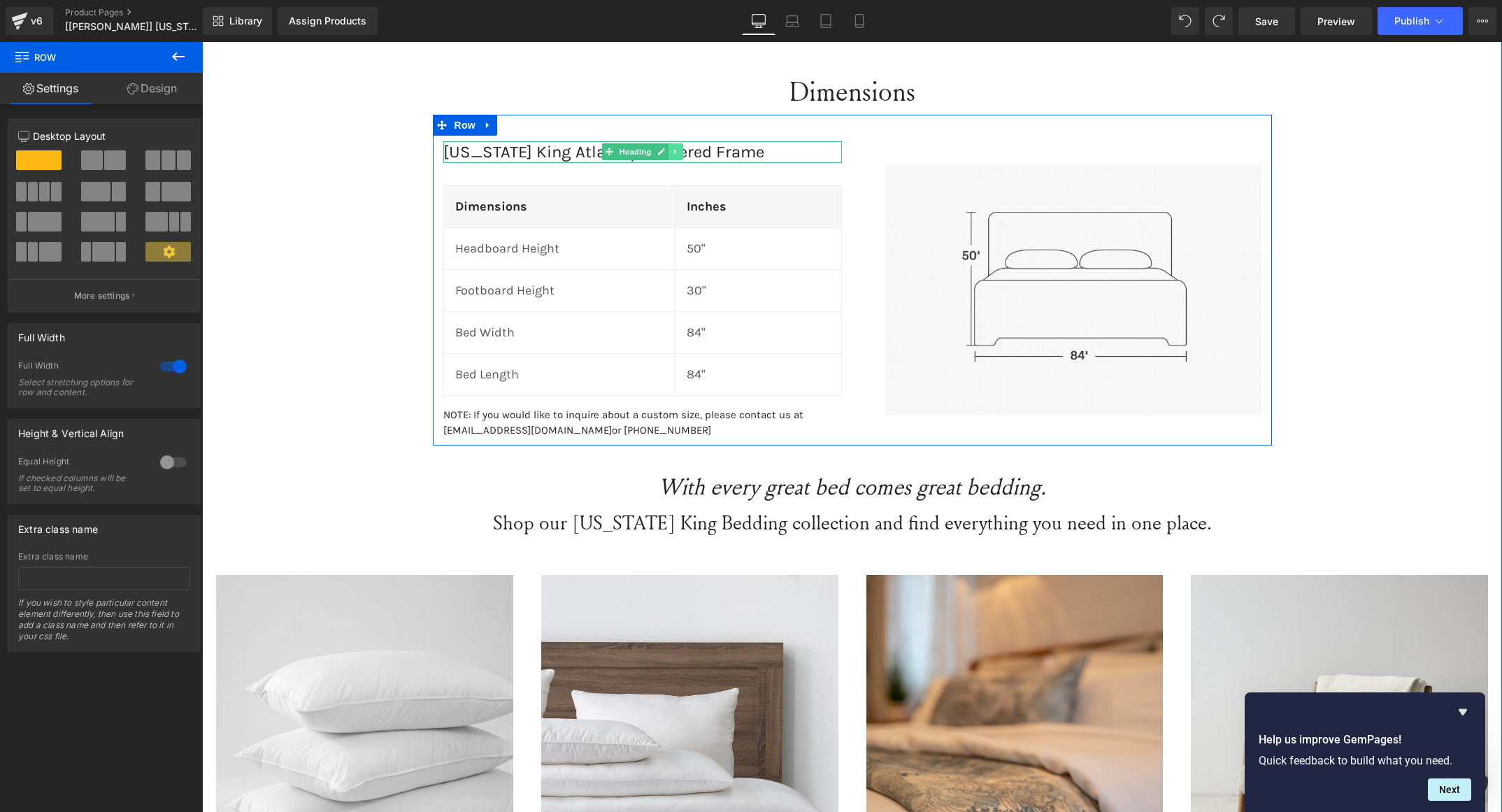
click at [672, 154] on link at bounding box center [676, 152] width 14 height 17
click at [676, 156] on link at bounding box center [682, 152] width 14 height 17
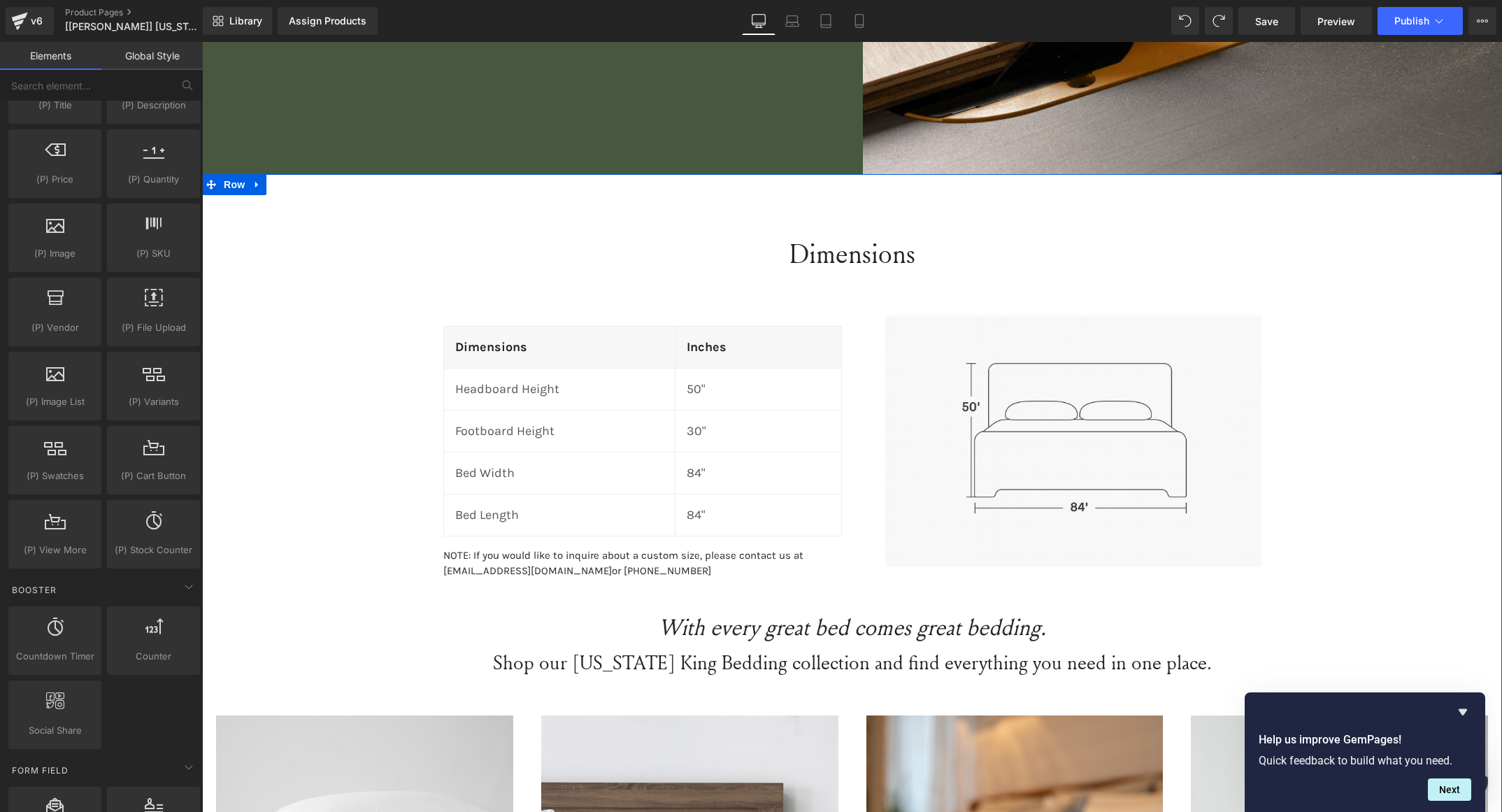
scroll to position [1423, 0]
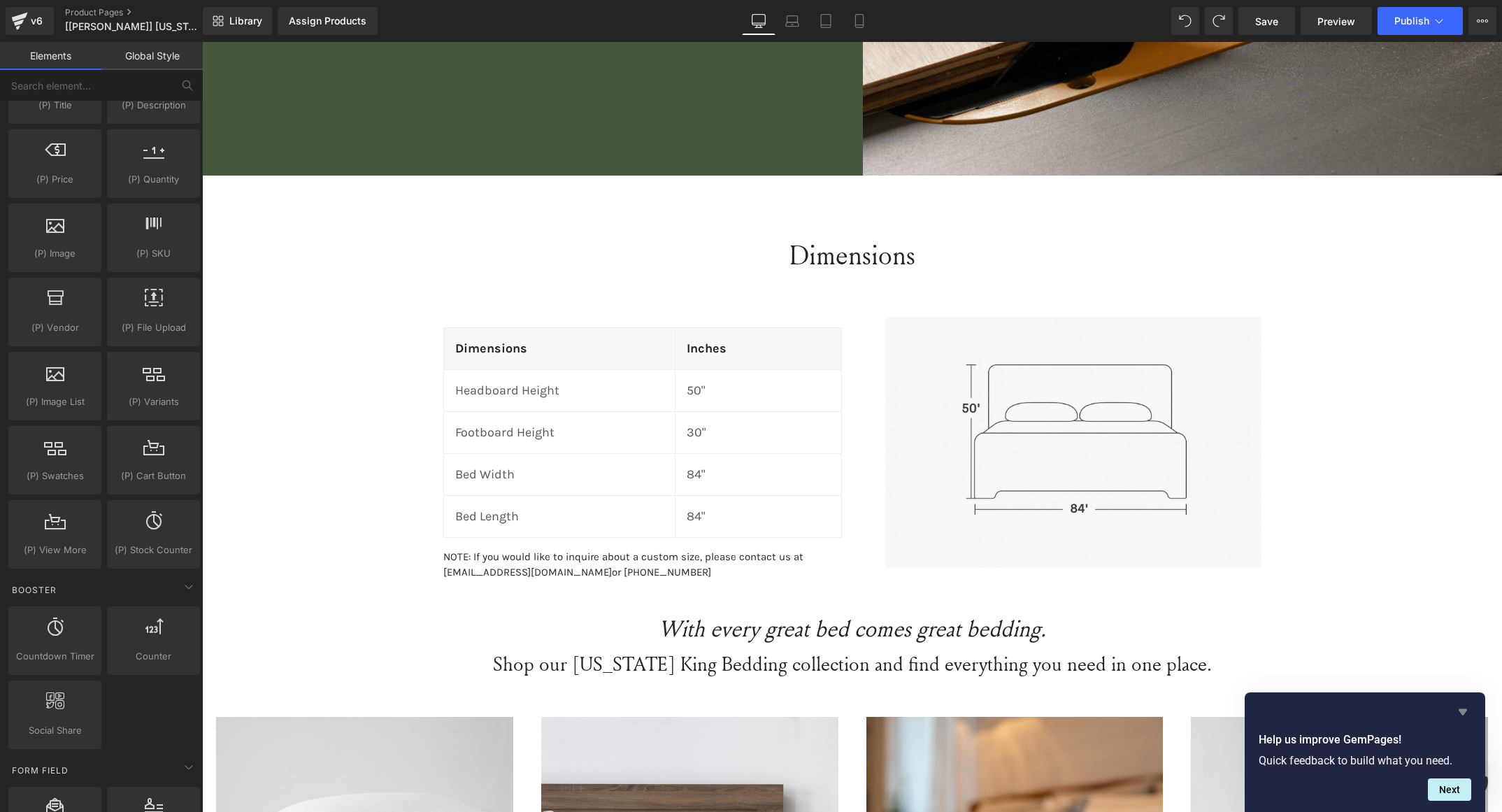
click at [1456, 714] on icon "Hide survey" at bounding box center [1464, 712] width 17 height 17
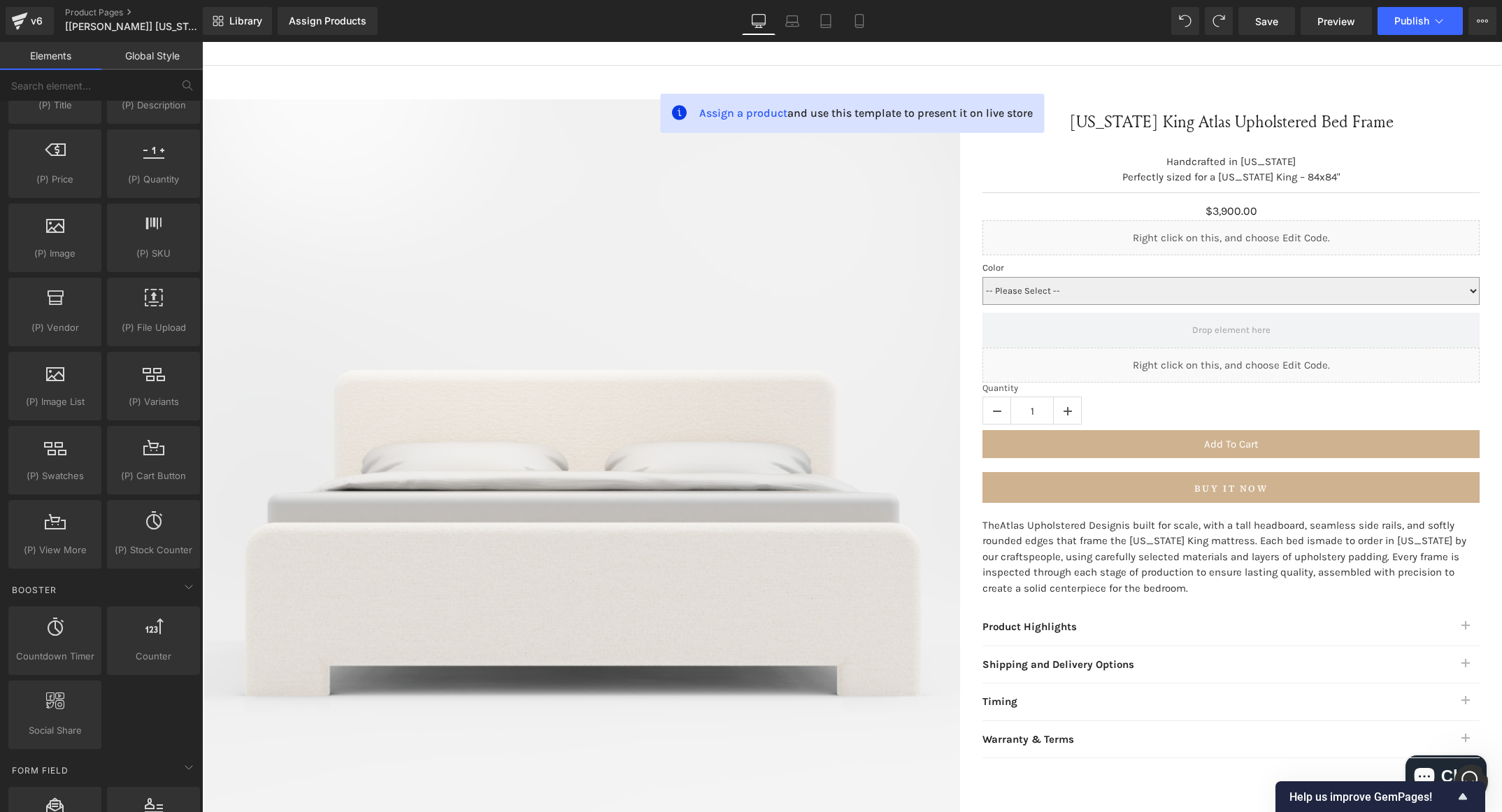
scroll to position [74, 0]
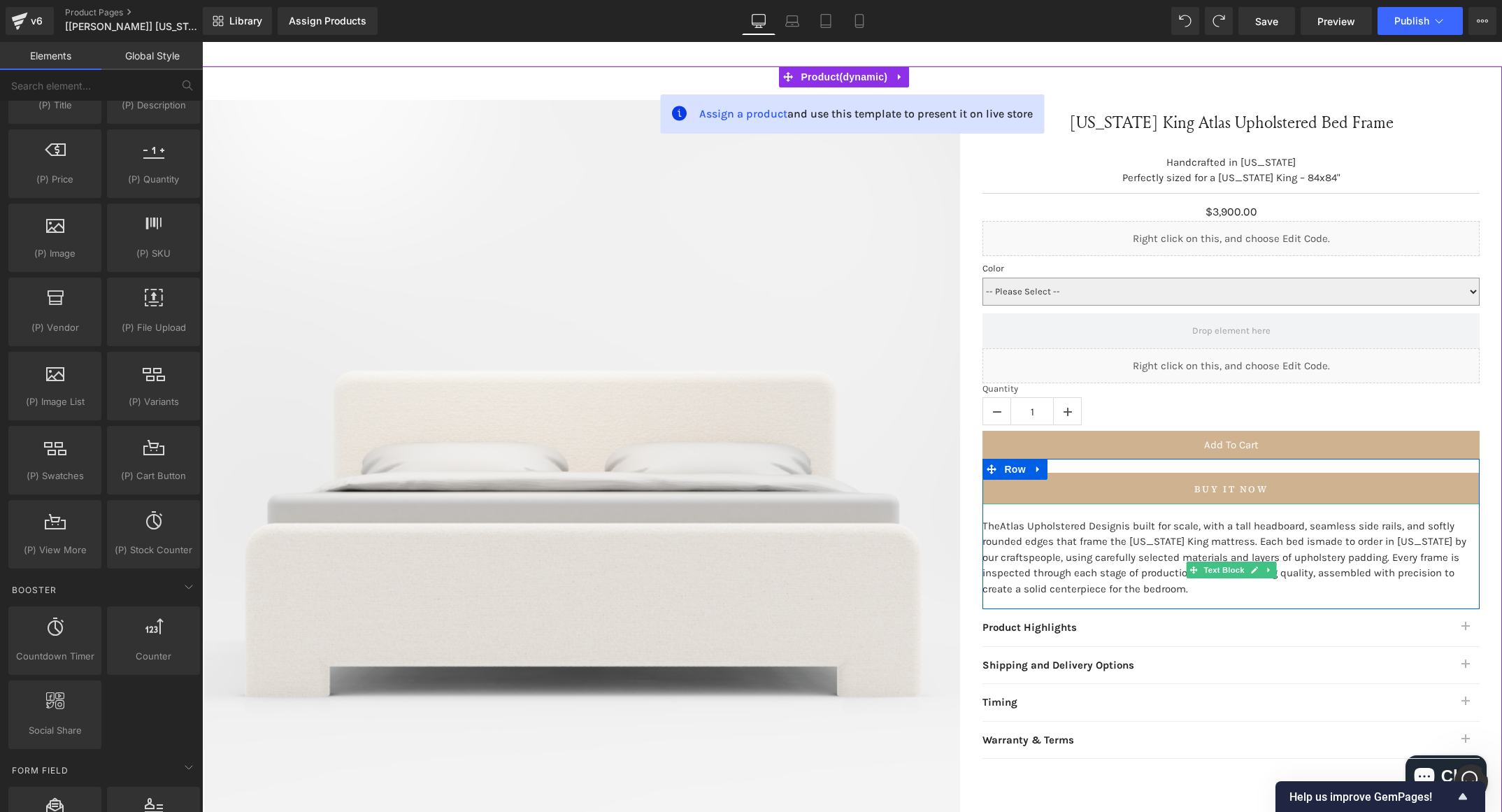
click at [1200, 588] on p "The Atlas Upholstered Design is built for scale, with a tall headboard, seamles…" at bounding box center [1231, 557] width 497 height 79
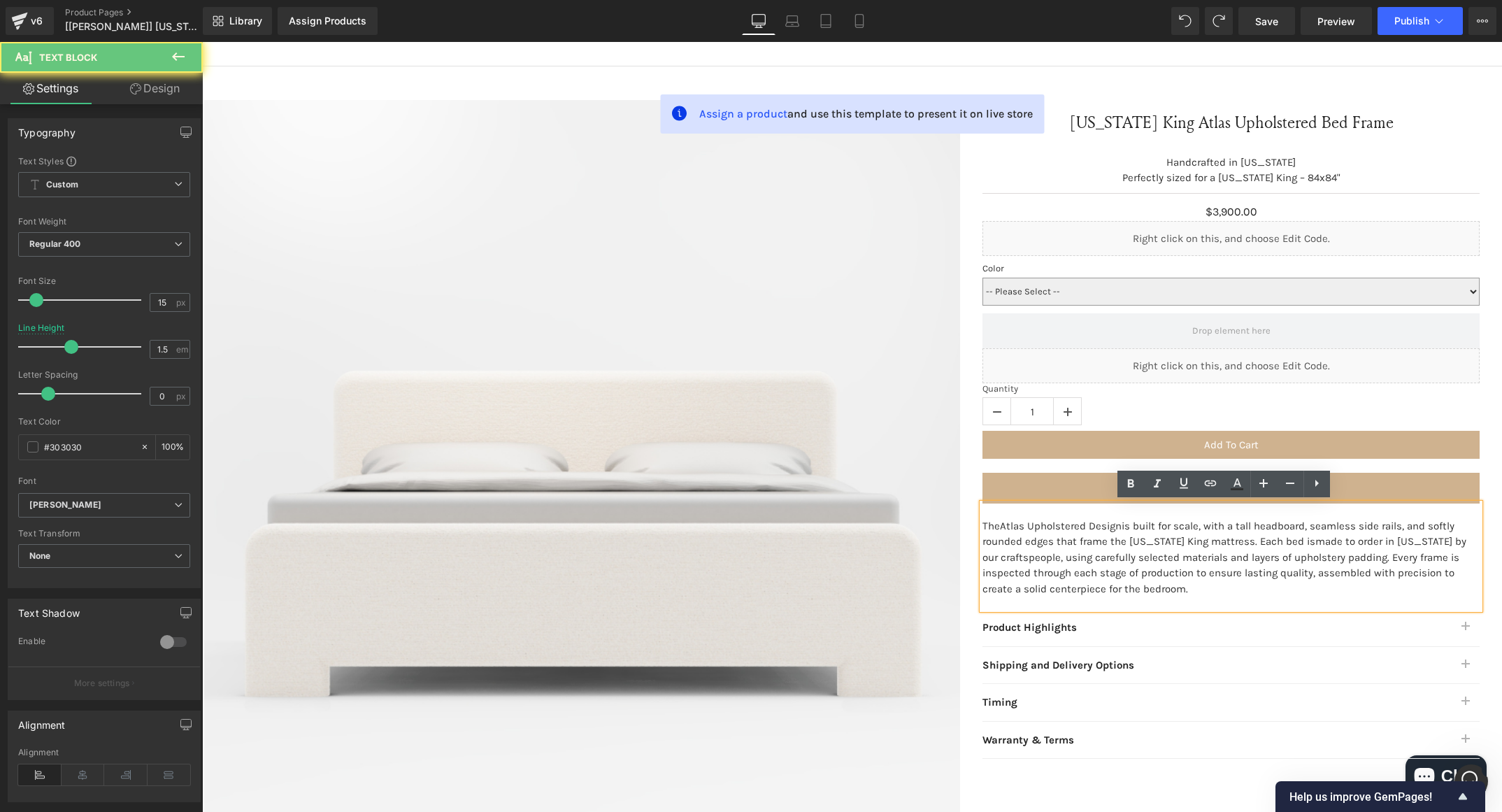
click at [1200, 588] on p "The Atlas Upholstered Design is built for scale, with a tall headboard, seamles…" at bounding box center [1231, 557] width 497 height 79
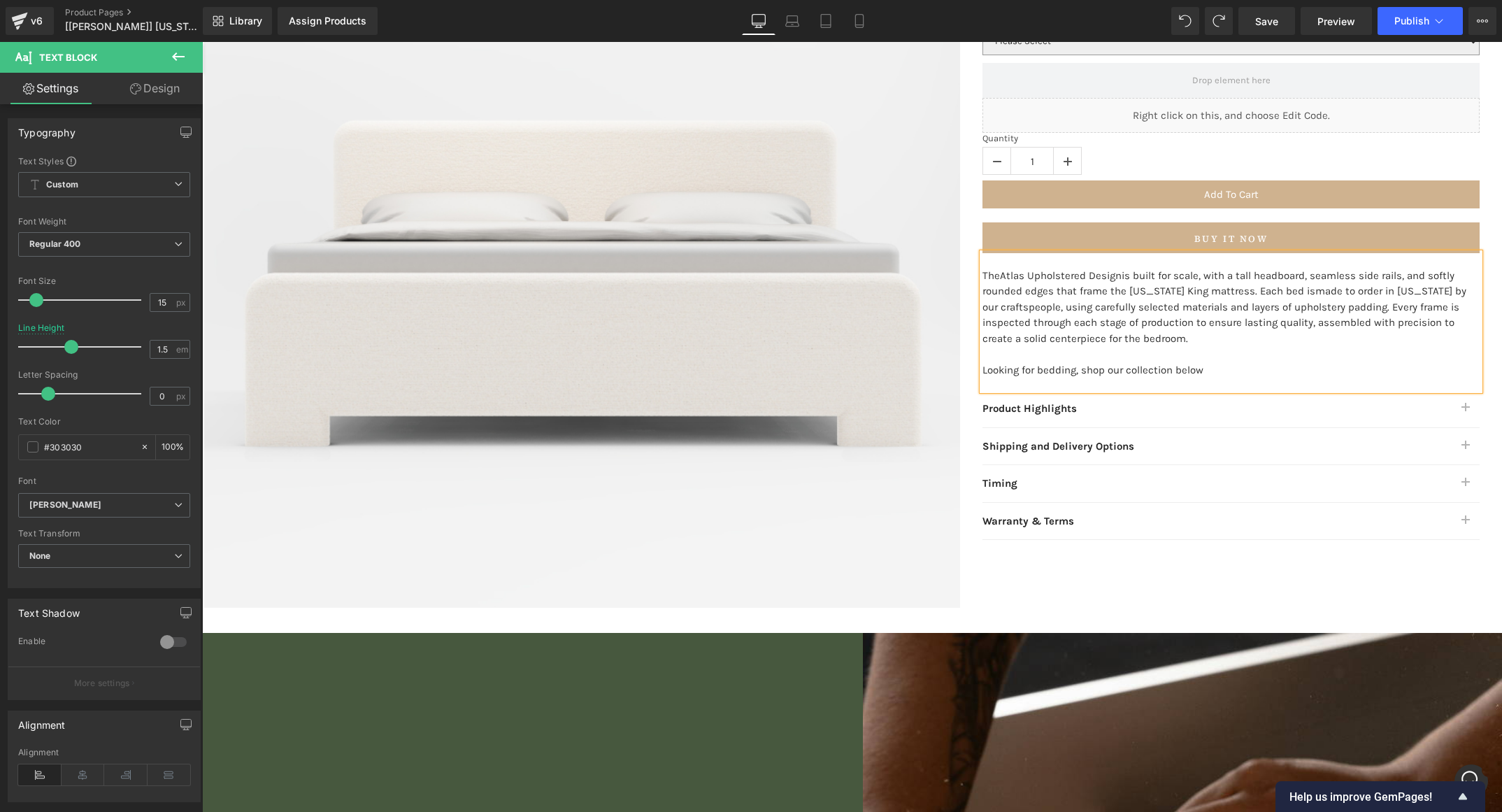
scroll to position [324, 0]
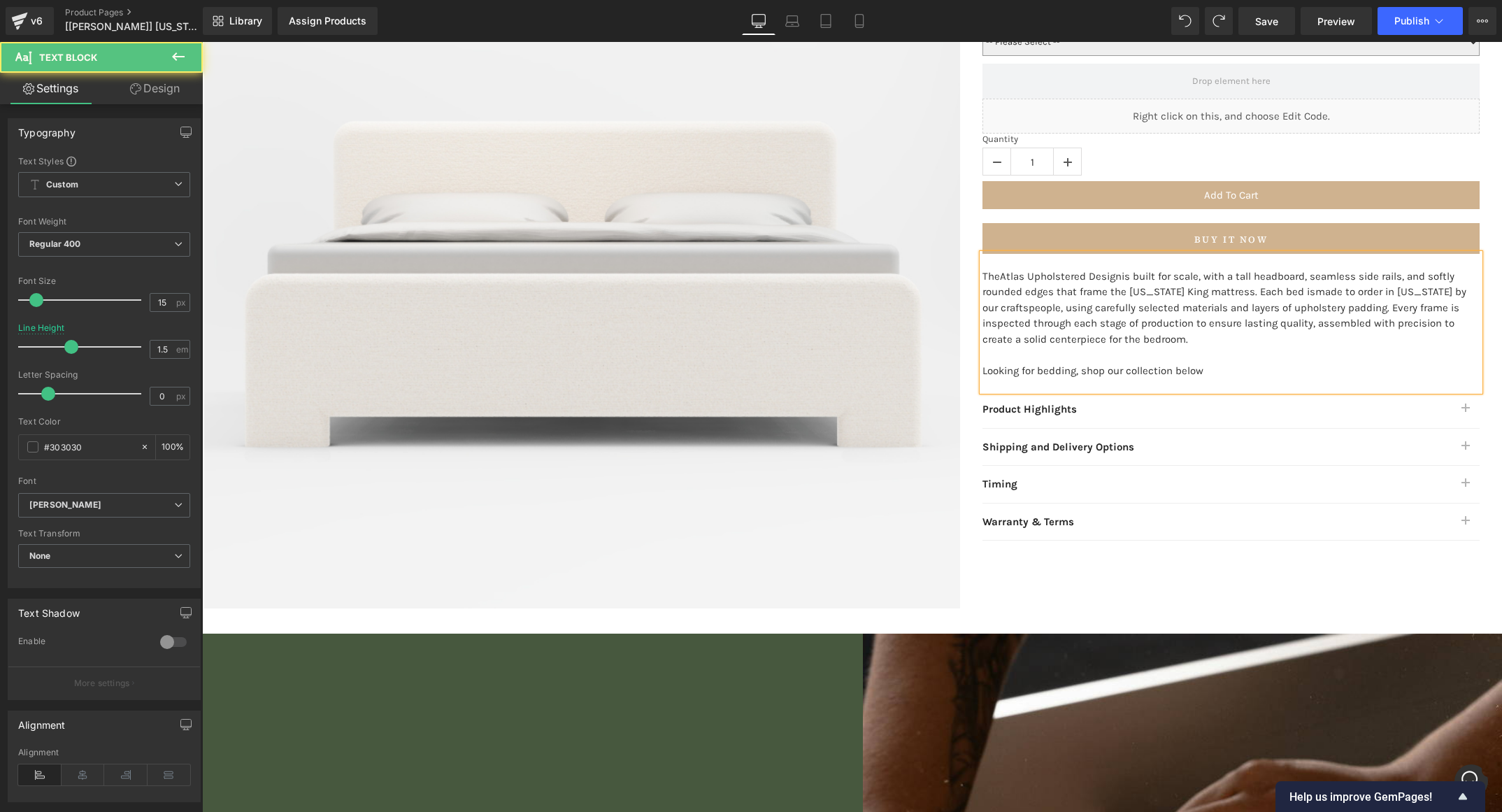
click at [1120, 372] on p "Looking for bedding, shop our collection below" at bounding box center [1231, 370] width 497 height 16
click at [1069, 365] on p "Looking for bedding, shop our Wyoming King Bedding collection below" at bounding box center [1231, 370] width 497 height 16
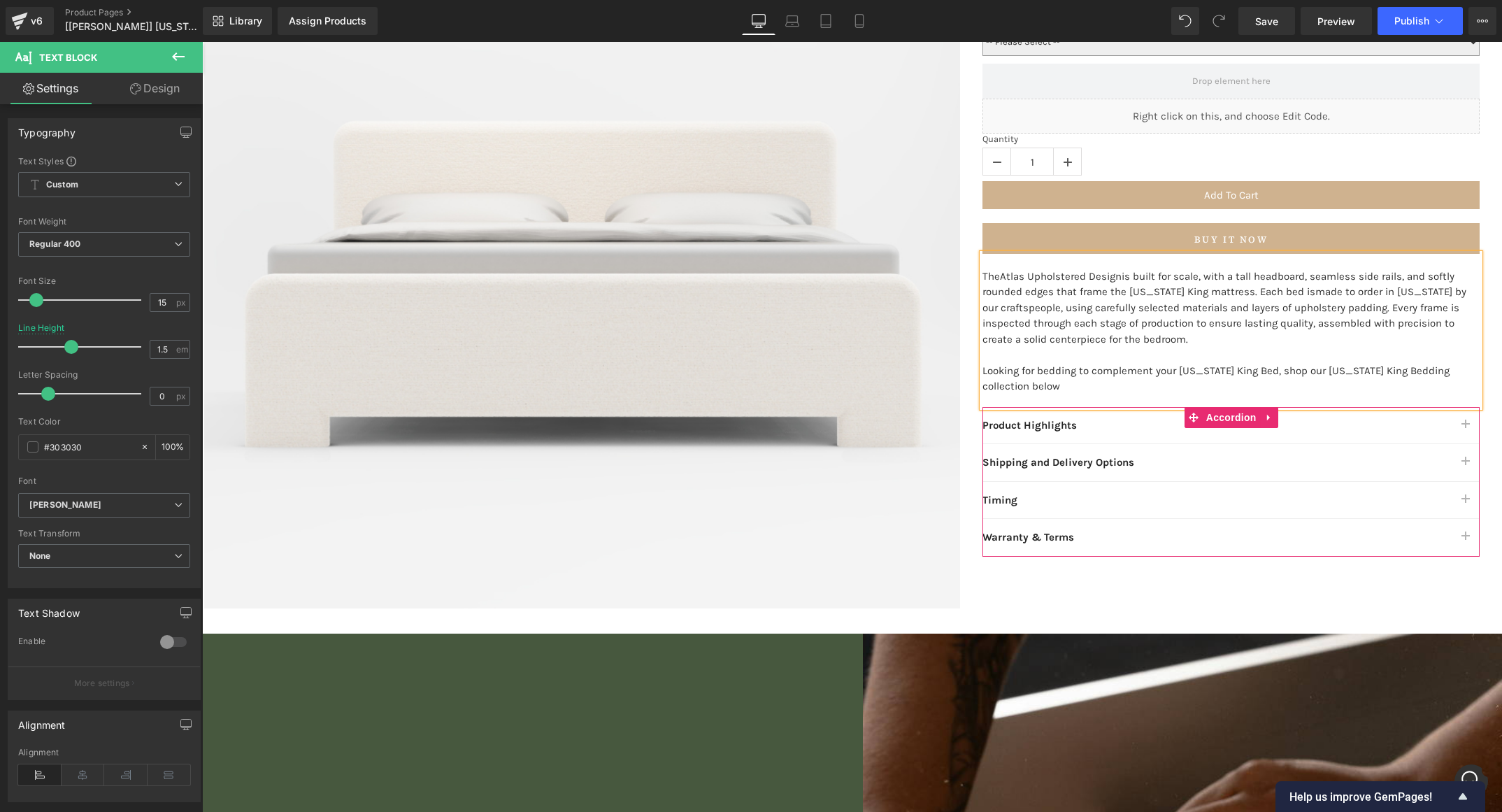
scroll to position [0, 0]
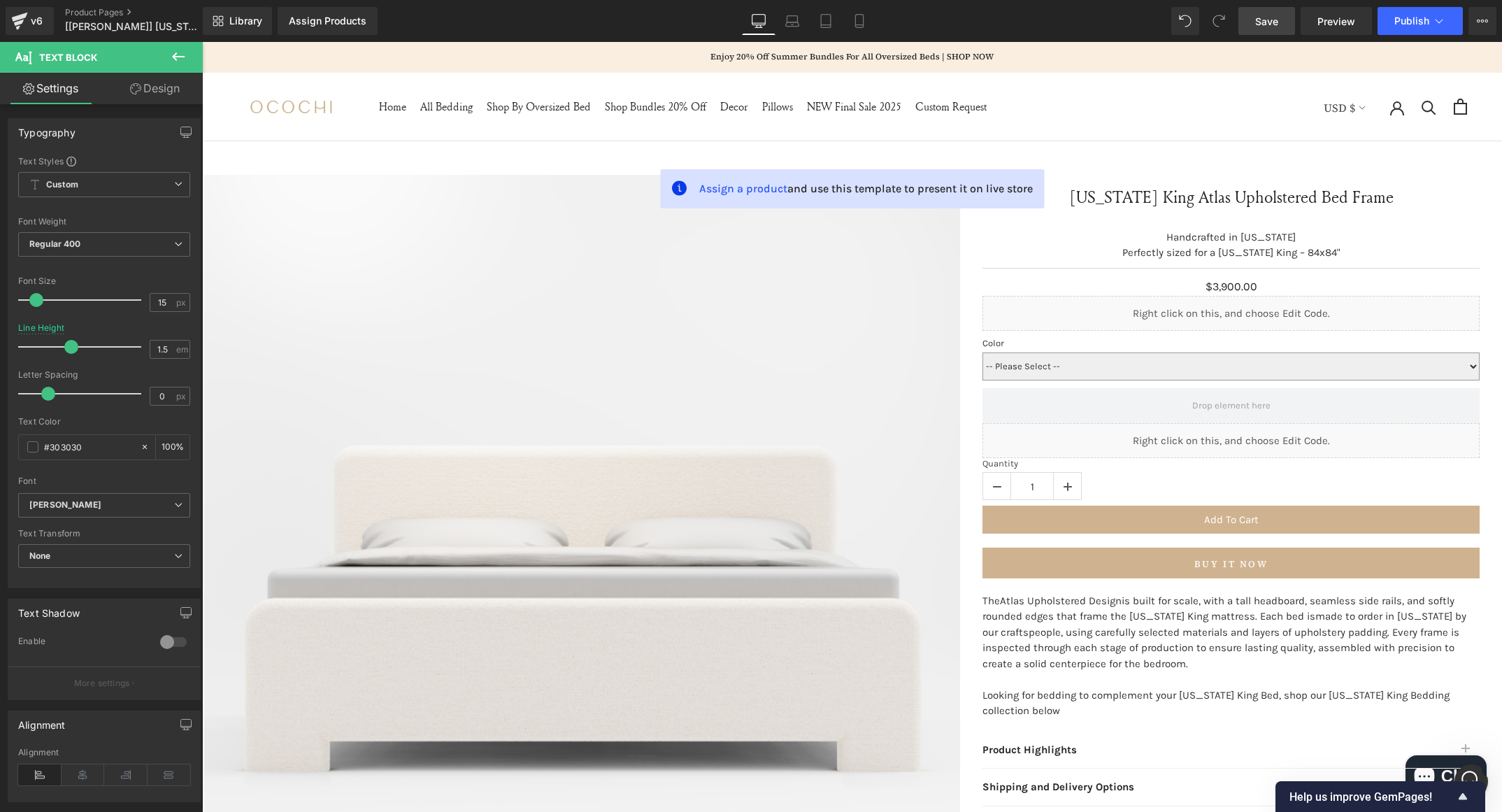
click at [1277, 30] on link "Save" at bounding box center [1266, 20] width 56 height 28
click at [35, 25] on div "v6" at bounding box center [36, 20] width 17 height 18
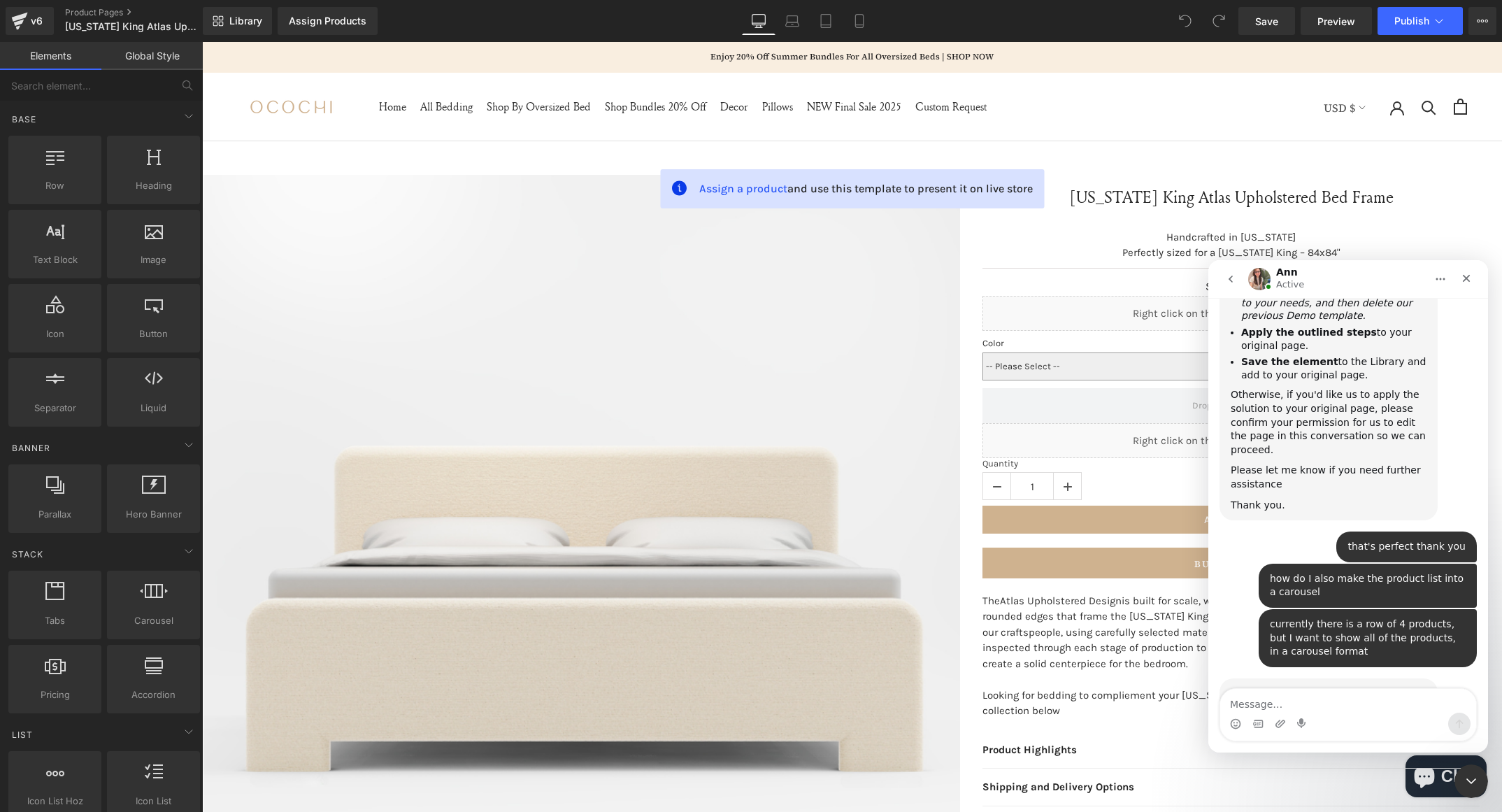
scroll to position [4148, 0]
click at [1455, 284] on div "Close" at bounding box center [1467, 279] width 25 height 25
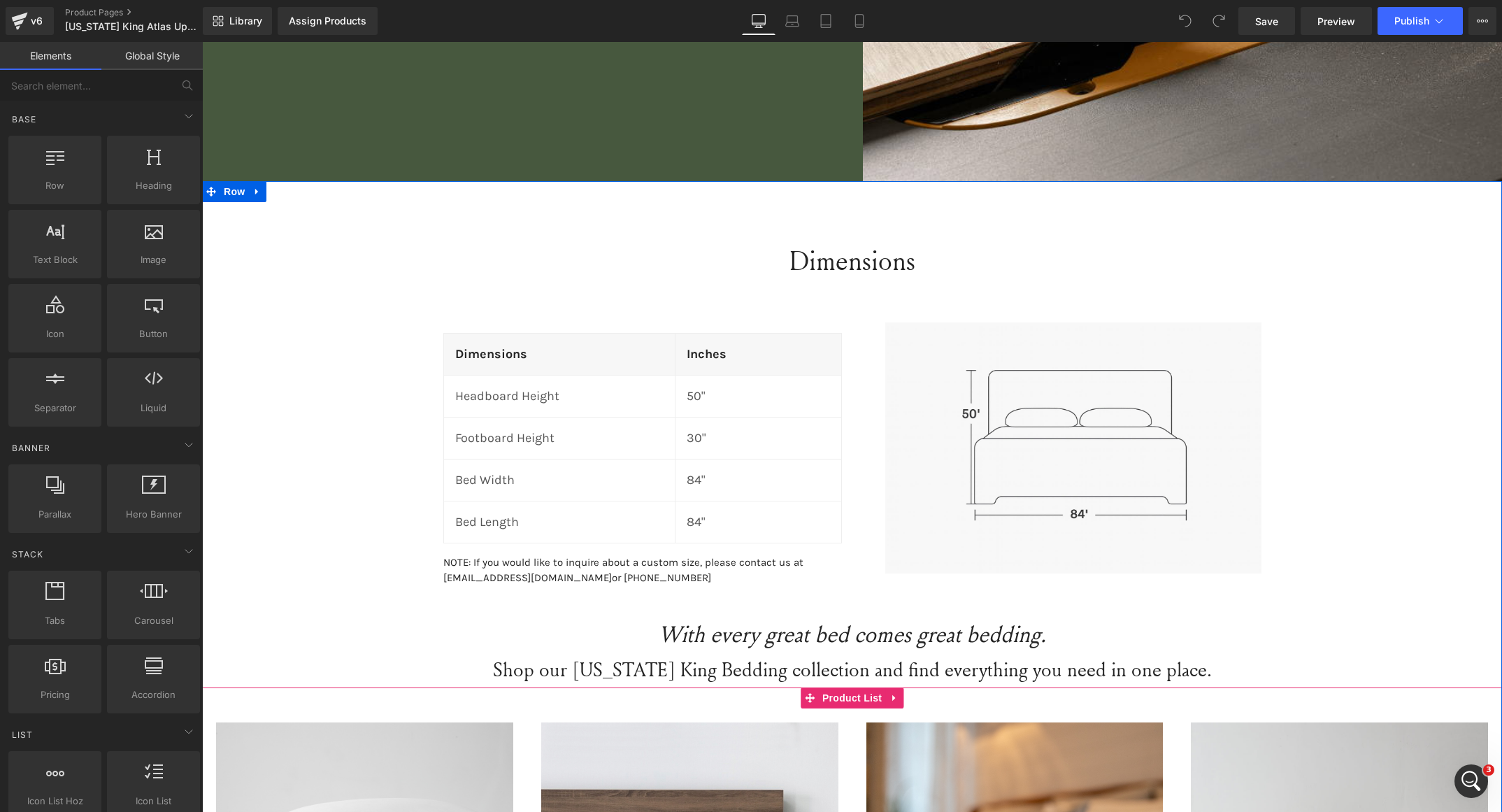
scroll to position [1419, 0]
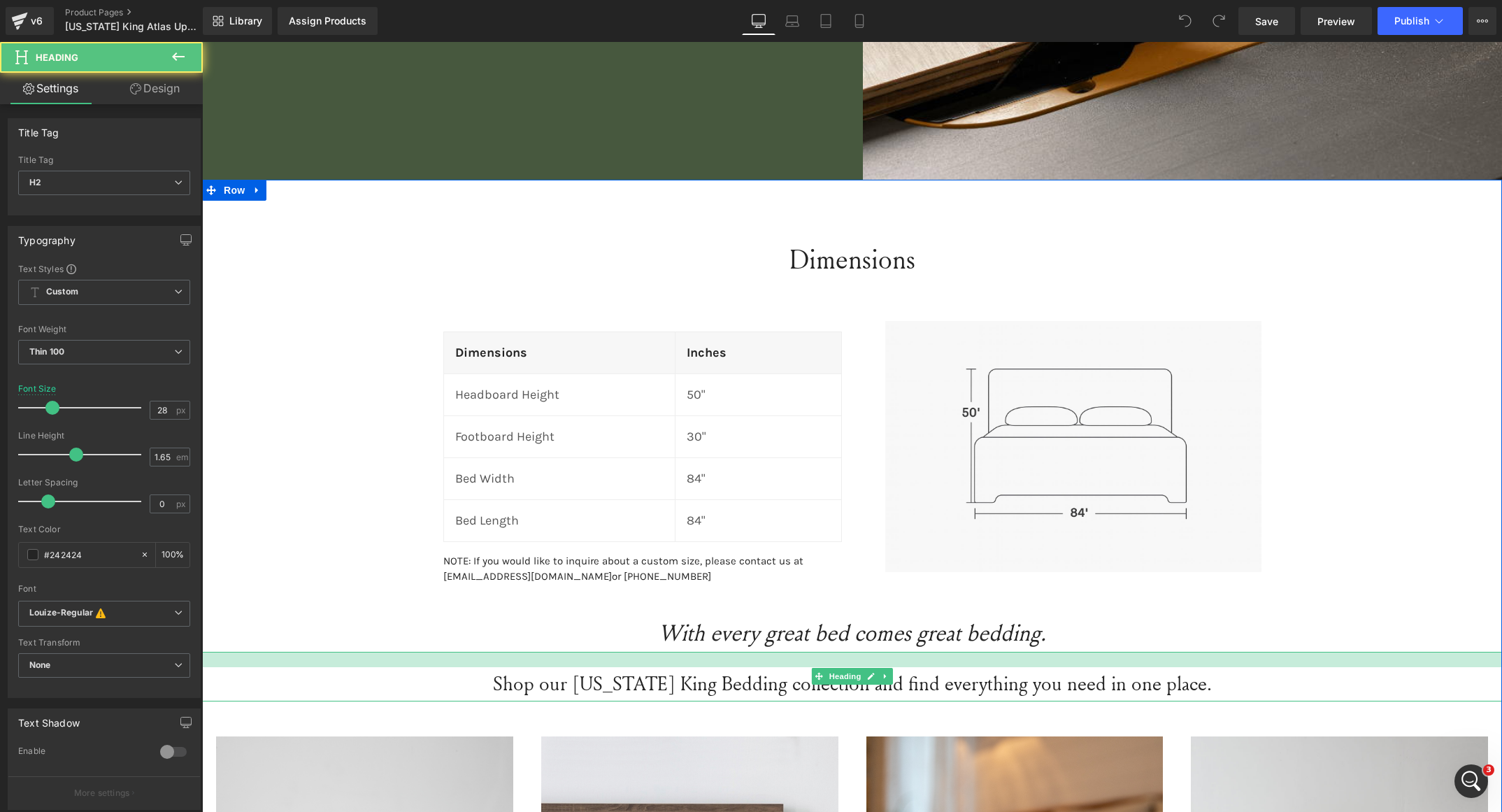
drag, startPoint x: 835, startPoint y: 654, endPoint x: 832, endPoint y: 668, distance: 14.3
click at [832, 668] on div "Shop our [US_STATE] King Bedding collection and find everything you need in one…" at bounding box center [852, 676] width 1301 height 49
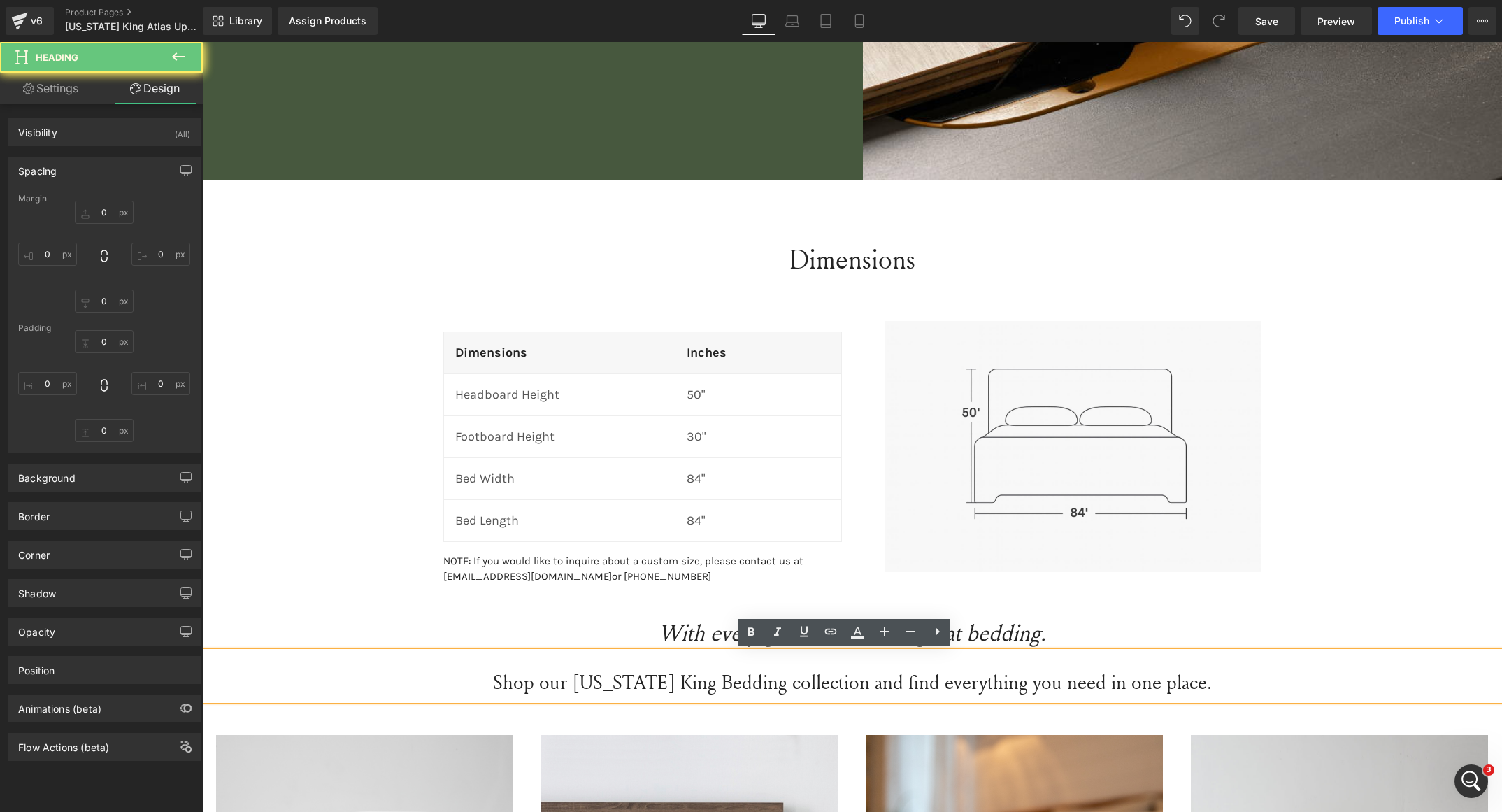
type input "0"
type input "20"
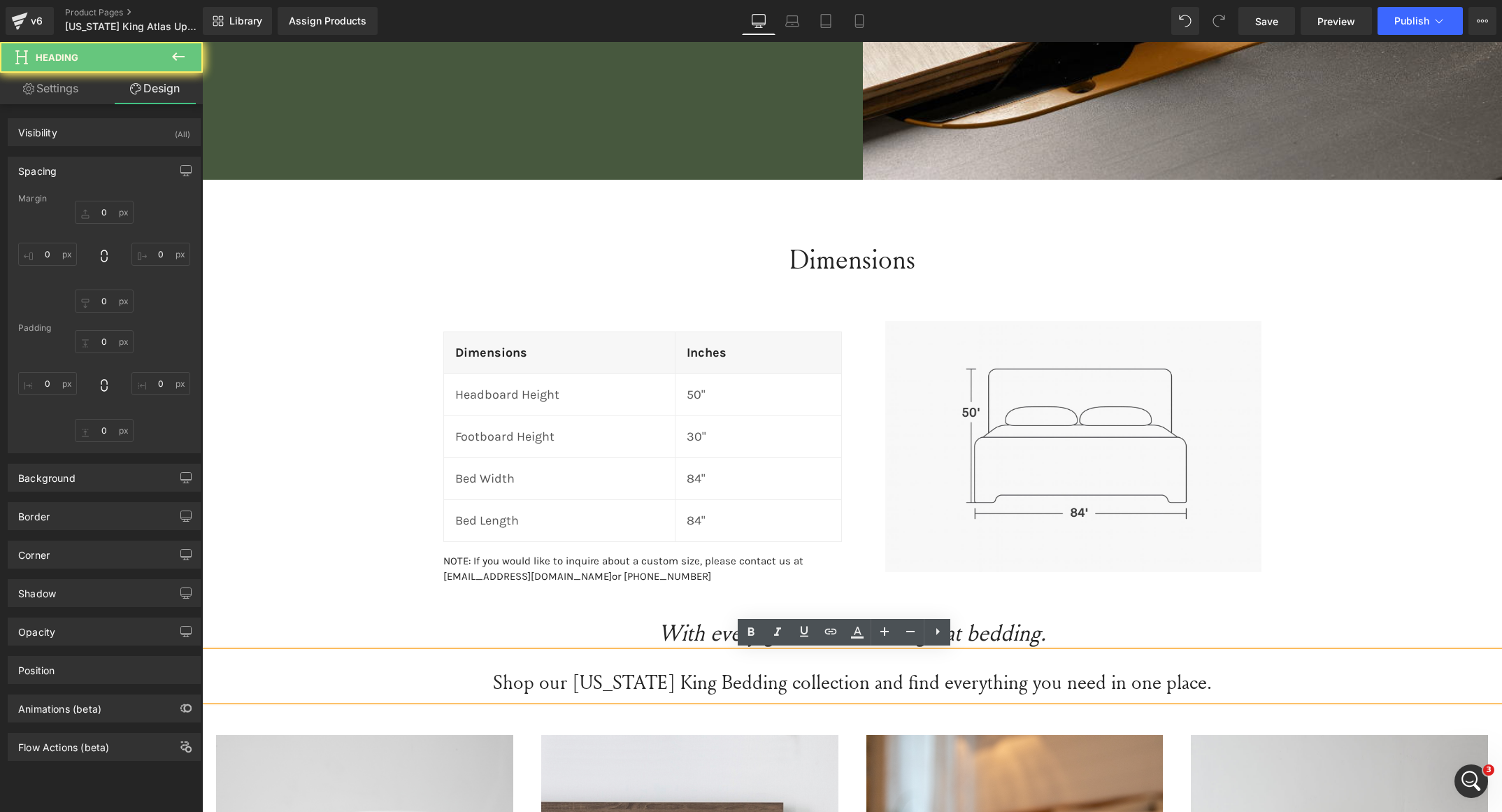
type input "0"
type input "2"
type input "0"
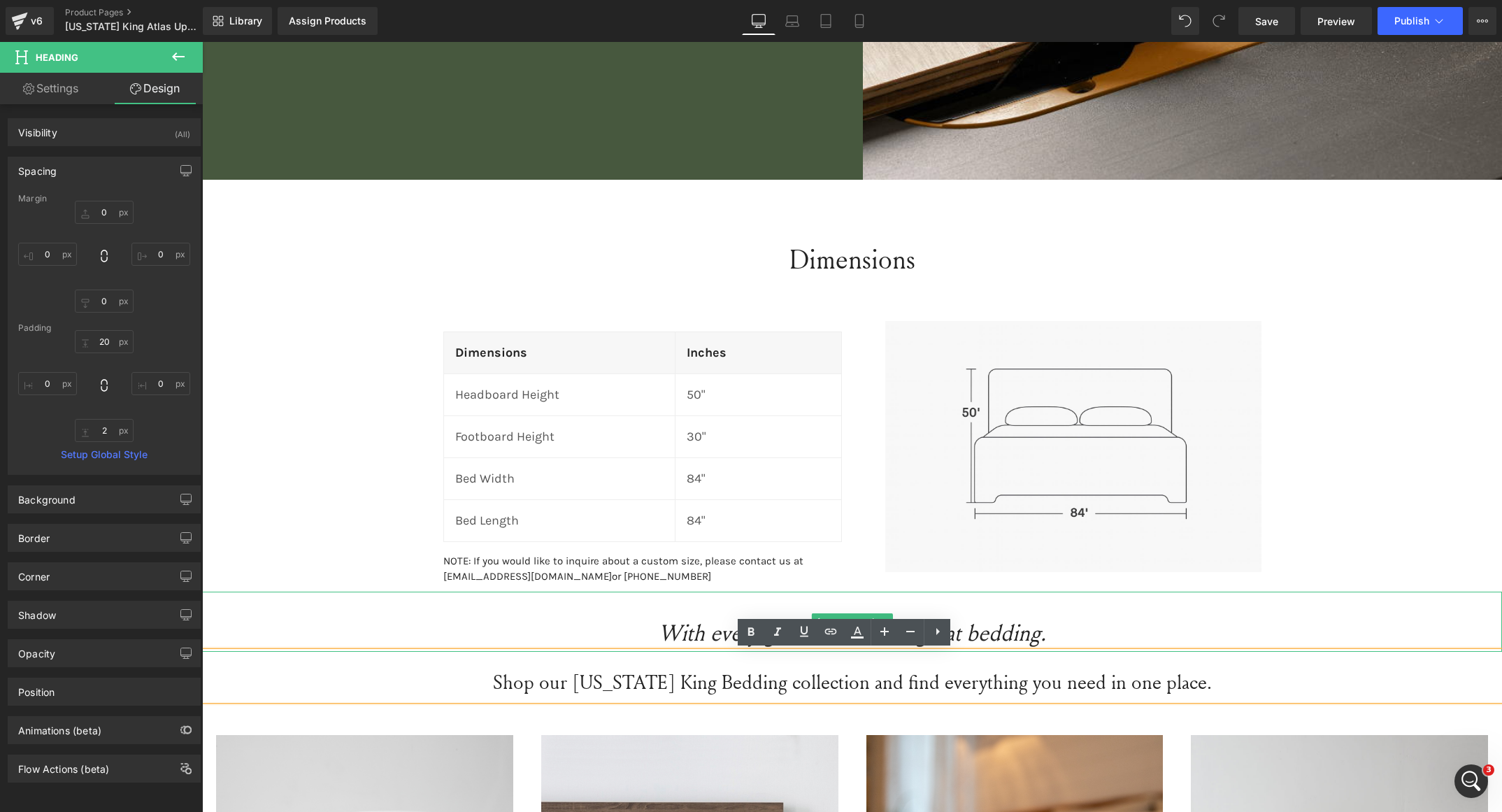
click at [991, 635] on icon "With every great bed comes great bedding." at bounding box center [852, 632] width 387 height 31
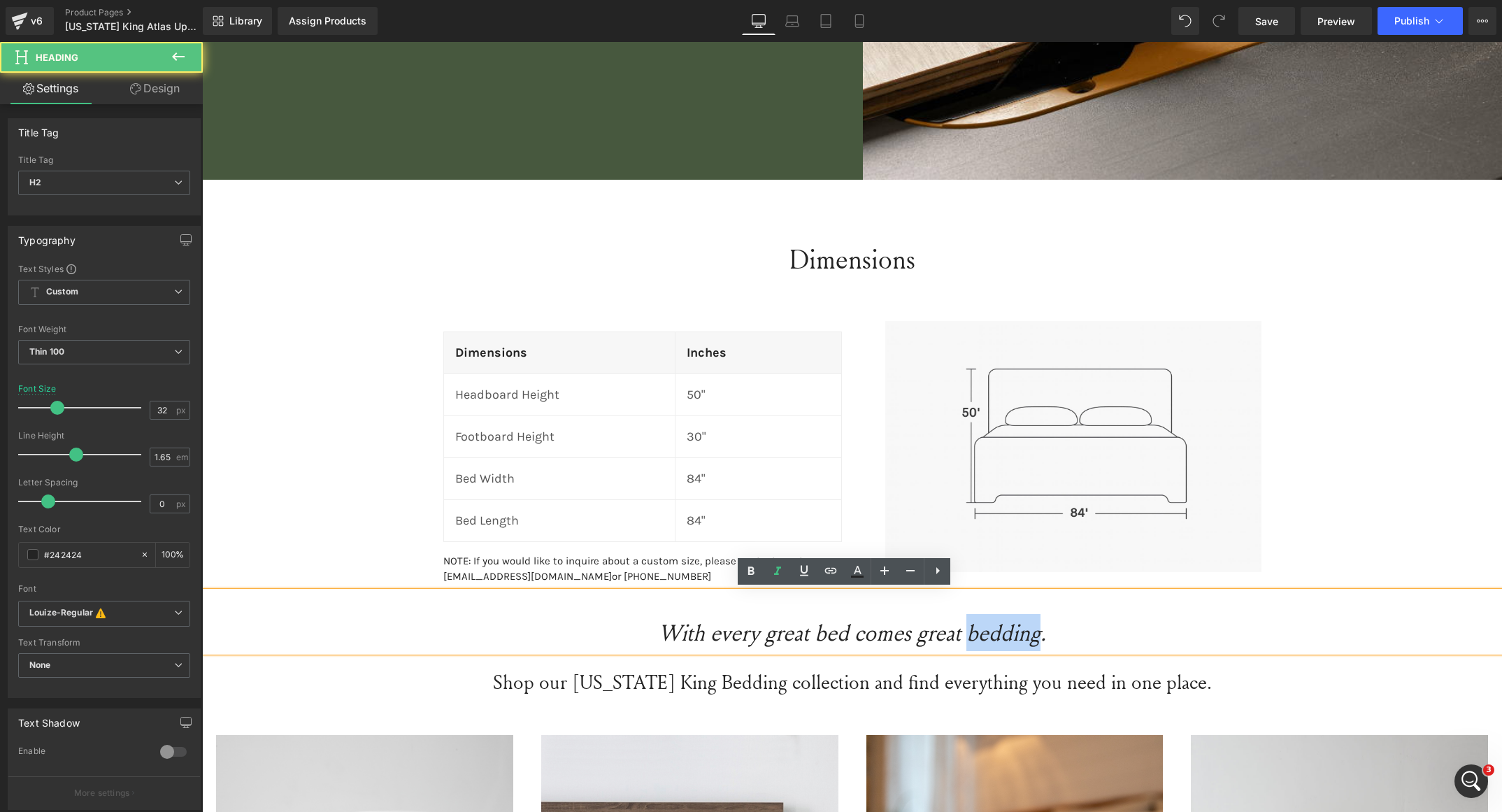
click at [991, 635] on icon "With every great bed comes great bedding." at bounding box center [852, 632] width 387 height 31
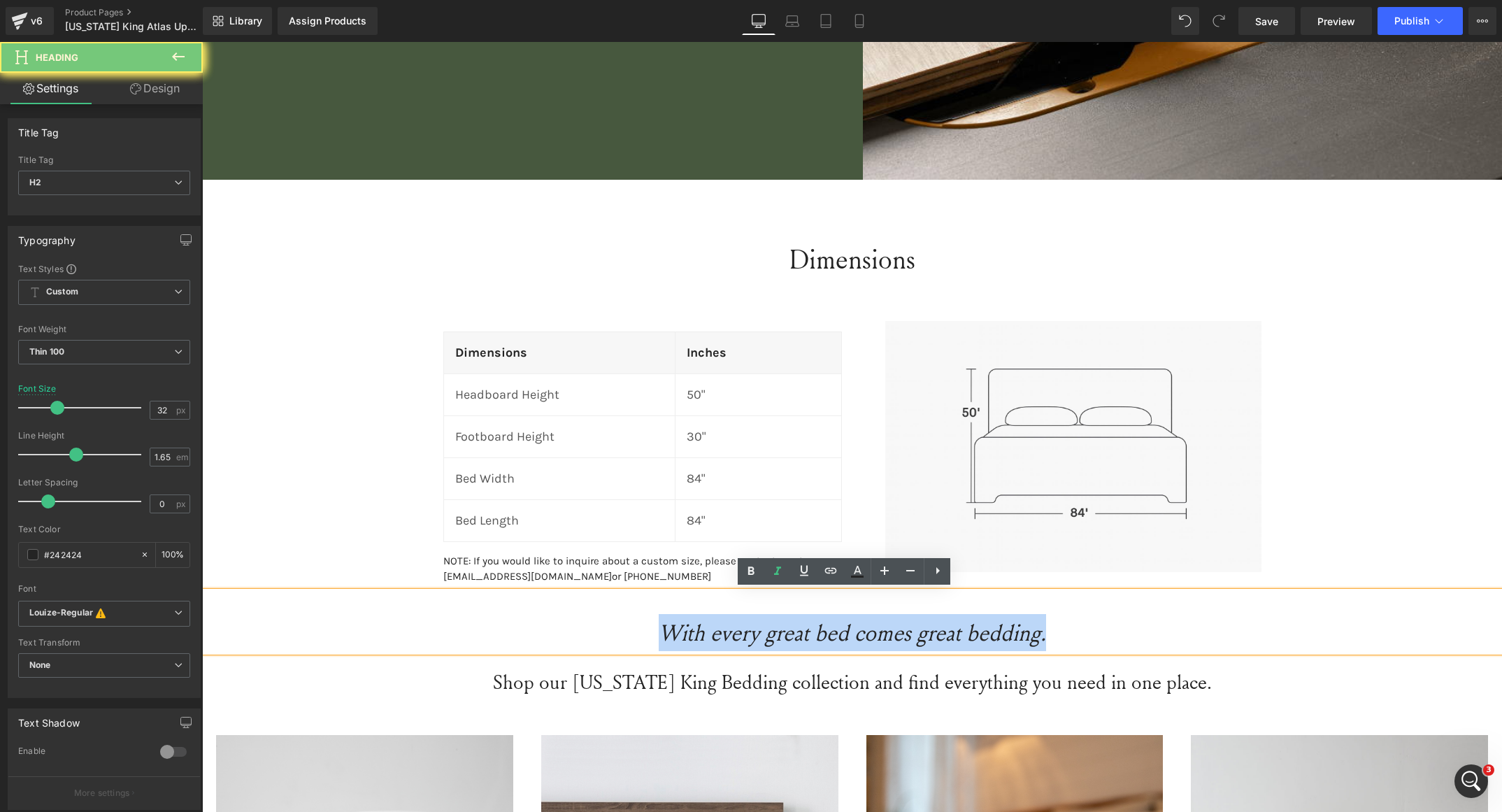
click at [991, 635] on icon "With every great bed comes great bedding." at bounding box center [852, 632] width 387 height 31
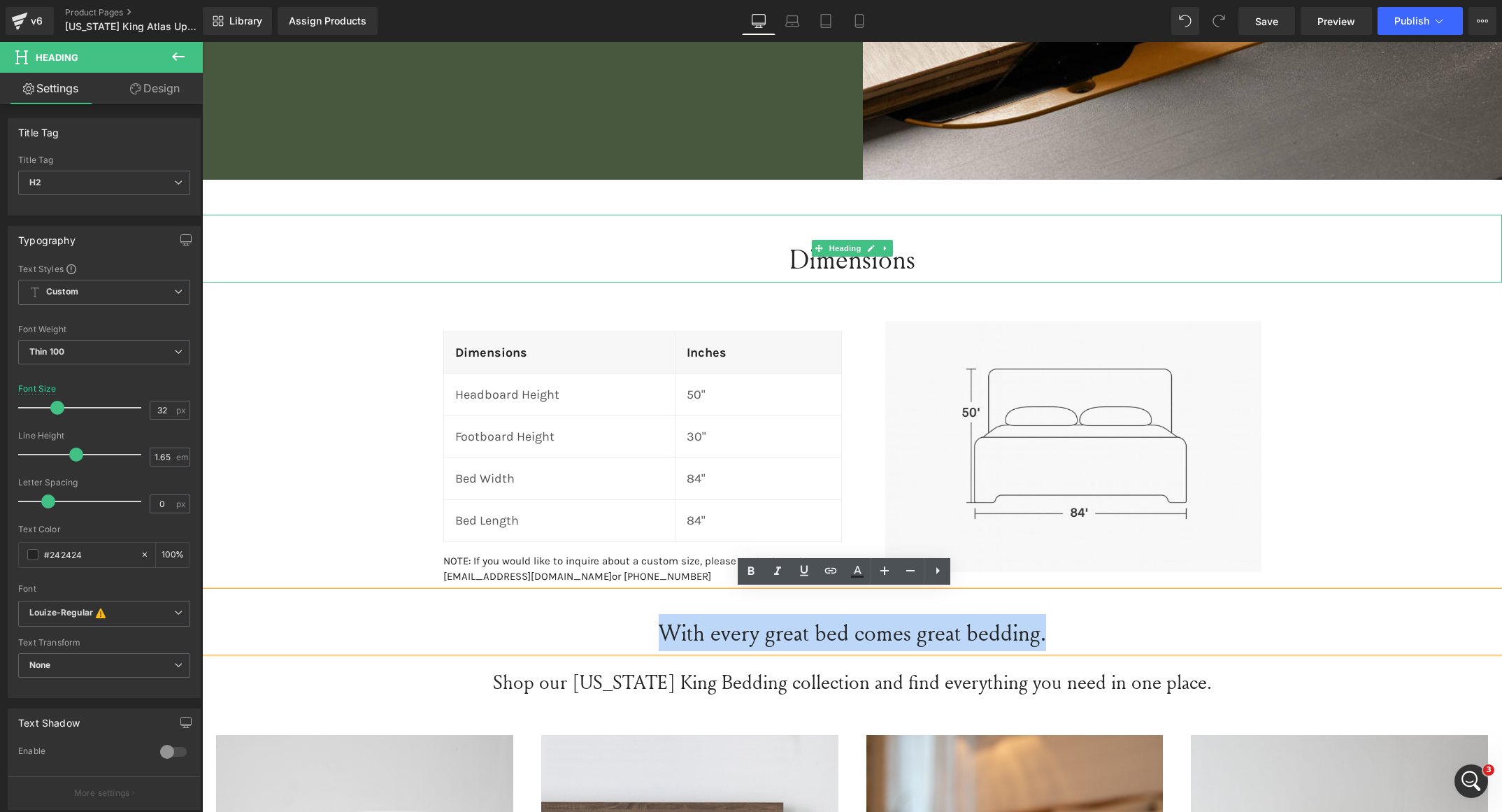
click at [826, 261] on h2 "Dimensions" at bounding box center [852, 259] width 1301 height 44
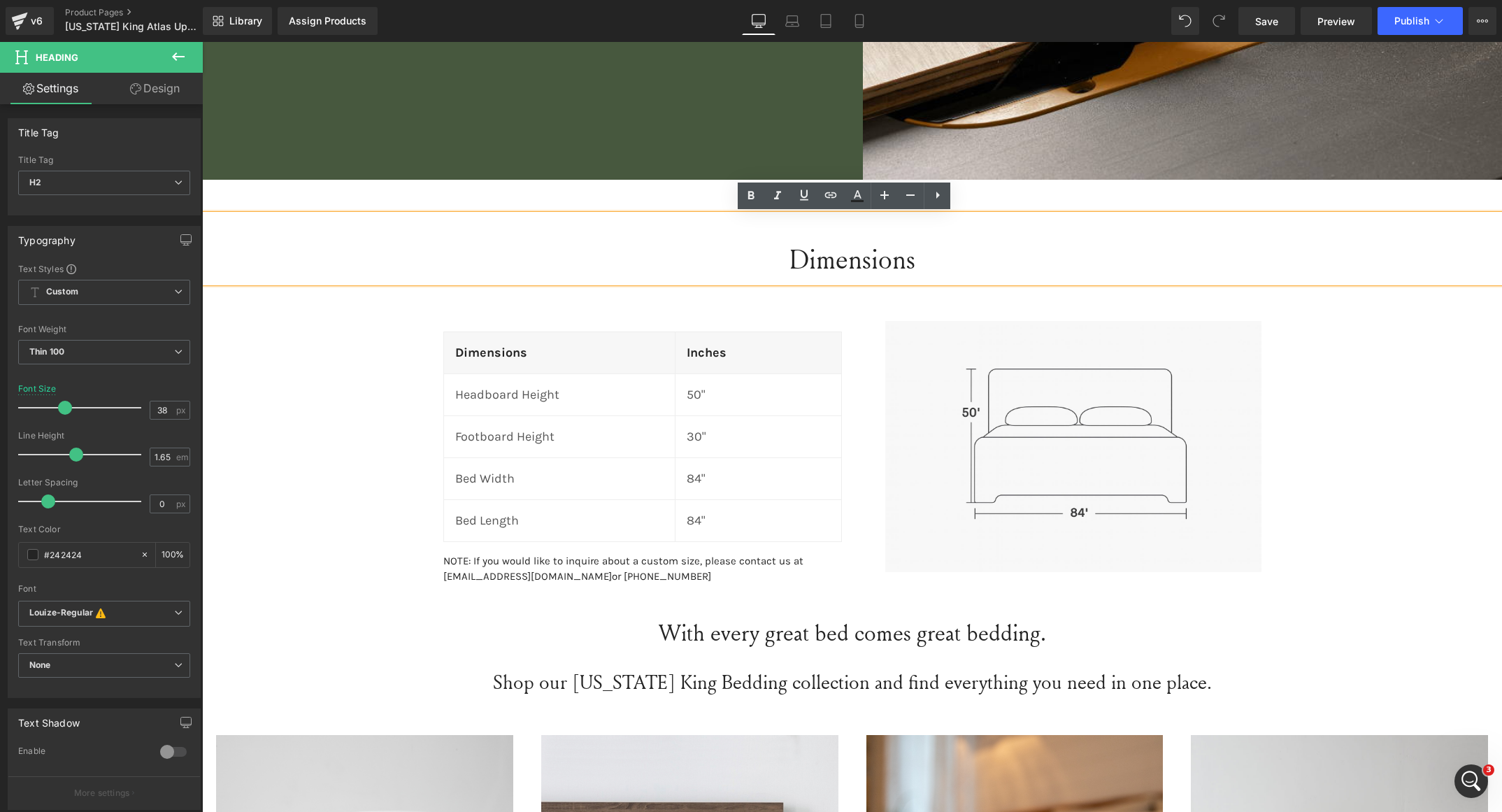
click at [826, 261] on h2 "Dimensions" at bounding box center [852, 259] width 1301 height 44
click at [781, 635] on h2 "With every great bed comes great bedding." at bounding box center [852, 633] width 1301 height 37
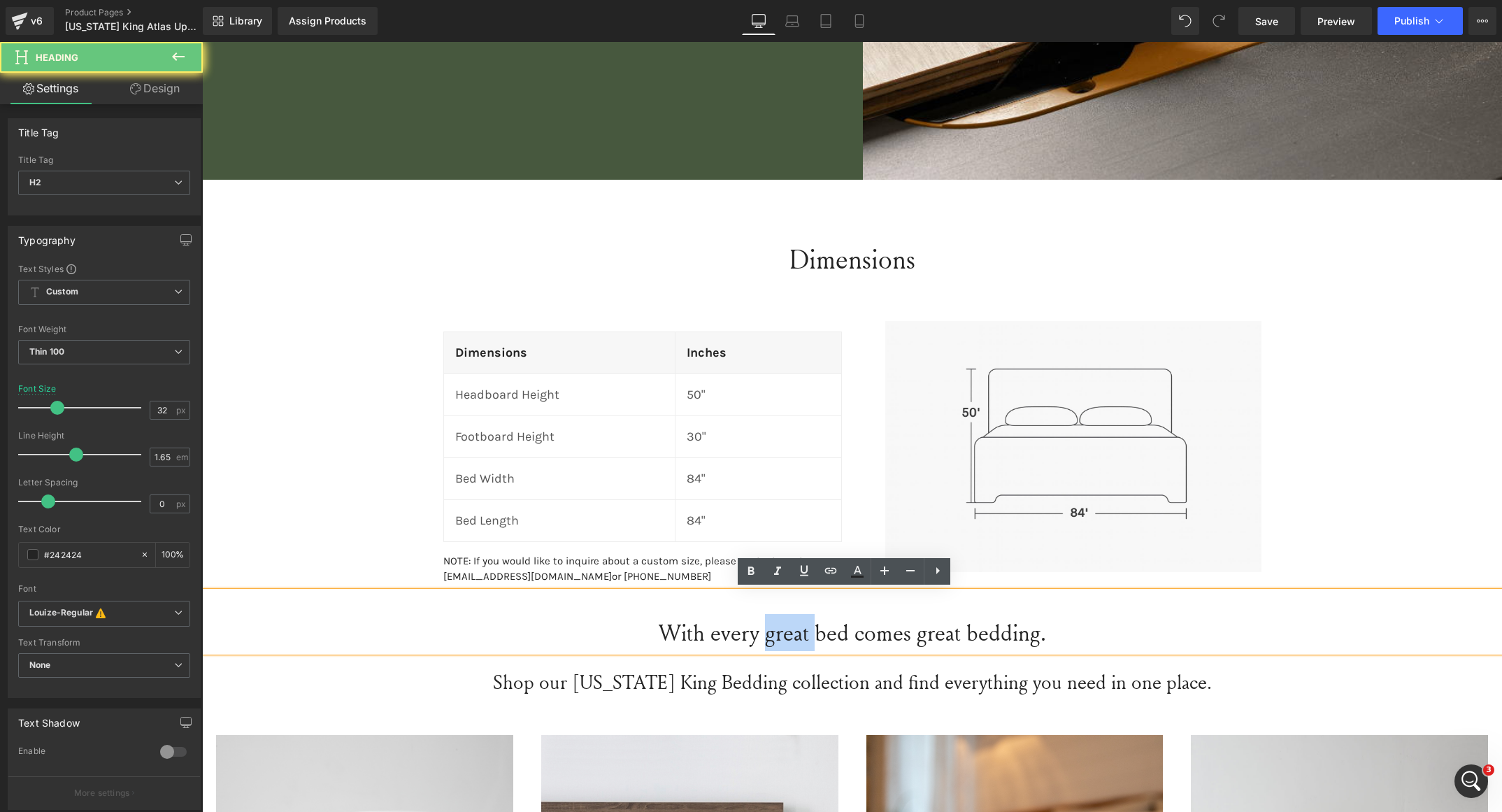
click at [781, 635] on h2 "With every great bed comes great bedding." at bounding box center [852, 633] width 1301 height 37
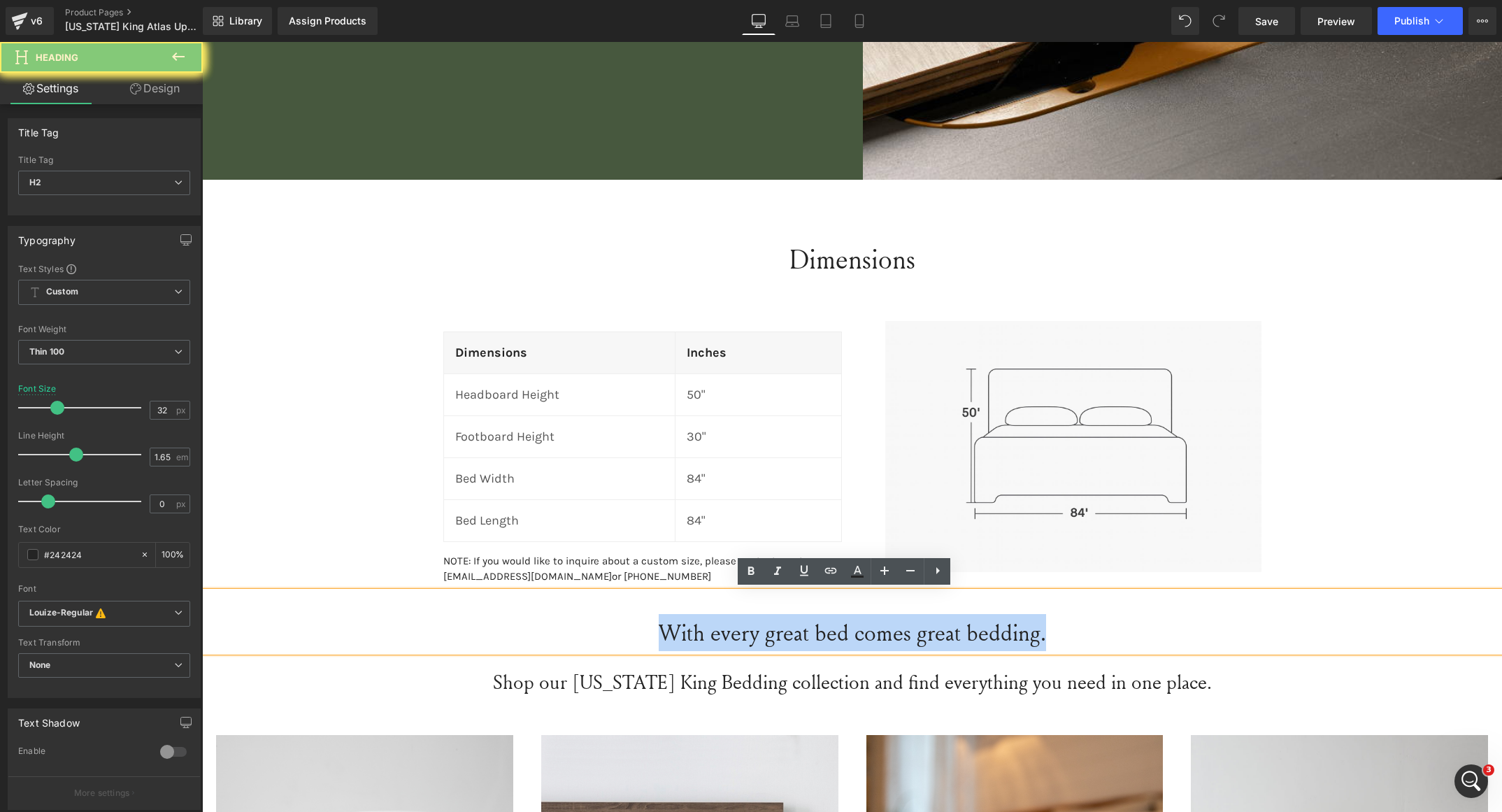
click at [781, 635] on h2 "With every great bed comes great bedding." at bounding box center [852, 633] width 1301 height 37
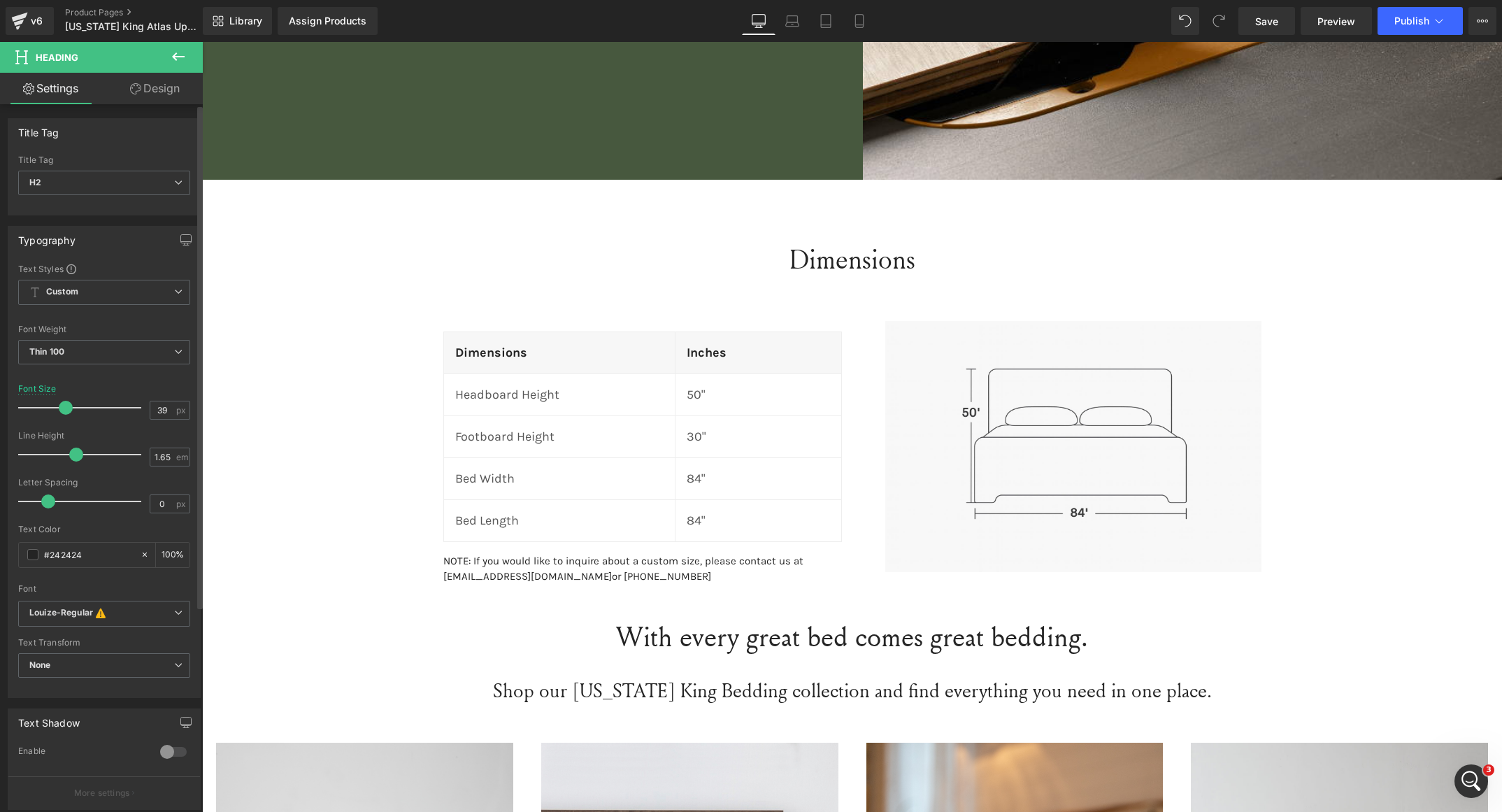
type input "38"
drag, startPoint x: 53, startPoint y: 406, endPoint x: 61, endPoint y: 411, distance: 9.4
click at [61, 411] on span at bounding box center [66, 407] width 14 height 14
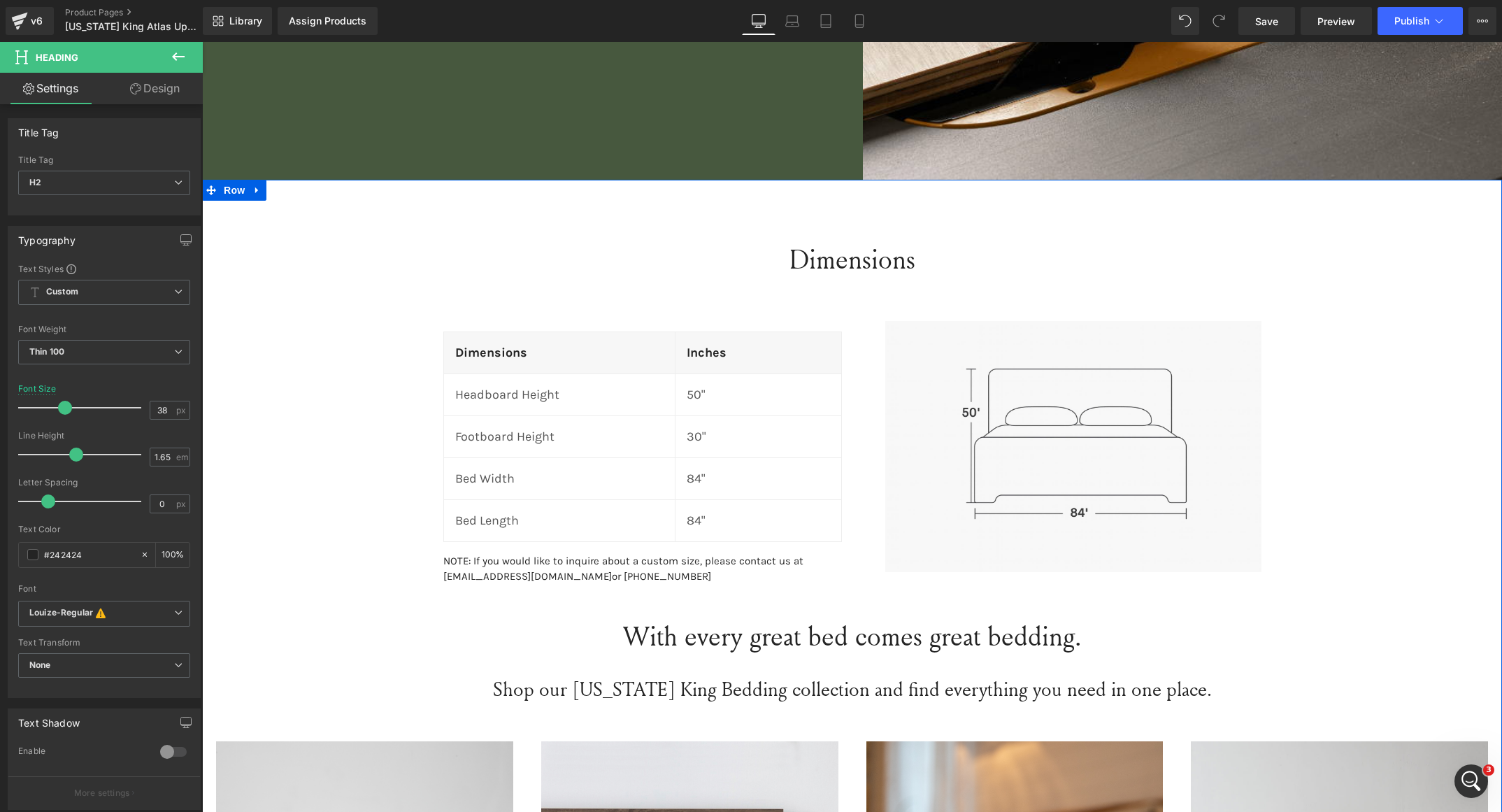
click at [235, 379] on div "Dimensions Heading Dimensions Heading Inches Heading Row Headboard Height Text …" at bounding box center [852, 780] width 1301 height 1131
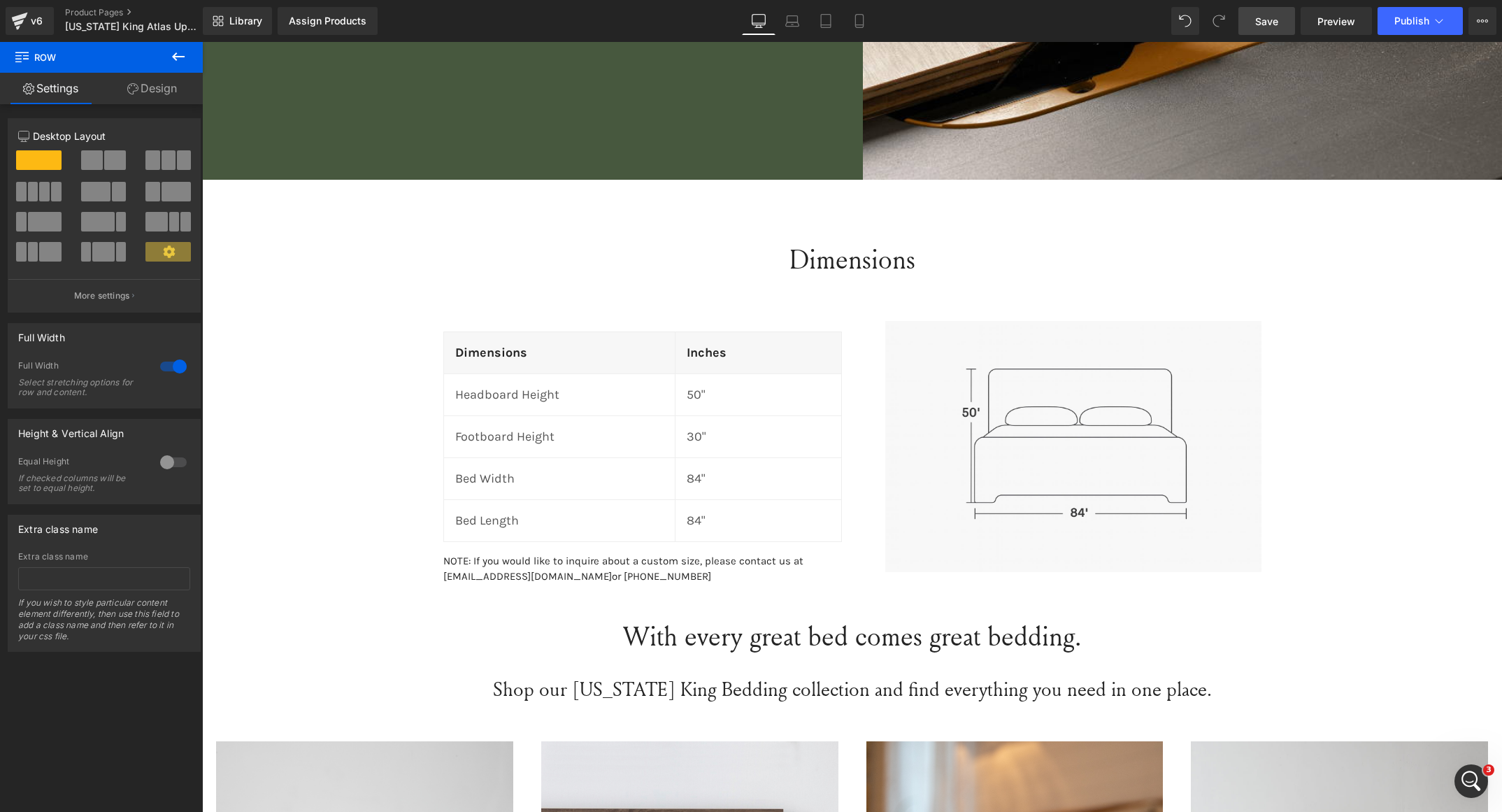
click at [1273, 10] on link "Save" at bounding box center [1266, 20] width 56 height 28
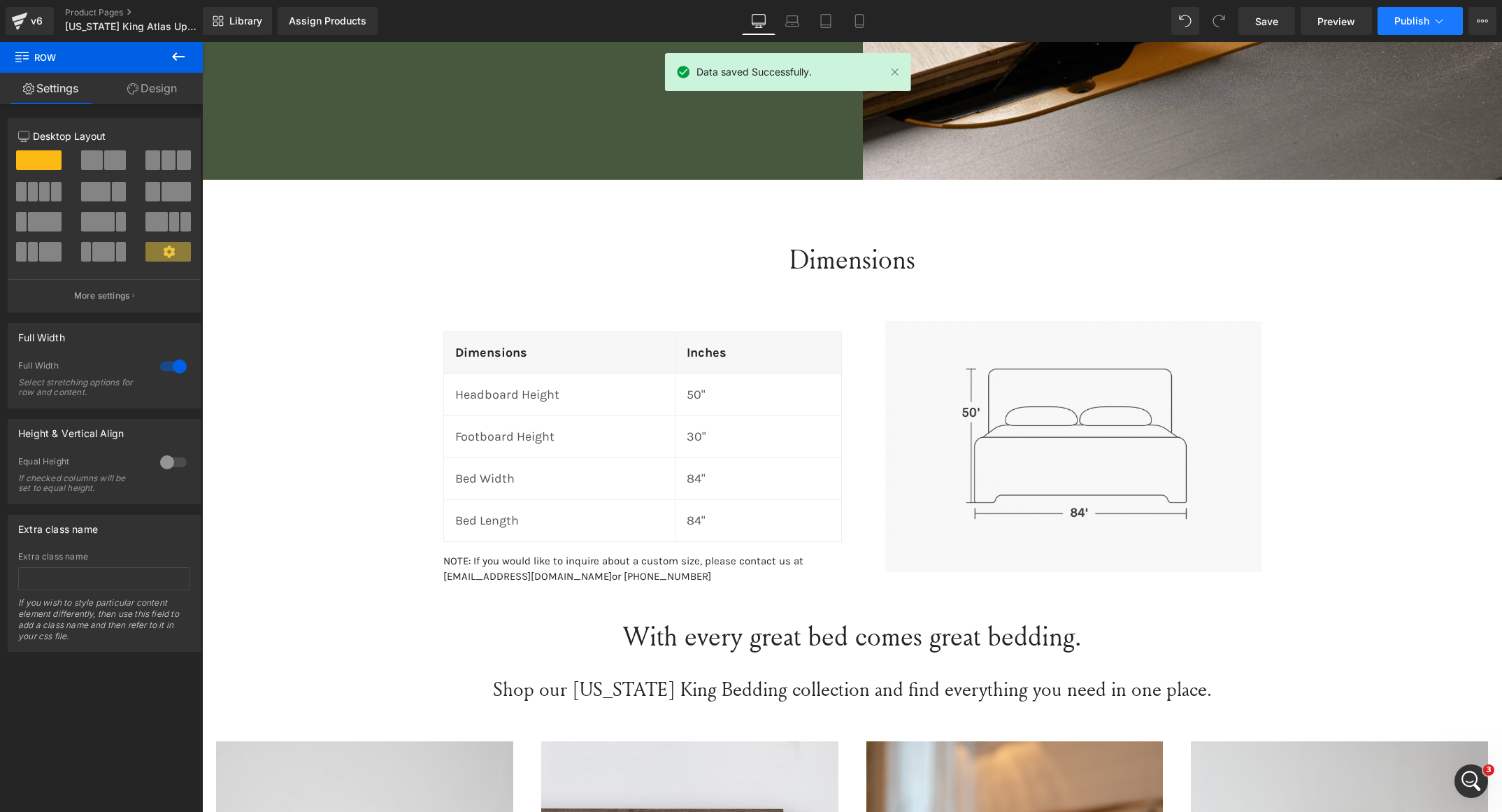
click at [1416, 11] on button "Publish" at bounding box center [1420, 20] width 85 height 28
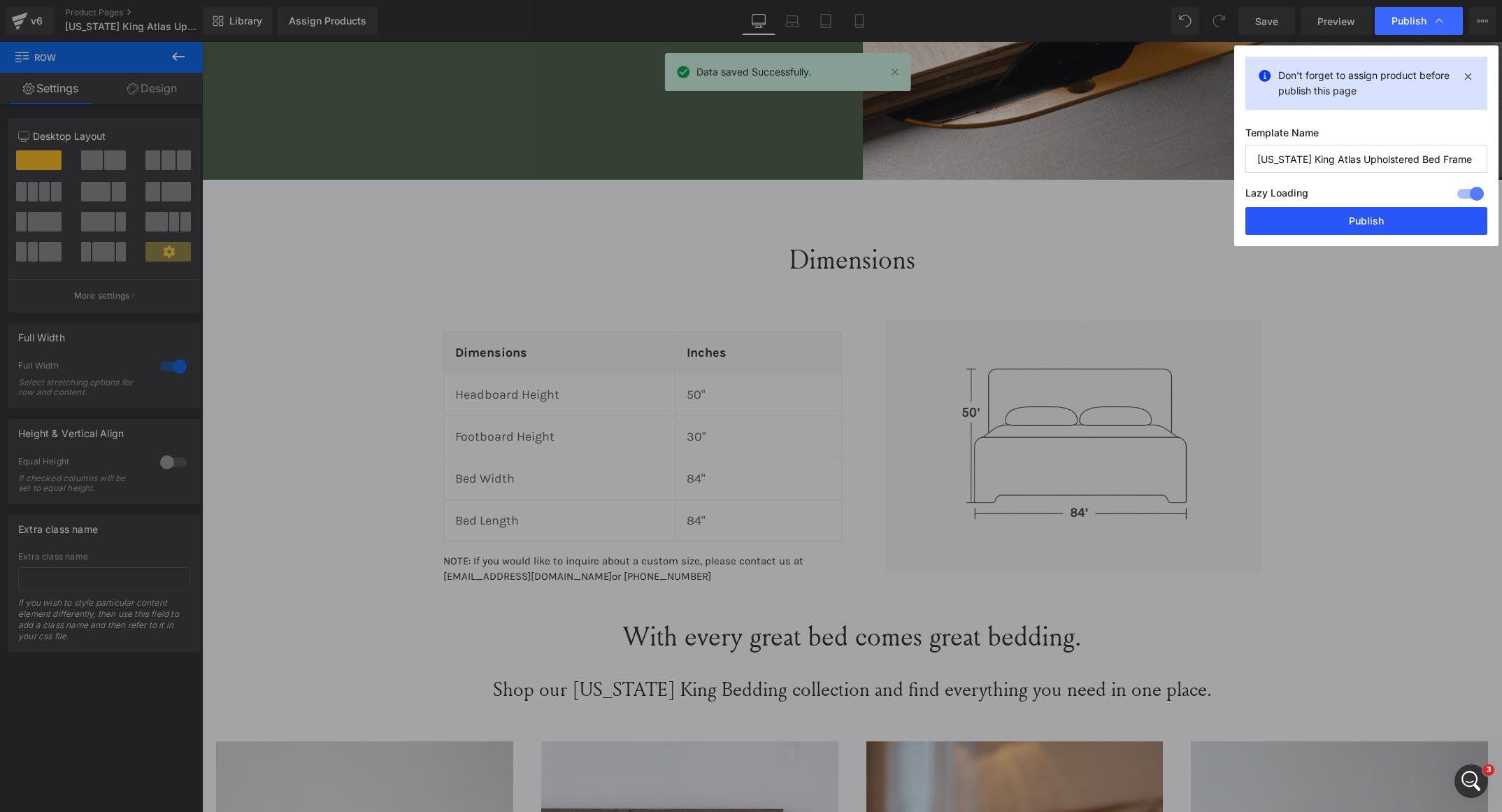
click at [1351, 227] on button "Publish" at bounding box center [1366, 220] width 242 height 28
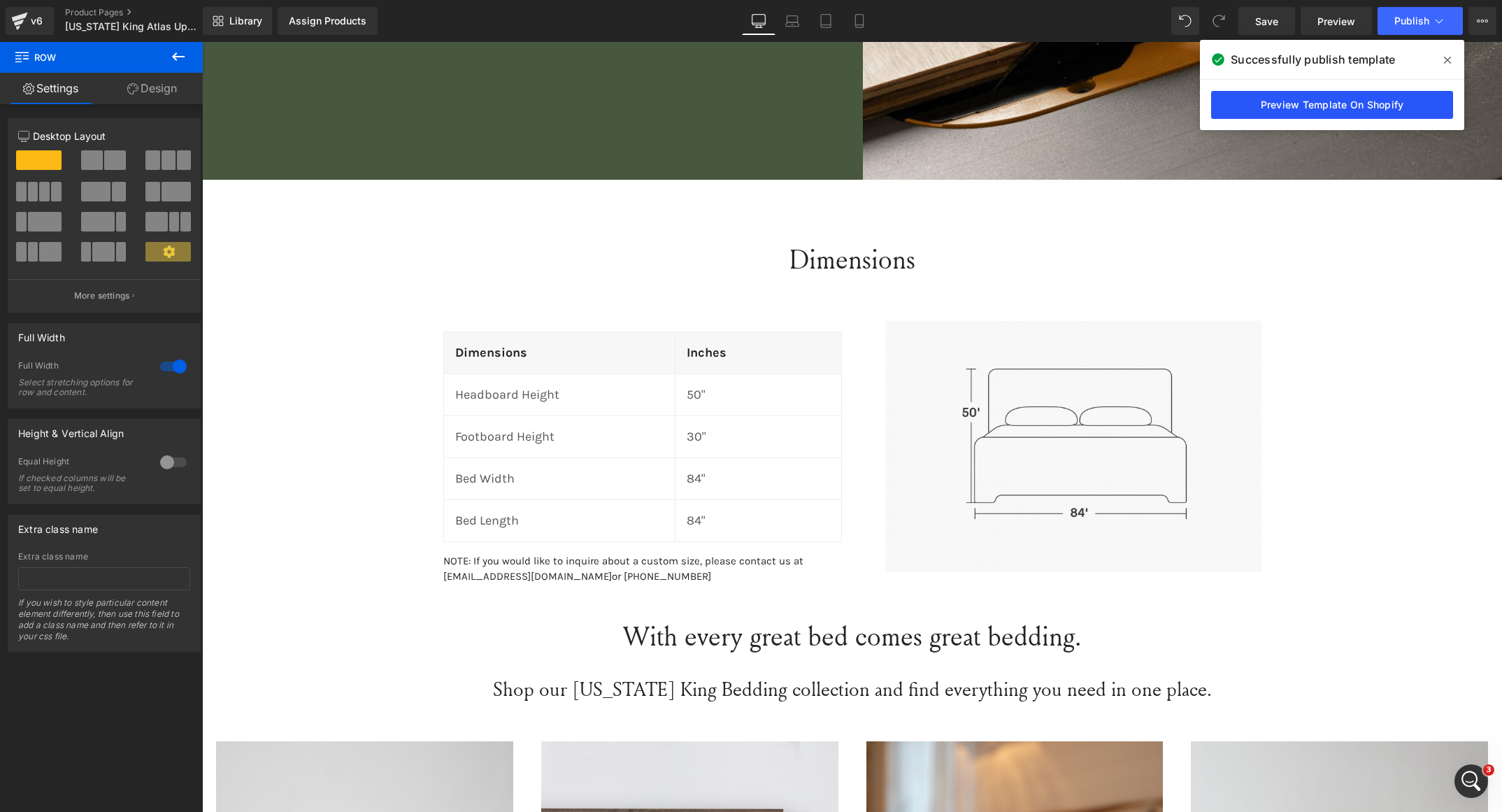
click at [1290, 101] on link "Preview Template On Shopify" at bounding box center [1333, 104] width 242 height 28
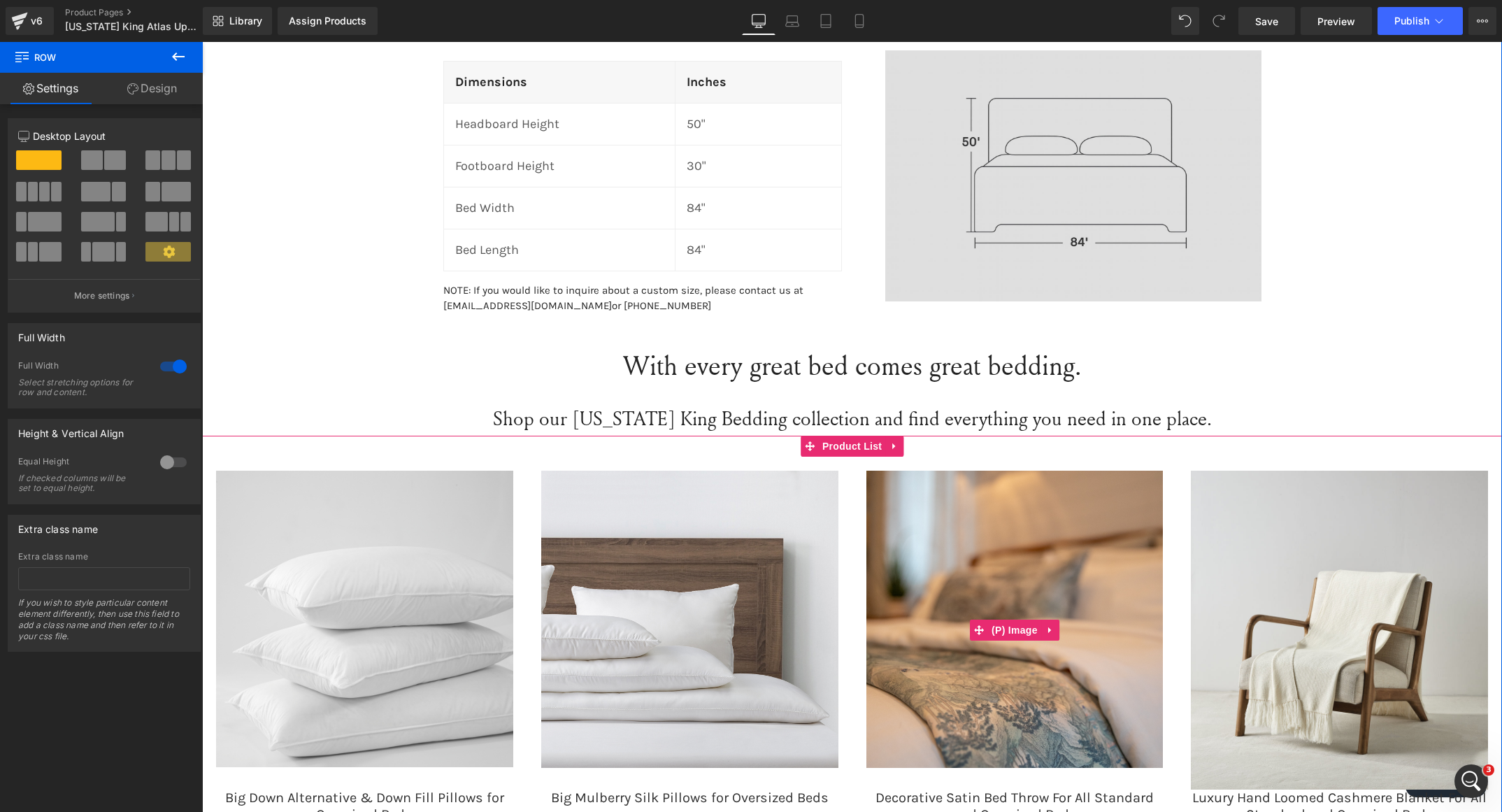
scroll to position [1686, 0]
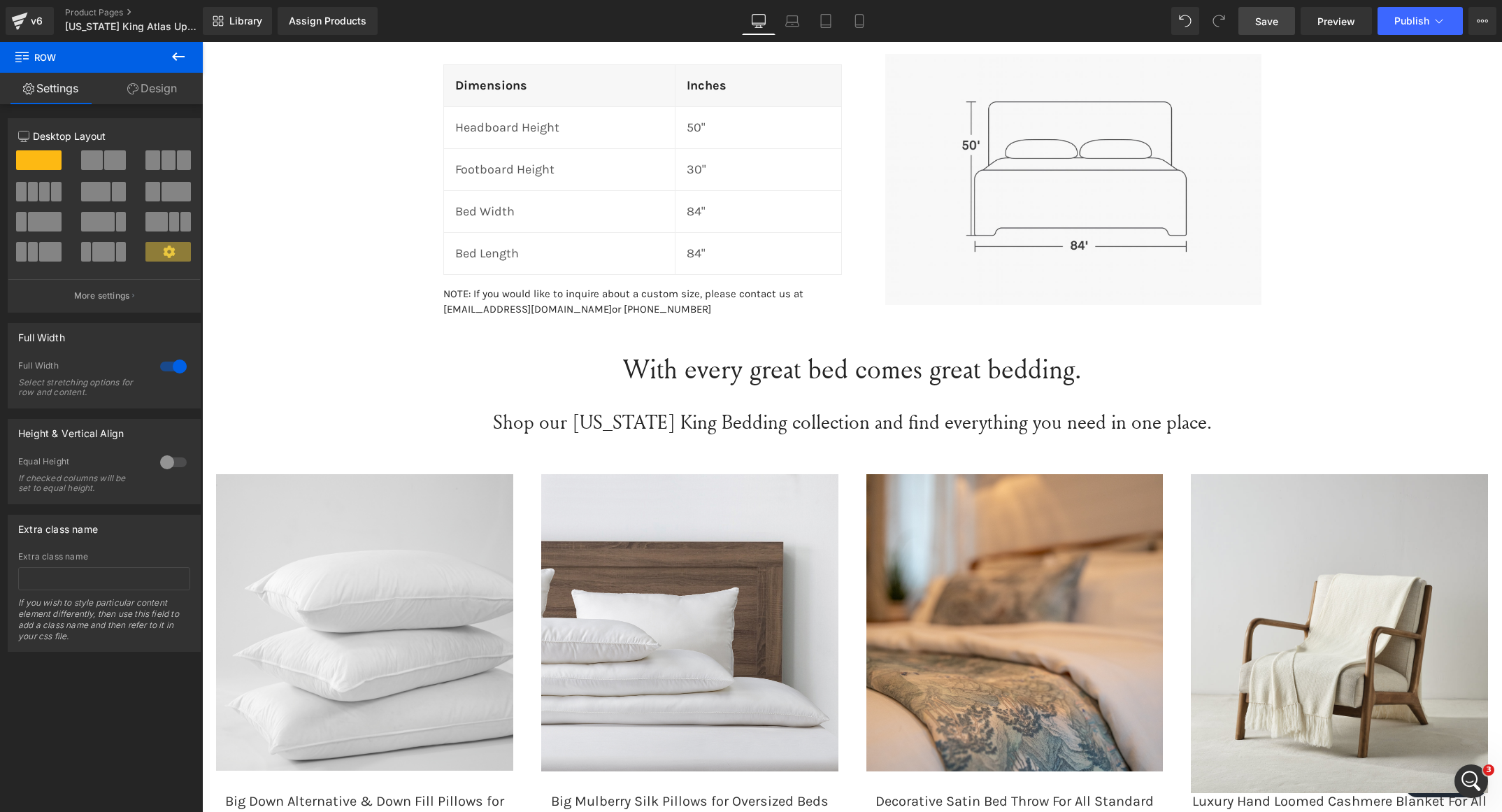
click at [1251, 29] on link "Save" at bounding box center [1266, 20] width 56 height 28
click at [1407, 25] on span "Publish" at bounding box center [1412, 21] width 35 height 11
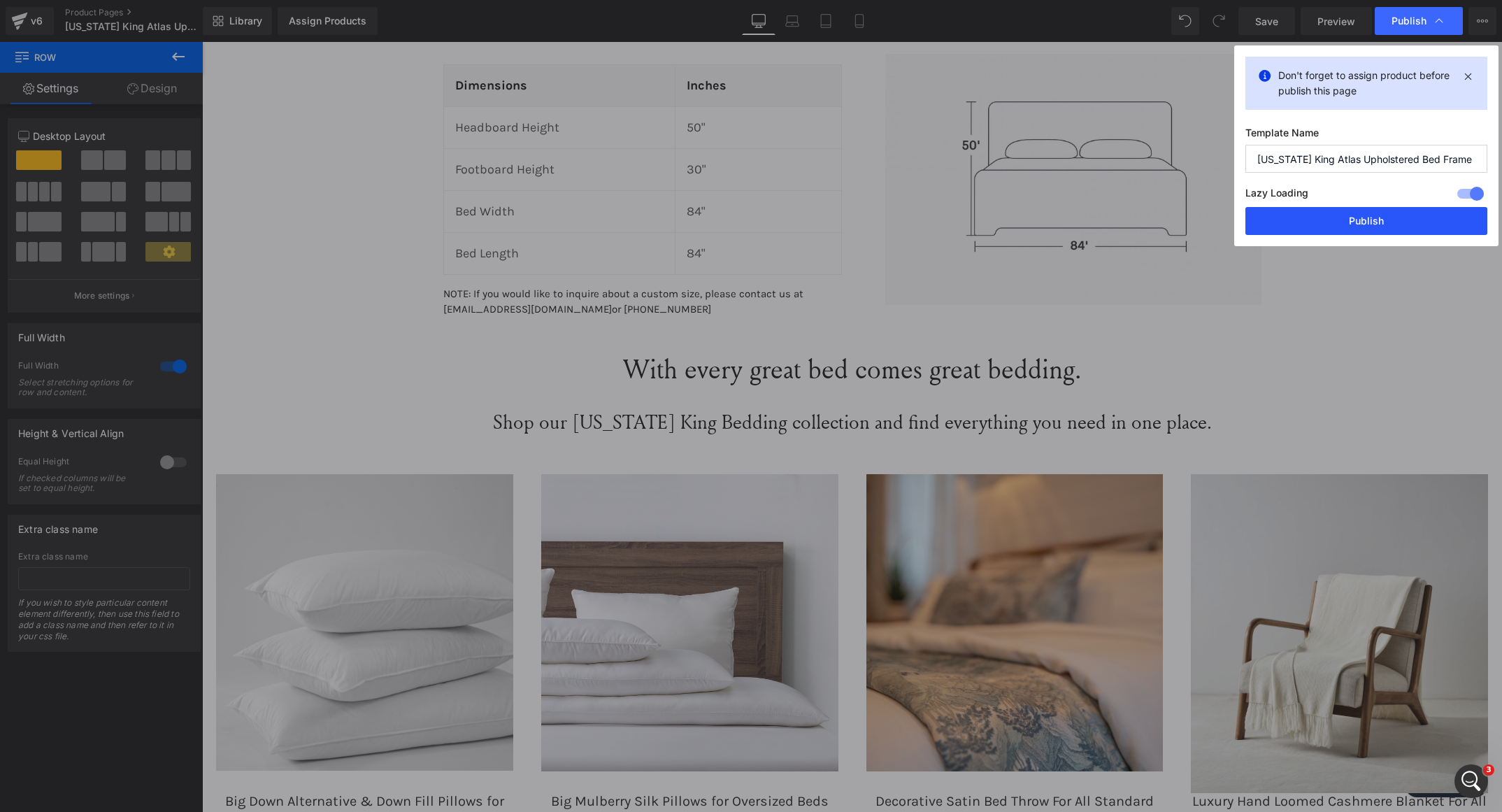
click at [1339, 233] on button "Publish" at bounding box center [1366, 220] width 242 height 28
